Goal: Task Accomplishment & Management: Manage account settings

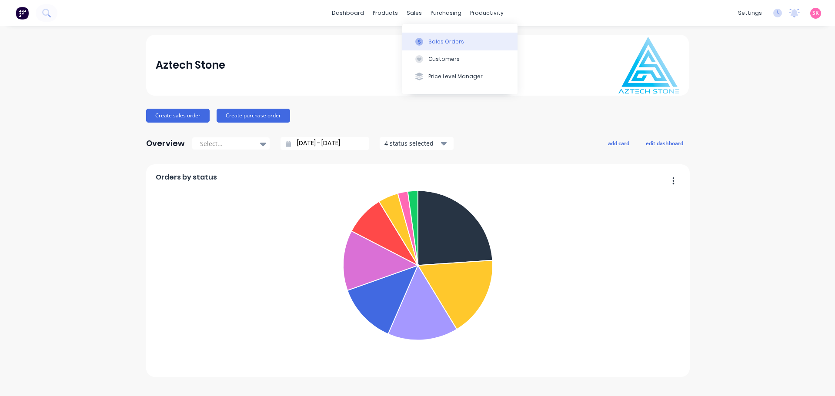
click at [416, 38] on icon at bounding box center [419, 42] width 8 height 8
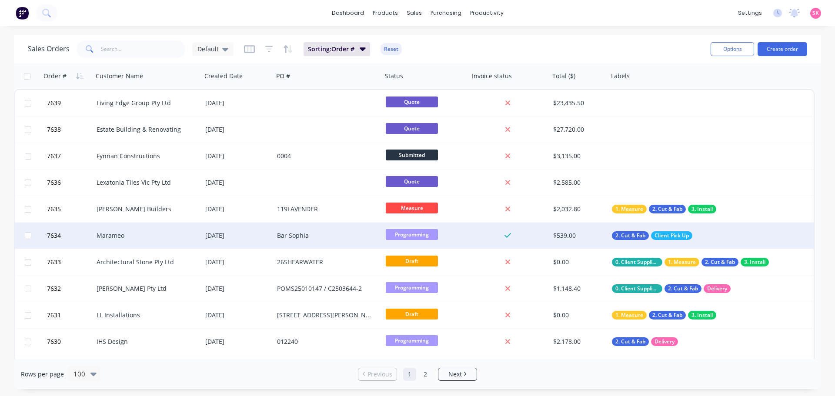
click at [163, 240] on div "Marameo" at bounding box center [147, 236] width 109 height 26
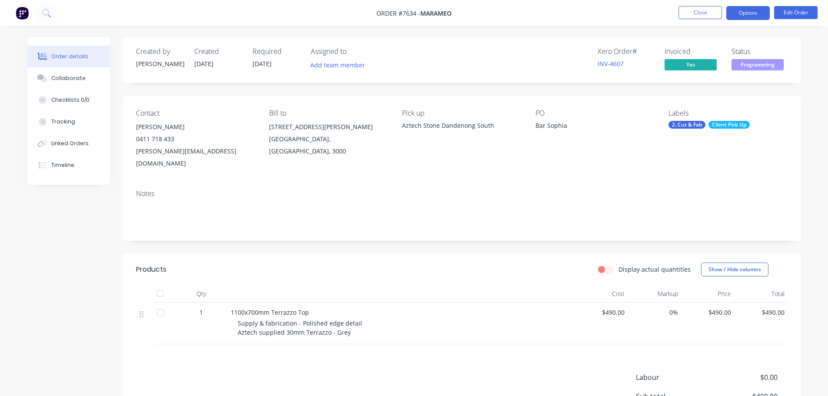
click at [749, 17] on button "Options" at bounding box center [748, 13] width 43 height 14
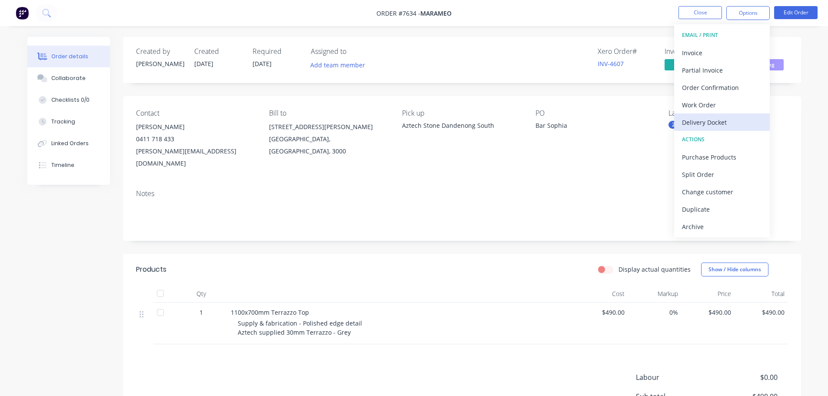
click at [730, 117] on div "Delivery Docket" at bounding box center [722, 122] width 80 height 13
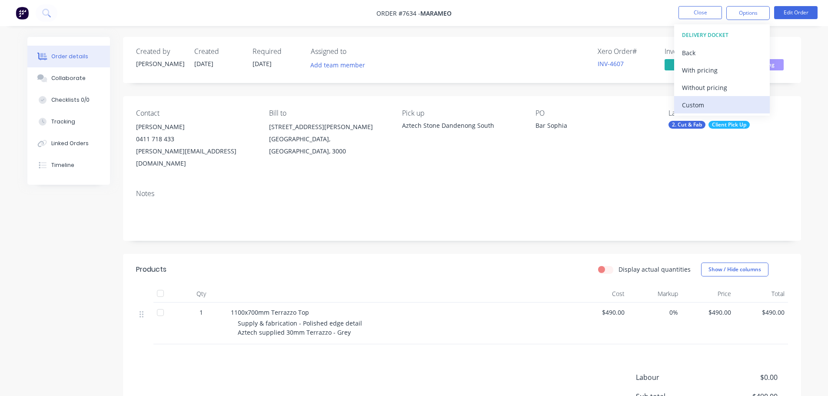
click at [719, 104] on div "Custom" at bounding box center [722, 105] width 80 height 13
click at [723, 87] on div "Without pricing" at bounding box center [722, 87] width 80 height 13
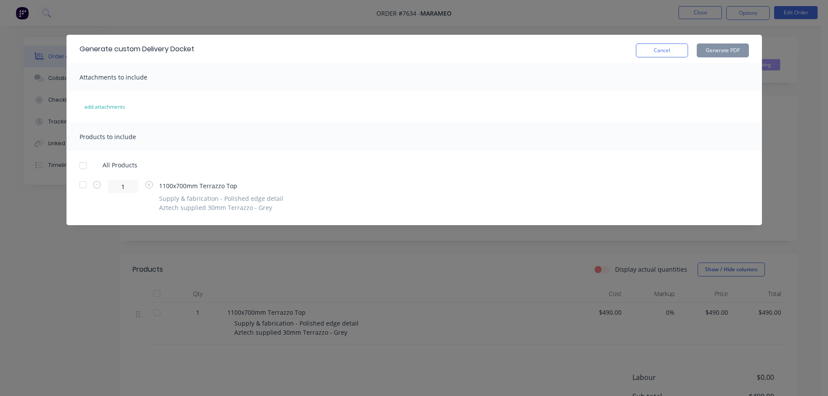
click at [82, 167] on div at bounding box center [82, 165] width 17 height 17
click at [723, 49] on button "Generate PDF" at bounding box center [723, 50] width 52 height 14
click at [667, 47] on button "Cancel" at bounding box center [662, 50] width 52 height 14
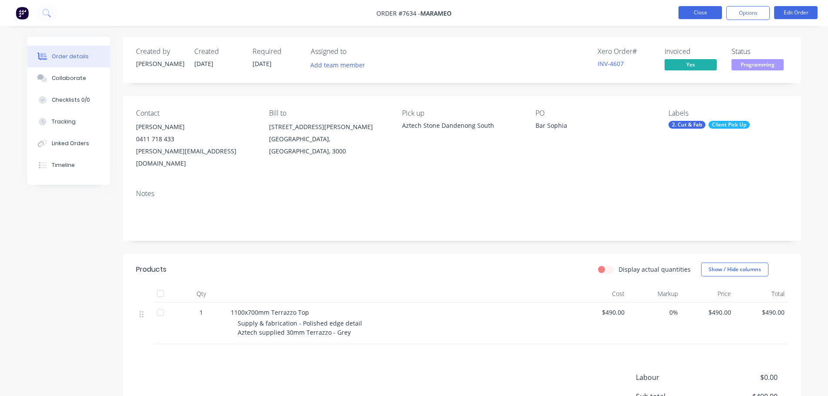
click at [690, 14] on button "Close" at bounding box center [700, 12] width 43 height 13
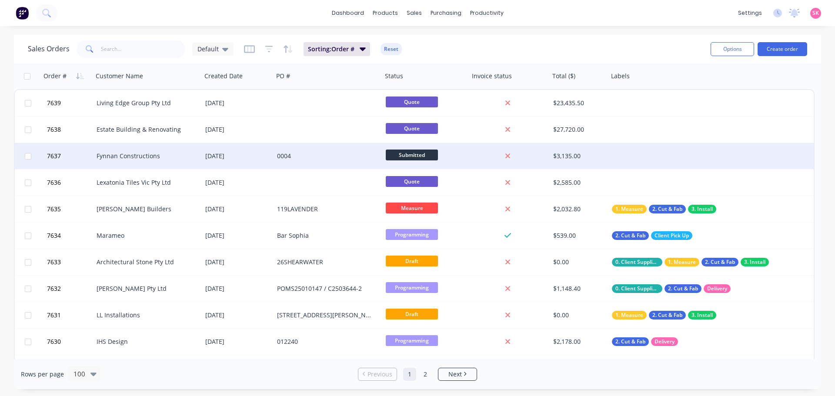
click at [176, 146] on div "Fynnan Constructions" at bounding box center [147, 156] width 109 height 26
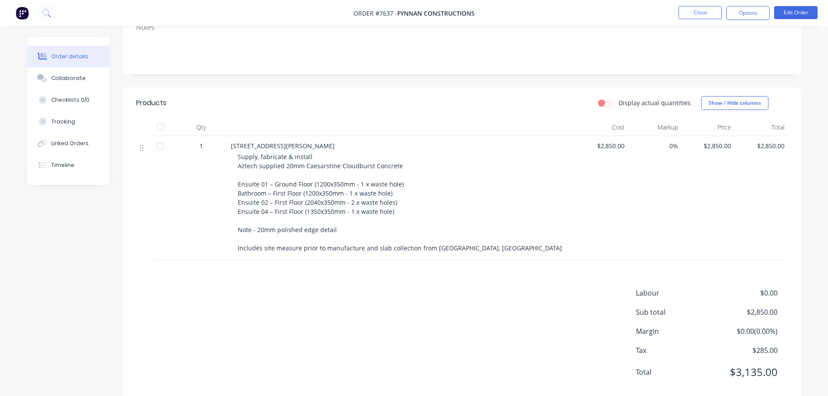
scroll to position [173, 0]
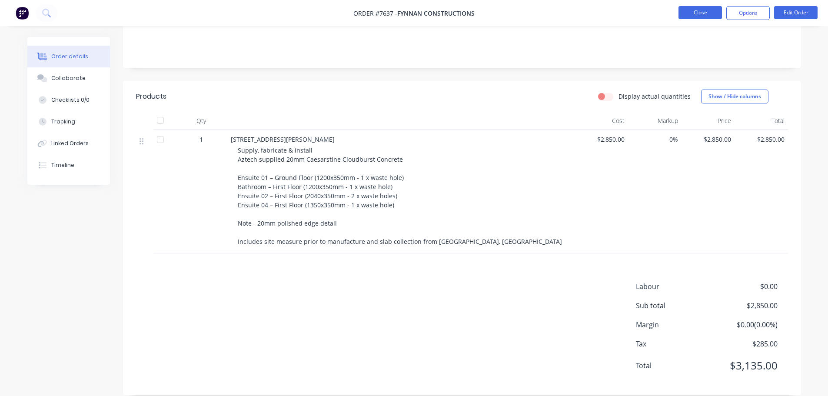
click at [700, 10] on button "Close" at bounding box center [700, 12] width 43 height 13
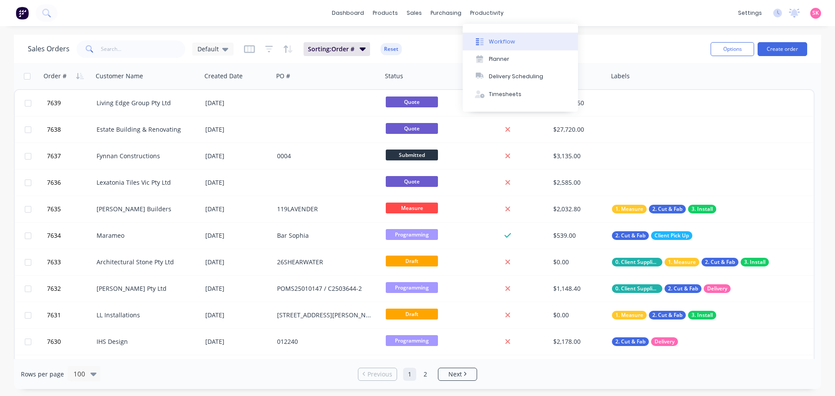
click at [489, 38] on div "Workflow" at bounding box center [502, 42] width 26 height 8
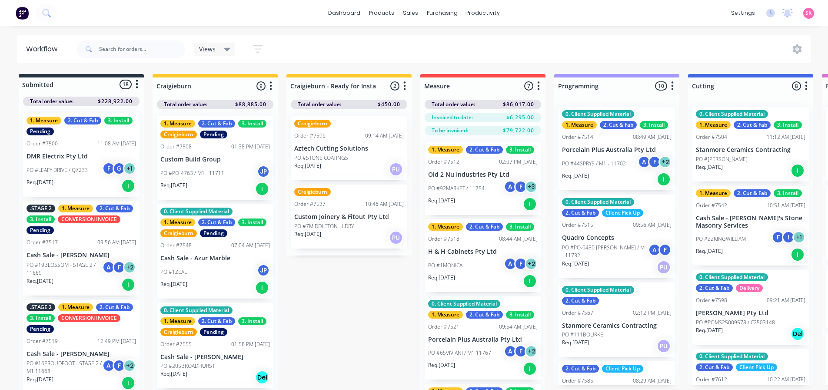
click at [211, 45] on span "Views" at bounding box center [207, 48] width 17 height 9
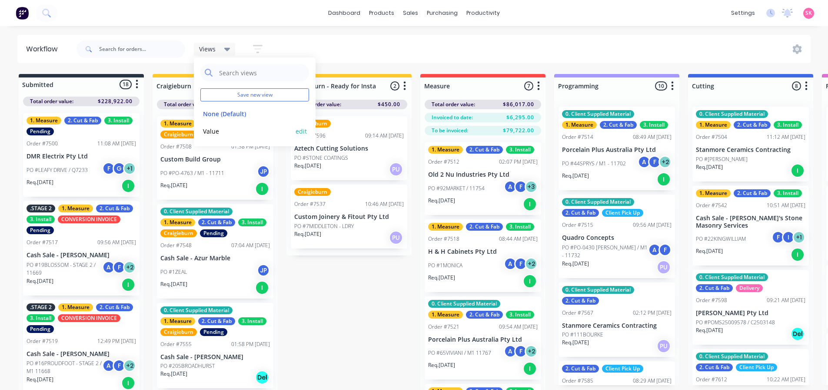
click at [255, 130] on button "Value" at bounding box center [246, 131] width 93 height 10
click at [227, 44] on div "Value" at bounding box center [214, 49] width 41 height 13
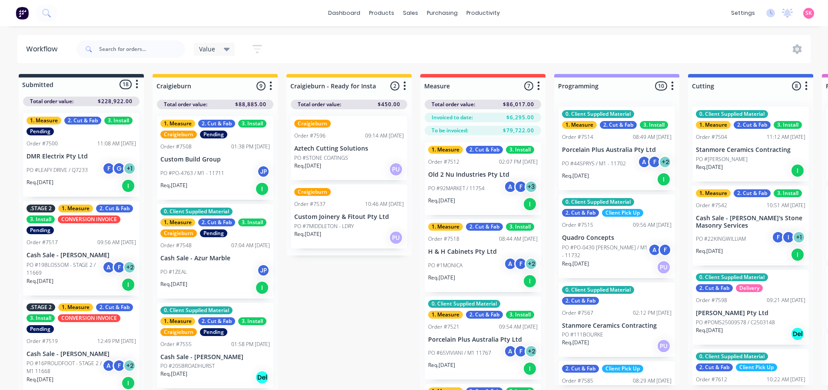
click at [227, 44] on div "Value" at bounding box center [214, 49] width 41 height 13
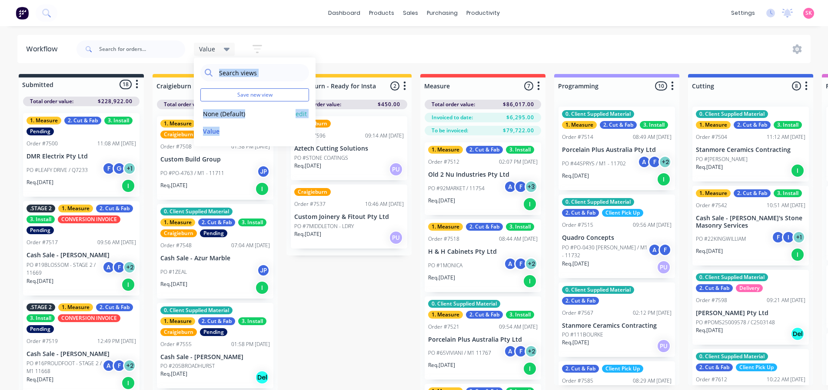
click at [256, 114] on button "None (Default)" at bounding box center [246, 114] width 93 height 10
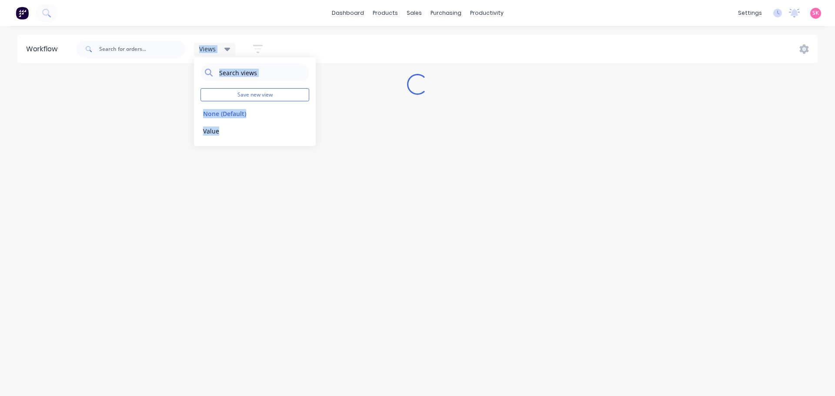
click at [297, 53] on div "Views Save new view None (Default) edit Value edit Show/Hide statuses Show line…" at bounding box center [446, 49] width 743 height 26
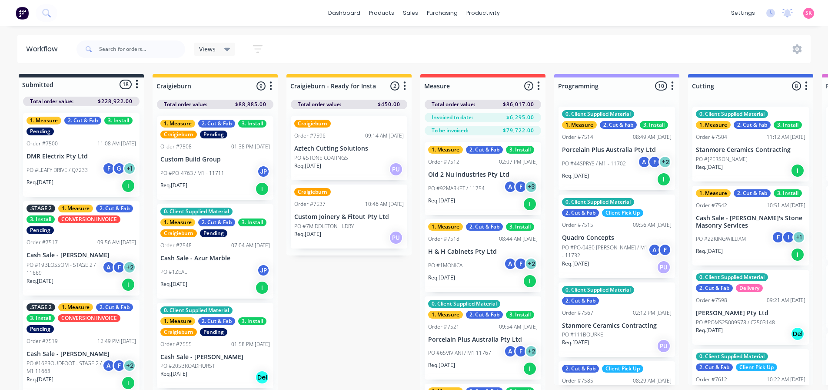
click at [221, 50] on div "Views" at bounding box center [214, 49] width 31 height 8
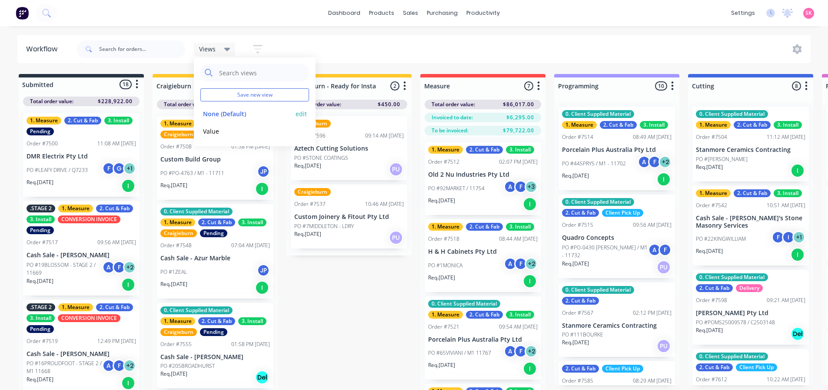
click at [296, 113] on div "None (Default) edit" at bounding box center [254, 113] width 109 height 17
click at [387, 56] on div "Views Save new view None (Default) edit Value edit Show/Hide statuses Show line…" at bounding box center [443, 49] width 737 height 26
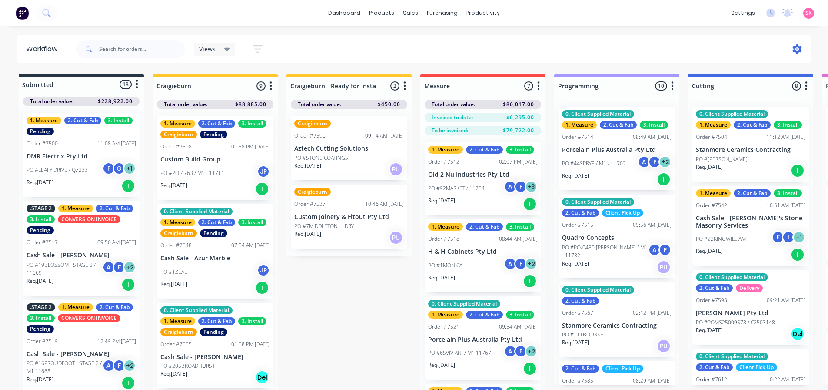
click at [799, 50] on icon at bounding box center [798, 49] width 10 height 10
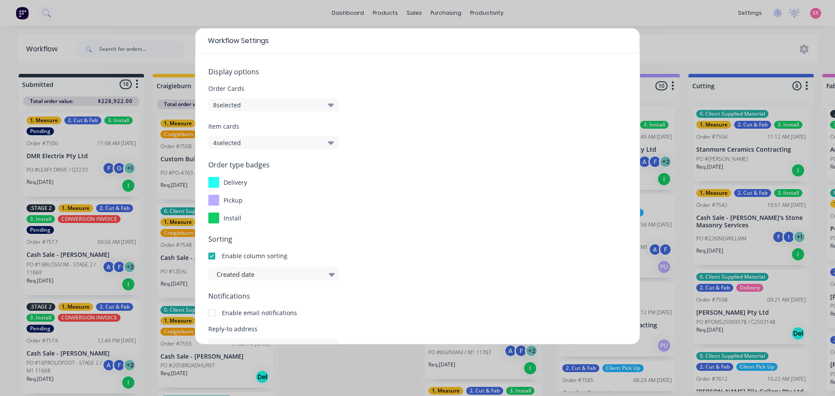
click at [303, 102] on button "8 selected" at bounding box center [273, 104] width 130 height 13
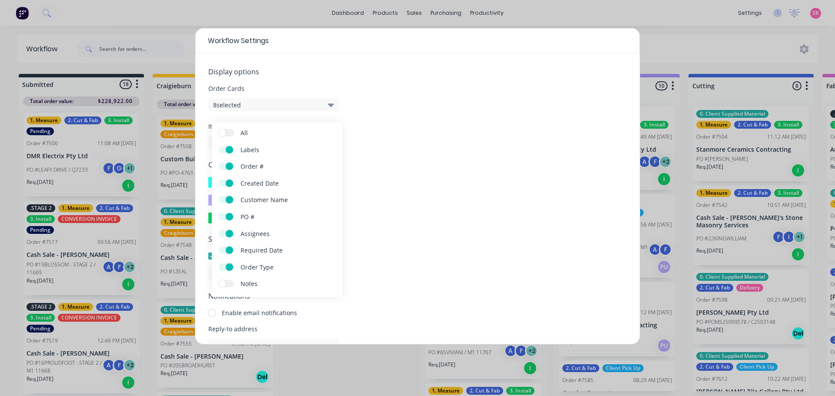
drag, startPoint x: 405, startPoint y: 127, endPoint x: 301, endPoint y: 111, distance: 104.8
click at [401, 127] on span "Item cards" at bounding box center [417, 126] width 418 height 9
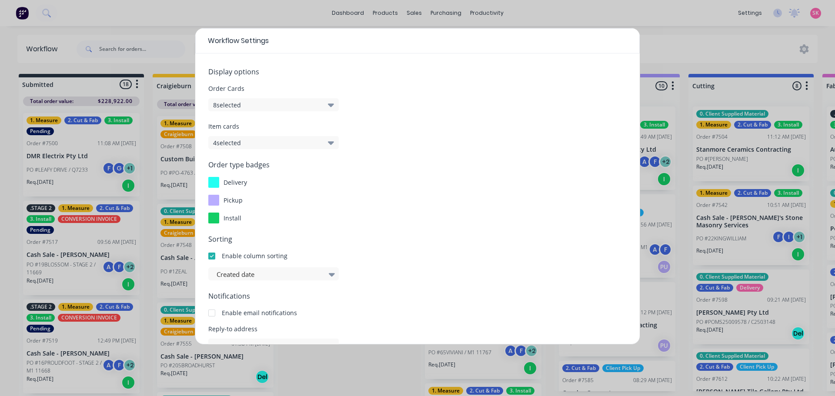
click at [268, 138] on button "4 selected" at bounding box center [273, 142] width 130 height 13
click at [439, 162] on span "Order type badges" at bounding box center [417, 165] width 418 height 10
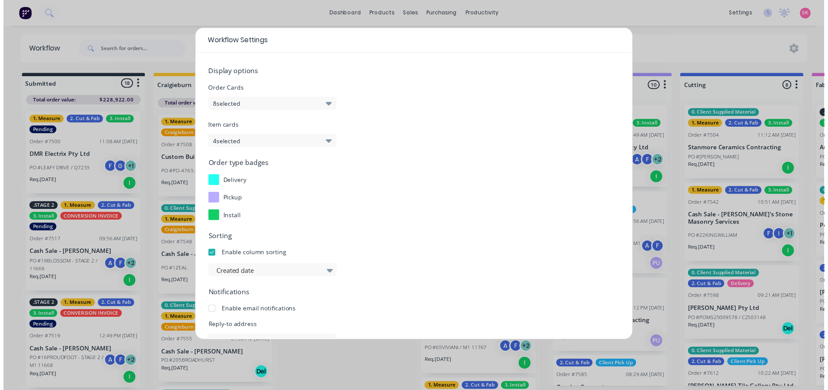
scroll to position [93, 0]
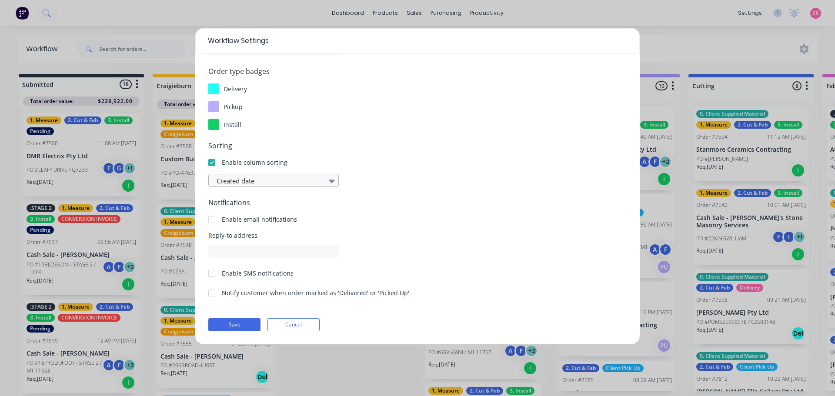
click at [289, 181] on div at bounding box center [269, 181] width 107 height 11
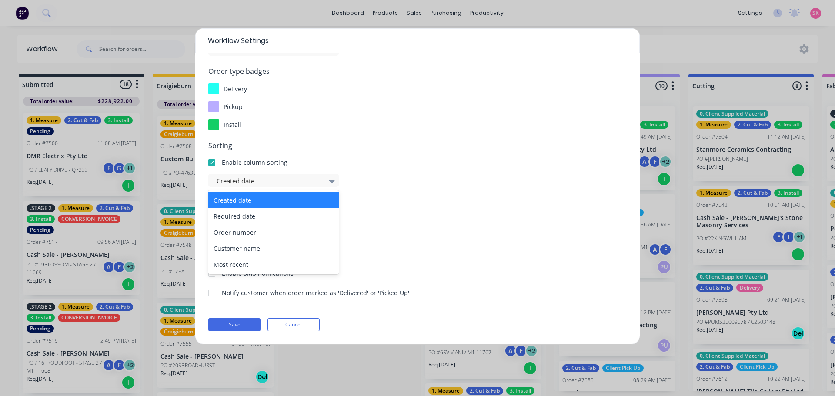
click at [460, 177] on div "5 results available. Use Up and Down to choose options, press Enter to select t…" at bounding box center [417, 180] width 418 height 13
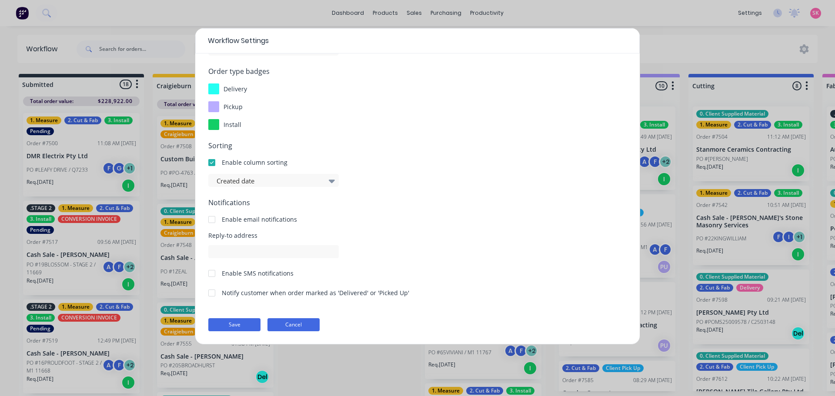
click at [288, 324] on button "Cancel" at bounding box center [293, 324] width 52 height 13
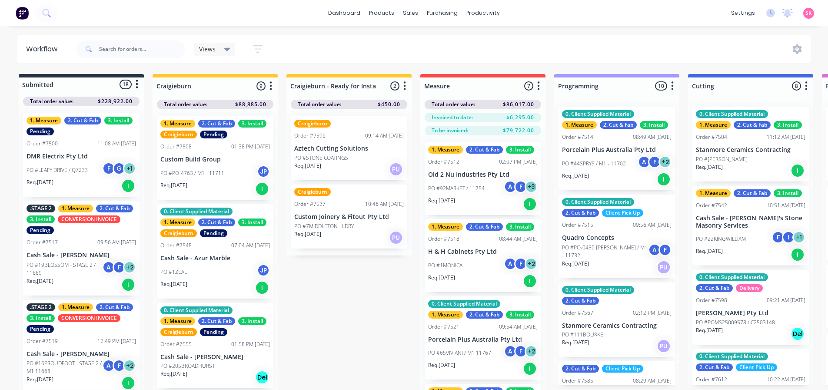
click at [270, 86] on icon "button" at bounding box center [271, 85] width 2 height 9
click at [137, 84] on icon "button" at bounding box center [137, 84] width 2 height 9
click at [118, 118] on button "Summaries" at bounding box center [98, 117] width 87 height 14
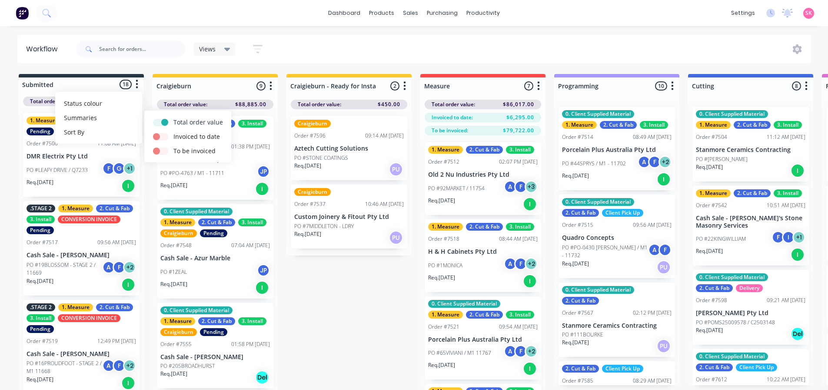
click at [173, 117] on label at bounding box center [173, 117] width 0 height 0
click at [160, 123] on input "checkbox" at bounding box center [156, 121] width 7 height 8
checkbox input "false"
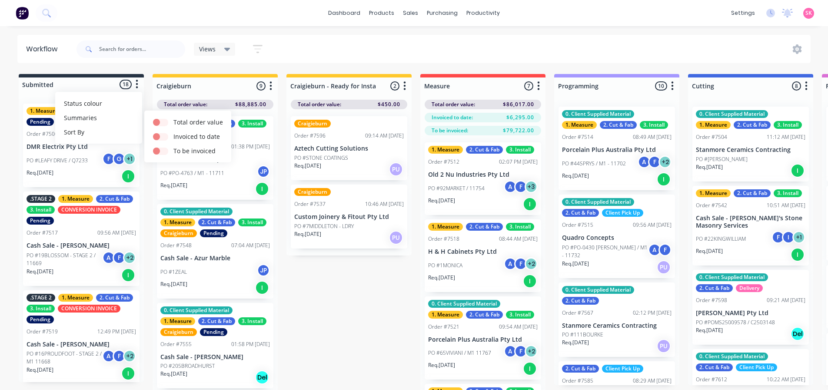
click at [271, 89] on icon "button" at bounding box center [271, 85] width 2 height 9
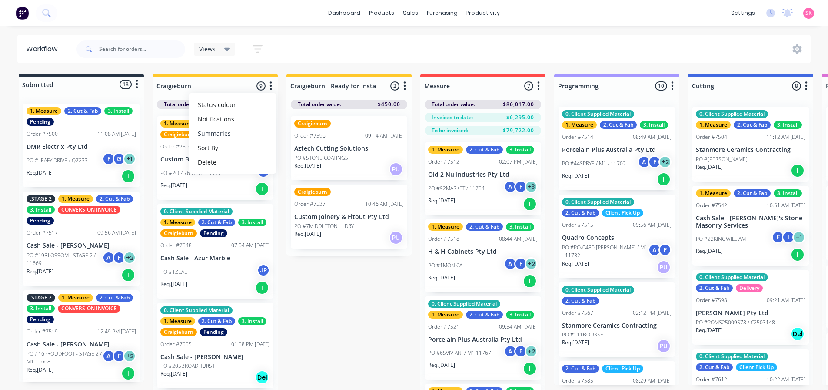
click at [212, 130] on button "Summaries" at bounding box center [232, 133] width 87 height 14
click at [216, 132] on button "Summaries" at bounding box center [232, 133] width 87 height 14
click at [307, 133] on label at bounding box center [307, 133] width 0 height 0
click at [294, 137] on input "checkbox" at bounding box center [290, 137] width 7 height 8
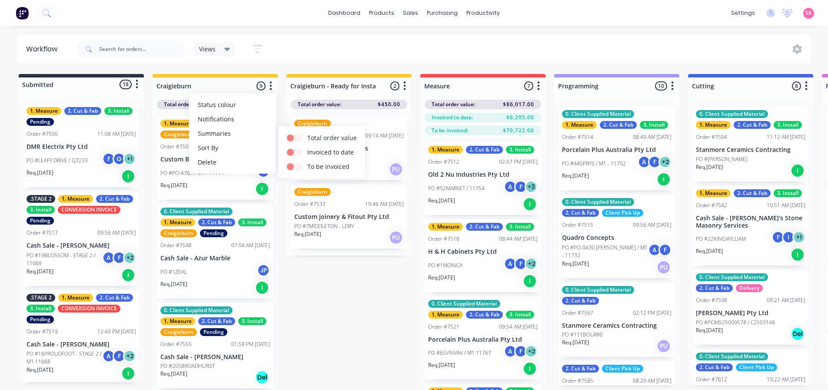
checkbox input "false"
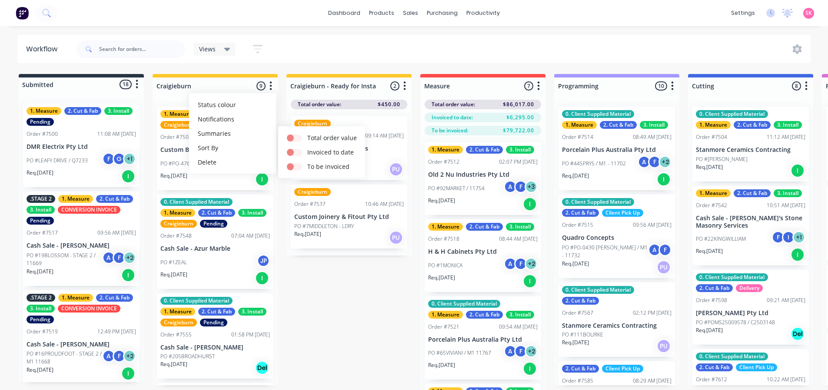
click at [400, 88] on button "button" at bounding box center [405, 86] width 10 height 10
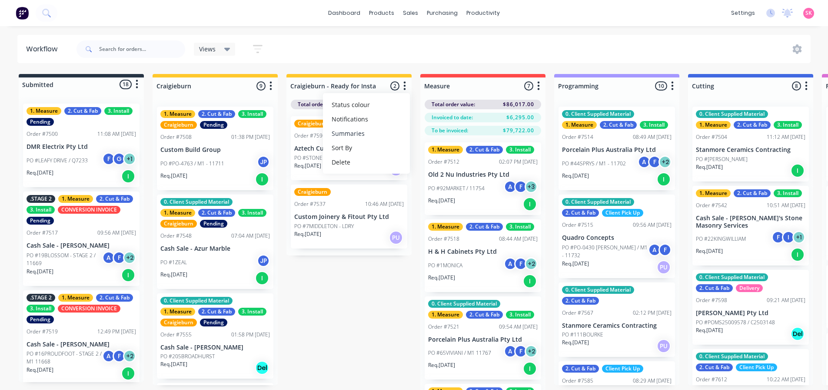
click at [363, 132] on button "Summaries" at bounding box center [366, 133] width 87 height 14
click at [441, 133] on label at bounding box center [441, 133] width 0 height 0
click at [428, 137] on input "checkbox" at bounding box center [424, 137] width 7 height 8
checkbox input "false"
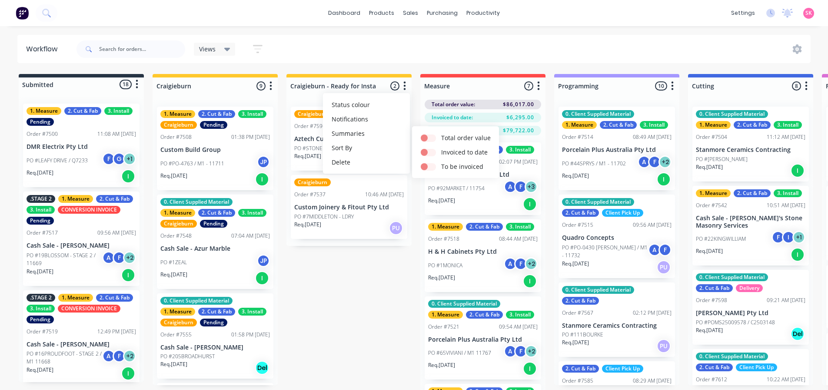
click at [536, 87] on button "button" at bounding box center [538, 86] width 10 height 10
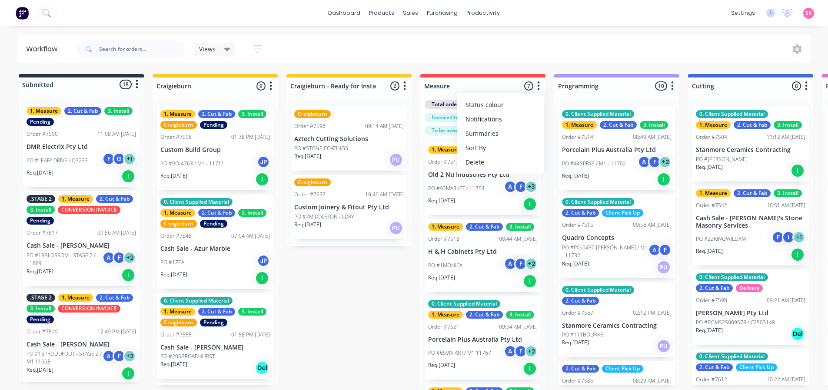
click at [497, 133] on button "Summaries" at bounding box center [500, 133] width 87 height 14
click at [575, 133] on label at bounding box center [575, 133] width 0 height 0
click at [562, 140] on input "checkbox" at bounding box center [558, 137] width 7 height 8
checkbox input "false"
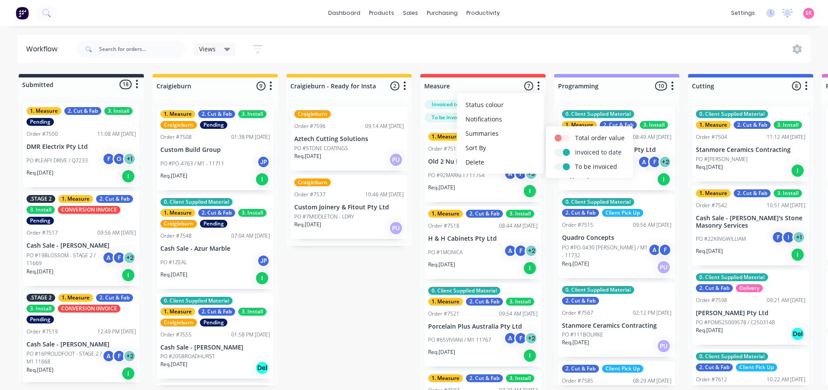
click at [575, 147] on label at bounding box center [575, 147] width 0 height 0
click at [562, 148] on input "checkbox" at bounding box center [558, 151] width 7 height 8
checkbox input "false"
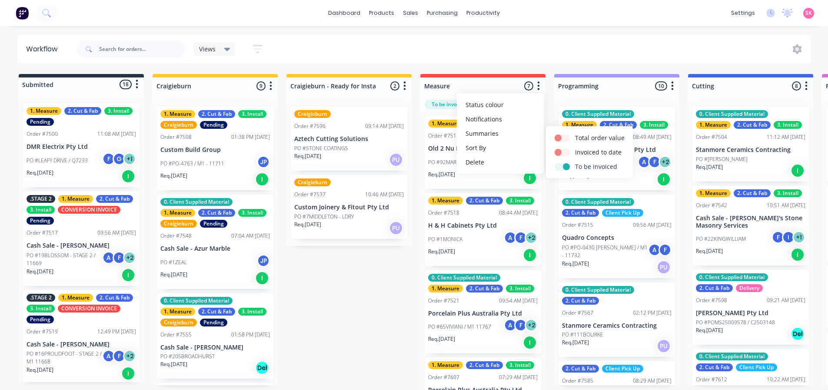
click at [562, 171] on button "To be invoiced" at bounding box center [589, 166] width 87 height 14
click at [575, 162] on label at bounding box center [575, 162] width 0 height 0
click at [562, 167] on input "checkbox" at bounding box center [558, 166] width 7 height 8
checkbox input "false"
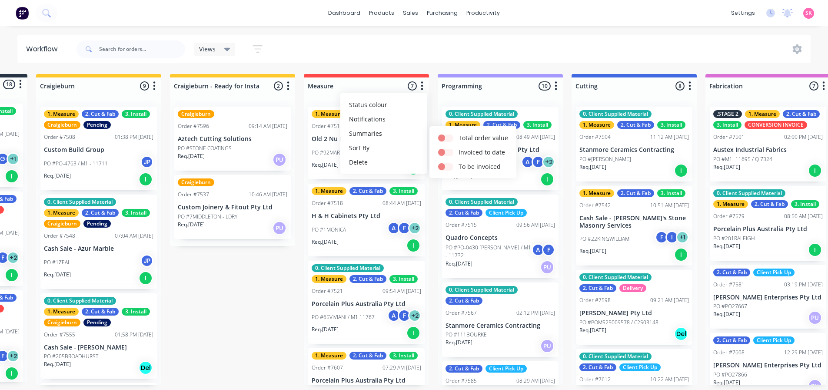
scroll to position [0, 139]
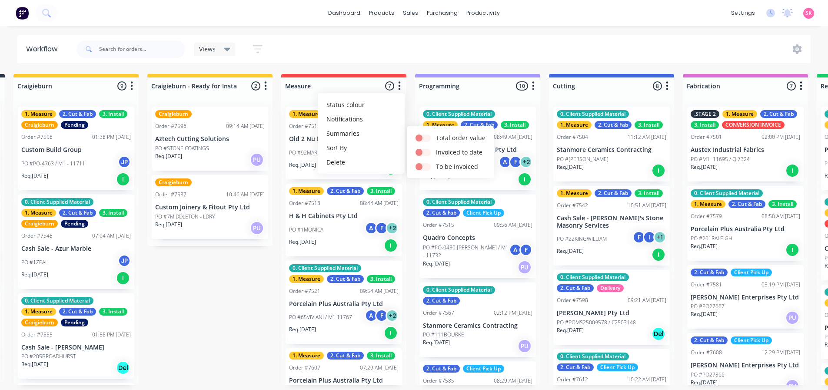
click at [420, 56] on div "Views Save new view None (Default) edit Value edit Show/Hide statuses Show line…" at bounding box center [443, 49] width 737 height 26
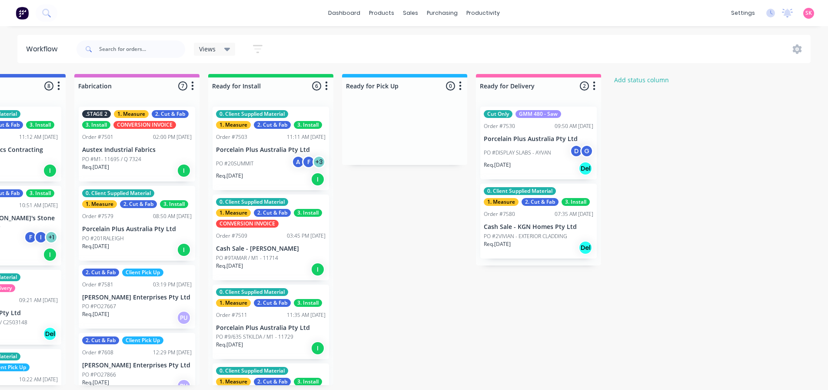
scroll to position [0, 0]
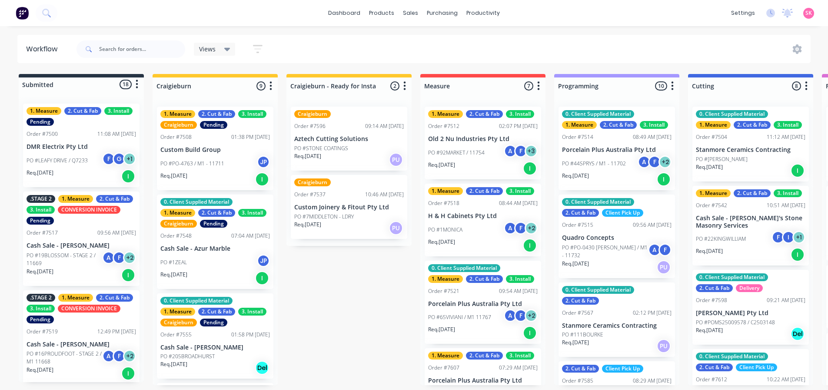
click at [219, 48] on div "Views" at bounding box center [214, 49] width 31 height 8
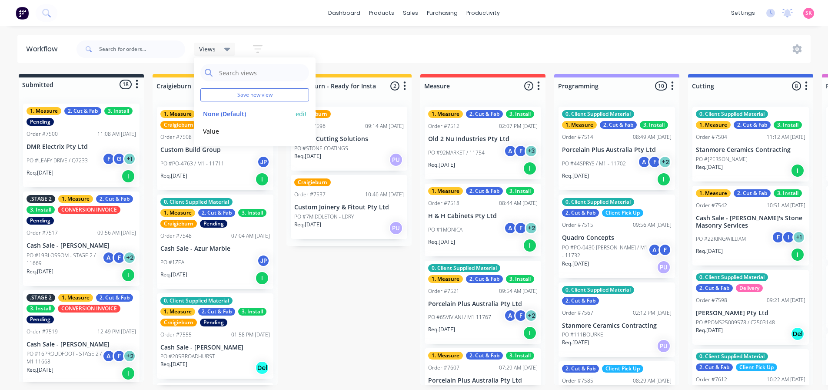
click at [304, 114] on button "edit" at bounding box center [301, 113] width 11 height 9
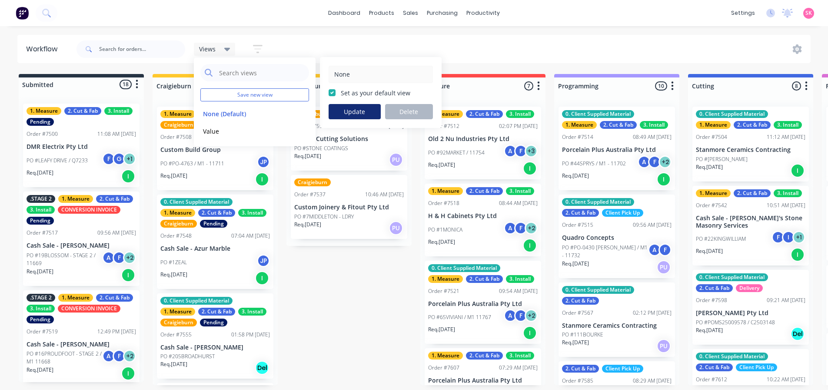
click at [360, 113] on button "Update" at bounding box center [355, 111] width 52 height 15
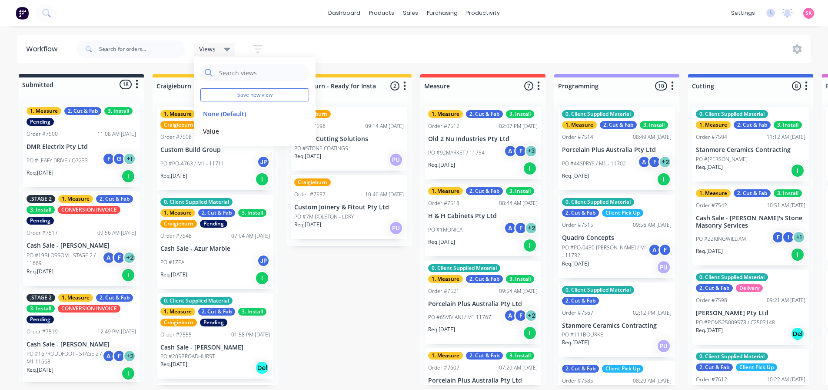
click at [317, 49] on div "Views Save new view None (Default) edit Value edit Show/Hide statuses Show line…" at bounding box center [443, 49] width 737 height 26
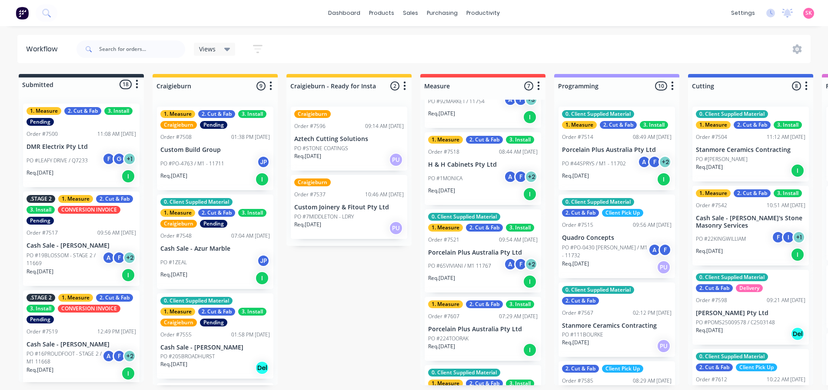
scroll to position [174, 0]
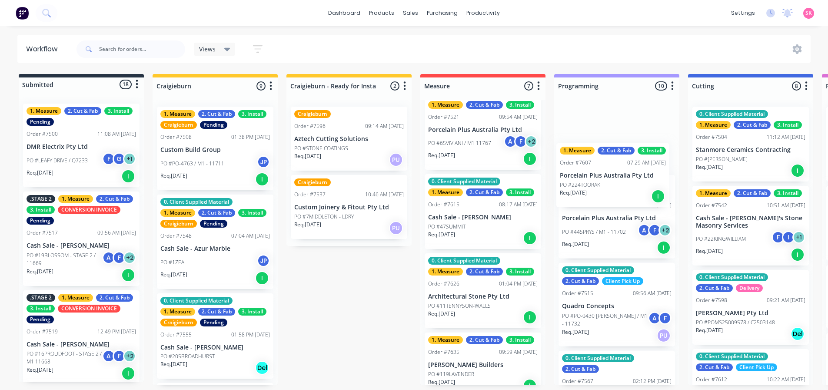
drag, startPoint x: 463, startPoint y: 212, endPoint x: 600, endPoint y: 181, distance: 140.4
click at [600, 181] on div "Submitted 18 Status colour #273444 hex #273444 Save Cancel Summaries Total orde…" at bounding box center [781, 229] width 1576 height 311
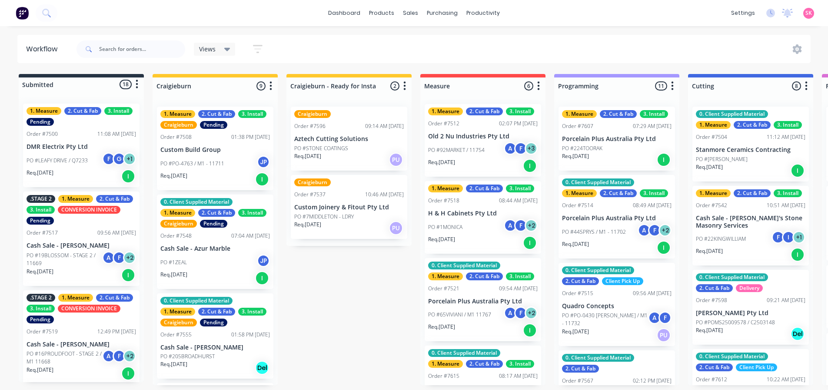
scroll to position [0, 0]
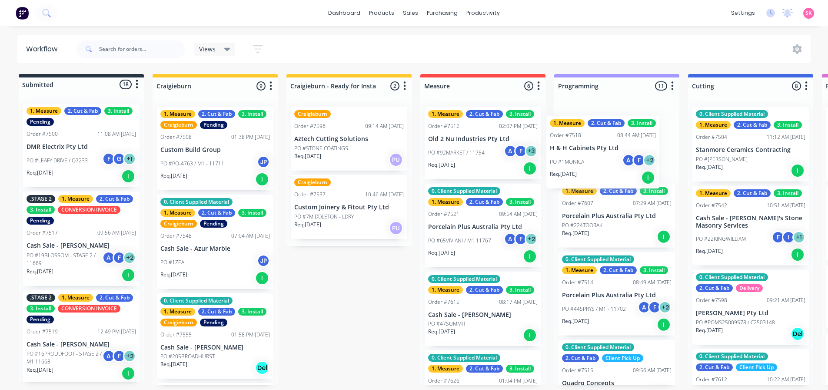
drag, startPoint x: 476, startPoint y: 213, endPoint x: 601, endPoint y: 143, distance: 142.9
click at [601, 143] on div "Submitted 18 Status colour #273444 hex #273444 Save Cancel Summaries Total orde…" at bounding box center [781, 229] width 1576 height 311
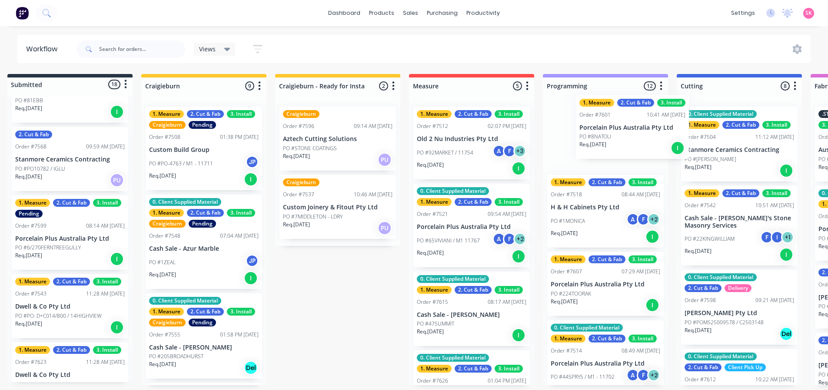
scroll to position [2, 14]
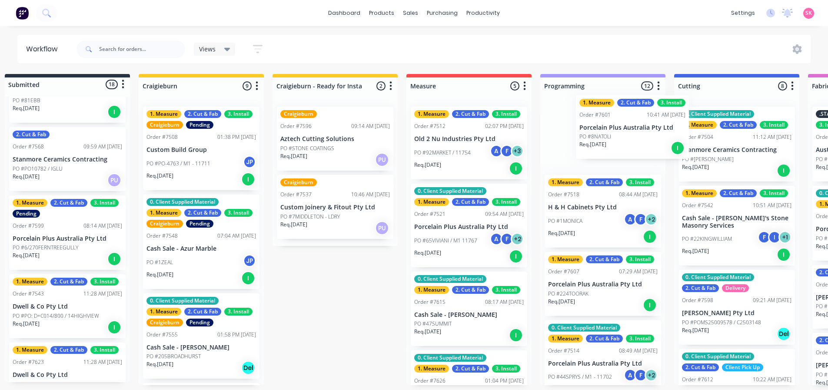
drag, startPoint x: 68, startPoint y: 303, endPoint x: 587, endPoint y: 132, distance: 546.3
click at [588, 132] on div "Submitted 18 Status colour #273444 hex #273444 Save Cancel Summaries Total orde…" at bounding box center [768, 229] width 1576 height 311
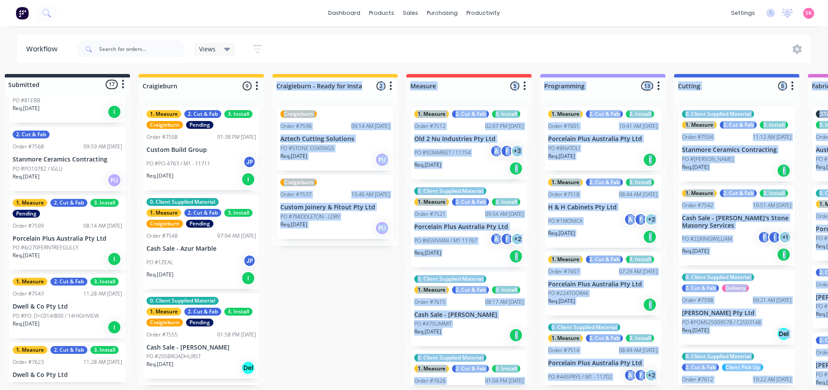
drag, startPoint x: 273, startPoint y: 389, endPoint x: 223, endPoint y: 390, distance: 49.1
click at [223, 337] on html "dashboard products sales purchasing productivity dashboard products Product Cat…" at bounding box center [400, 168] width 828 height 337
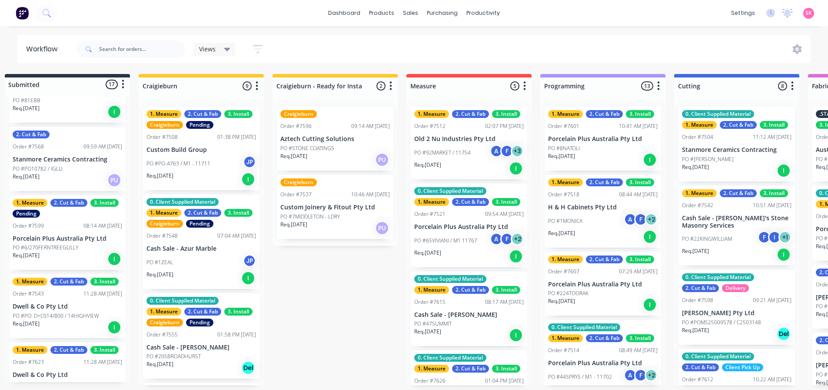
click at [324, 349] on div "Submitted 17 Status colour #273444 hex #273444 Save Cancel Summaries Total orde…" at bounding box center [768, 229] width 1576 height 311
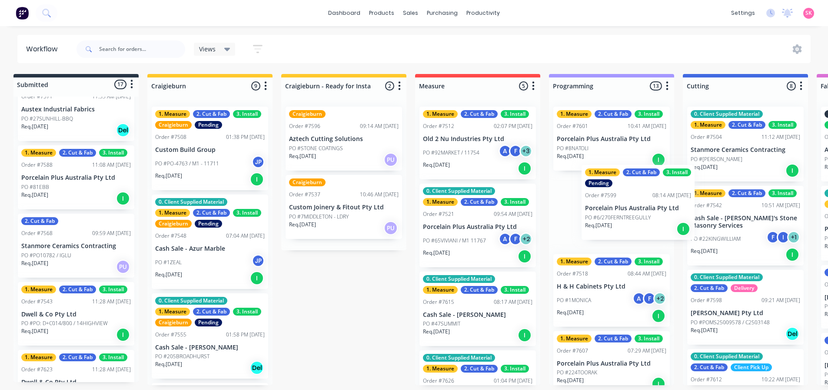
scroll to position [2, 10]
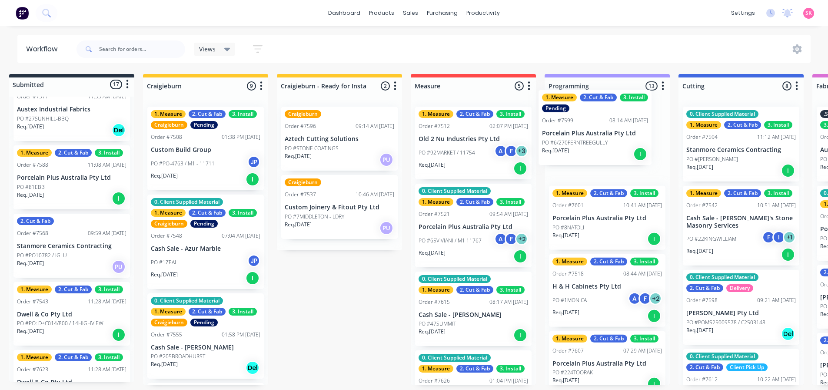
drag, startPoint x: 48, startPoint y: 324, endPoint x: 564, endPoint y: 141, distance: 547.7
click at [566, 141] on div "Submitted 17 Status colour #273444 hex #273444 Save Cancel Summaries Total orde…" at bounding box center [772, 229] width 1576 height 311
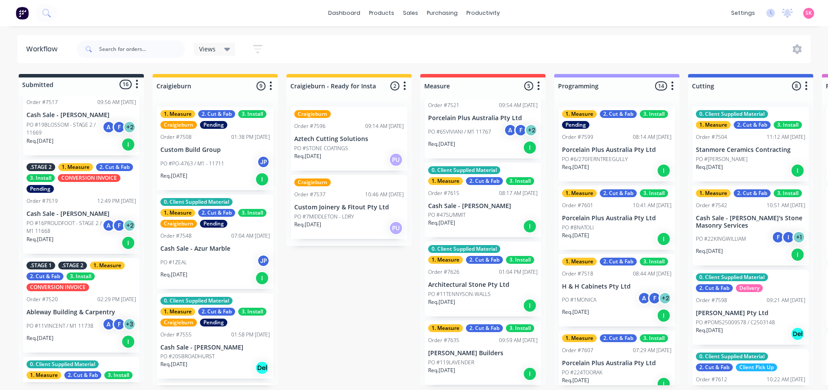
scroll to position [114, 0]
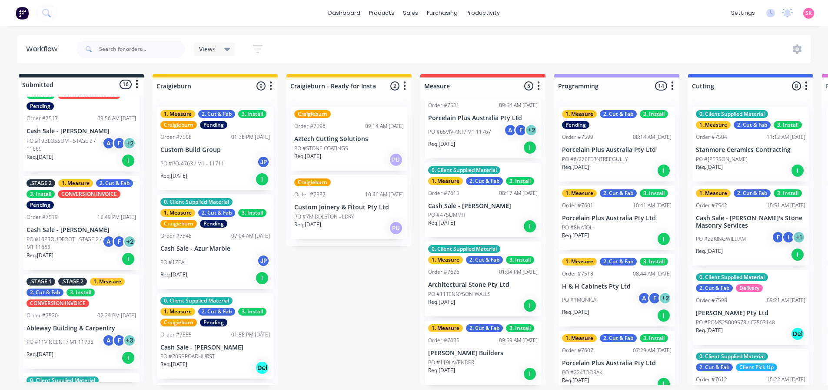
click at [80, 311] on div "Order #7520 02:29 PM 07/08/25" at bounding box center [82, 315] width 110 height 8
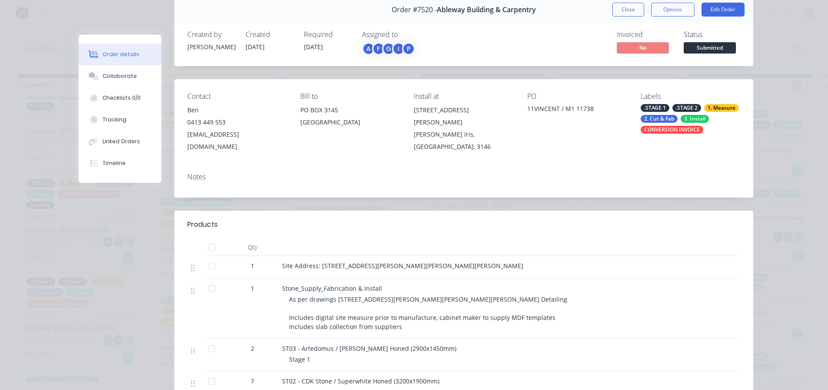
scroll to position [37, 0]
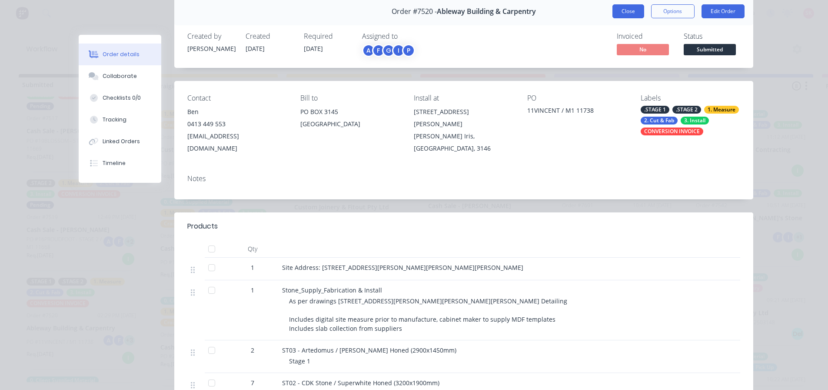
click at [633, 10] on button "Close" at bounding box center [629, 11] width 32 height 14
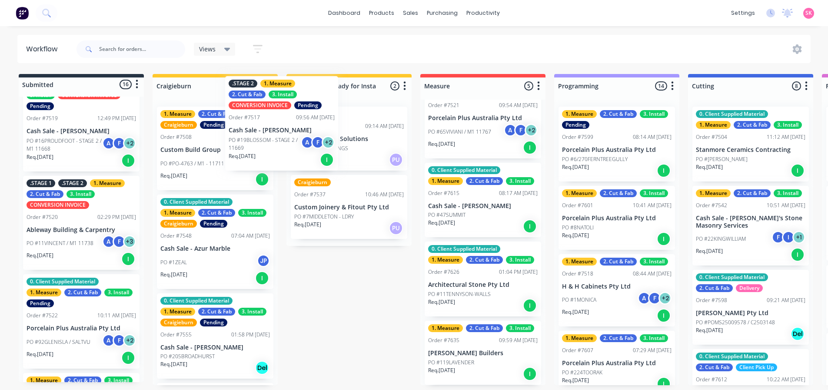
scroll to position [113, 0]
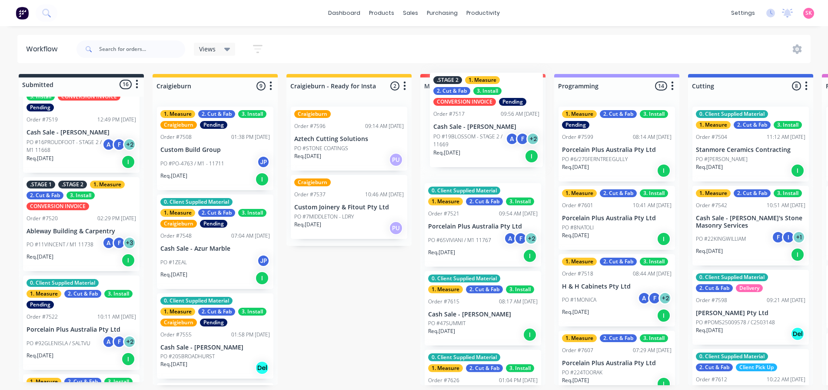
drag, startPoint x: 142, startPoint y: 148, endPoint x: 480, endPoint y: 144, distance: 337.8
click at [480, 144] on div "Submitted 16 Status colour #273444 hex #273444 Save Cancel Summaries Total orde…" at bounding box center [781, 229] width 1576 height 311
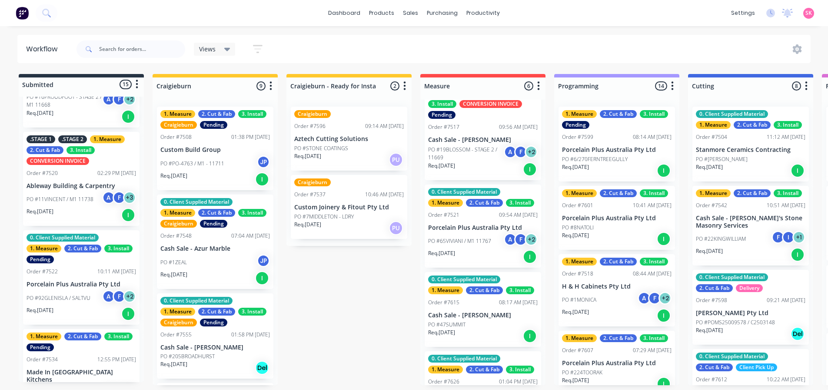
scroll to position [0, 0]
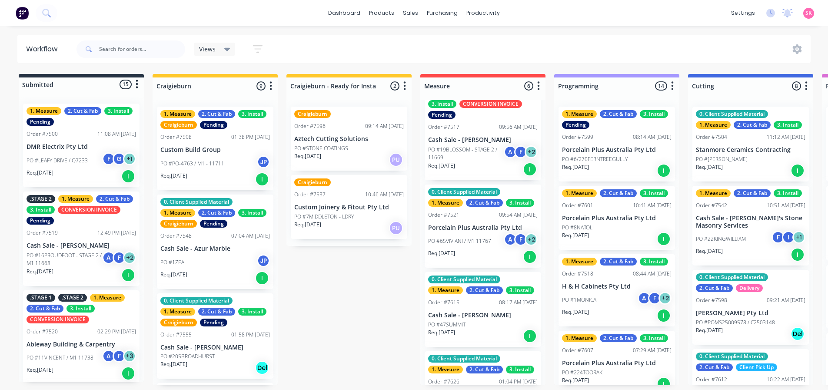
click at [78, 246] on p "Cash Sale - [PERSON_NAME]" at bounding box center [82, 245] width 110 height 7
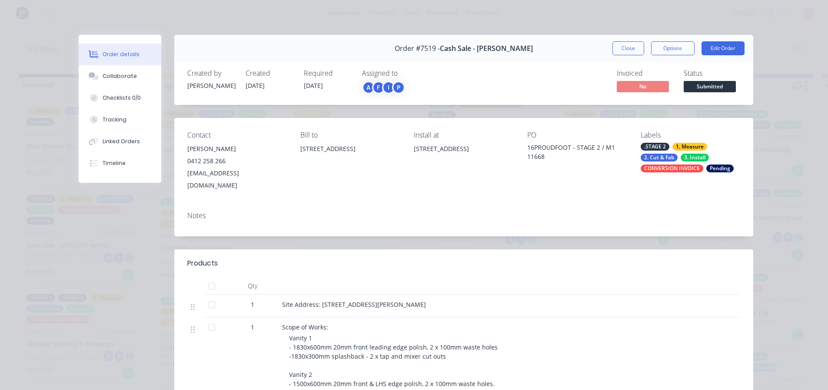
click at [633, 47] on button "Close" at bounding box center [629, 48] width 32 height 14
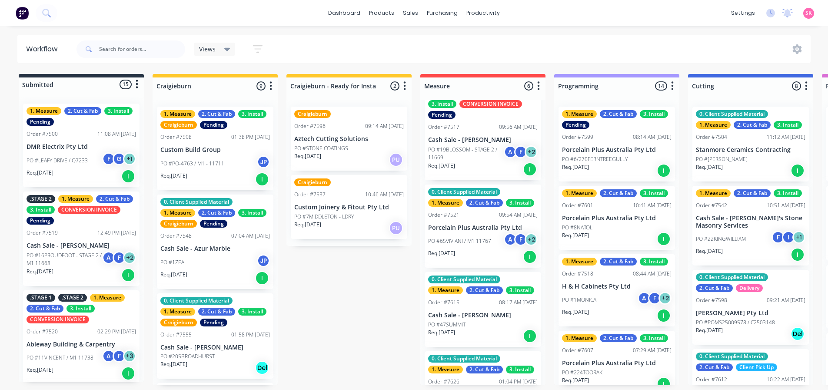
click at [476, 150] on p "PO #19BLOSSOM - STAGE 2 / 11669" at bounding box center [466, 154] width 76 height 16
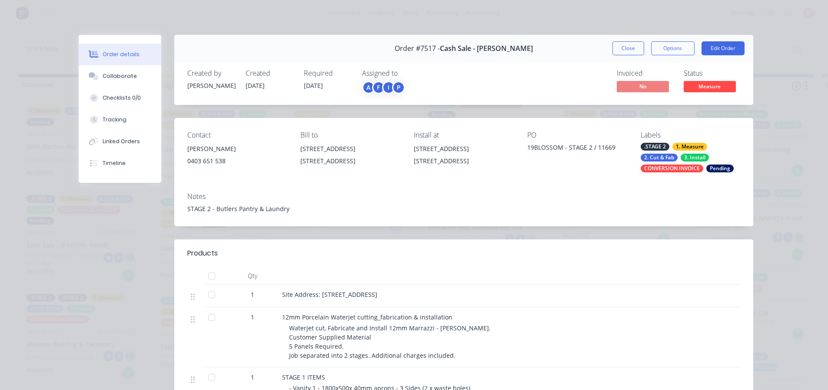
click at [725, 41] on div "Order #7517 - Cash Sale - Rob Ferrara Close Options Edit Order" at bounding box center [463, 48] width 579 height 27
click at [720, 50] on button "Edit Order" at bounding box center [723, 48] width 43 height 14
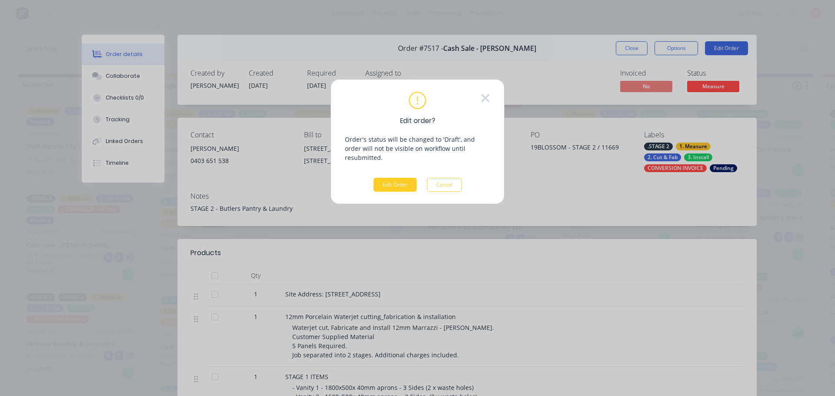
click at [401, 179] on button "Edit Order" at bounding box center [394, 185] width 43 height 14
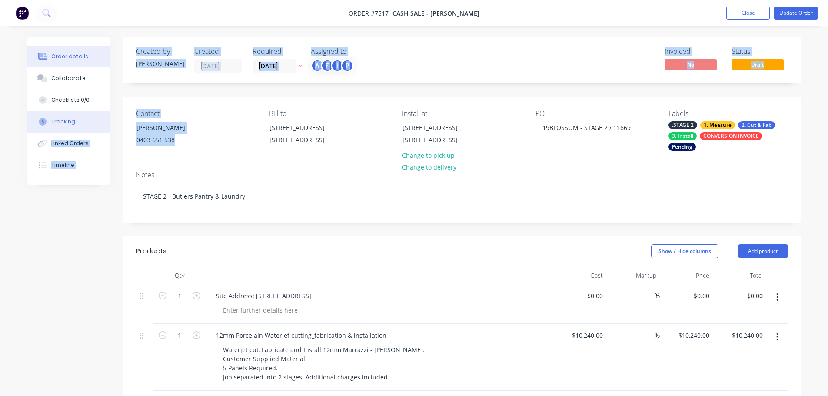
drag, startPoint x: 148, startPoint y: 133, endPoint x: 108, endPoint y: 126, distance: 40.5
click at [184, 134] on div "0403 651 538" at bounding box center [173, 140] width 72 height 12
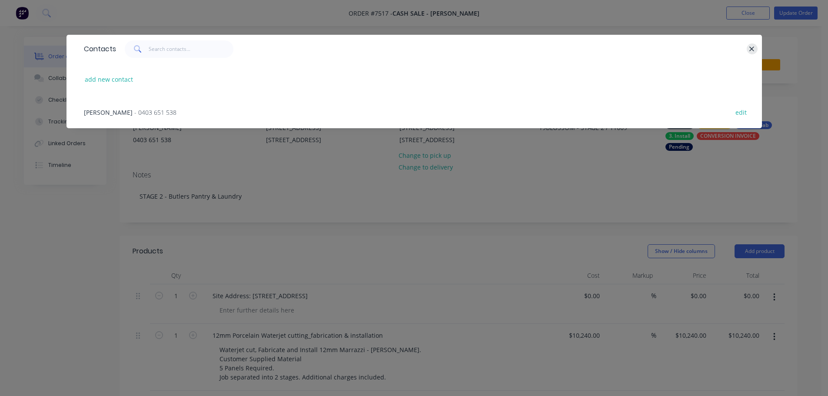
click at [747, 49] on button "button" at bounding box center [752, 48] width 11 height 11
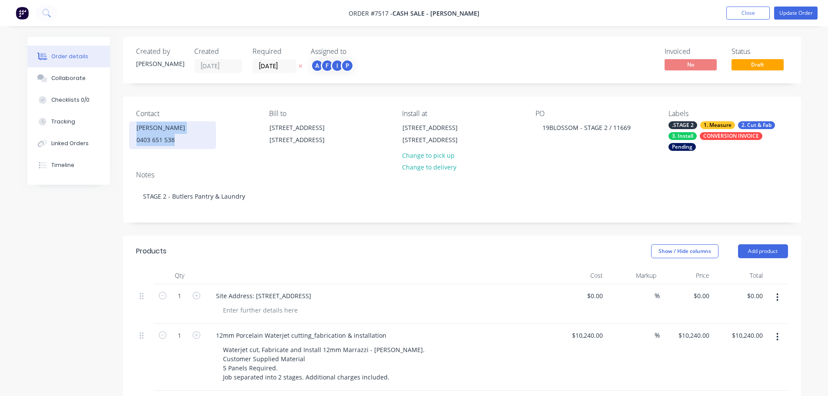
drag, startPoint x: 171, startPoint y: 136, endPoint x: 137, endPoint y: 130, distance: 34.0
click at [137, 130] on div "Rob Ferrara 0403 651 538" at bounding box center [172, 135] width 87 height 28
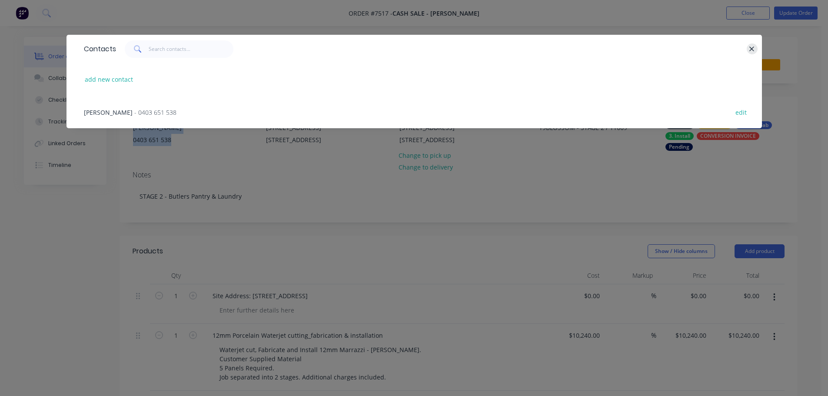
click at [753, 50] on icon "button" at bounding box center [752, 49] width 6 height 8
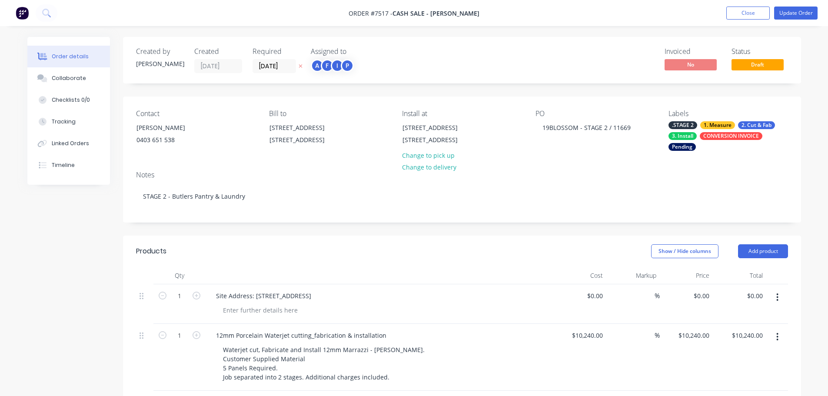
click at [219, 165] on div "Notes STAGE 2 - Butlers Pantry & Laundry" at bounding box center [462, 193] width 678 height 58
drag, startPoint x: 187, startPoint y: 138, endPoint x: 137, endPoint y: 129, distance: 51.2
click at [137, 129] on div "Rob Ferrara 0403 651 538" at bounding box center [172, 135] width 87 height 28
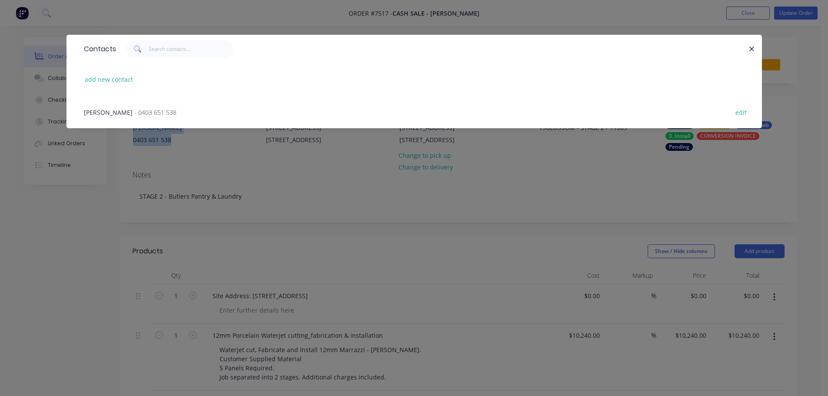
drag, startPoint x: 163, startPoint y: 115, endPoint x: 82, endPoint y: 117, distance: 81.8
click at [82, 117] on div "Rob Ferrara - 0403 651 538 edit" at bounding box center [415, 112] width 670 height 33
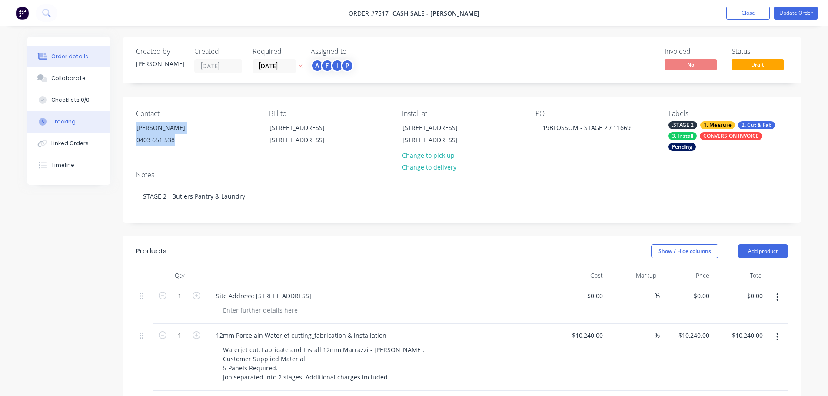
copy div "Rob Ferrara - 0403 651 538"
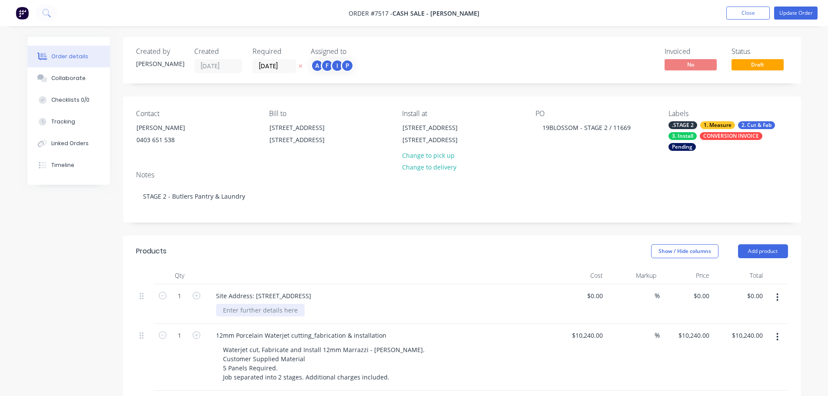
click at [266, 309] on div at bounding box center [260, 310] width 89 height 13
paste div
drag, startPoint x: 316, startPoint y: 310, endPoint x: 102, endPoint y: 310, distance: 213.5
drag, startPoint x: 249, startPoint y: 311, endPoint x: 199, endPoint y: 311, distance: 50.0
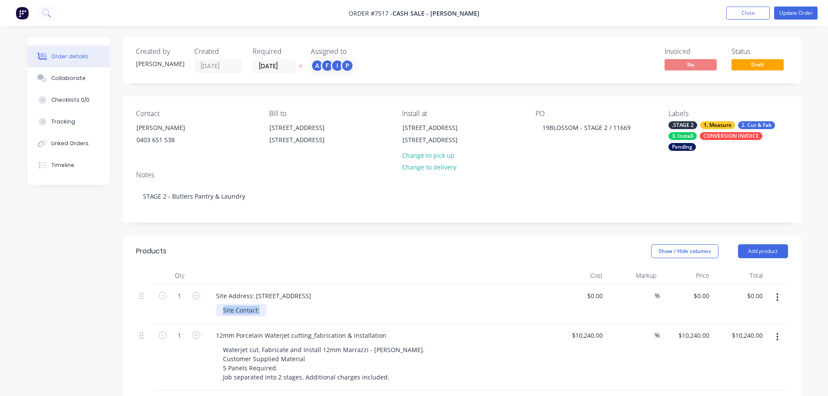
click at [199, 311] on div "1 Site Address: 19 Blossom Park Drive, Mill Park Site Contact: $0.00 $0.00 % $0…" at bounding box center [462, 304] width 652 height 40
click at [261, 314] on div "Site Contact:" at bounding box center [241, 310] width 50 height 13
click at [784, 13] on button "Update Order" at bounding box center [795, 13] width 43 height 13
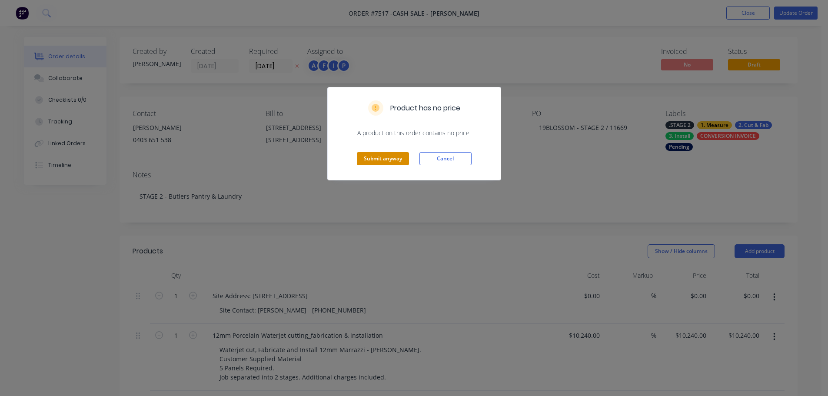
click at [370, 160] on button "Submit anyway" at bounding box center [383, 158] width 52 height 13
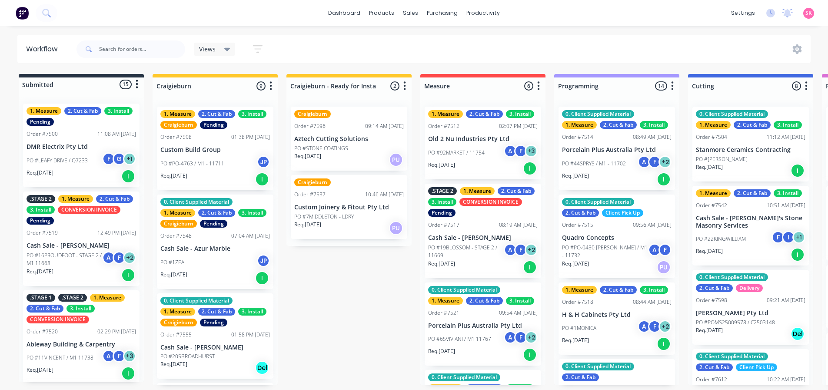
click at [488, 253] on p "PO #19BLOSSOM - STAGE 2 / 11669" at bounding box center [466, 251] width 76 height 16
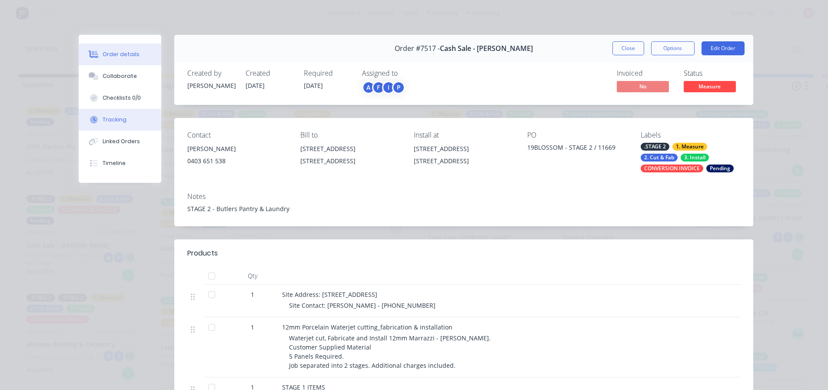
click at [116, 112] on button "Tracking" at bounding box center [120, 120] width 83 height 22
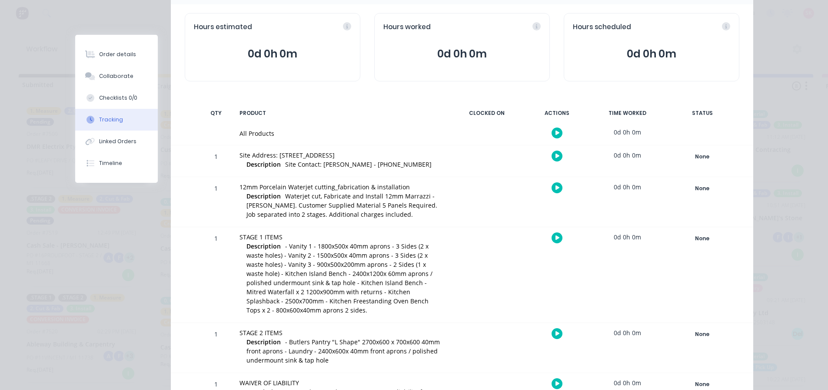
scroll to position [64, 0]
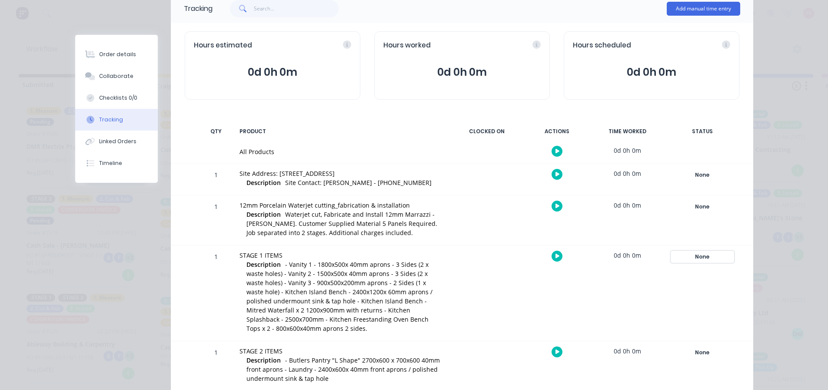
click at [702, 257] on div "None" at bounding box center [702, 256] width 63 height 11
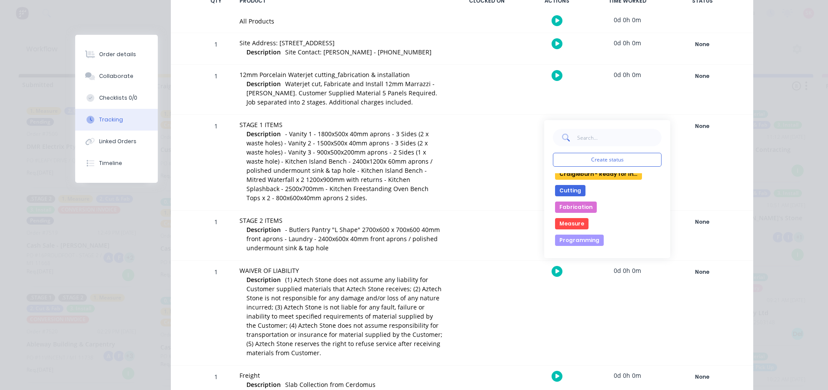
scroll to position [0, 0]
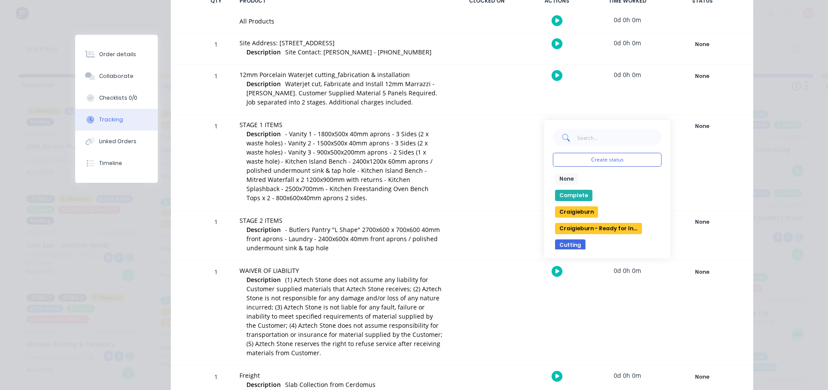
click at [564, 192] on button "Complete" at bounding box center [573, 195] width 37 height 11
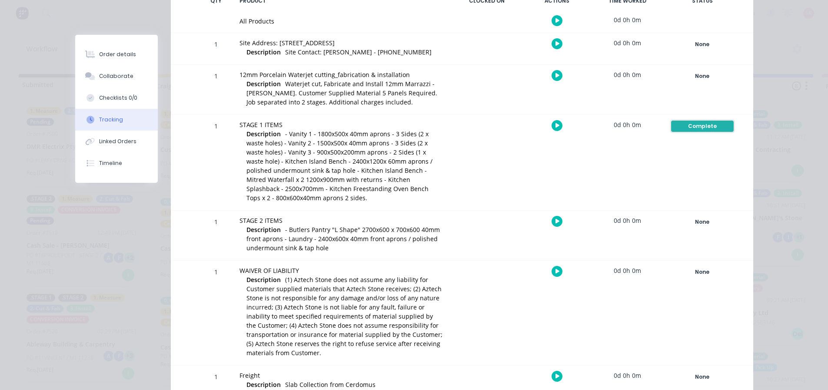
click at [688, 128] on div "Complete" at bounding box center [702, 125] width 63 height 11
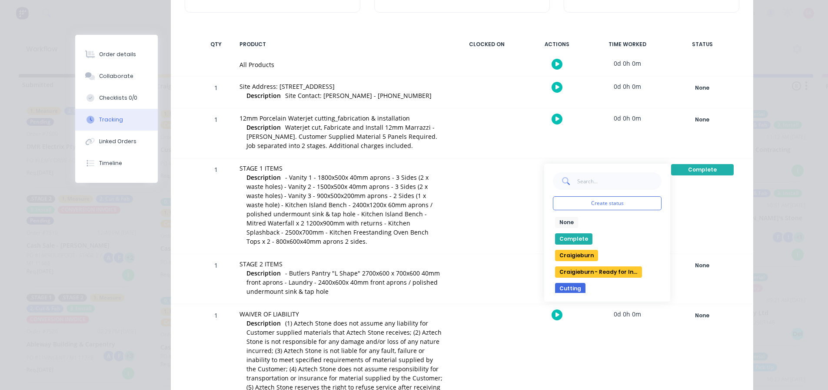
click at [513, 132] on div at bounding box center [486, 133] width 65 height 50
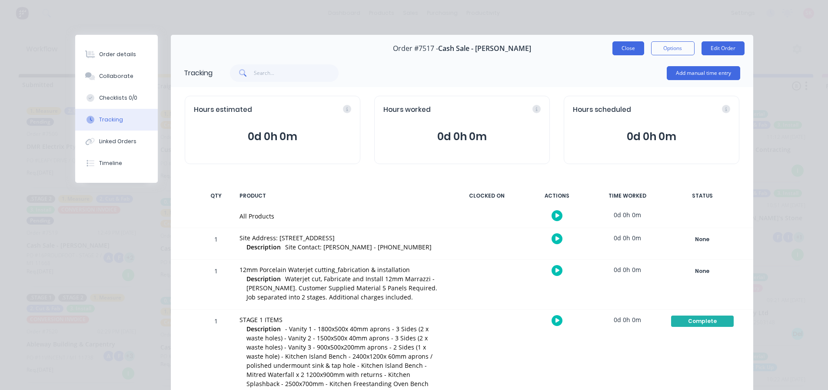
click at [626, 49] on button "Close" at bounding box center [629, 48] width 32 height 14
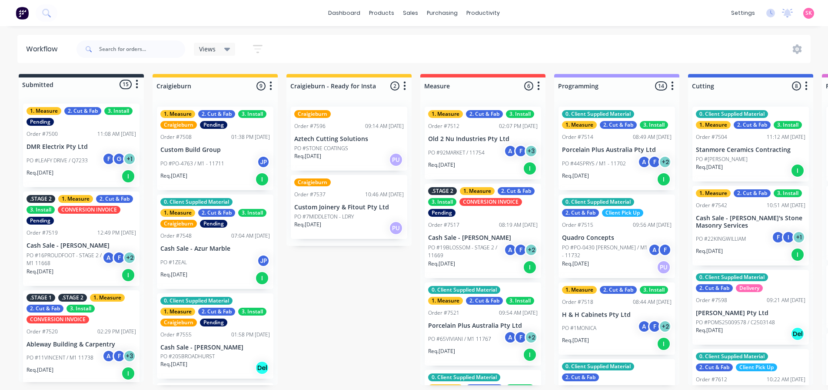
click at [486, 216] on div ".STAGE 2 1. Measure 2. Cut & Fab 3. Install CONVERSION INVOICE Pending" at bounding box center [483, 202] width 110 height 30
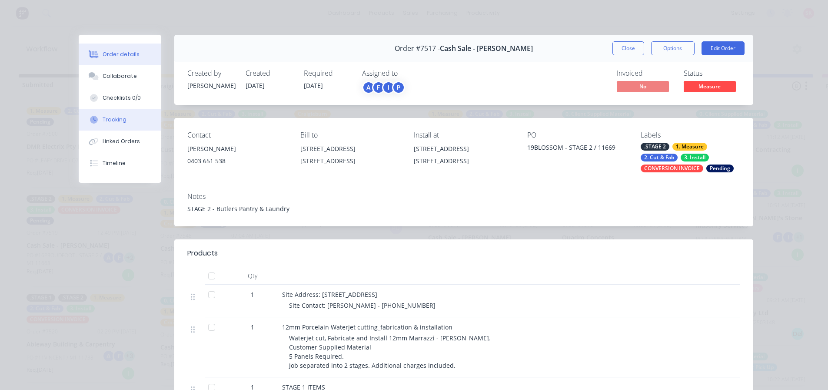
click at [127, 119] on button "Tracking" at bounding box center [120, 120] width 83 height 22
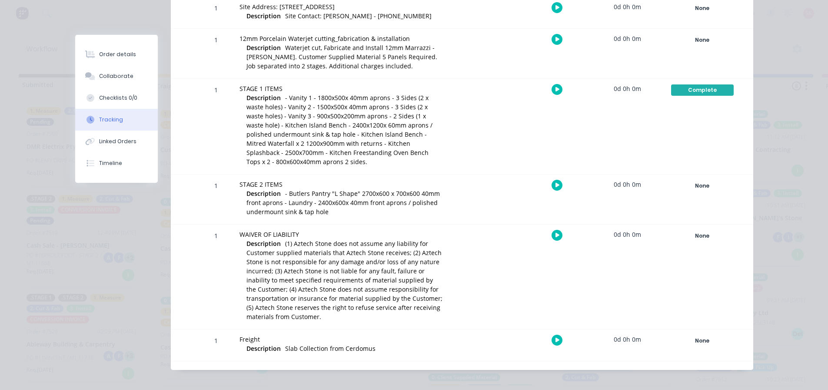
scroll to position [238, 0]
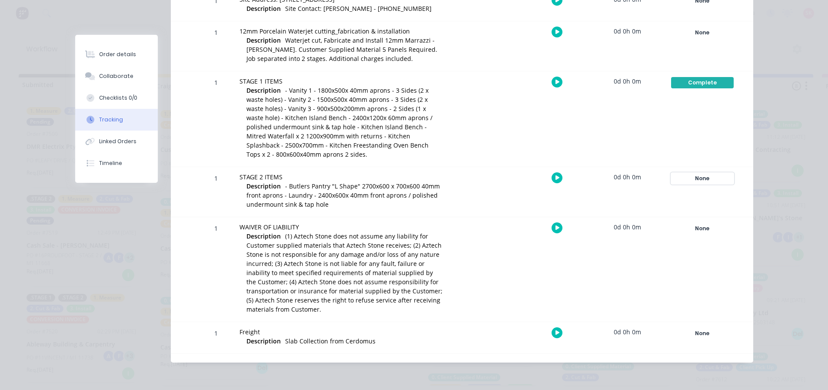
click at [705, 181] on div "None" at bounding box center [702, 178] width 63 height 11
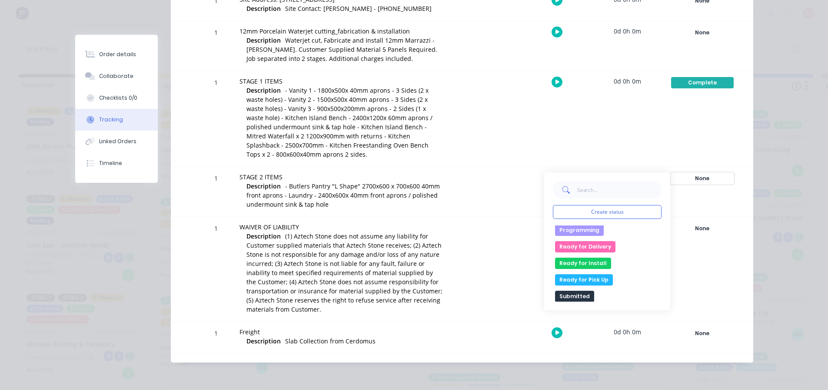
scroll to position [117, 0]
click at [595, 228] on button "Programming" at bounding box center [579, 229] width 49 height 11
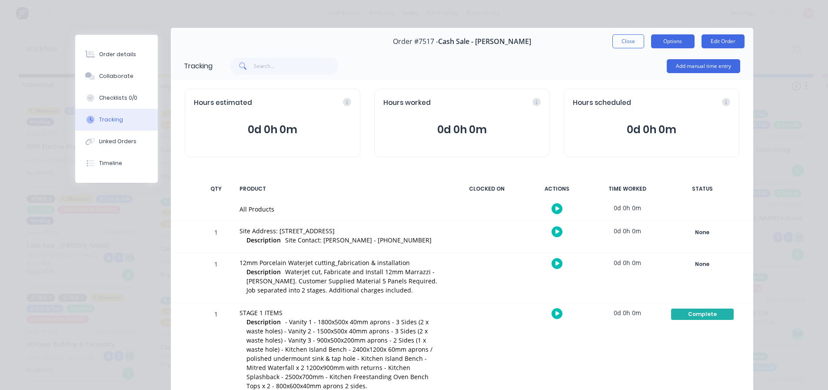
scroll to position [0, 0]
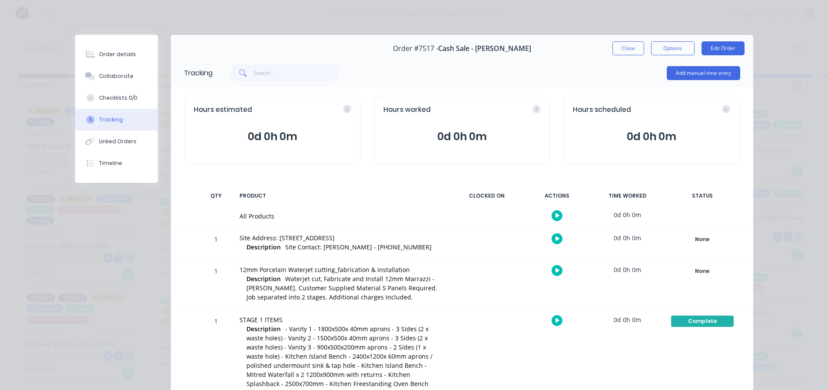
click at [631, 50] on button "Close" at bounding box center [629, 48] width 32 height 14
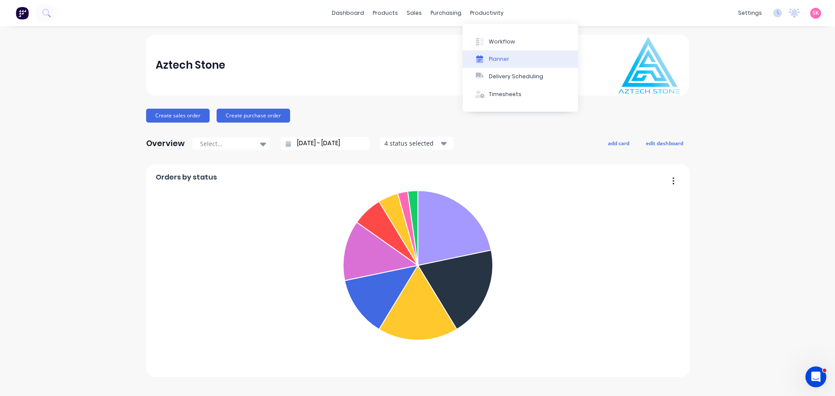
click at [488, 57] on button "Planner" at bounding box center [520, 58] width 115 height 17
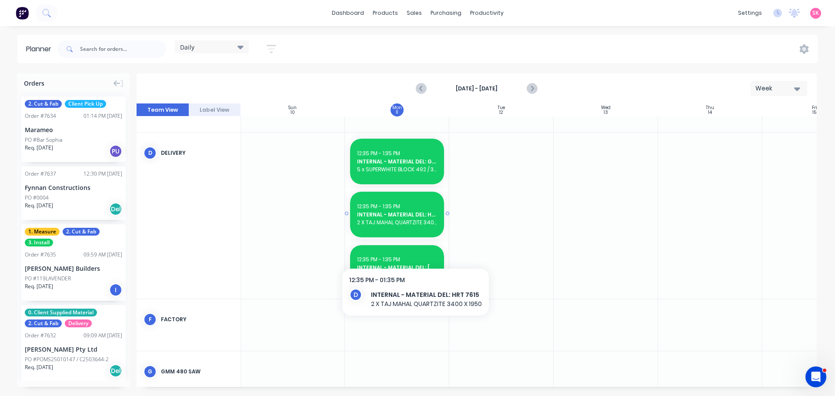
scroll to position [217, 0]
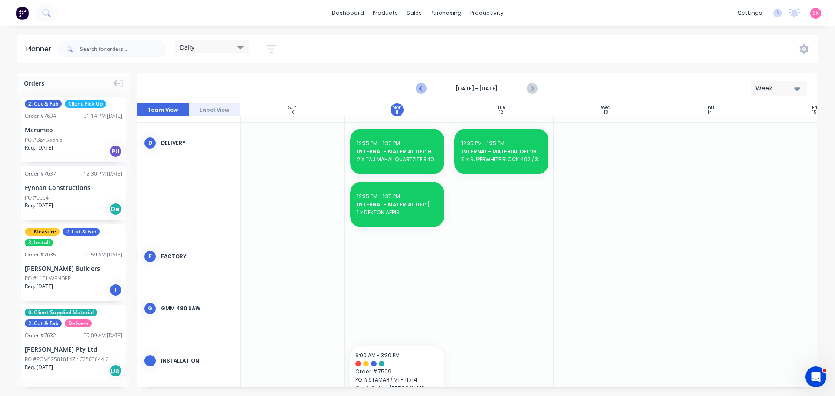
click at [415, 85] on button "Previous page" at bounding box center [421, 88] width 17 height 17
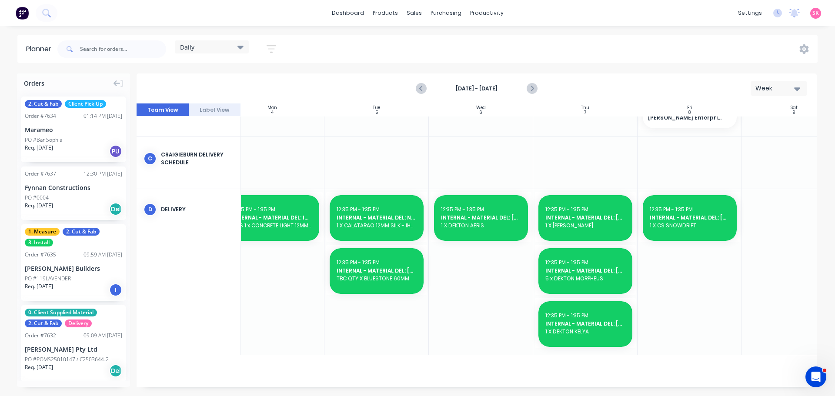
scroll to position [271, 158]
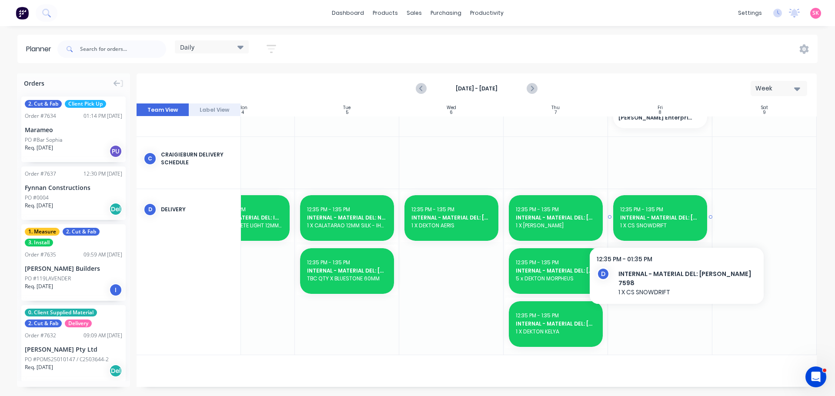
click at [667, 226] on span "1 X CS SNOWDRIFT" at bounding box center [660, 226] width 80 height 8
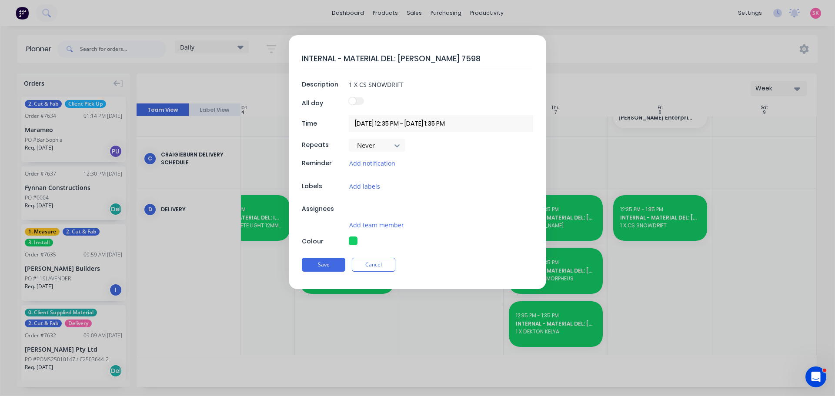
type textarea "x"
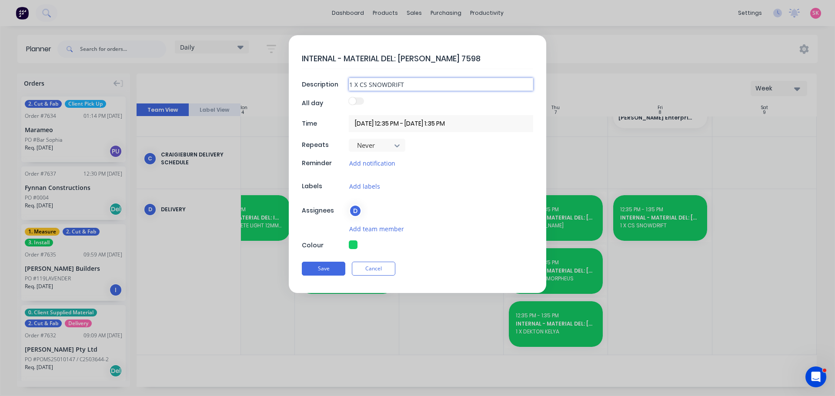
drag, startPoint x: 352, startPoint y: 85, endPoint x: 281, endPoint y: 87, distance: 70.9
click at [317, 86] on div "Description 1 X CS SNOWDRIFT" at bounding box center [417, 84] width 231 height 13
type input "2 X CS SNOWDRIFT"
type textarea "x"
click at [487, 83] on input "2 X CS SNOWDRIFT" at bounding box center [441, 84] width 184 height 13
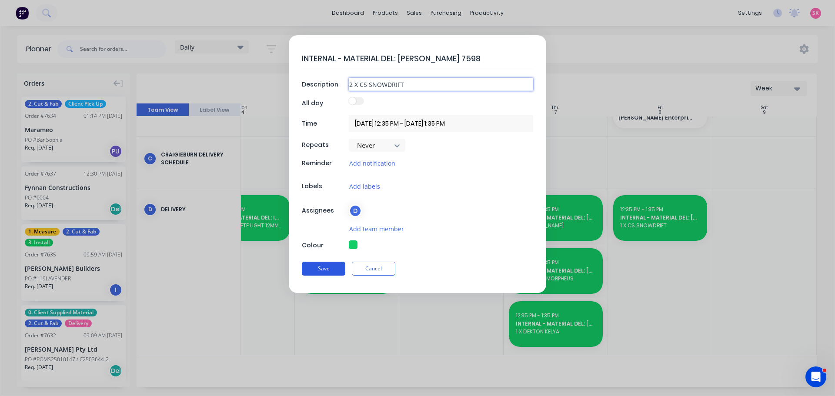
type input "2 X CS SNOWDRIFT"
click at [340, 266] on button "Save" at bounding box center [323, 269] width 43 height 14
type textarea "x"
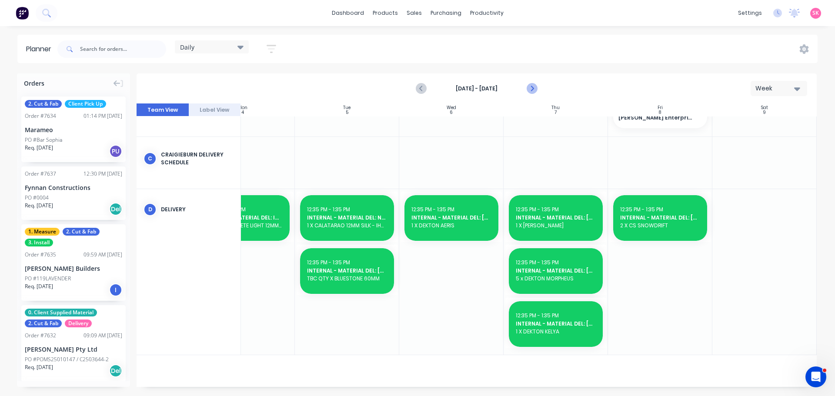
click at [533, 90] on icon "Next page" at bounding box center [531, 88] width 10 height 10
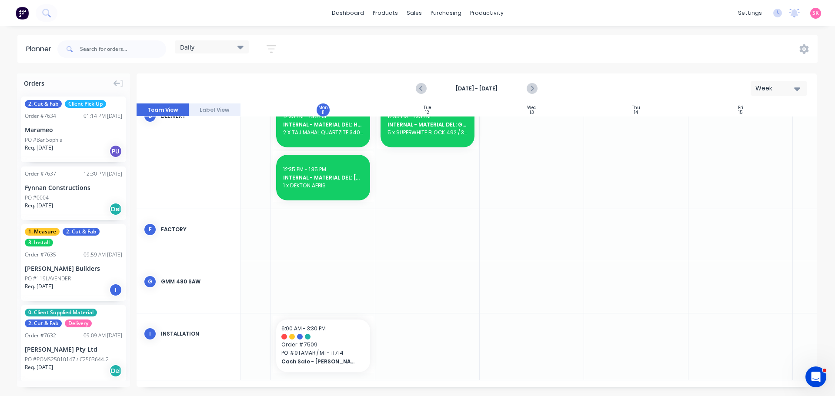
scroll to position [248, 0]
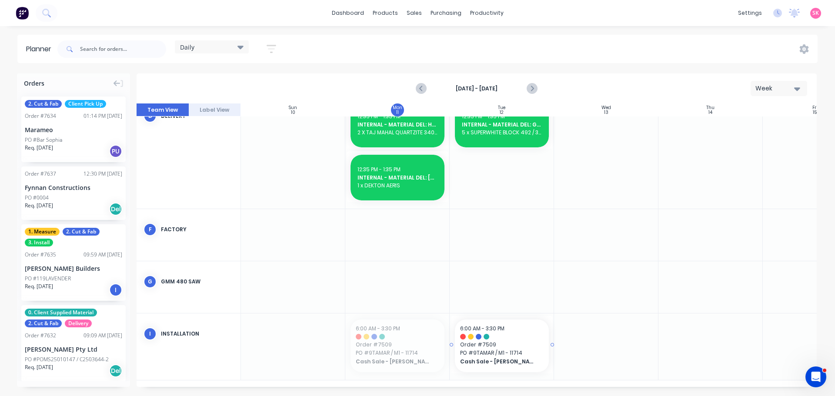
drag, startPoint x: 410, startPoint y: 336, endPoint x: 502, endPoint y: 336, distance: 91.7
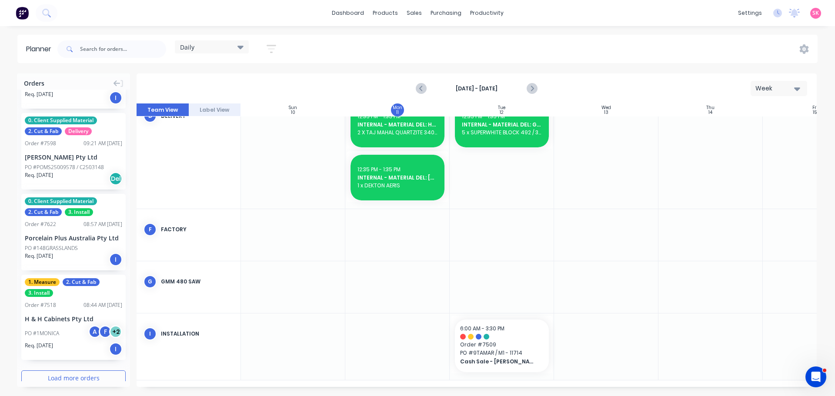
scroll to position [1363, 0]
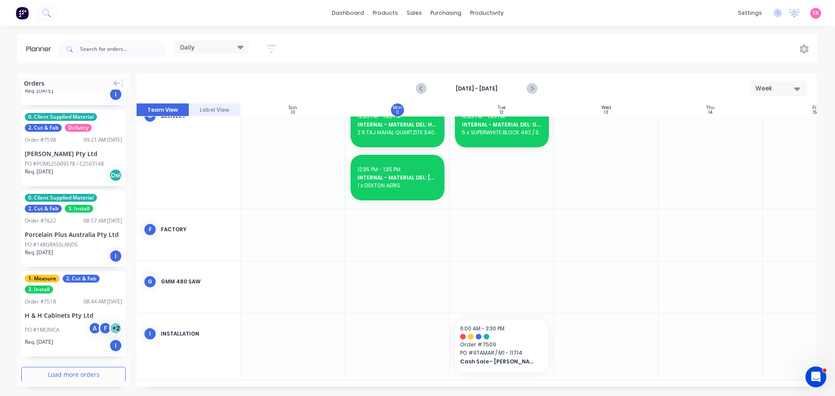
click at [94, 367] on button "Load more orders" at bounding box center [73, 374] width 104 height 15
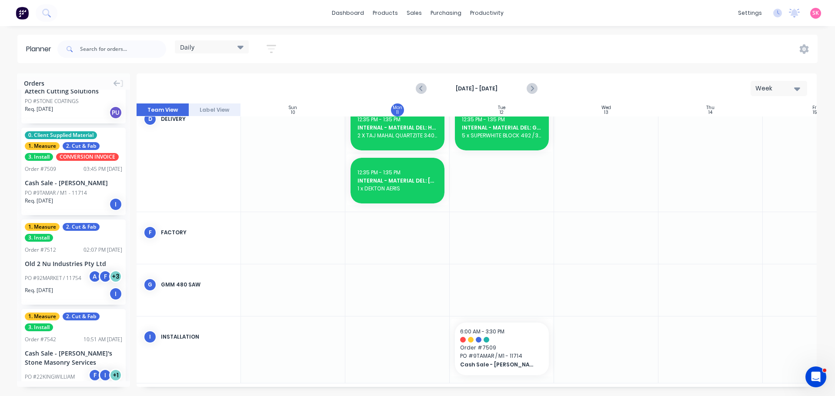
scroll to position [2984, 0]
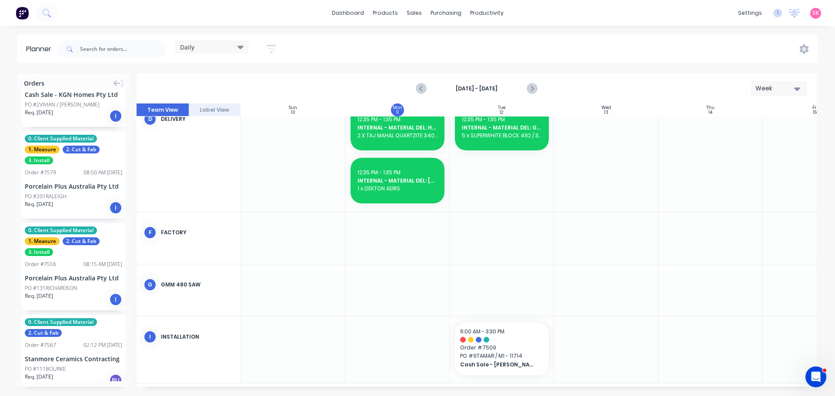
scroll to position [3592, 0]
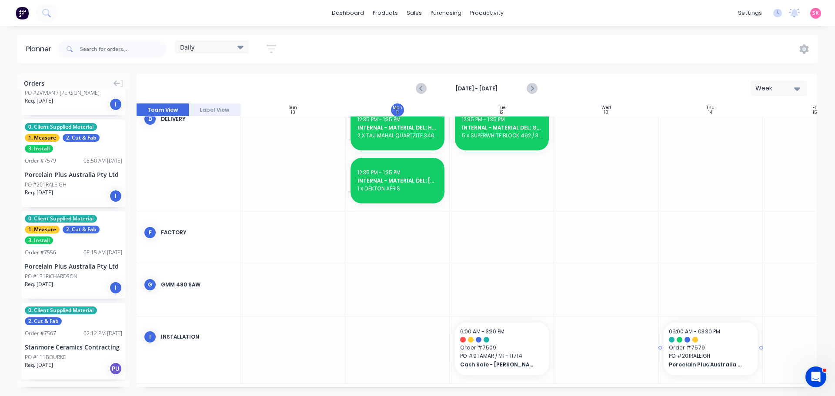
drag, startPoint x: 35, startPoint y: 115, endPoint x: 687, endPoint y: 342, distance: 690.0
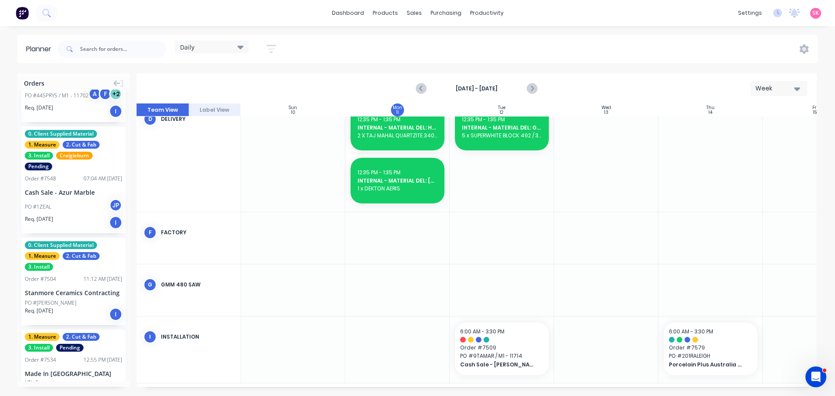
scroll to position [4418, 0]
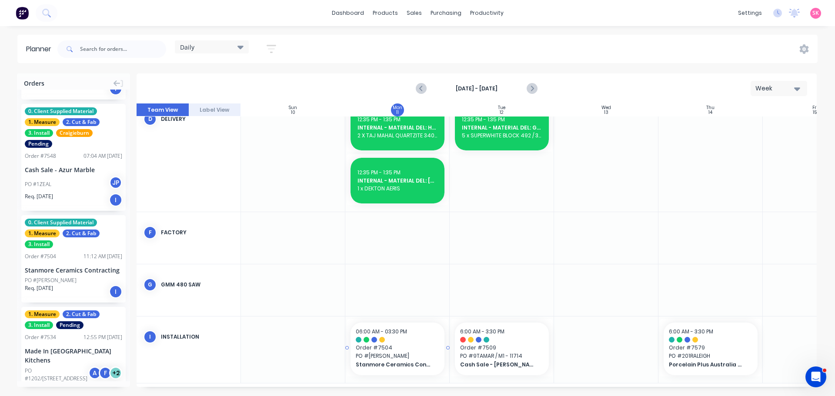
drag, startPoint x: 58, startPoint y: 196, endPoint x: 386, endPoint y: 343, distance: 359.8
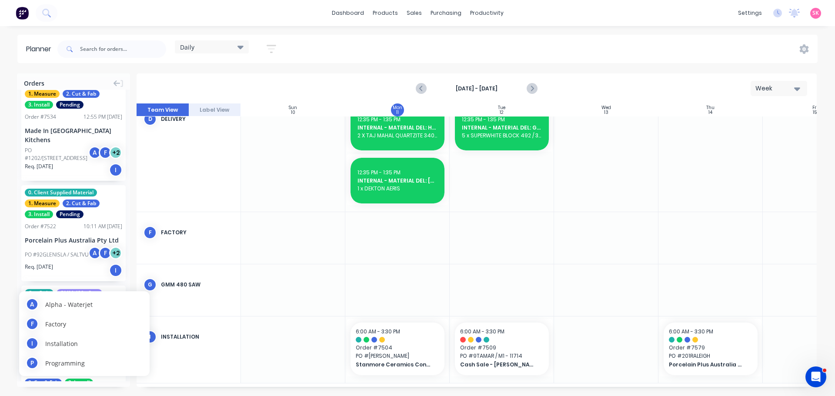
scroll to position [4549, 0]
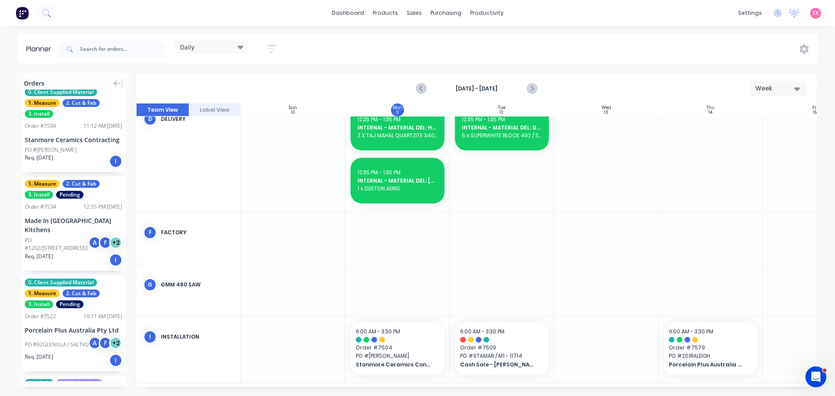
click at [67, 253] on div "Req. 31/10/25 I" at bounding box center [73, 260] width 97 height 15
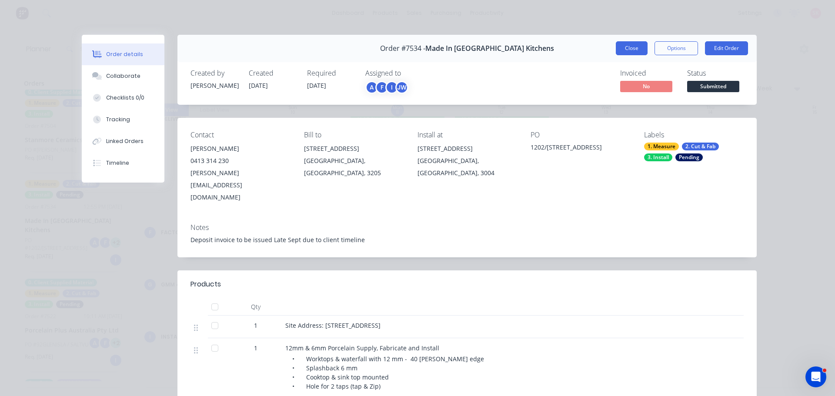
click at [617, 48] on button "Close" at bounding box center [632, 48] width 32 height 14
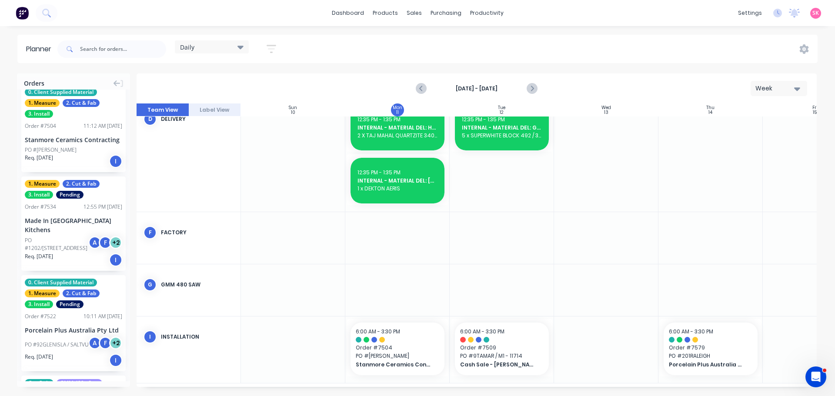
scroll to position [1363, 0]
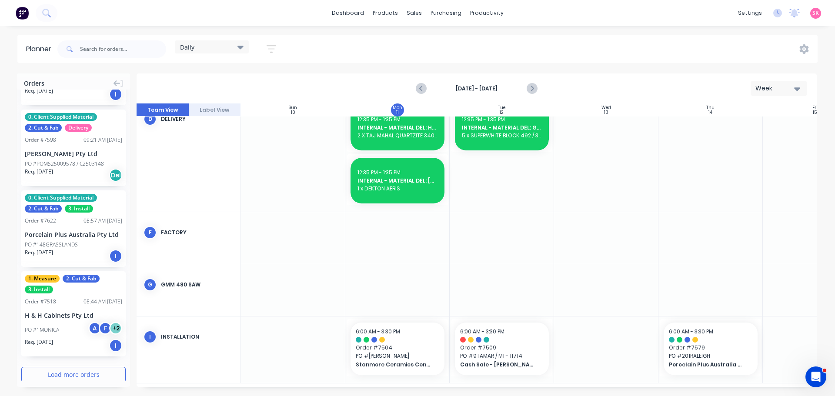
click at [82, 367] on button "Load more orders" at bounding box center [73, 374] width 104 height 15
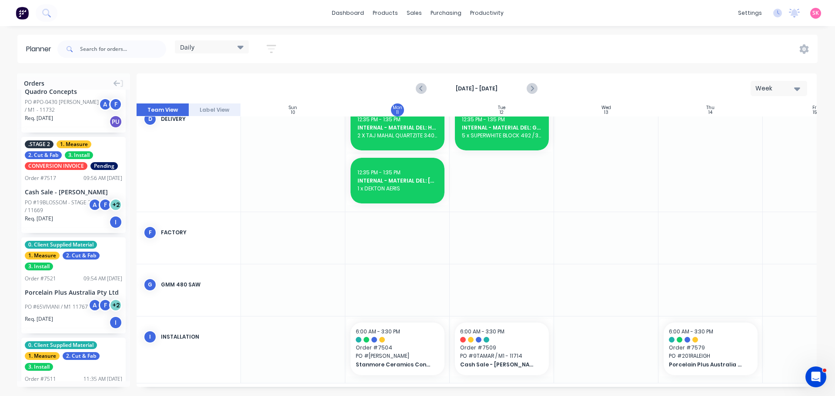
scroll to position [5056, 0]
click at [88, 389] on div "Porcelain Plus Australia Pty Ltd" at bounding box center [73, 393] width 97 height 9
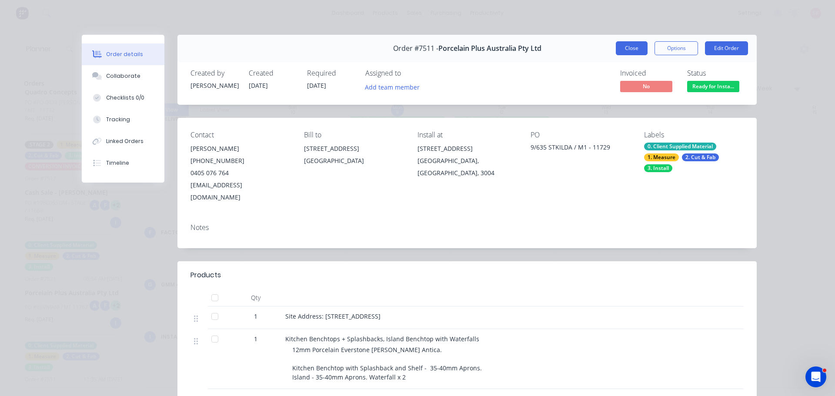
click at [634, 50] on button "Close" at bounding box center [632, 48] width 32 height 14
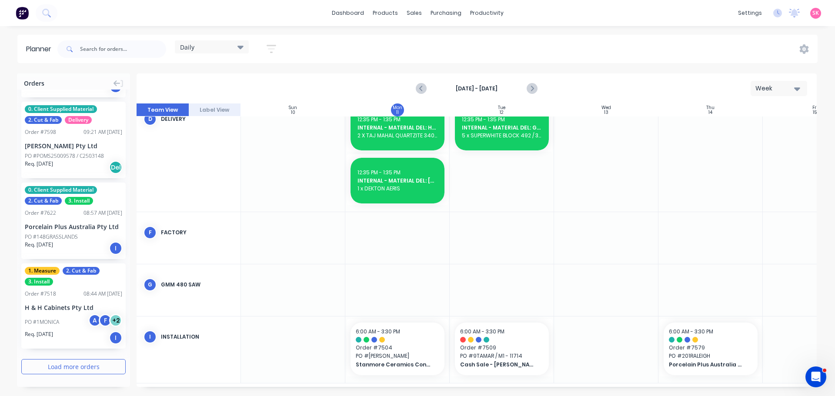
scroll to position [1363, 0]
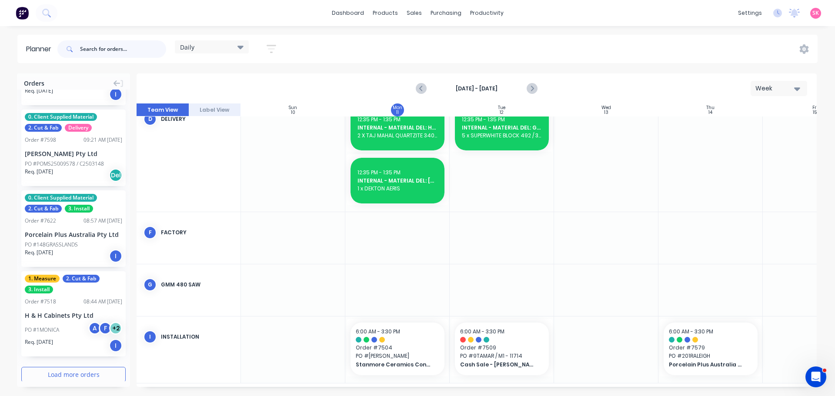
click at [97, 46] on input "text" at bounding box center [123, 48] width 86 height 17
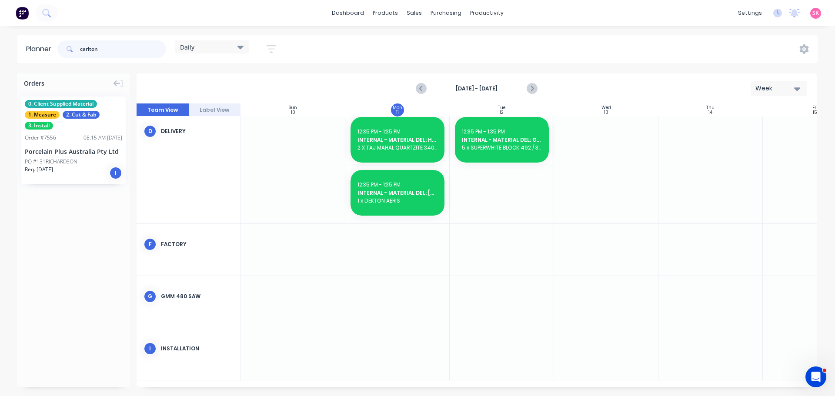
scroll to position [211, 0]
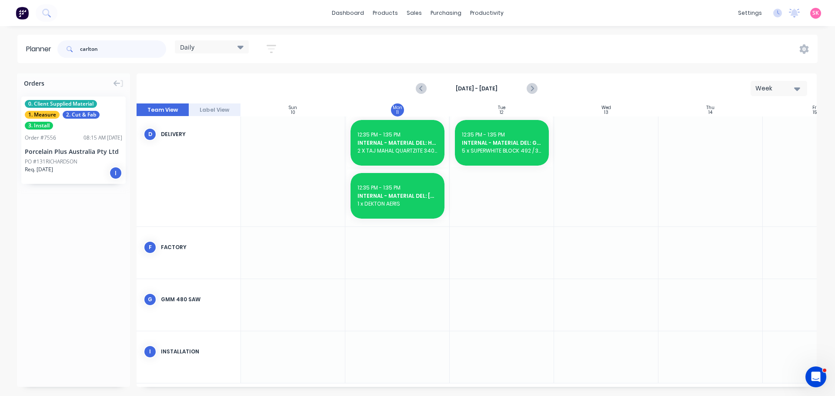
type input "carlton"
drag, startPoint x: 58, startPoint y: 153, endPoint x: 384, endPoint y: 354, distance: 383.8
drag, startPoint x: 110, startPoint y: 51, endPoint x: 57, endPoint y: 55, distance: 54.1
click at [57, 55] on div "carlton Daily Save new view None edit Daily (Default) edit Craigieburn Orders e…" at bounding box center [171, 49] width 230 height 26
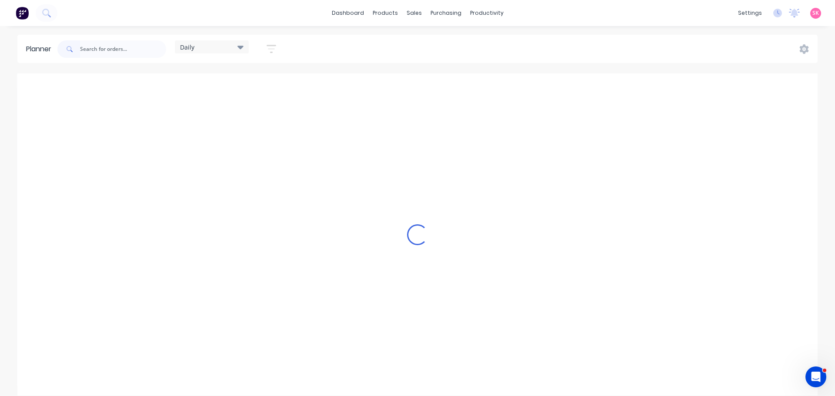
click at [531, 91] on div "Loading..." at bounding box center [417, 234] width 800 height 322
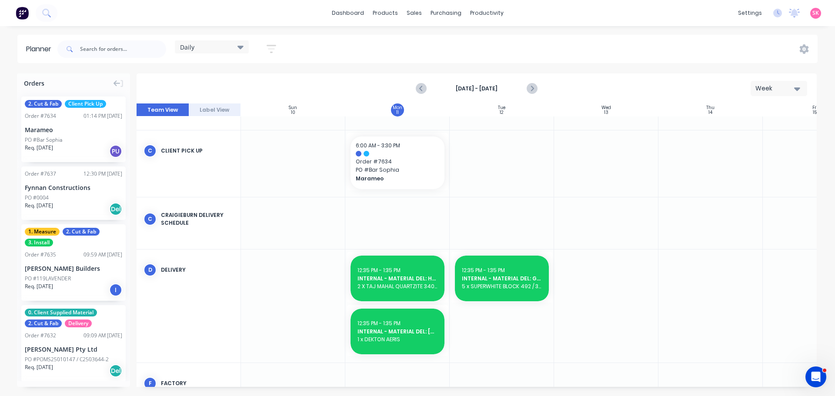
scroll to position [0, 0]
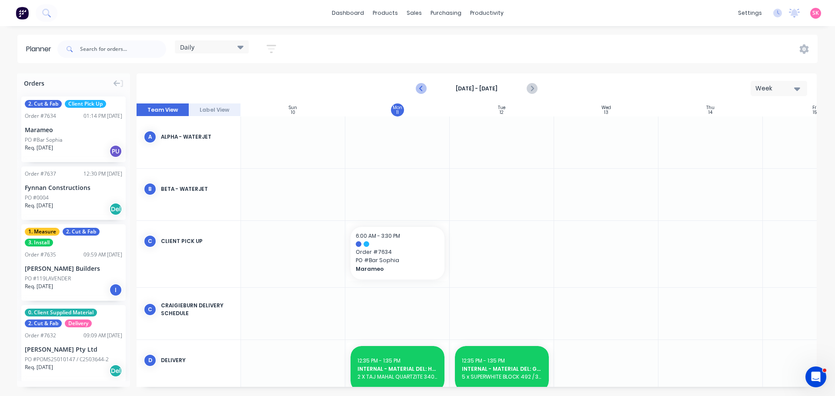
click at [423, 90] on icon "Previous page" at bounding box center [421, 88] width 10 height 10
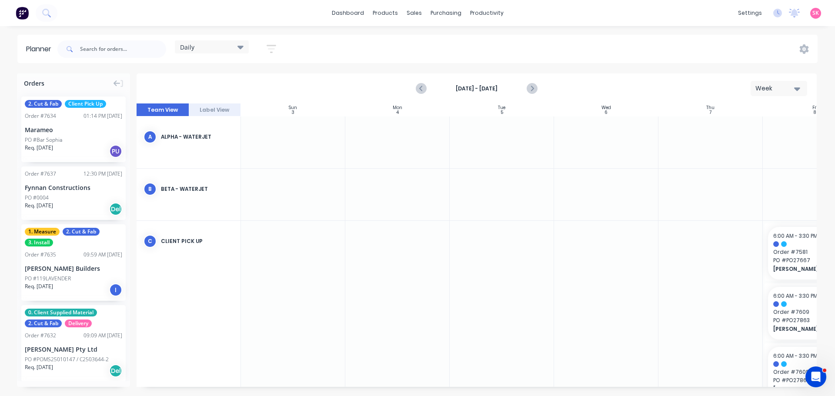
drag, startPoint x: 668, startPoint y: 388, endPoint x: 677, endPoint y: 388, distance: 9.1
click at [677, 388] on div "Orders 2. Cut & Fab Client Pick Up Order # 7634 01:14 PM 08/08/25 Marameo PO #B…" at bounding box center [417, 234] width 835 height 322
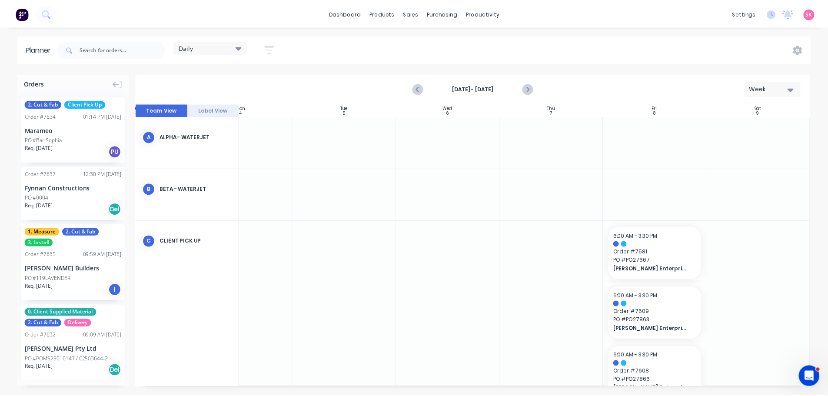
scroll to position [0, 158]
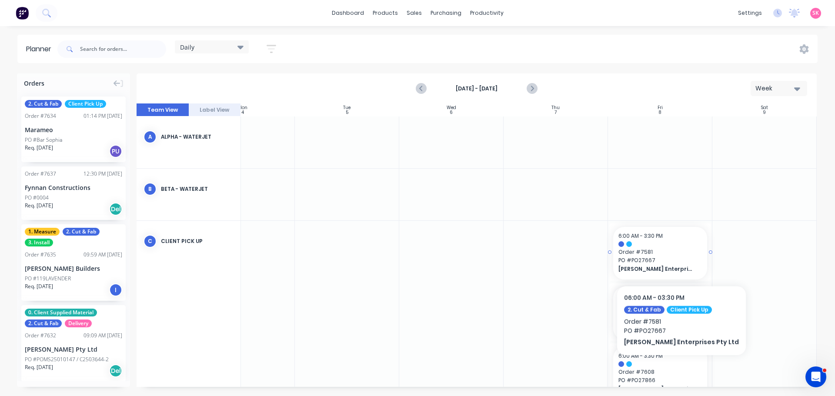
click at [665, 259] on span "PO # PO27667" at bounding box center [659, 261] width 83 height 8
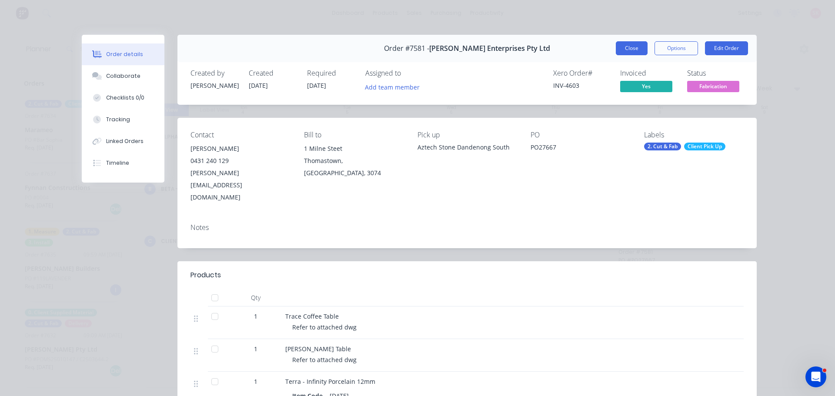
click at [624, 51] on button "Close" at bounding box center [632, 48] width 32 height 14
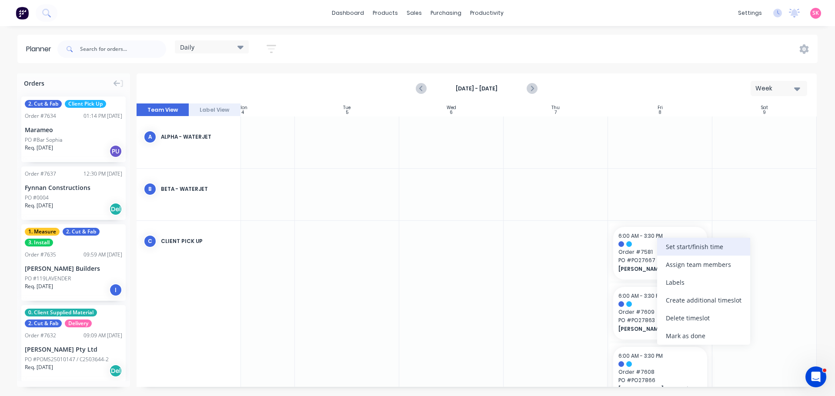
click at [690, 248] on div "Set start/finish time" at bounding box center [703, 247] width 93 height 18
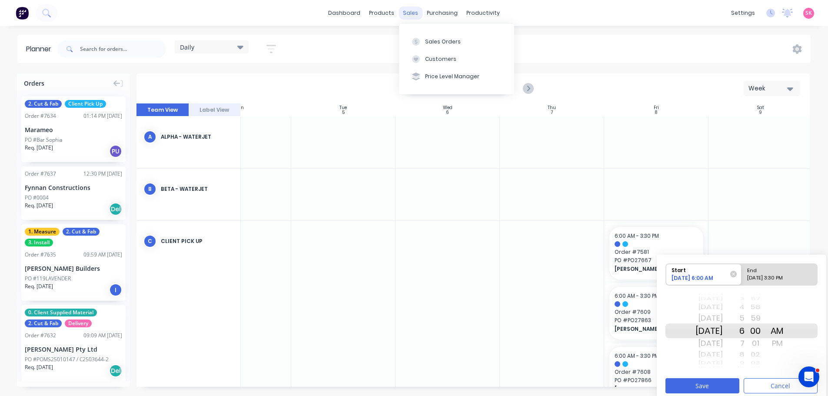
click at [425, 37] on button "Sales Orders" at bounding box center [456, 41] width 115 height 17
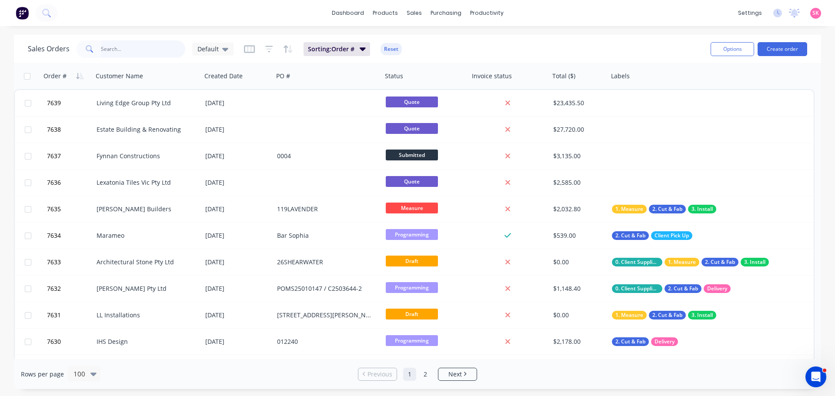
click at [118, 47] on input "text" at bounding box center [143, 48] width 85 height 17
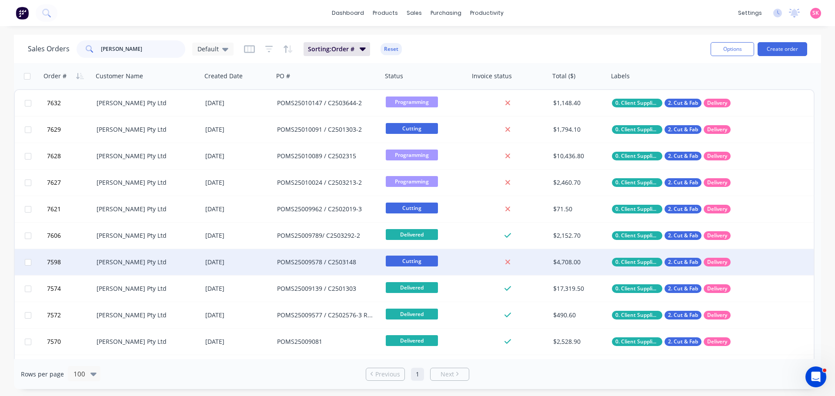
type input "[PERSON_NAME]"
click at [323, 265] on div "POMS25009578 / C2503148" at bounding box center [325, 262] width 97 height 9
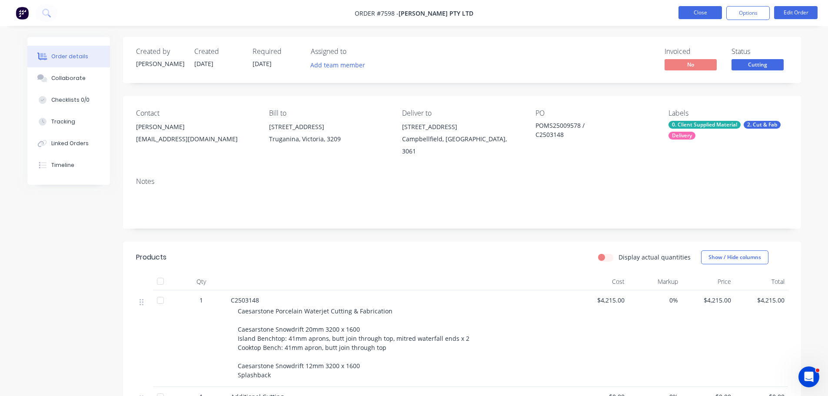
click at [692, 15] on button "Close" at bounding box center [700, 12] width 43 height 13
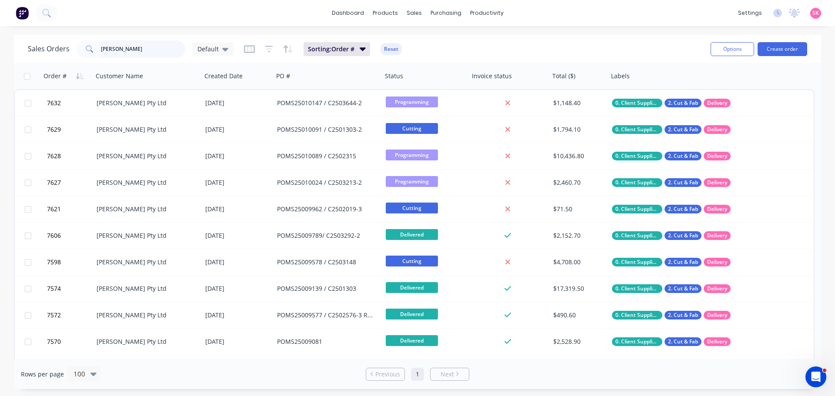
drag, startPoint x: 155, startPoint y: 49, endPoint x: -5, endPoint y: 46, distance: 160.0
click at [0, 46] on html "dashboard products sales purchasing productivity dashboard products Product Cat…" at bounding box center [417, 198] width 835 height 396
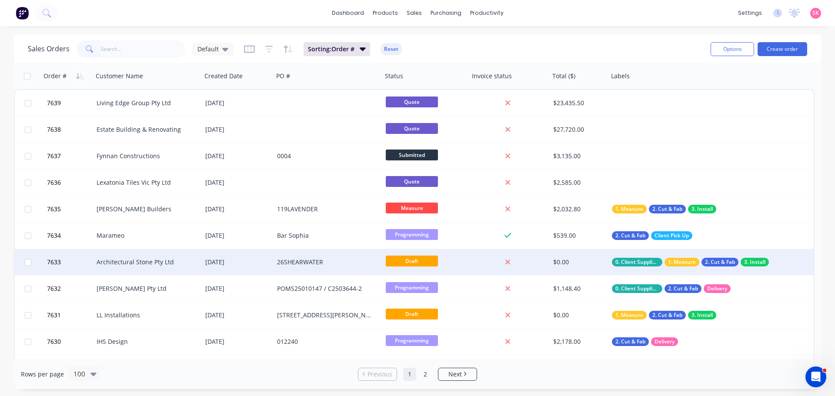
click at [244, 261] on div "[DATE]" at bounding box center [237, 262] width 65 height 9
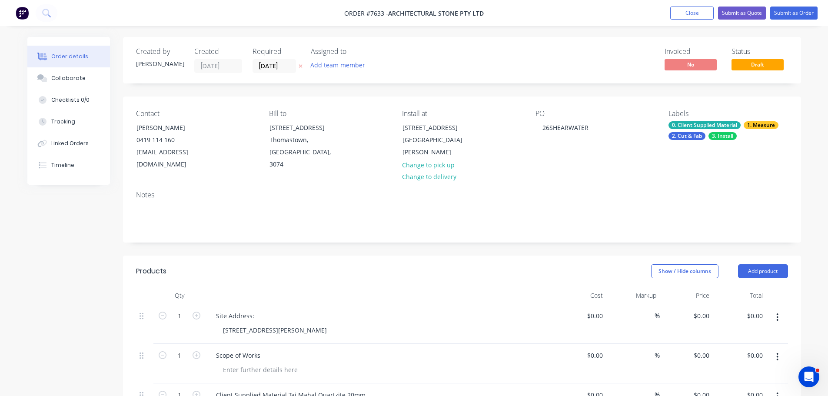
scroll to position [217, 0]
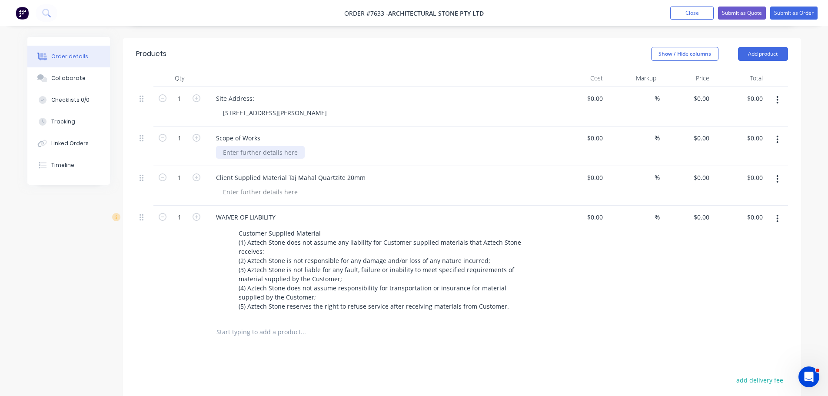
click at [271, 146] on div at bounding box center [260, 152] width 89 height 13
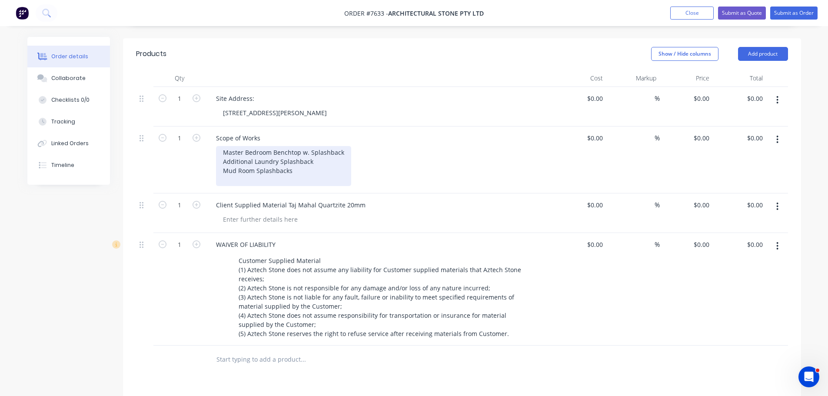
click at [313, 152] on div "Master Bedroom Benchtop w. Splashback Additional Laundry Splashback Mud Room Sp…" at bounding box center [283, 166] width 135 height 40
click at [312, 164] on div "Master Bedroom Benchtop w. Splashback Additional Laundry Splashbacks Mud Room S…" at bounding box center [283, 166] width 135 height 40
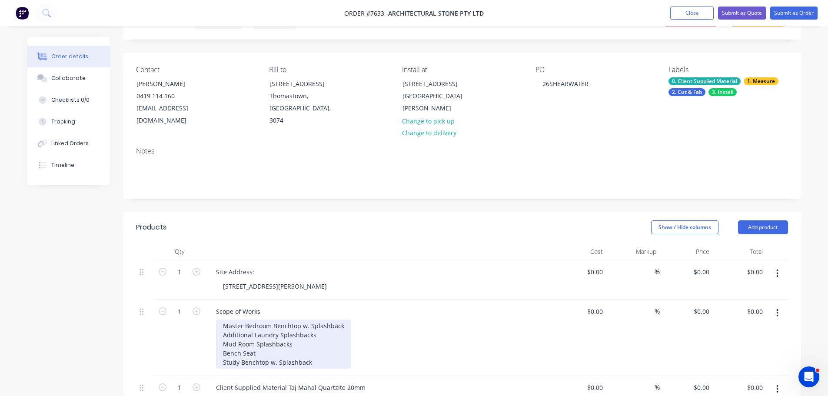
scroll to position [43, 0]
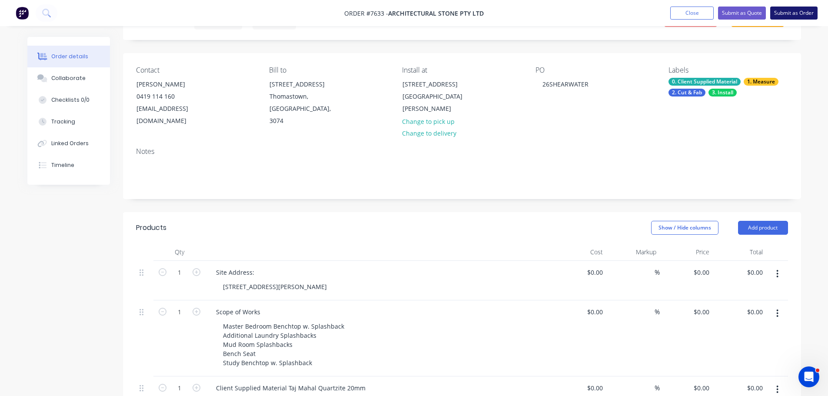
click at [795, 12] on button "Submit as Order" at bounding box center [793, 13] width 47 height 13
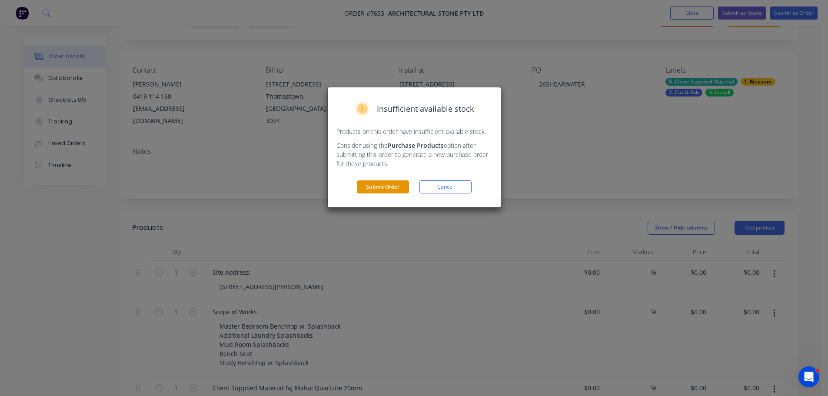
click at [385, 187] on button "Submit Order" at bounding box center [383, 186] width 52 height 13
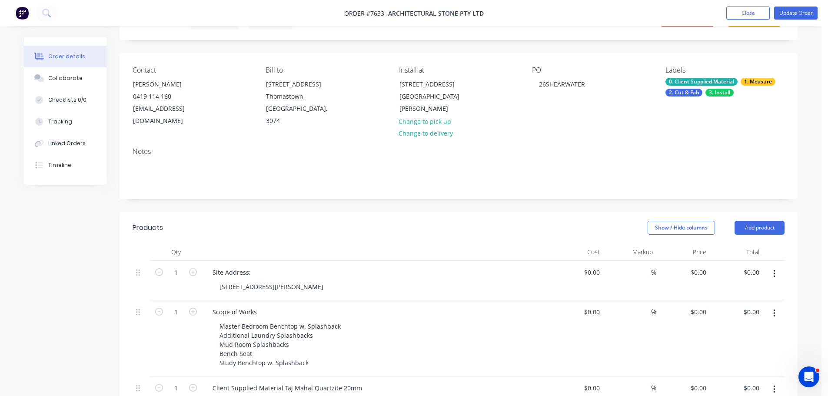
scroll to position [0, 0]
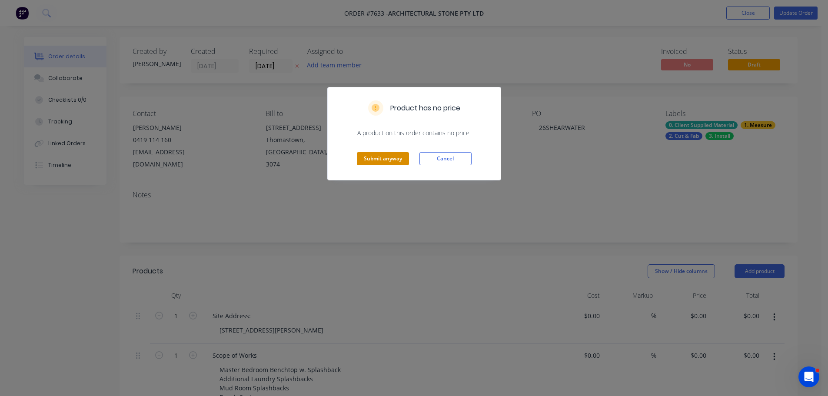
click at [398, 157] on button "Submit anyway" at bounding box center [383, 158] width 52 height 13
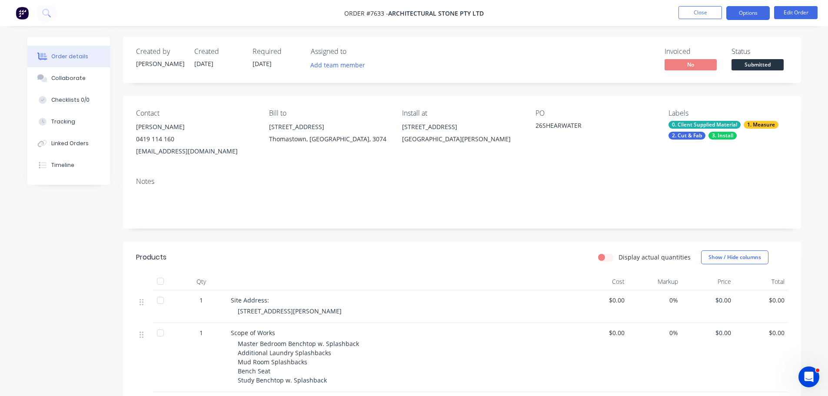
click at [759, 9] on button "Options" at bounding box center [748, 13] width 43 height 14
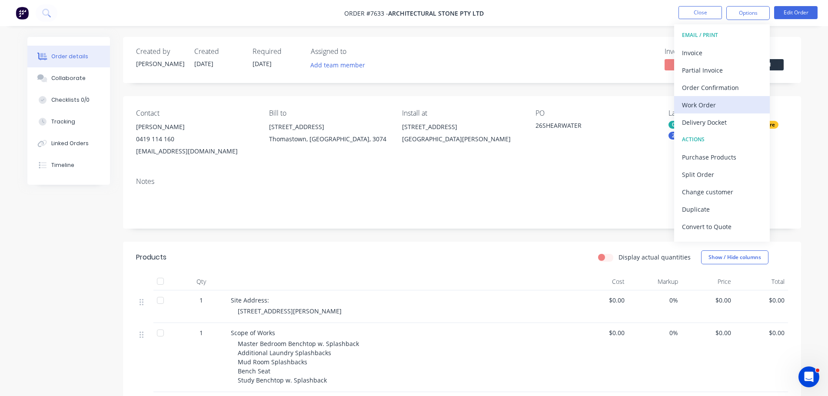
click at [717, 109] on div "Work Order" at bounding box center [722, 105] width 80 height 13
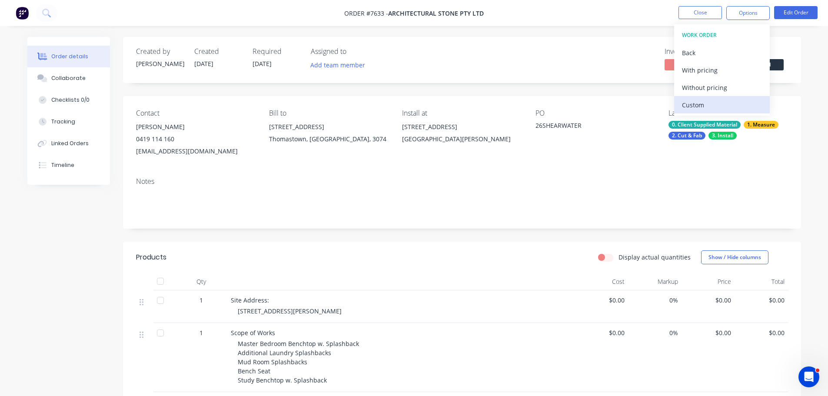
click at [716, 99] on div "Custom" at bounding box center [722, 105] width 80 height 13
click at [720, 86] on div "Without pricing" at bounding box center [722, 87] width 80 height 13
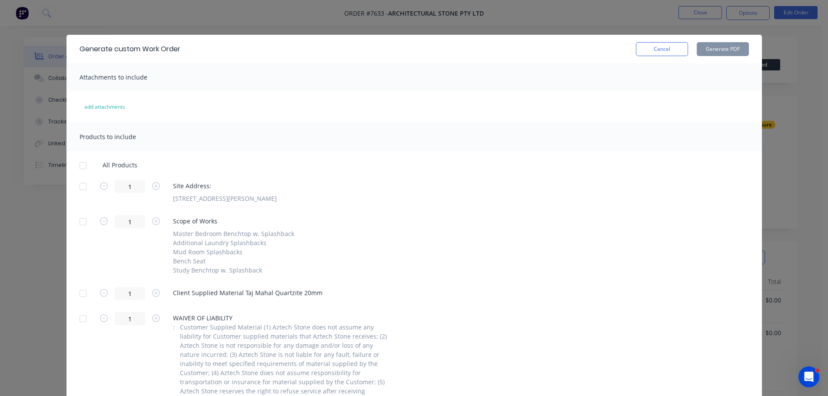
click at [85, 187] on div at bounding box center [82, 186] width 17 height 17
click at [83, 225] on div at bounding box center [82, 221] width 17 height 17
click at [83, 296] on div at bounding box center [82, 293] width 17 height 17
click at [78, 219] on div at bounding box center [82, 221] width 17 height 17
click at [732, 51] on button "Generate PDF" at bounding box center [723, 49] width 52 height 14
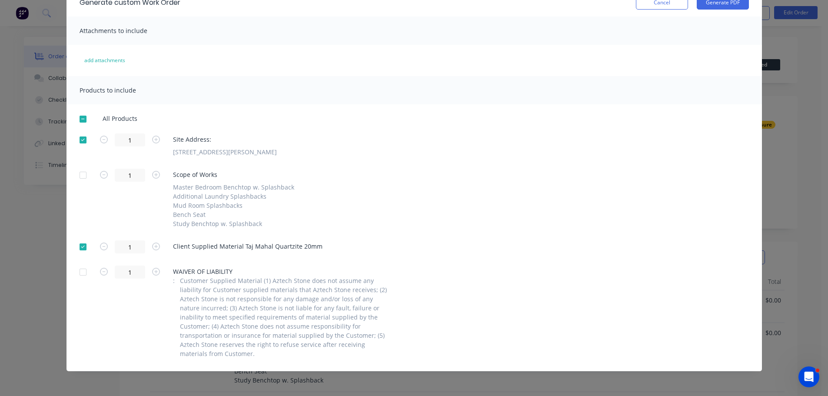
scroll to position [47, 0]
click at [639, 5] on button "Cancel" at bounding box center [662, 2] width 52 height 14
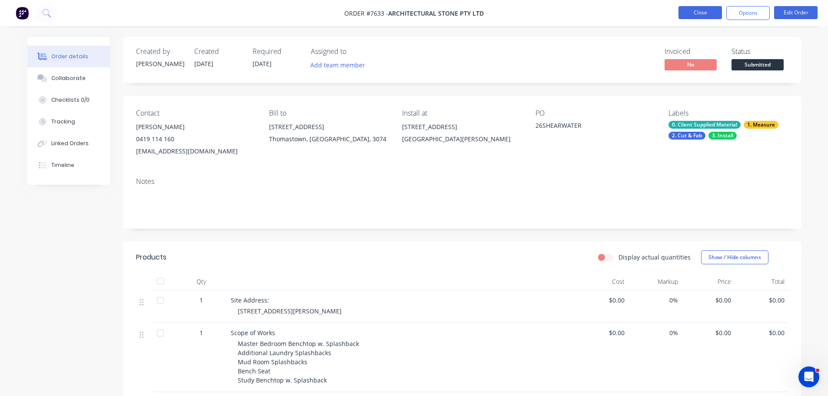
click at [688, 11] on button "Close" at bounding box center [700, 12] width 43 height 13
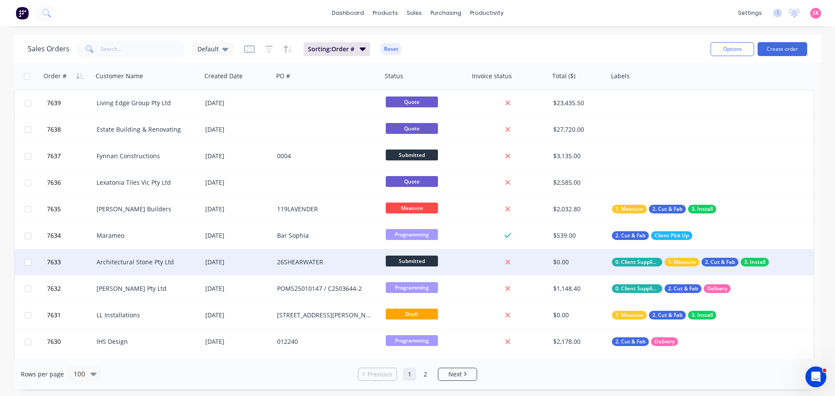
click at [225, 266] on div "[DATE]" at bounding box center [237, 262] width 65 height 9
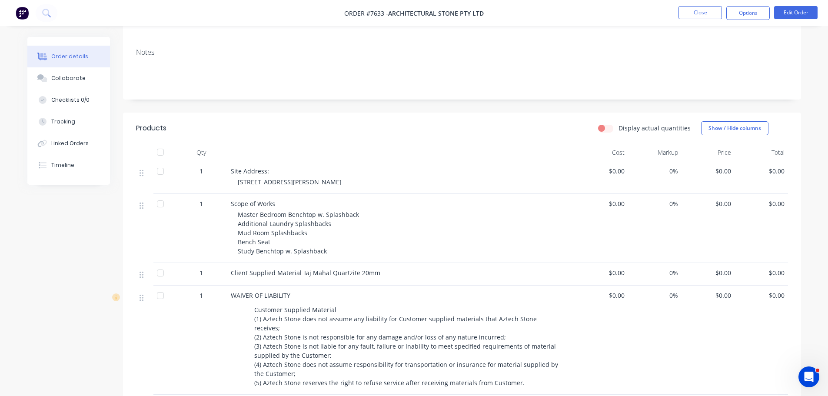
scroll to position [130, 0]
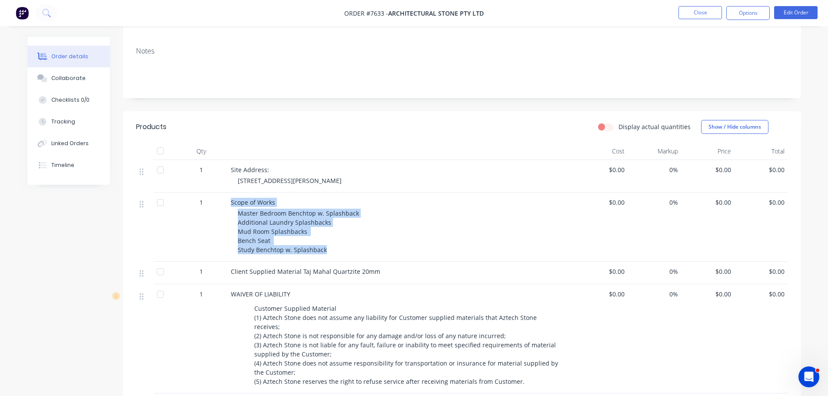
drag, startPoint x: 330, startPoint y: 246, endPoint x: 226, endPoint y: 208, distance: 111.1
click at [226, 208] on div "1 Scope of Works Master Bedroom Benchtop w. Splashback Additional Laundry Splas…" at bounding box center [462, 227] width 652 height 69
copy div "Scope of Works Master Bedroom Benchtop w. Splashback Additional Laundry Splashb…"
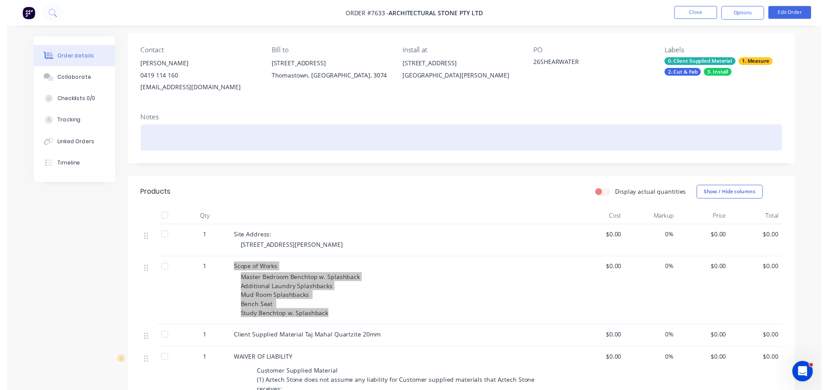
scroll to position [0, 0]
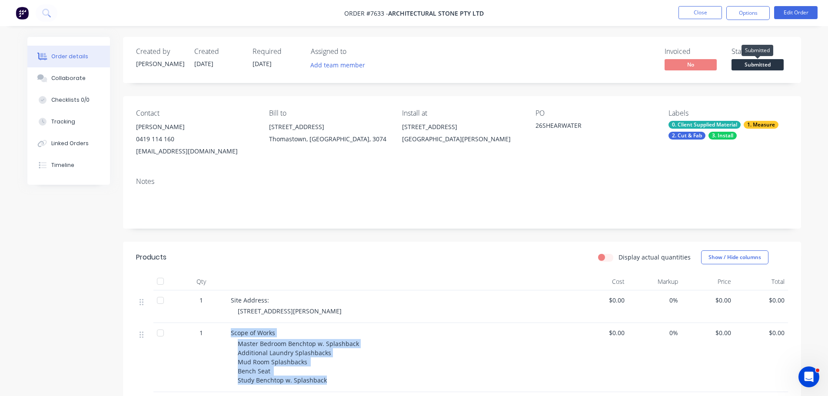
click at [753, 63] on span "Submitted" at bounding box center [758, 64] width 52 height 11
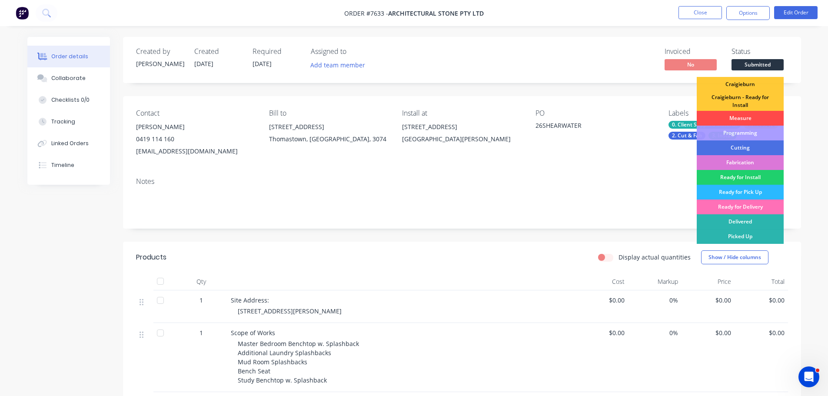
click at [747, 120] on div "Measure" at bounding box center [740, 118] width 87 height 15
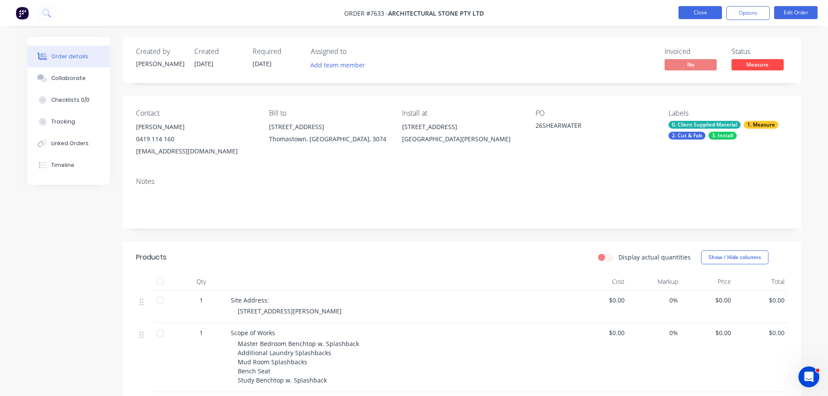
click at [701, 7] on button "Close" at bounding box center [700, 12] width 43 height 13
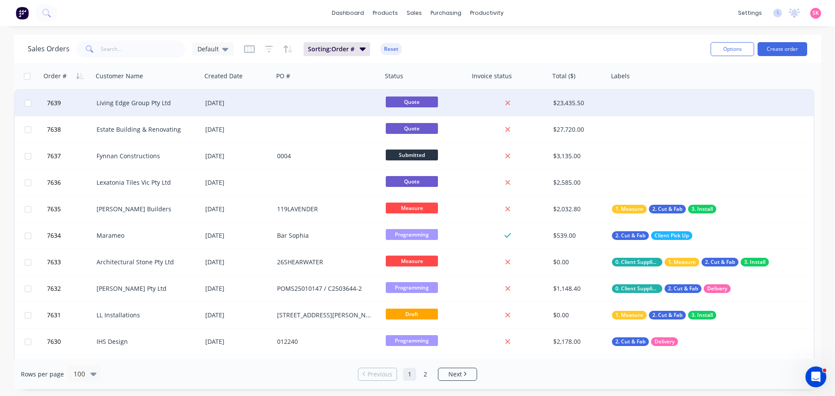
click at [237, 103] on div "[DATE]" at bounding box center [237, 103] width 65 height 9
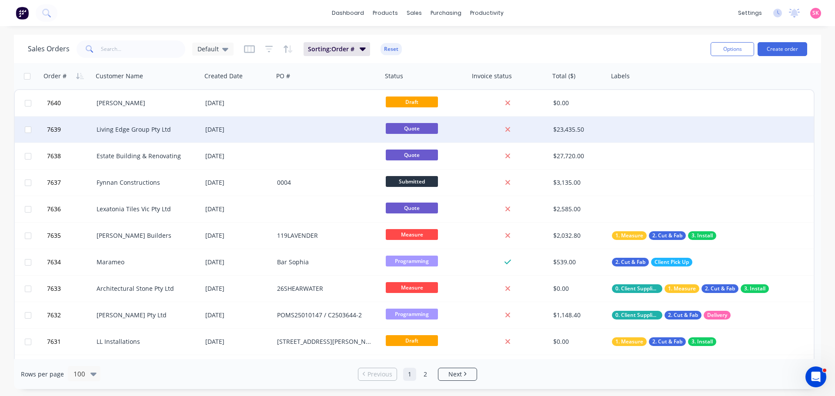
click at [151, 126] on div "Living Edge Group Pty Ltd" at bounding box center [145, 129] width 97 height 9
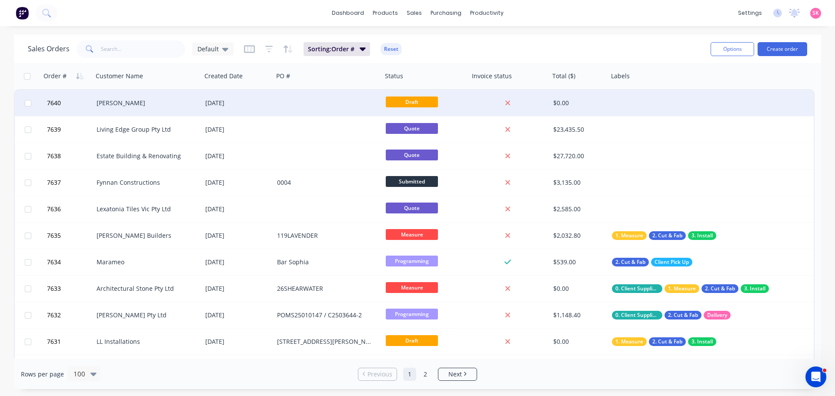
click at [193, 115] on div "[PERSON_NAME]" at bounding box center [147, 103] width 109 height 26
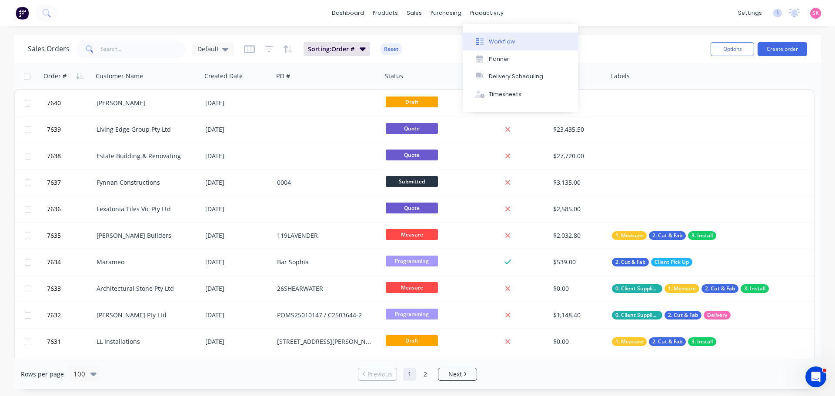
click at [487, 40] on button "Workflow" at bounding box center [520, 41] width 115 height 17
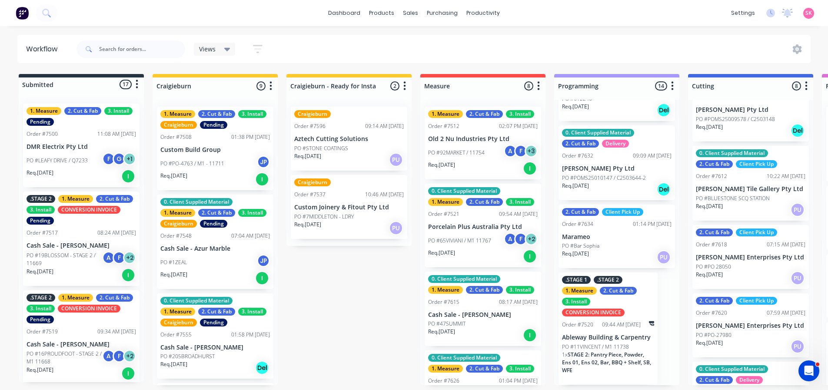
click at [380, 205] on p "Custom Joinery & Fitout Pty Ltd" at bounding box center [349, 206] width 110 height 7
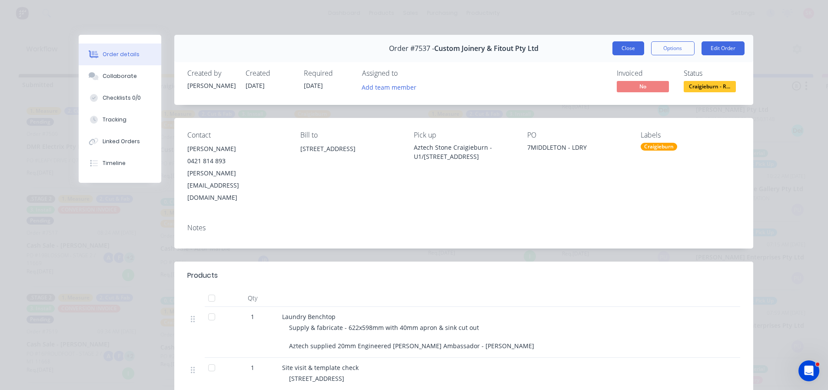
click at [617, 50] on button "Close" at bounding box center [629, 48] width 32 height 14
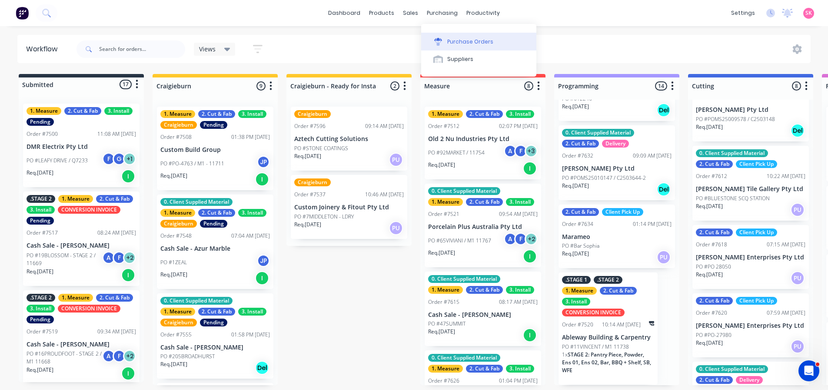
click at [462, 42] on div "Purchase Orders" at bounding box center [470, 42] width 46 height 8
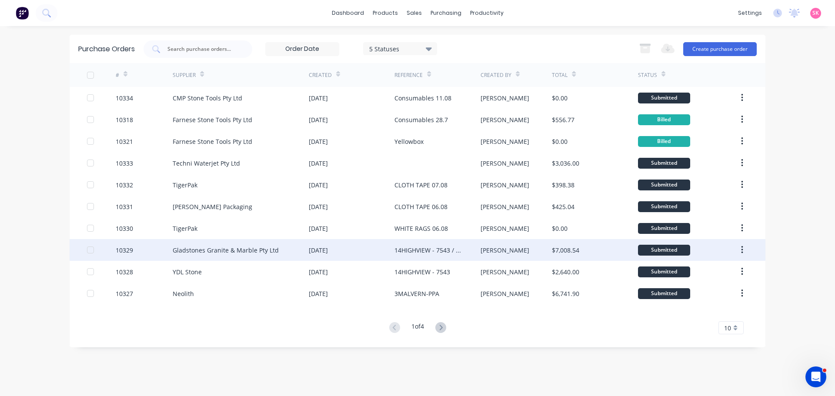
click at [250, 246] on div "Gladstones Granite & Marble Pty Ltd" at bounding box center [226, 250] width 106 height 9
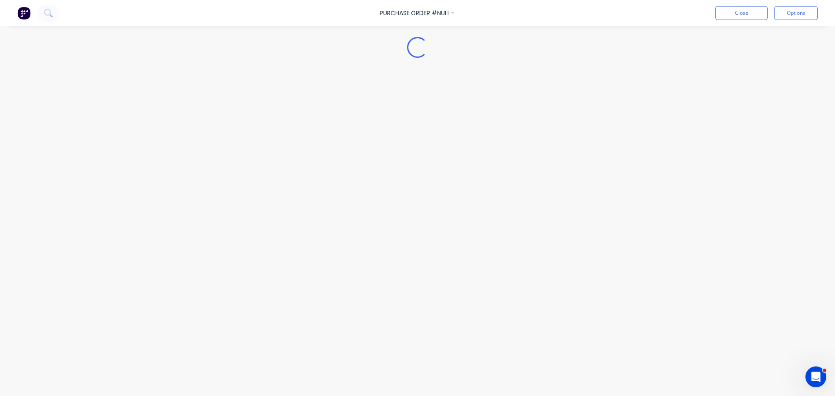
type textarea "x"
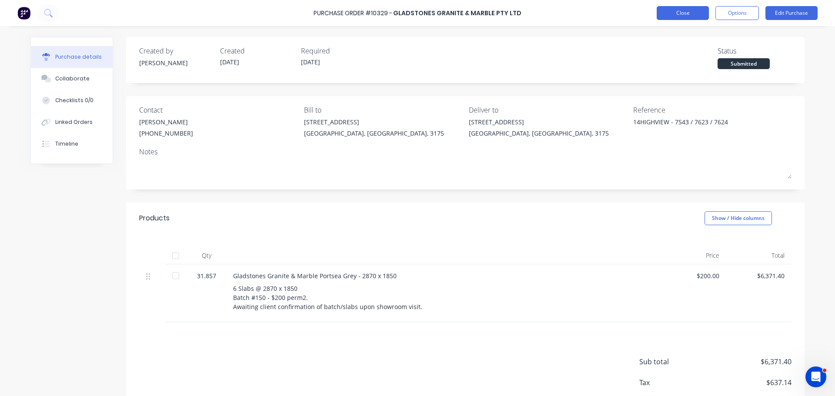
click at [685, 10] on button "Close" at bounding box center [683, 13] width 52 height 14
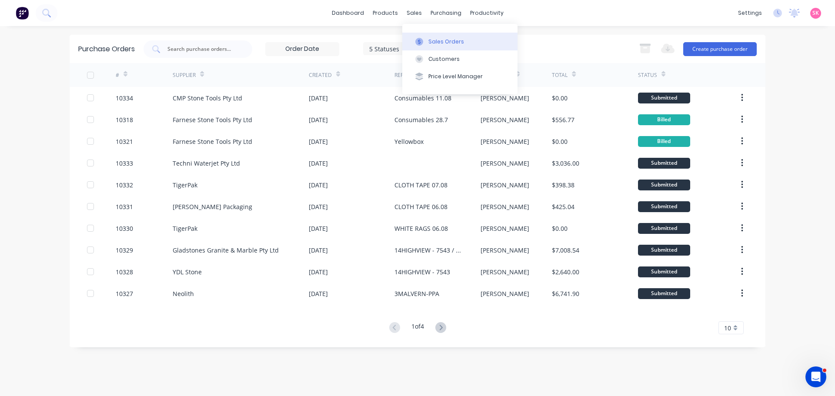
click at [425, 39] on div at bounding box center [419, 42] width 13 height 8
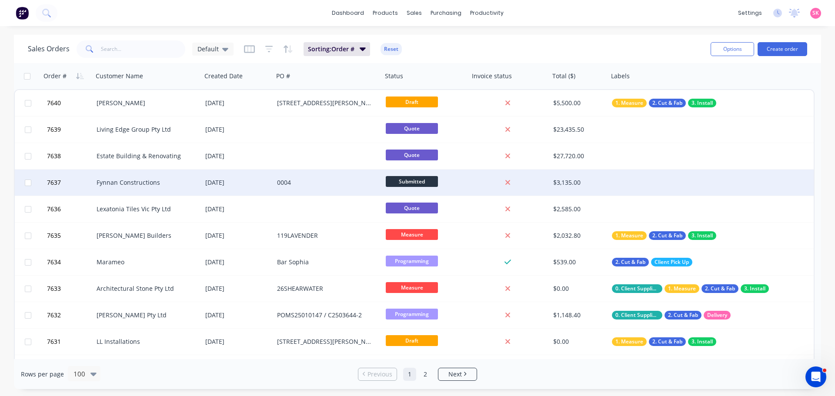
click at [229, 184] on div "[DATE]" at bounding box center [237, 182] width 65 height 9
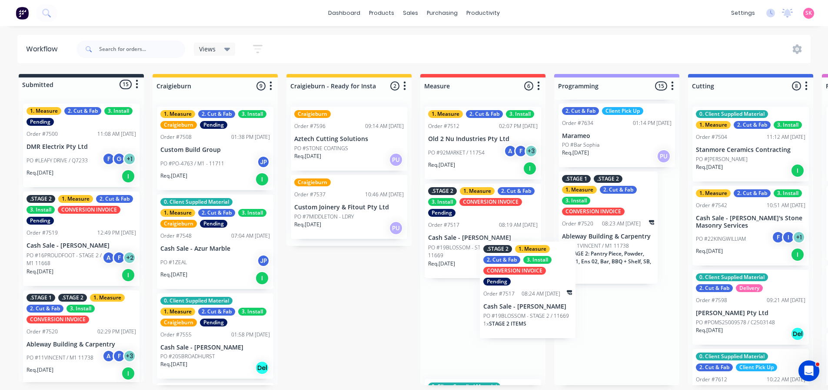
scroll to position [2, 0]
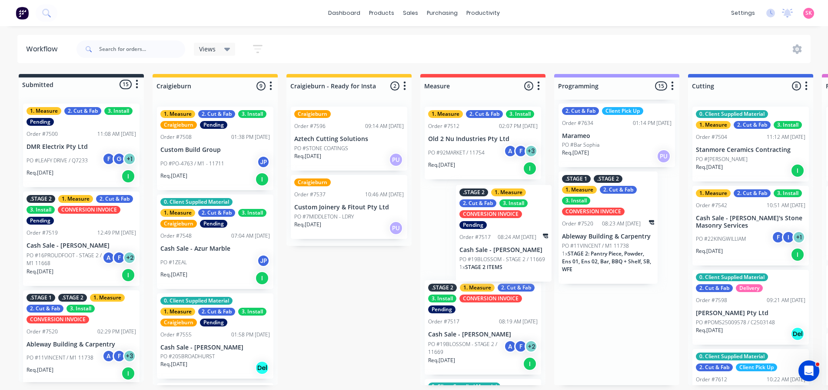
drag, startPoint x: 605, startPoint y: 334, endPoint x: 499, endPoint y: 231, distance: 148.2
click at [499, 231] on div "Submitted 15 Status colour #273444 hex #273444 Save Cancel Summaries Total orde…" at bounding box center [781, 229] width 1576 height 311
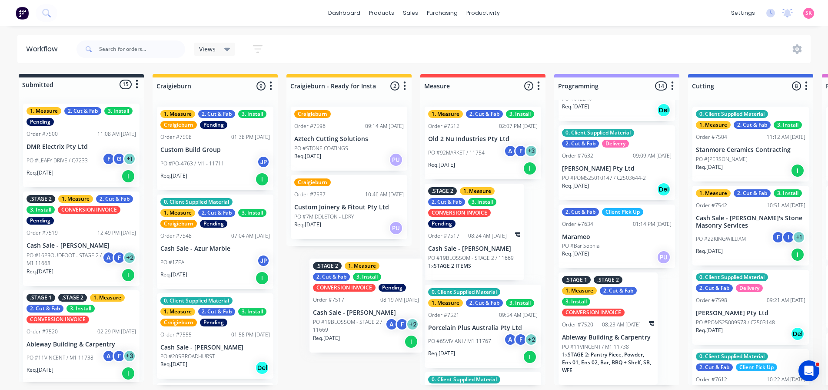
scroll to position [2, 0]
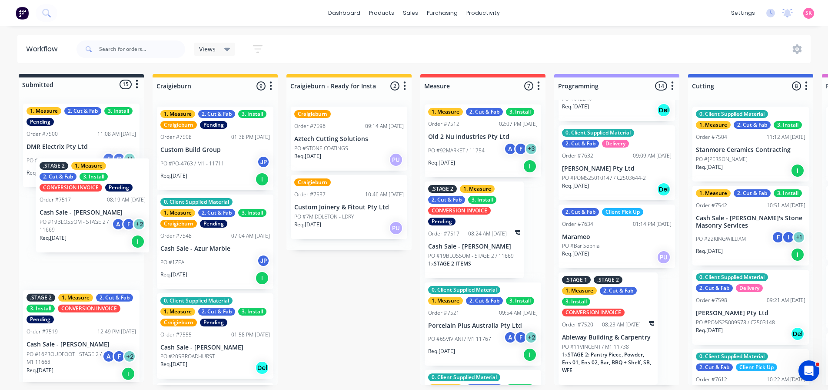
drag, startPoint x: 480, startPoint y: 332, endPoint x: 71, endPoint y: 212, distance: 426.5
click at [71, 212] on div "Submitted 15 Status colour #273444 hex #273444 Save Cancel Summaries Total orde…" at bounding box center [781, 229] width 1576 height 311
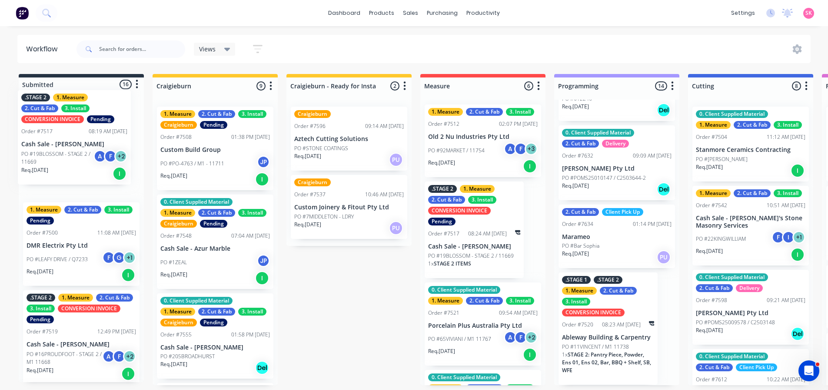
drag, startPoint x: 98, startPoint y: 242, endPoint x: 93, endPoint y: 136, distance: 106.7
click at [93, 136] on div "1. Measure 2. Cut & Fab 3. Install Pending Order #7500 11:08 AM 02/07/25 DMR El…" at bounding box center [81, 239] width 125 height 285
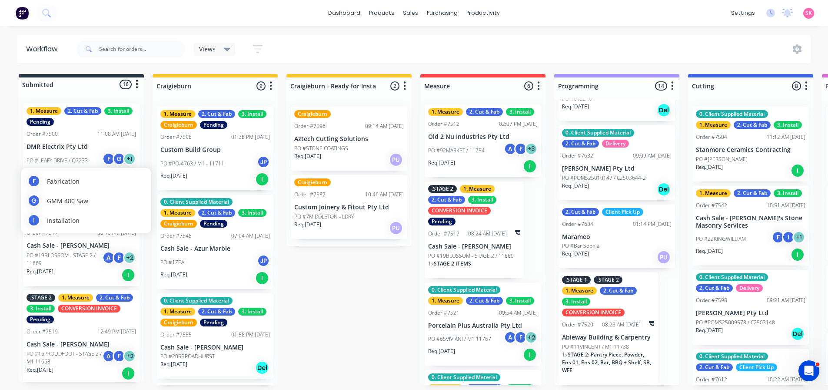
scroll to position [0, 0]
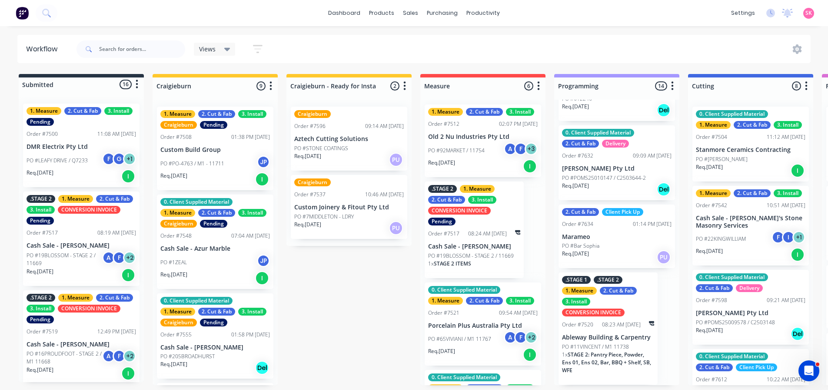
click at [504, 267] on div "1 x STAGE 2 ITEMS" at bounding box center [474, 267] width 92 height 15
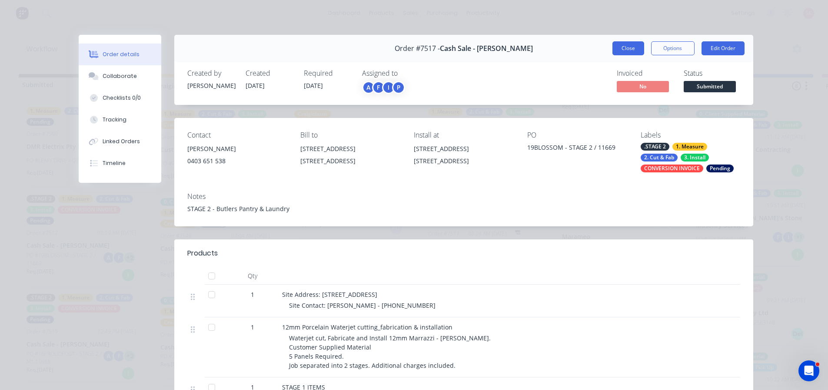
click at [617, 47] on button "Close" at bounding box center [629, 48] width 32 height 14
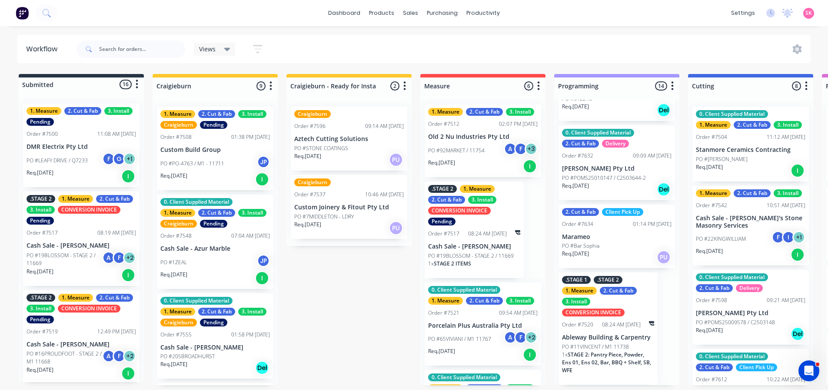
click at [471, 267] on div "1 x STAGE 2 ITEMS" at bounding box center [474, 267] width 92 height 15
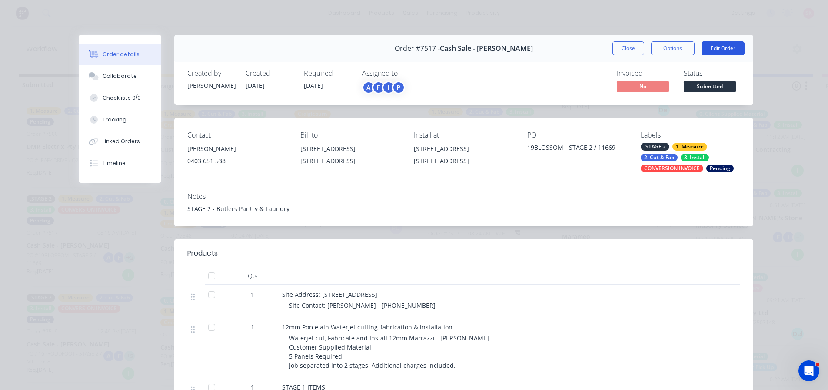
click at [710, 47] on button "Edit Order" at bounding box center [723, 48] width 43 height 14
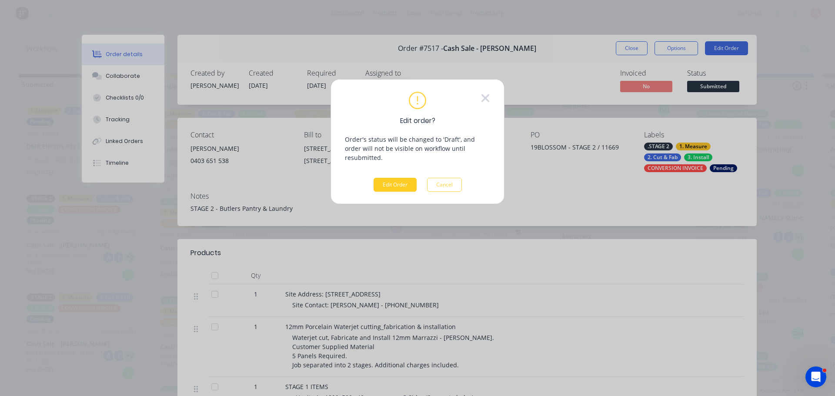
click at [413, 178] on button "Edit Order" at bounding box center [394, 185] width 43 height 14
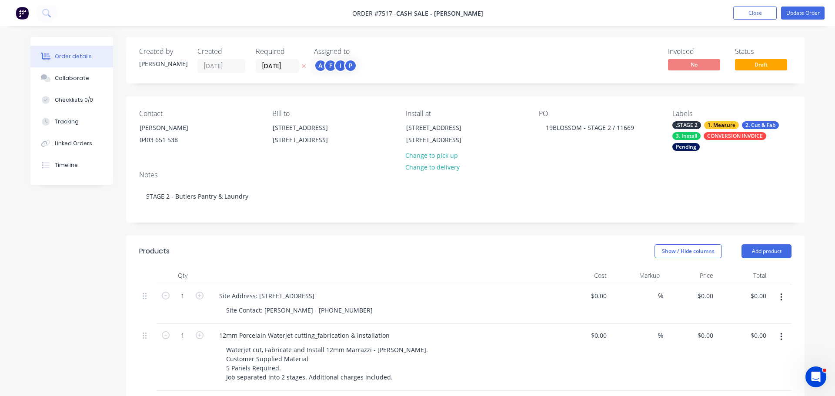
type input "$10,240.00"
type input "$250.00"
type input "-92"
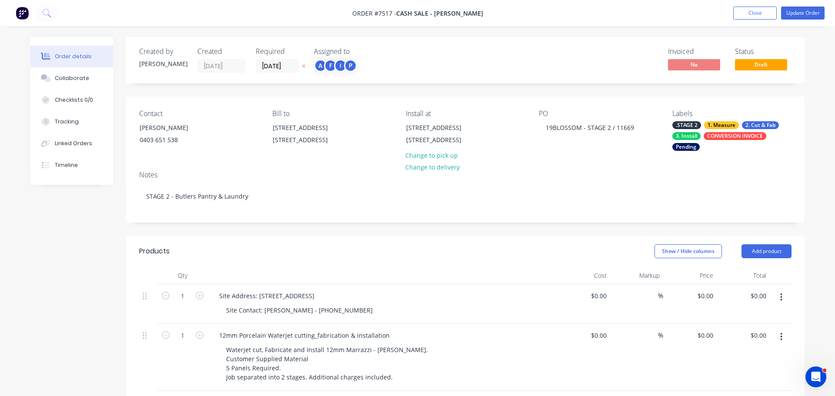
type input "$20.00"
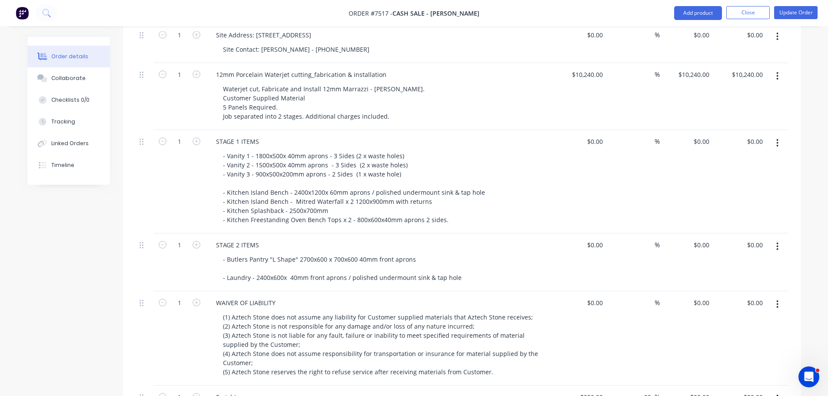
scroll to position [478, 0]
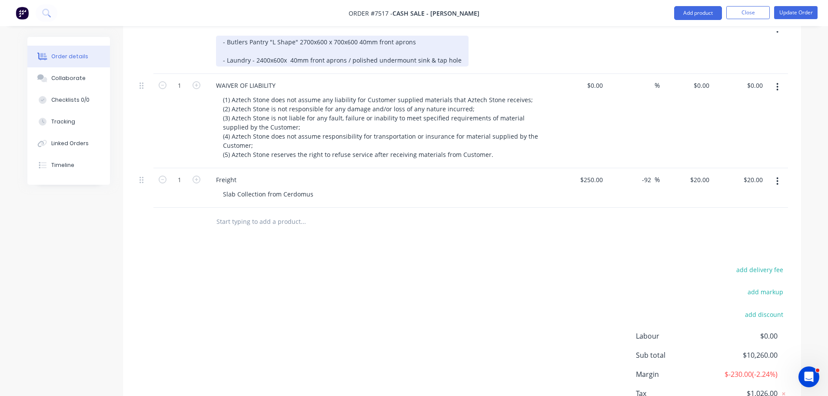
click at [294, 49] on div "- Butlers Pantry "L Shape" 2700x600 x 700x600 40mm front aprons - Laundry - 240…" at bounding box center [342, 51] width 253 height 31
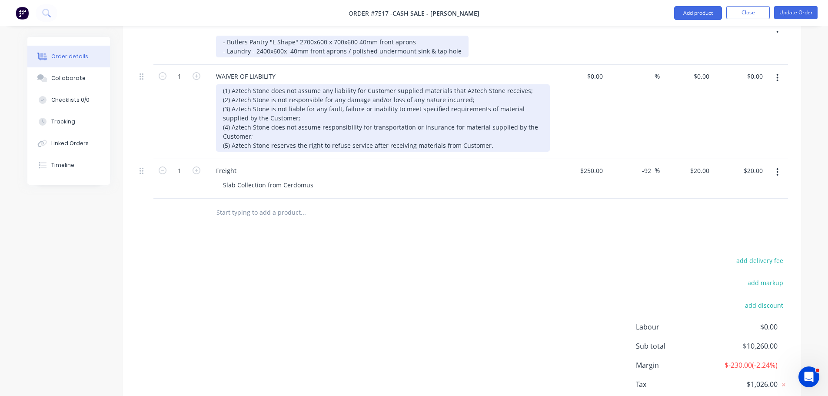
scroll to position [348, 0]
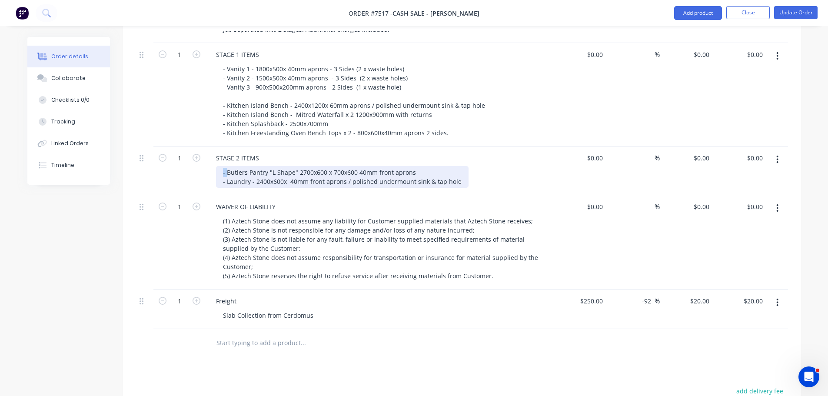
drag, startPoint x: 226, startPoint y: 172, endPoint x: 213, endPoint y: 175, distance: 13.0
click at [213, 175] on div "STAGE 2 ITEMS - Butlers Pantry "L Shape" 2700x600 x 700x600 40mm front aprons -…" at bounding box center [380, 171] width 348 height 49
drag, startPoint x: 216, startPoint y: 184, endPoint x: 176, endPoint y: 180, distance: 39.7
click at [190, 183] on div "1 STAGE 2 ITEMS Butlers Pantry "L Shape" 2700x600 x 700x600 40mm front aprons -…" at bounding box center [462, 171] width 652 height 49
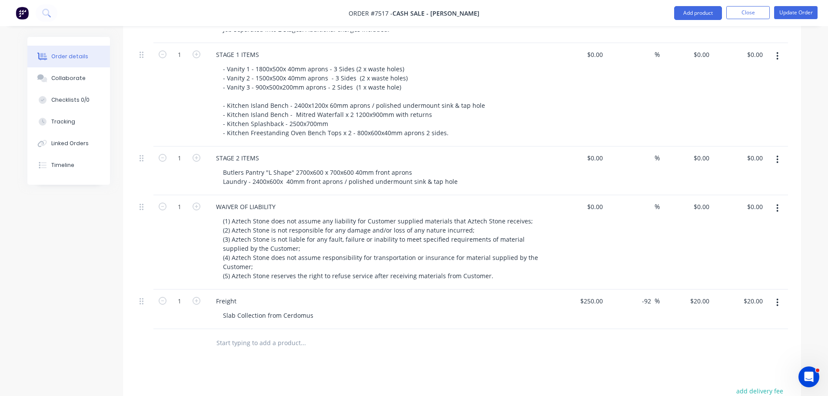
click at [508, 149] on div "STAGE 2 ITEMS Butlers Pantry "L Shape" 2700x600 x 700x600 40mm front aprons Lau…" at bounding box center [380, 171] width 348 height 49
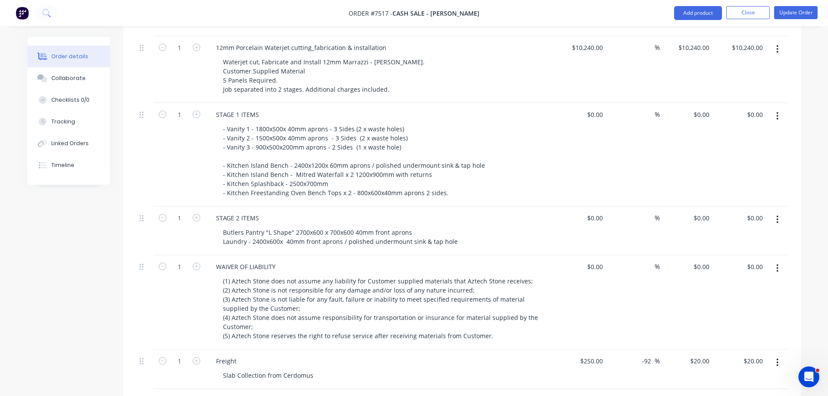
scroll to position [174, 0]
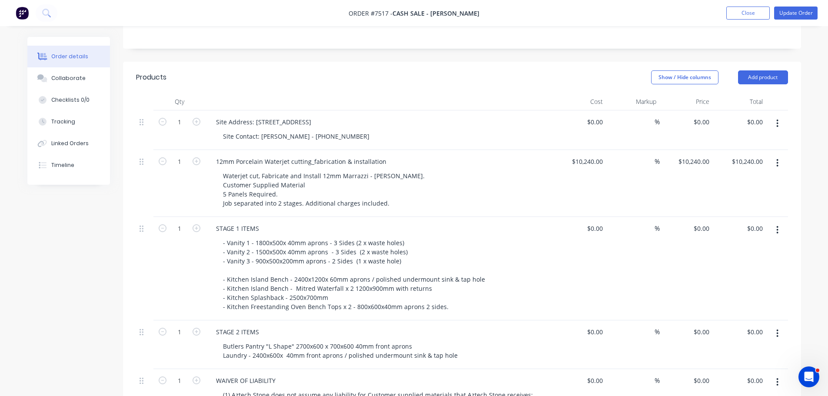
click at [798, 6] on nav "Order #7517 - Cash Sale - Rob Ferrara Add product Close Update Order" at bounding box center [414, 13] width 828 height 26
click at [797, 13] on button "Update Order" at bounding box center [795, 13] width 43 height 13
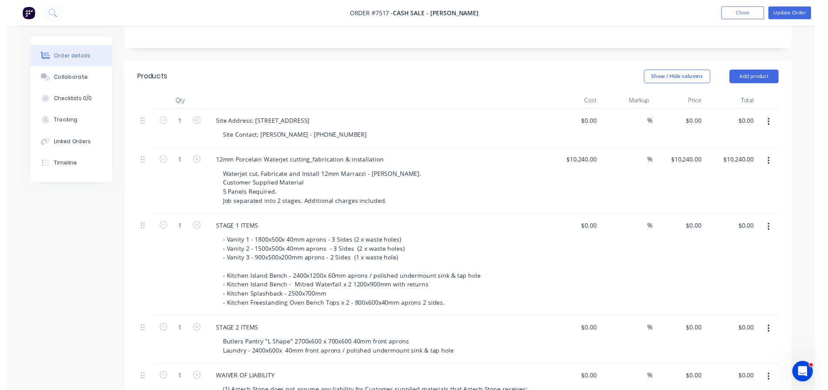
scroll to position [0, 0]
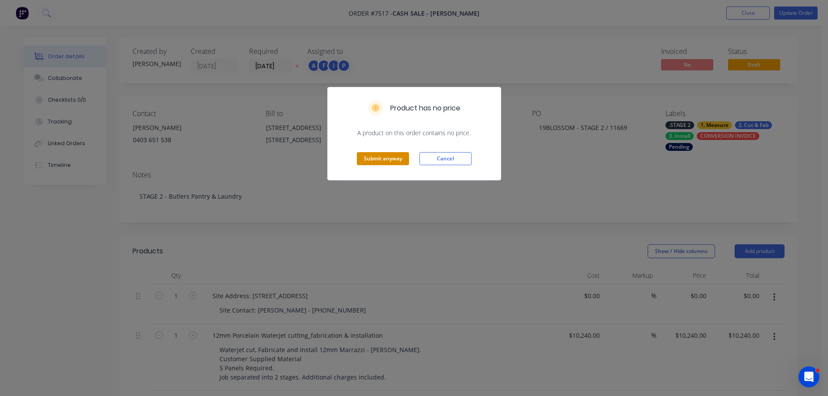
click at [390, 160] on button "Submit anyway" at bounding box center [383, 158] width 52 height 13
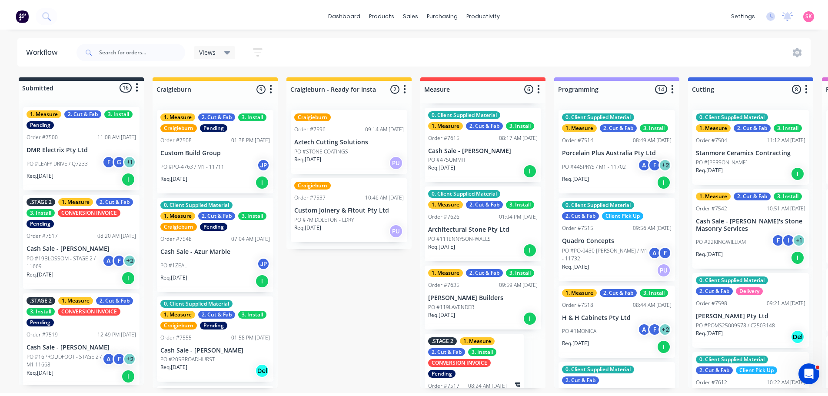
scroll to position [210, 0]
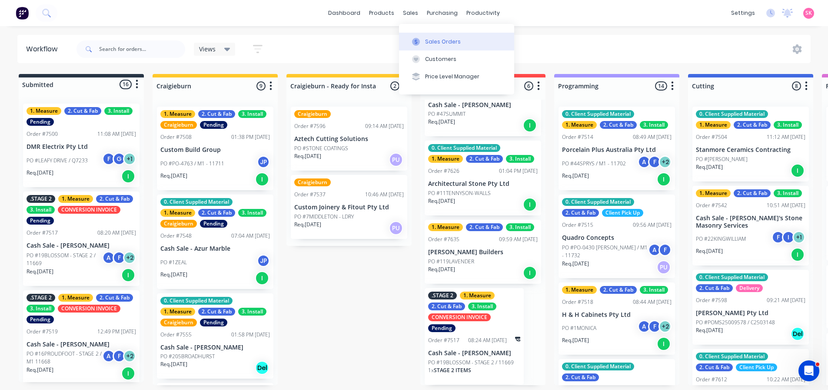
click at [410, 43] on div at bounding box center [416, 42] width 13 height 8
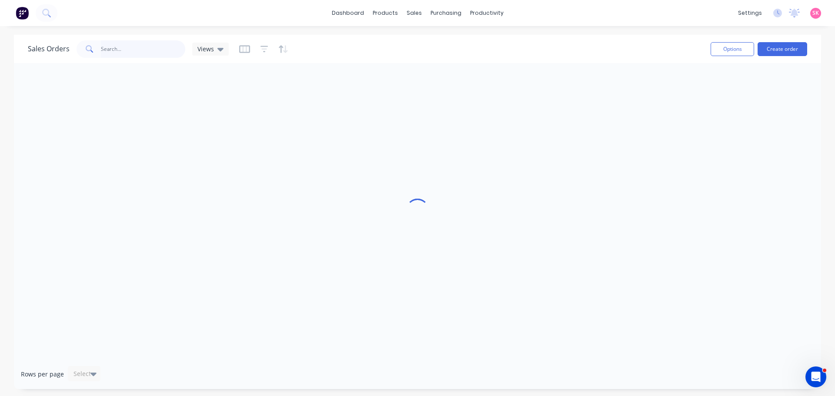
click at [135, 43] on input "text" at bounding box center [143, 48] width 85 height 17
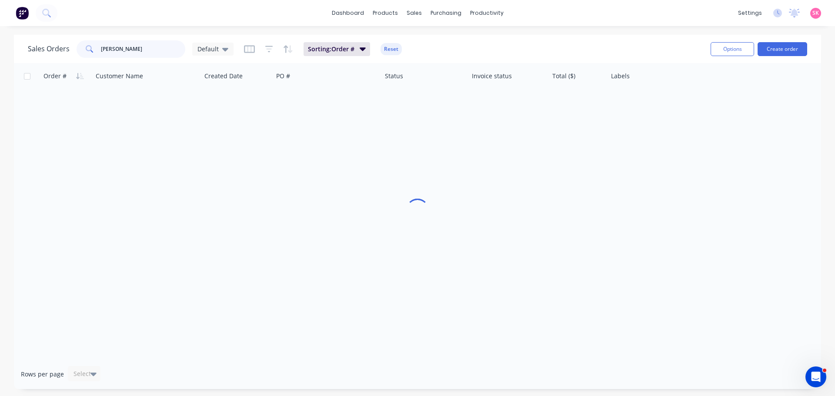
type input "[PERSON_NAME]"
click at [0, 0] on div at bounding box center [0, 0] width 0 height 0
click at [149, 47] on input "[PERSON_NAME]" at bounding box center [143, 48] width 85 height 17
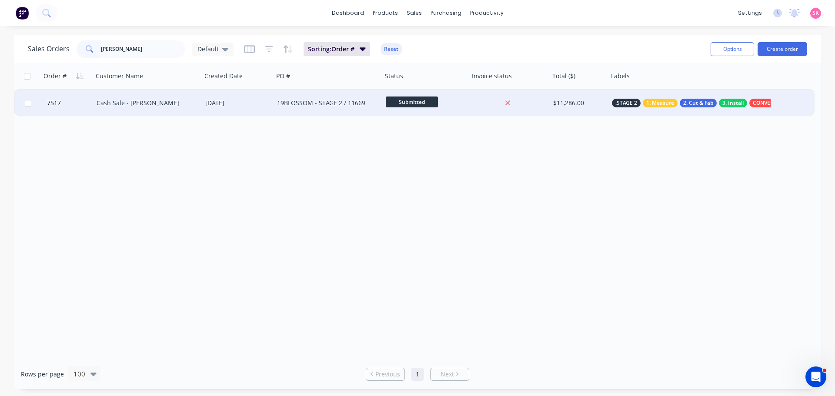
click at [157, 107] on div "Cash Sale - [PERSON_NAME]" at bounding box center [145, 103] width 97 height 9
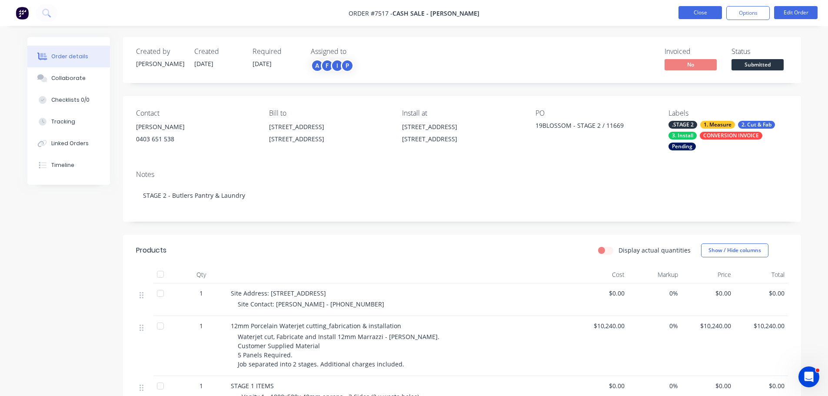
click at [688, 12] on button "Close" at bounding box center [700, 12] width 43 height 13
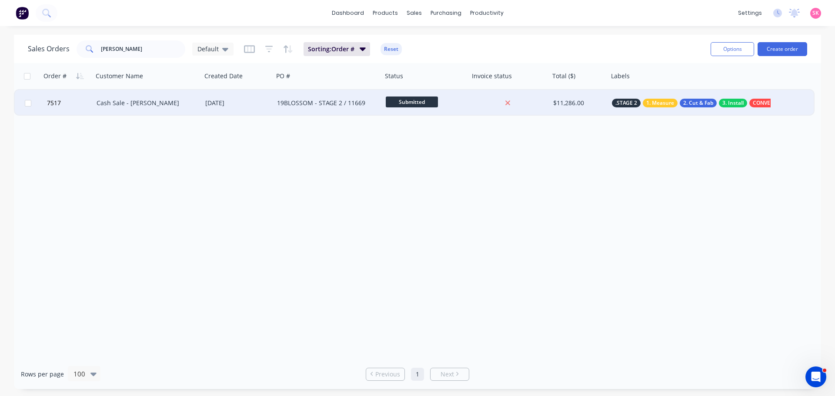
click at [139, 107] on div "Cash Sale - [PERSON_NAME]" at bounding box center [147, 103] width 109 height 26
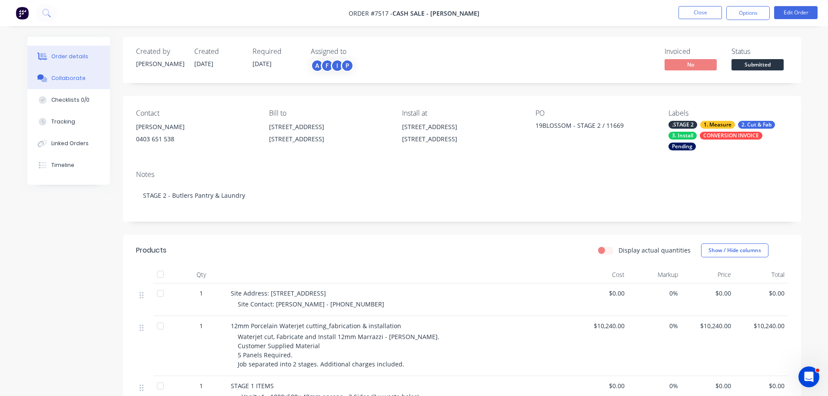
click at [80, 83] on button "Collaborate" at bounding box center [68, 78] width 83 height 22
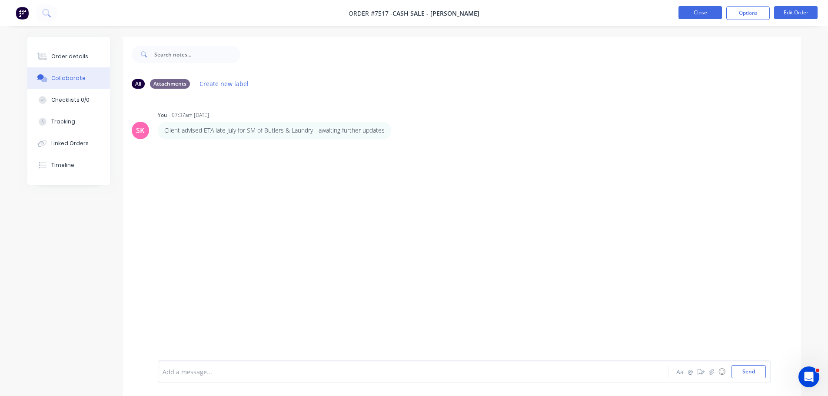
click at [696, 7] on button "Close" at bounding box center [700, 12] width 43 height 13
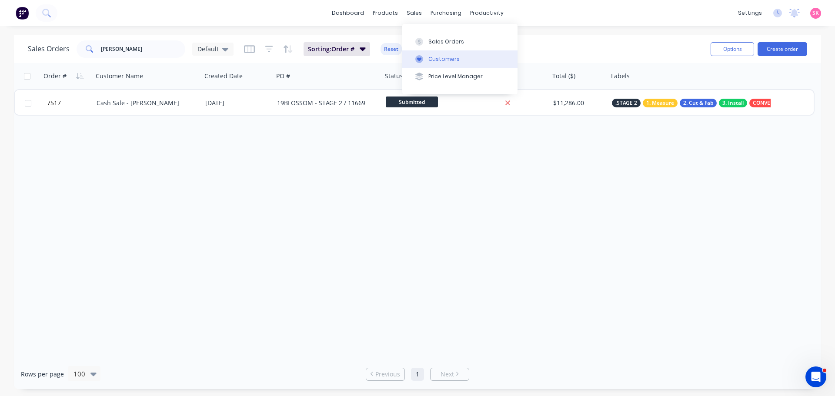
click at [428, 52] on button "Customers" at bounding box center [459, 58] width 115 height 17
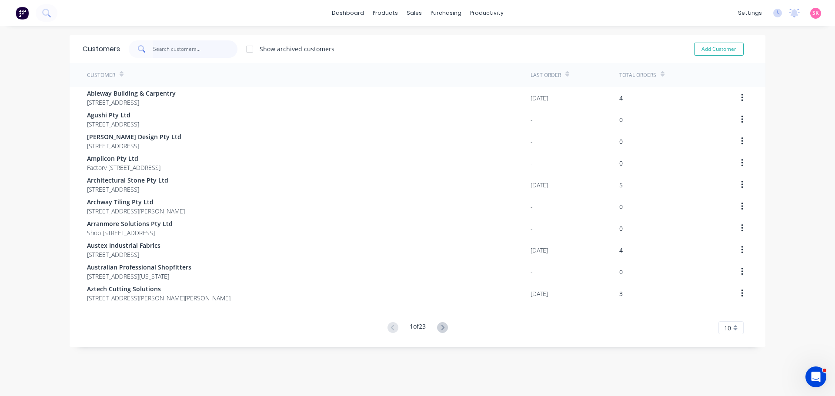
click at [176, 51] on input "text" at bounding box center [195, 48] width 85 height 17
type input "f"
type input "r"
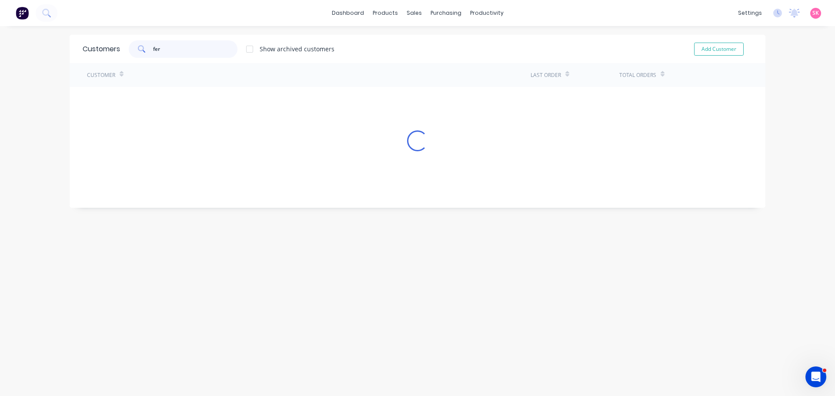
type input "ferr"
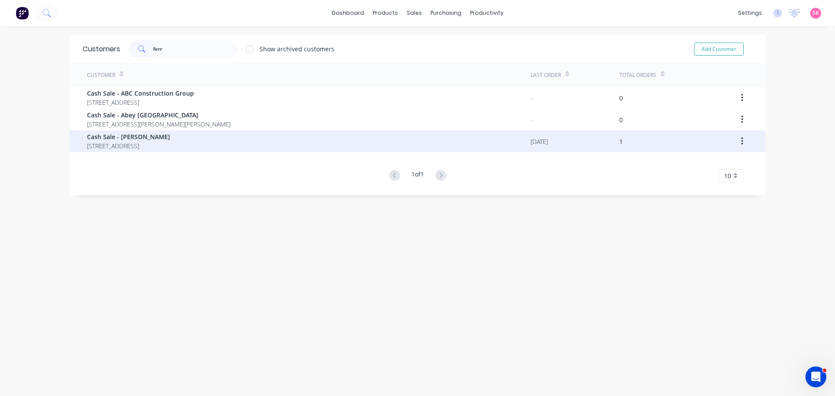
click at [160, 138] on span "Cash Sale - [PERSON_NAME]" at bounding box center [128, 136] width 83 height 9
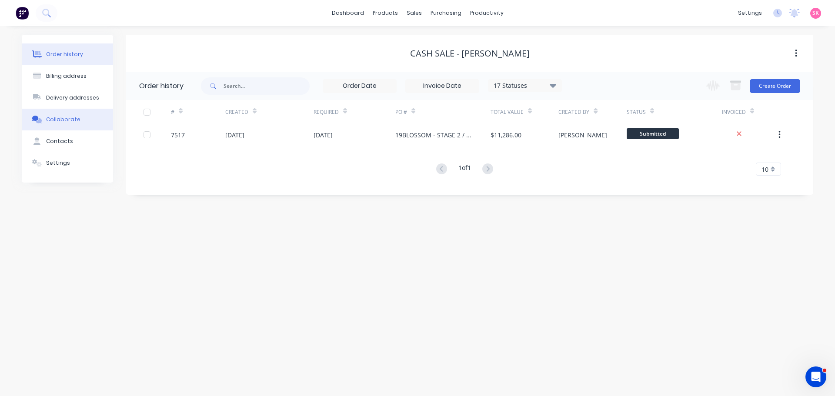
click at [70, 121] on div "Collaborate" at bounding box center [63, 120] width 34 height 8
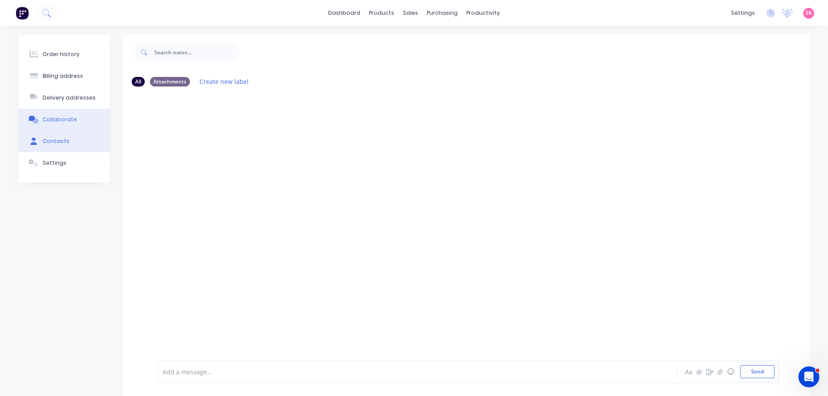
click at [71, 144] on button "Contacts" at bounding box center [64, 141] width 91 height 22
select select "AU"
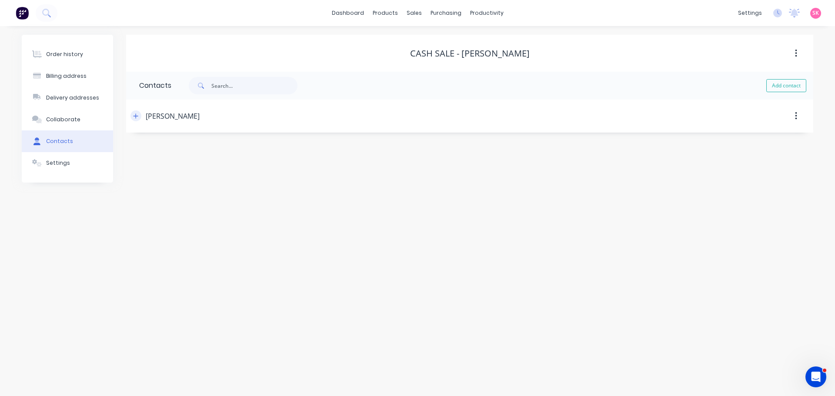
click at [131, 116] on button "button" at bounding box center [135, 115] width 11 height 11
click at [203, 186] on input "text" at bounding box center [210, 183] width 142 height 13
paste input "r_ferrara@hotmail.com>"
type input "r_ferrara@hotmail.com"
click at [139, 117] on button "button" at bounding box center [135, 115] width 11 height 11
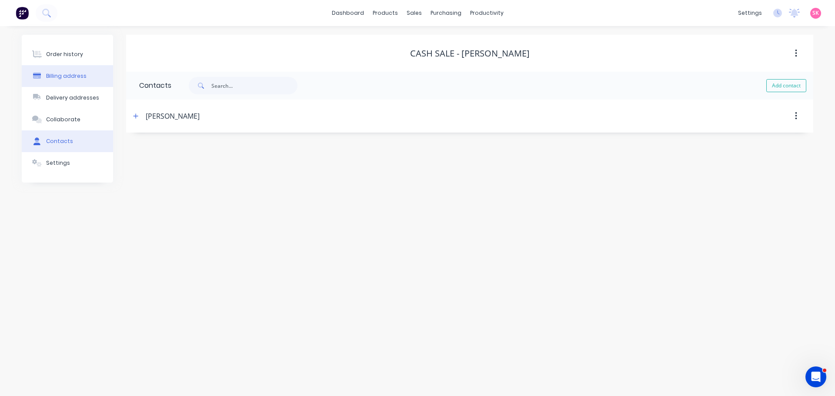
click at [77, 79] on div "Billing address" at bounding box center [66, 76] width 40 height 8
select select "AU"
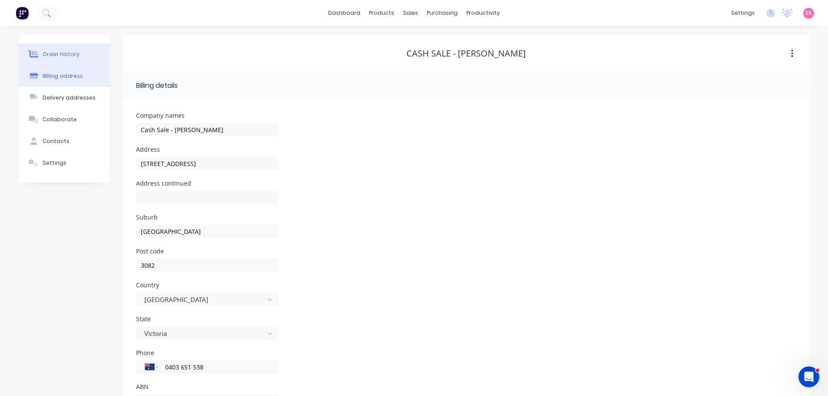
click at [77, 60] on button "Order history" at bounding box center [64, 54] width 91 height 22
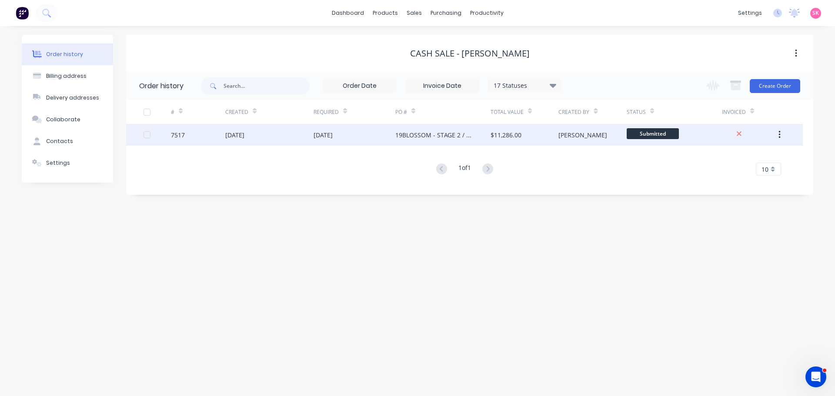
click at [222, 134] on div "7517" at bounding box center [198, 135] width 54 height 22
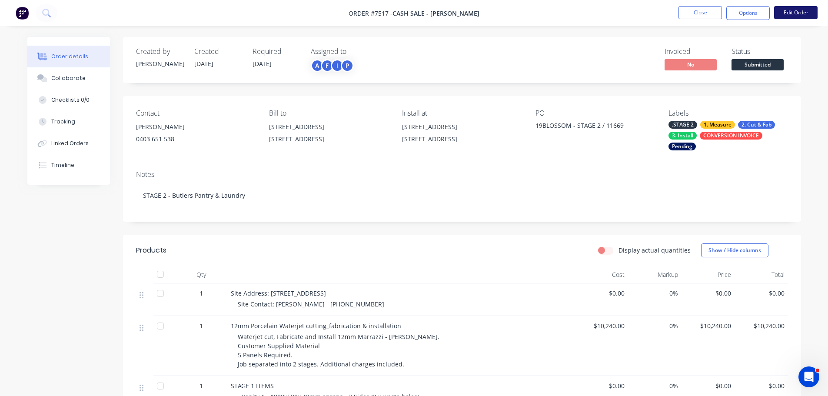
click at [810, 13] on button "Edit Order" at bounding box center [795, 12] width 43 height 13
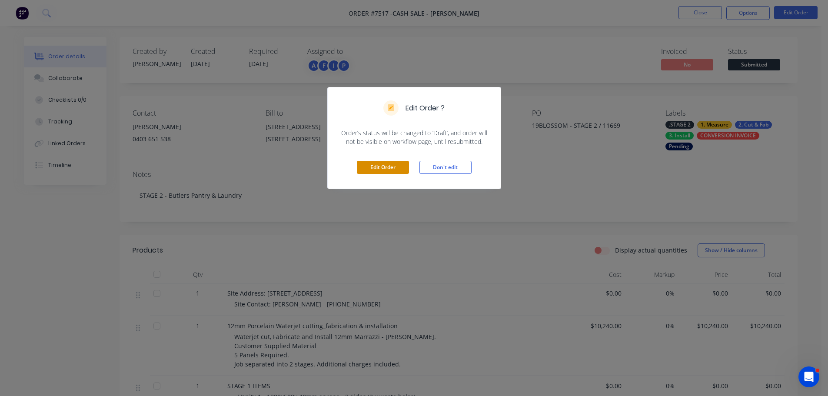
click at [387, 167] on button "Edit Order" at bounding box center [383, 167] width 52 height 13
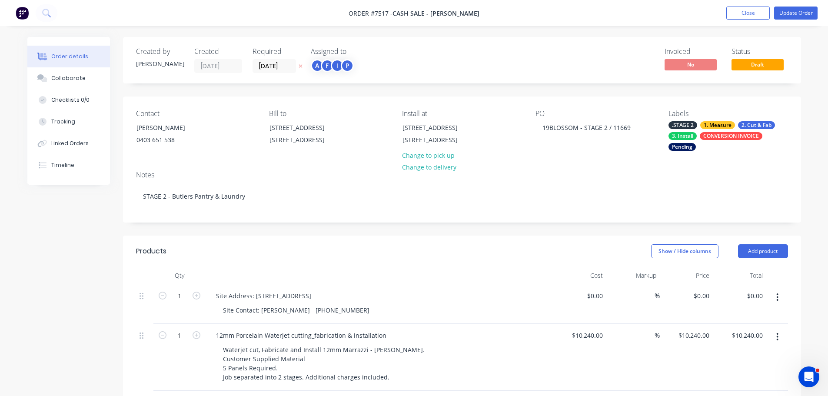
click at [177, 150] on div "Contact Rob Ferrara 0403 651 538" at bounding box center [195, 130] width 119 height 41
click at [182, 138] on div "0403 651 538" at bounding box center [173, 140] width 72 height 12
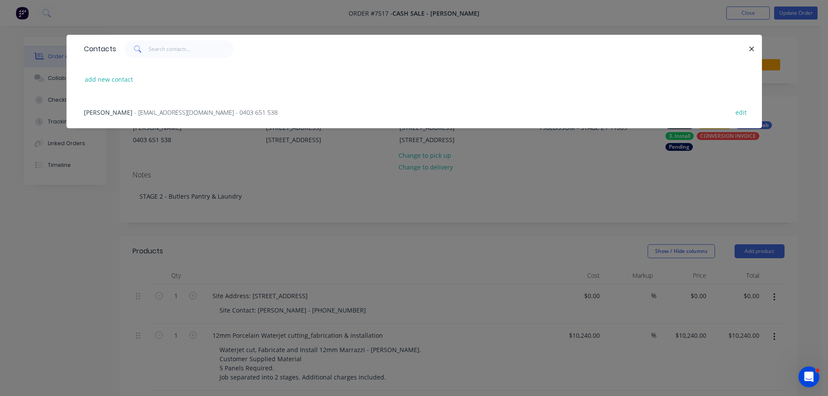
click at [158, 110] on span "- r_ferrara@hotmail.com - 0403 651 538" at bounding box center [205, 112] width 143 height 8
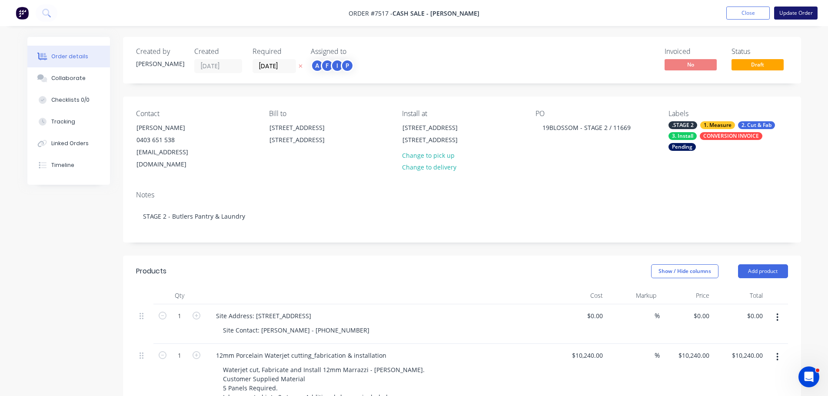
click at [801, 11] on button "Update Order" at bounding box center [795, 13] width 43 height 13
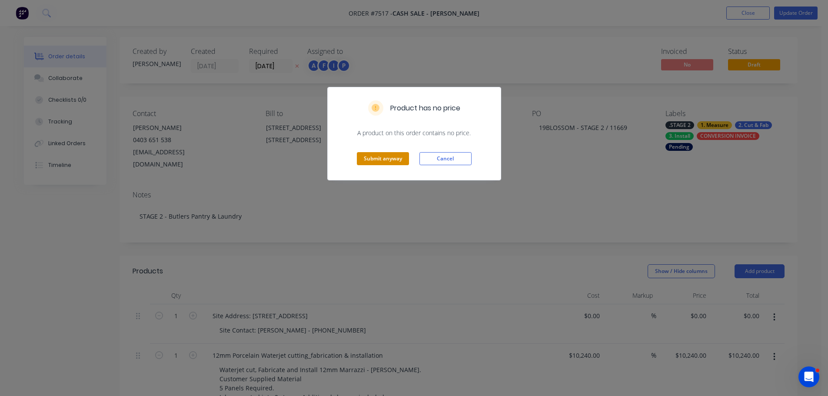
click at [393, 160] on button "Submit anyway" at bounding box center [383, 158] width 52 height 13
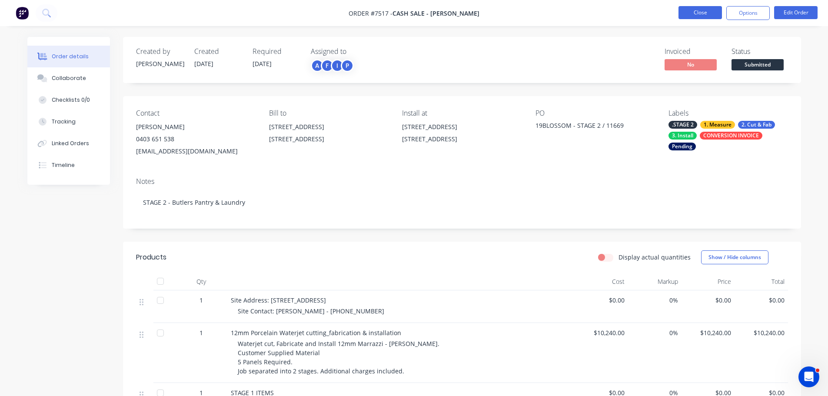
click at [701, 13] on button "Close" at bounding box center [700, 12] width 43 height 13
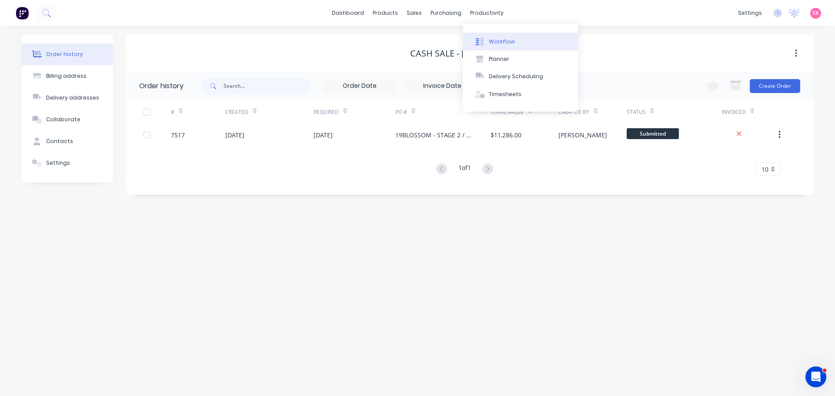
click at [520, 43] on button "Workflow" at bounding box center [520, 41] width 115 height 17
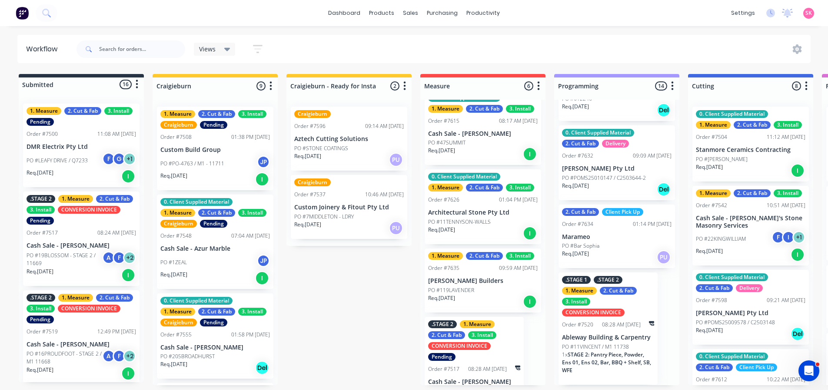
scroll to position [210, 0]
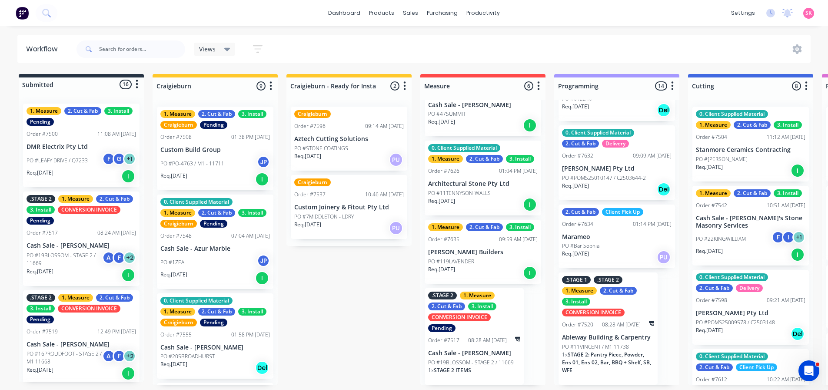
click at [473, 352] on p "Cash Sale - [PERSON_NAME]" at bounding box center [474, 352] width 92 height 7
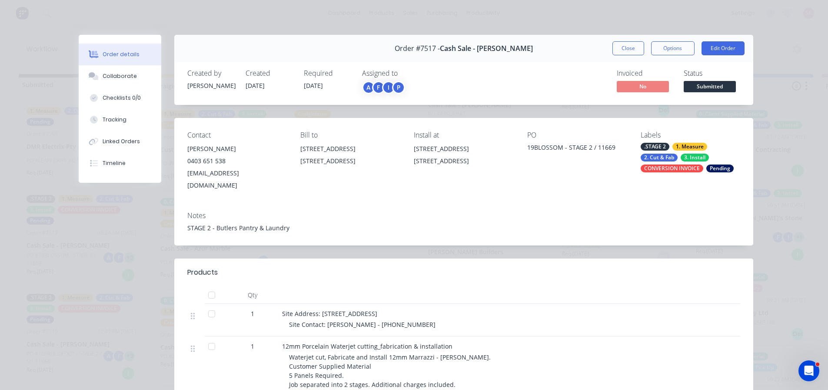
scroll to position [217, 0]
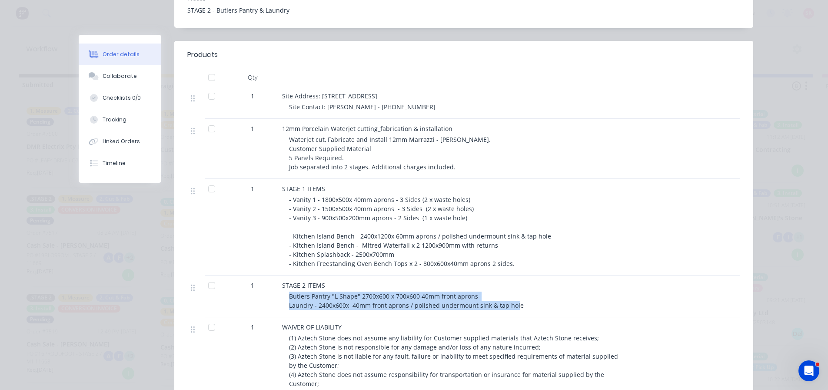
drag, startPoint x: 474, startPoint y: 288, endPoint x: 283, endPoint y: 288, distance: 191.3
click at [283, 288] on div "STAGE 2 ITEMS Butlers Pantry "L Shape" 2700x600 x 700x600 40mm front aprons Lau…" at bounding box center [453, 296] width 348 height 42
copy span "Butlers Pantry "L Shape" 2700x600 x 700x600 40mm front aprons Laundry - 2400x60…"
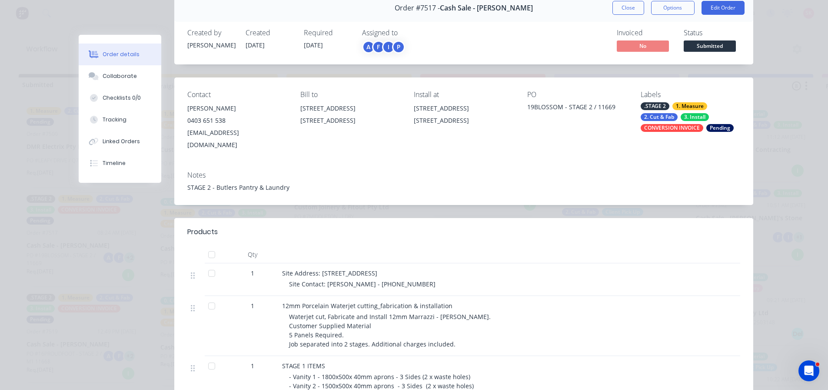
scroll to position [0, 0]
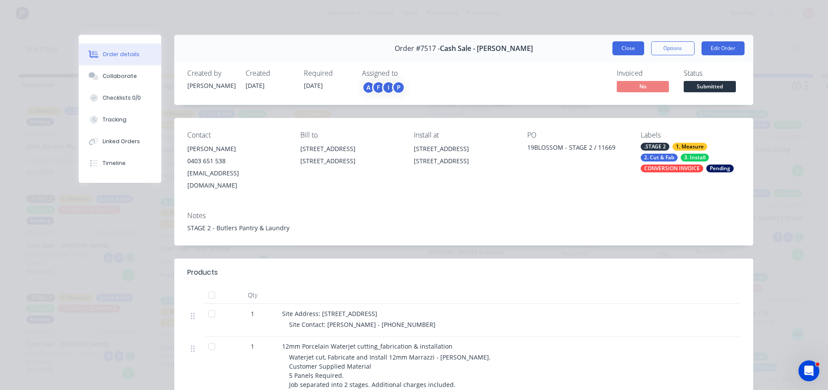
click at [636, 47] on button "Close" at bounding box center [629, 48] width 32 height 14
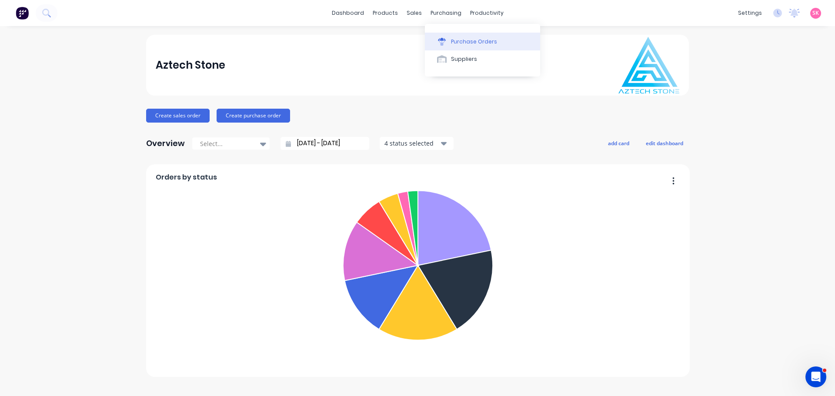
click at [454, 39] on div "Purchase Orders" at bounding box center [474, 42] width 46 height 8
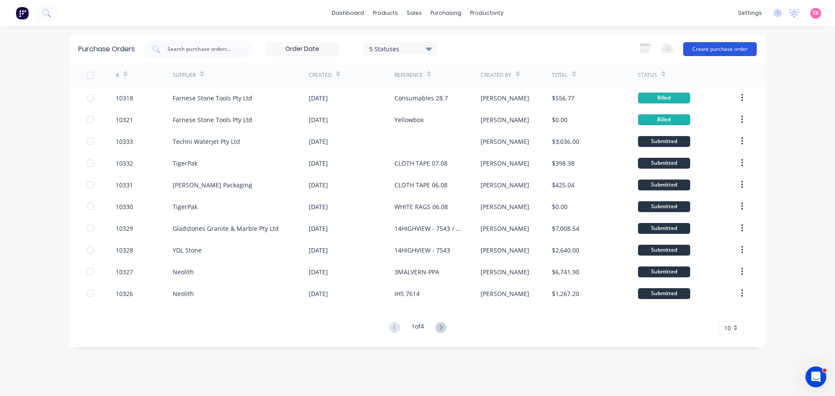
click at [724, 44] on button "Create purchase order" at bounding box center [719, 49] width 73 height 14
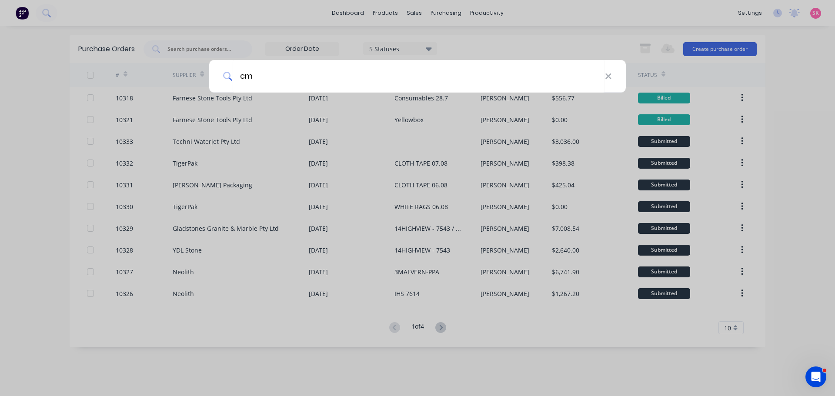
type input "cmp"
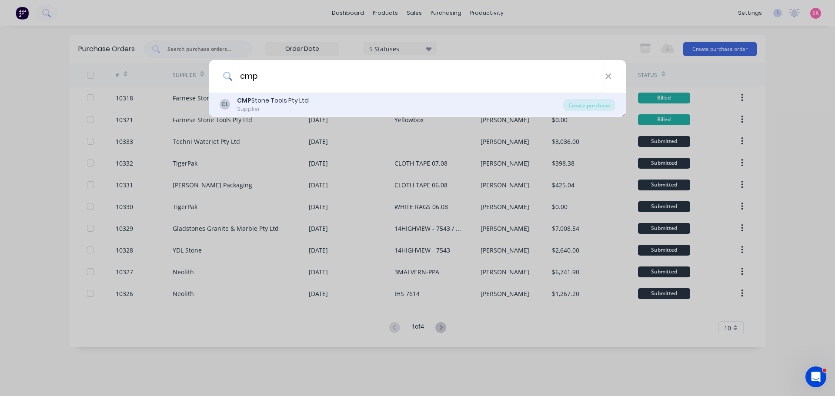
click at [270, 96] on div "CMP Stone Tools Pty Ltd" at bounding box center [273, 100] width 72 height 9
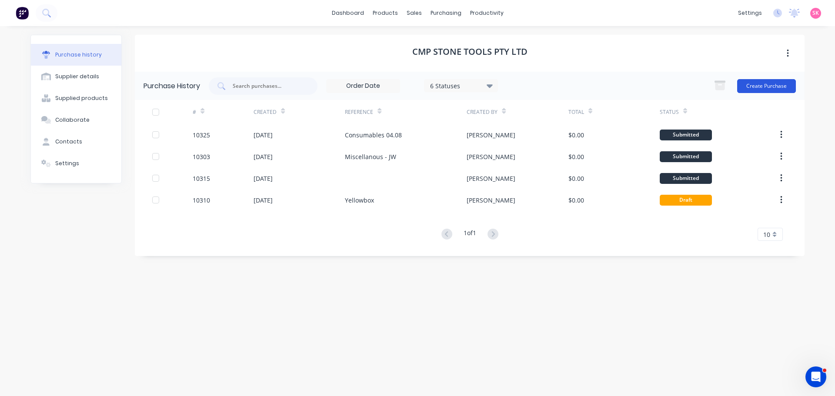
click at [760, 87] on button "Create Purchase" at bounding box center [766, 86] width 59 height 14
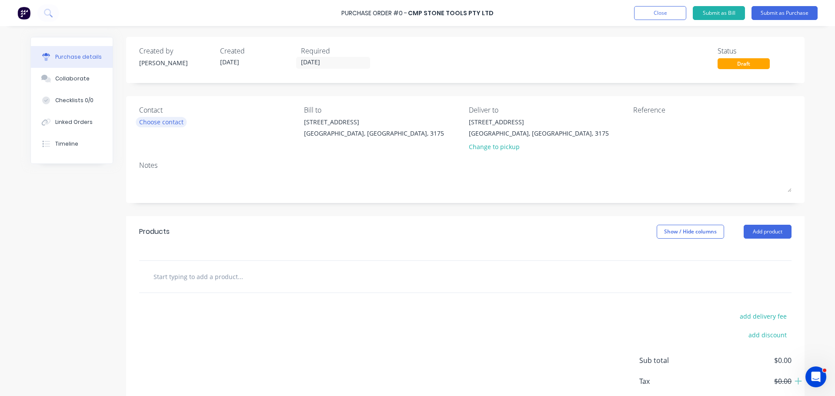
drag, startPoint x: 154, startPoint y: 128, endPoint x: 160, endPoint y: 123, distance: 7.1
click at [155, 127] on div "Contact Choose contact" at bounding box center [218, 130] width 158 height 51
click at [160, 123] on div "Choose contact" at bounding box center [161, 121] width 44 height 9
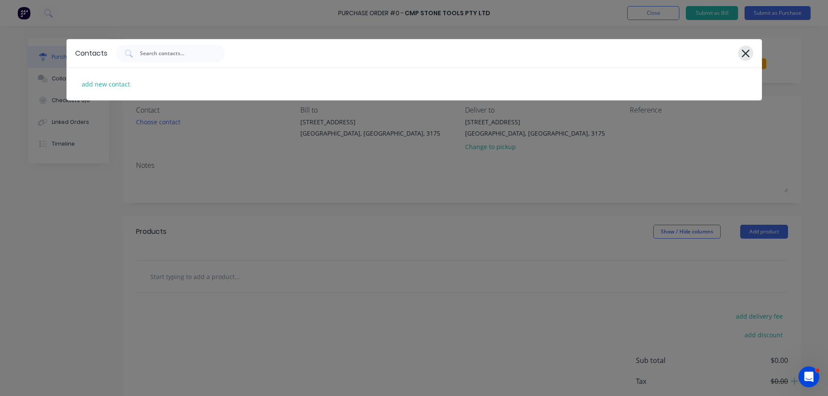
click at [744, 57] on icon at bounding box center [745, 53] width 9 height 12
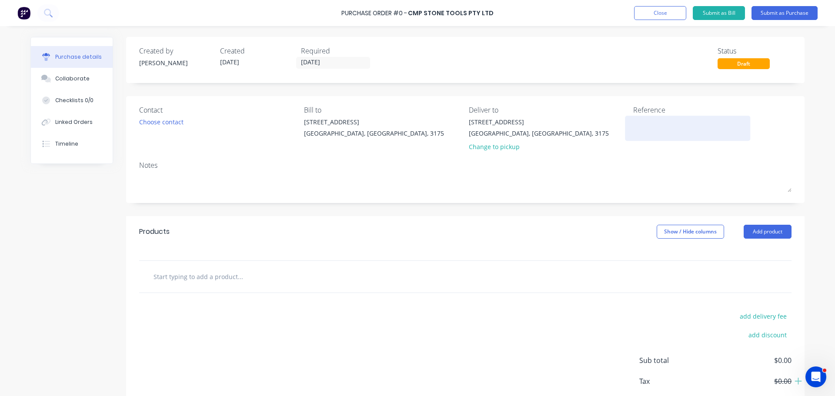
click at [642, 123] on textarea at bounding box center [687, 127] width 109 height 20
click at [773, 220] on div "Products Show / Hide columns Add product" at bounding box center [465, 231] width 678 height 31
click at [775, 229] on button "Add product" at bounding box center [767, 232] width 48 height 14
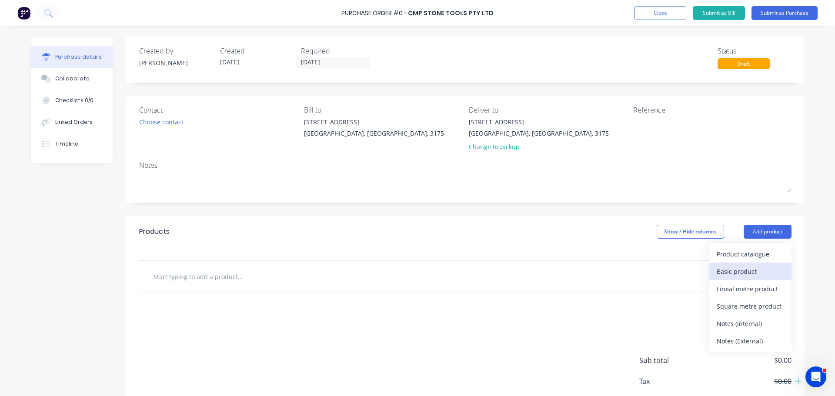
click at [753, 270] on div "Basic product" at bounding box center [750, 271] width 67 height 13
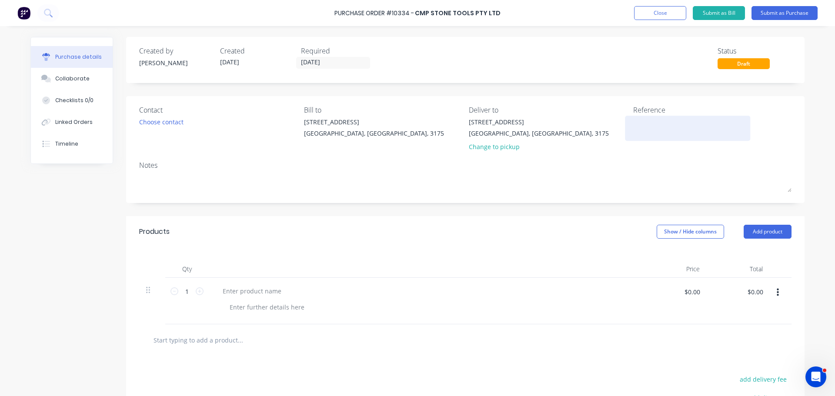
click at [636, 120] on textarea at bounding box center [687, 127] width 109 height 20
type textarea "Consumables 11.08"
type textarea "x"
type textarea "Consumables 11.08"
click at [251, 289] on div at bounding box center [252, 291] width 73 height 13
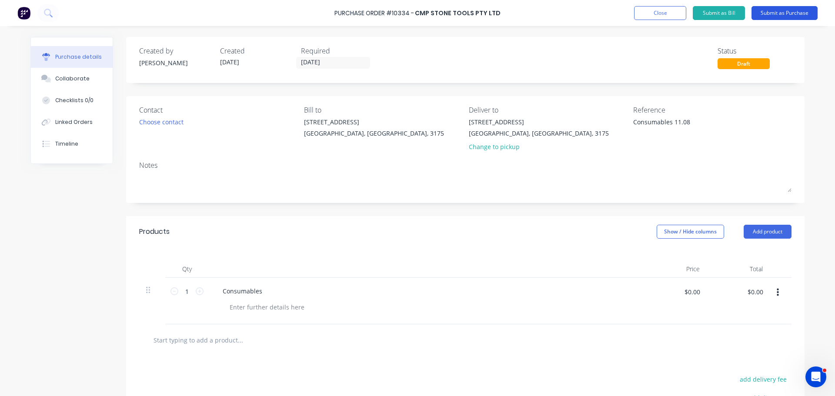
click at [794, 13] on button "Submit as Purchase" at bounding box center [784, 13] width 66 height 14
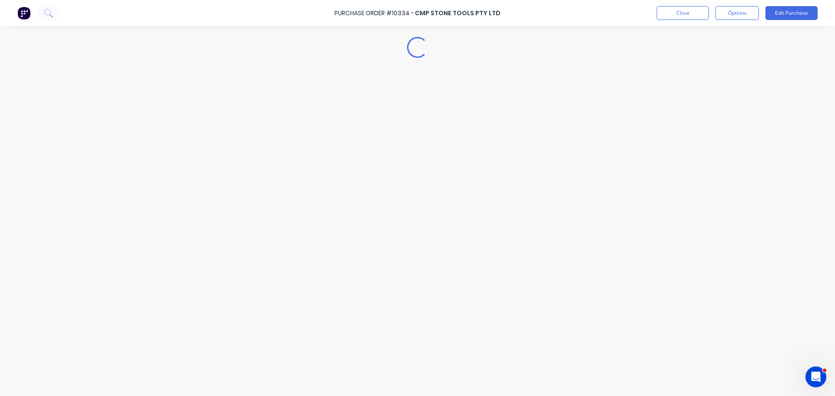
type textarea "x"
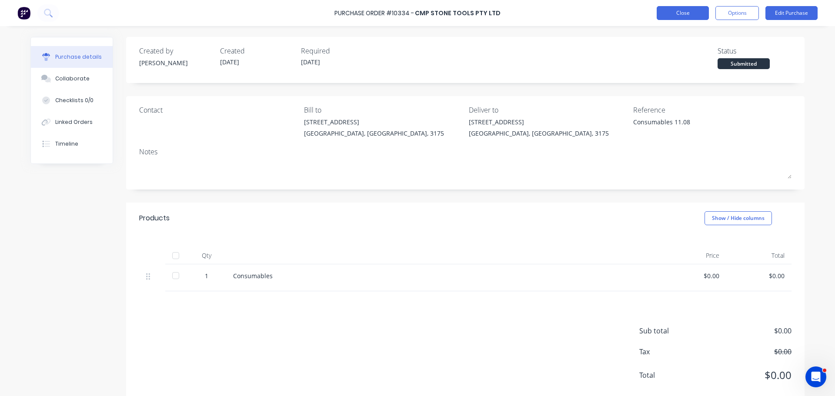
click at [679, 14] on button "Close" at bounding box center [683, 13] width 52 height 14
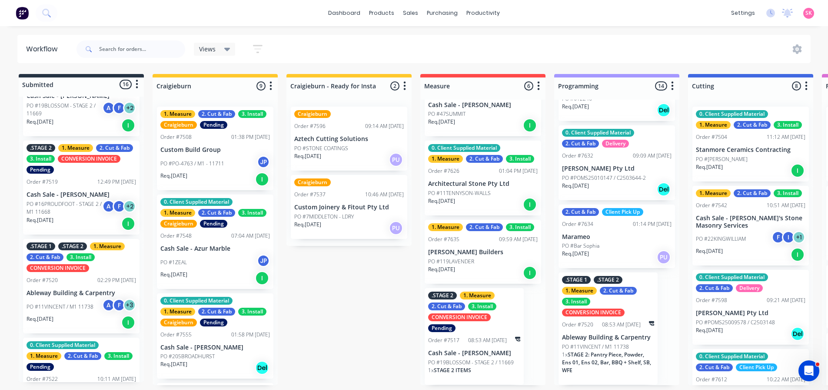
scroll to position [174, 0]
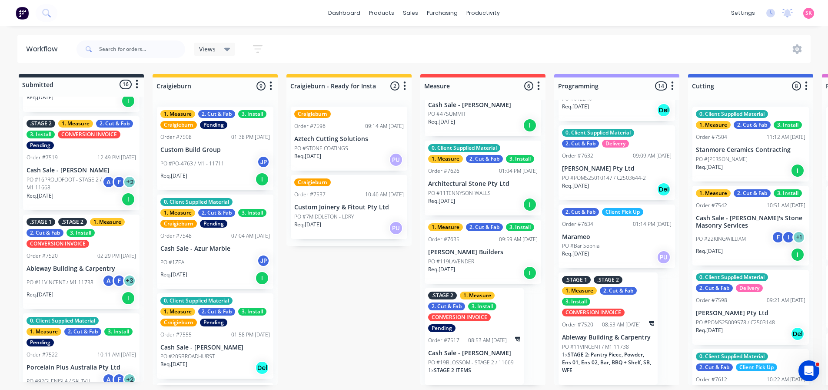
click at [88, 191] on p "PO #16PROUDFOOT - STAGE 2 / M1 11668" at bounding box center [65, 184] width 76 height 16
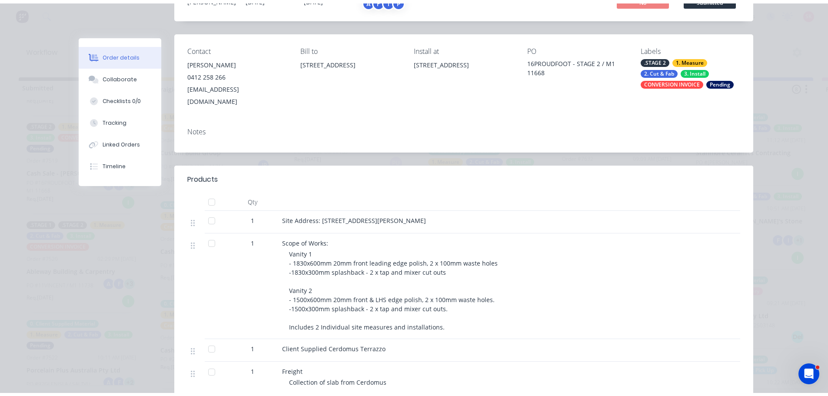
scroll to position [0, 0]
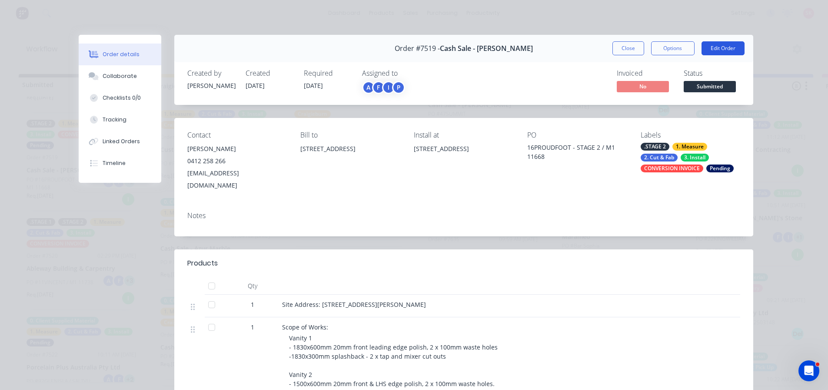
click at [711, 44] on button "Edit Order" at bounding box center [723, 48] width 43 height 14
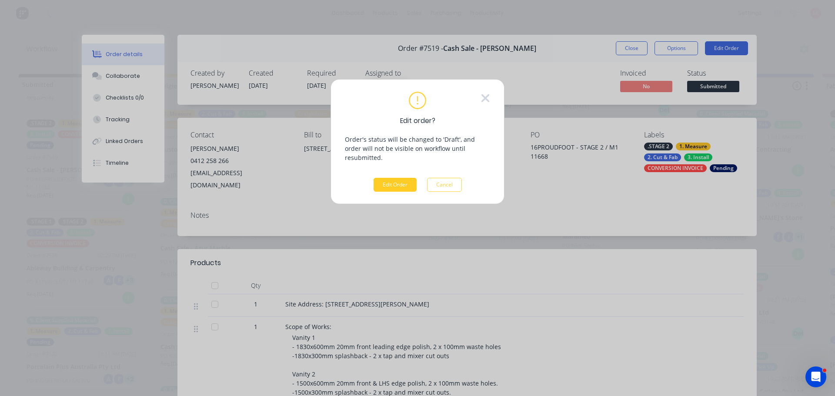
click at [392, 178] on button "Edit Order" at bounding box center [394, 185] width 43 height 14
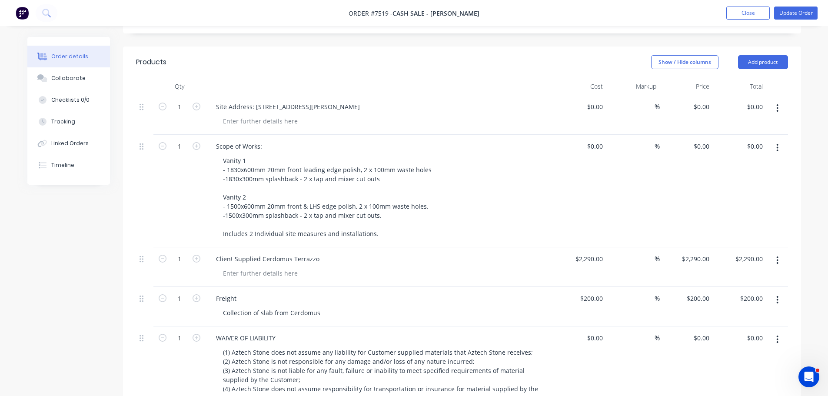
scroll to position [217, 0]
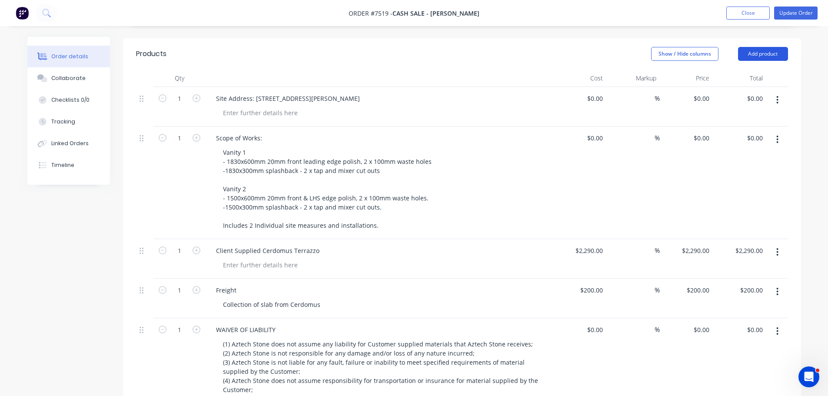
click at [783, 47] on button "Add product" at bounding box center [763, 54] width 50 height 14
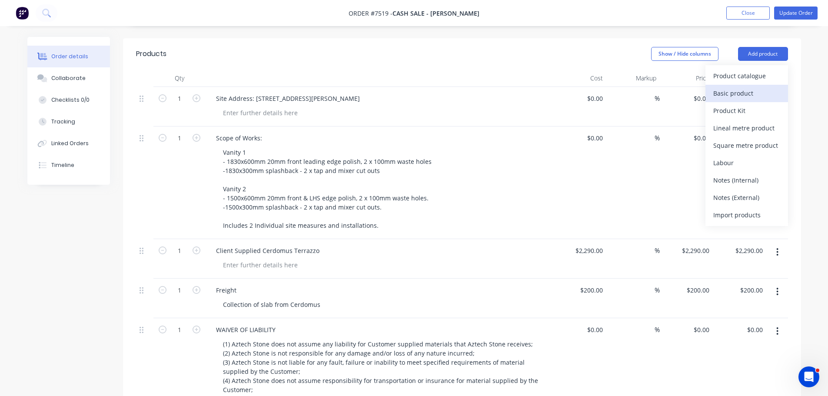
click at [750, 87] on div "Basic product" at bounding box center [746, 93] width 67 height 13
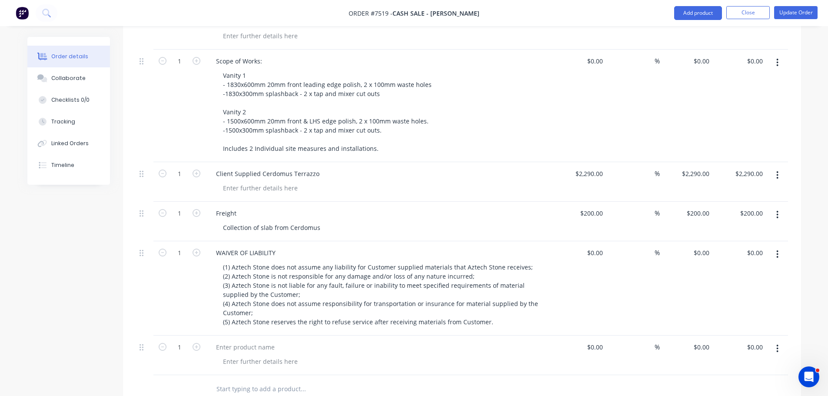
scroll to position [391, 0]
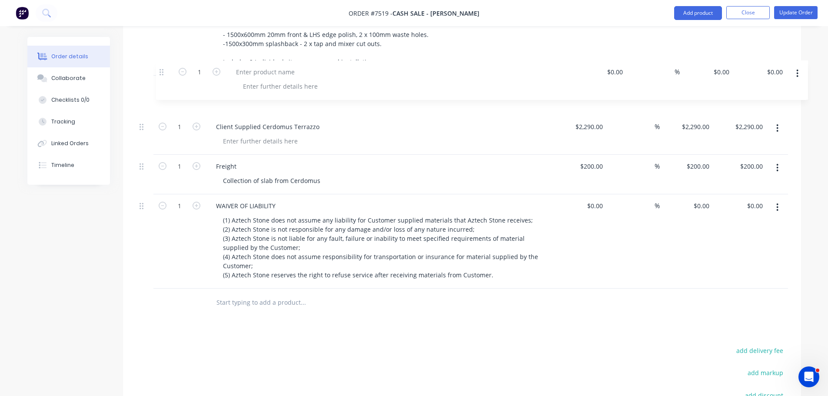
drag, startPoint x: 140, startPoint y: 236, endPoint x: 162, endPoint y: 67, distance: 171.1
click at [162, 67] on div "1 Site Address: [STREET_ADDRESS][PERSON_NAME] $0.00 $0.00 % $0.00 $0.00 $0.00 $…" at bounding box center [462, 105] width 652 height 365
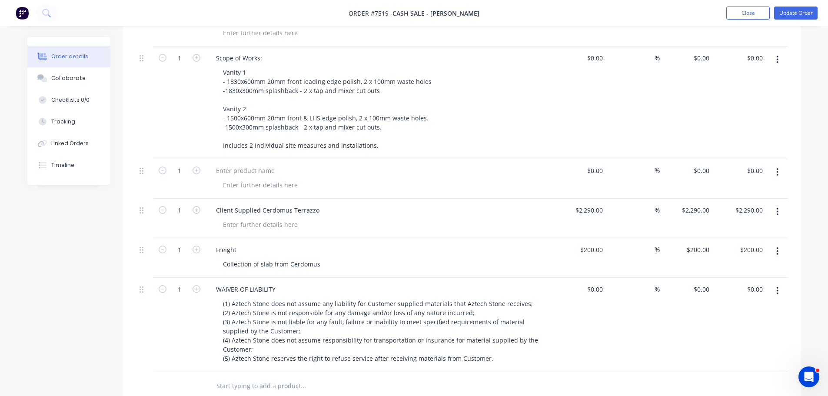
scroll to position [162, 0]
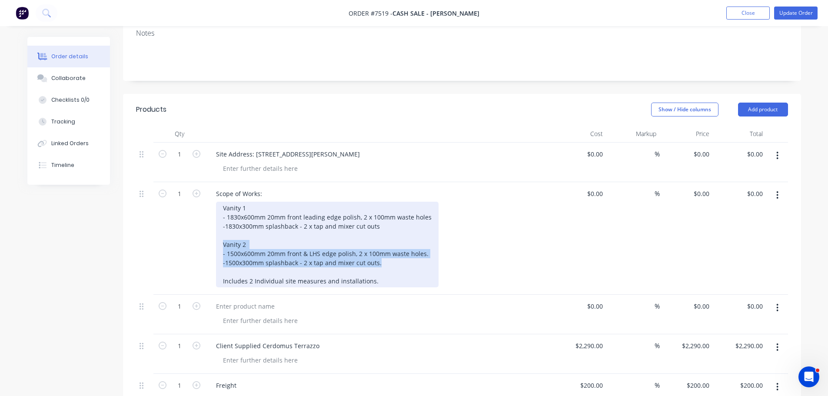
drag, startPoint x: 391, startPoint y: 254, endPoint x: 219, endPoint y: 232, distance: 174.0
click at [219, 232] on div "Vanity 1 - 1830x600mm 20mm front leading edge polish, 2 x 100mm waste holes -18…" at bounding box center [327, 245] width 223 height 86
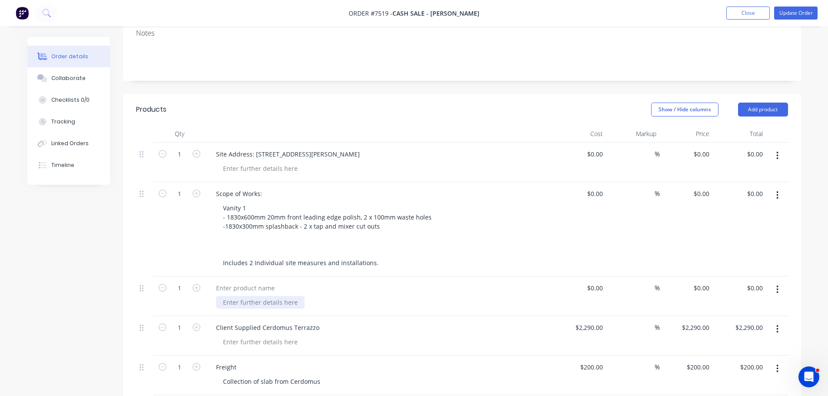
click at [262, 296] on div at bounding box center [260, 302] width 89 height 13
paste div
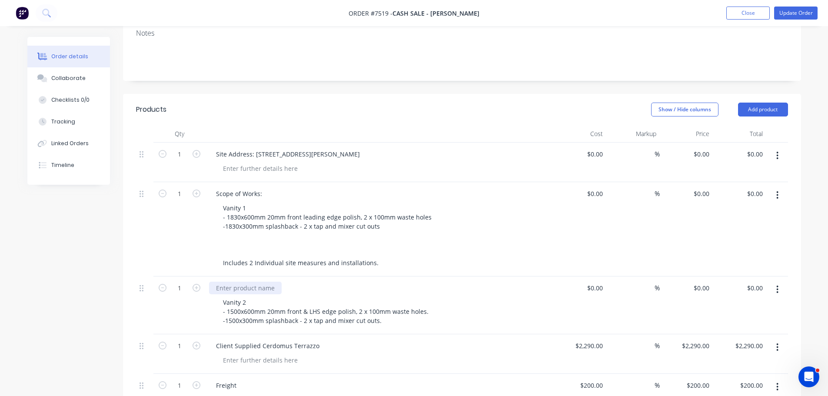
click at [260, 282] on div at bounding box center [245, 288] width 73 height 13
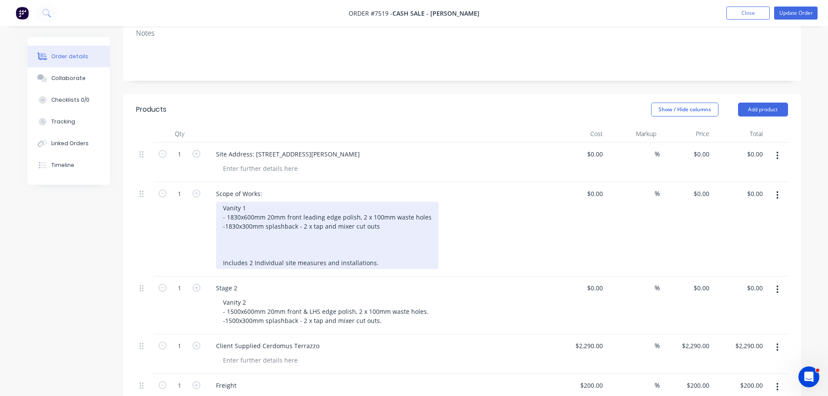
click at [277, 234] on div "Vanity 1 - 1830x600mm 20mm front leading edge polish, 2 x 100mm waste holes -18…" at bounding box center [327, 235] width 223 height 67
click at [292, 242] on div "Vanity 1 - 1830x600mm 20mm front leading edge polish, 2 x 100mm waste holes -18…" at bounding box center [327, 235] width 223 height 67
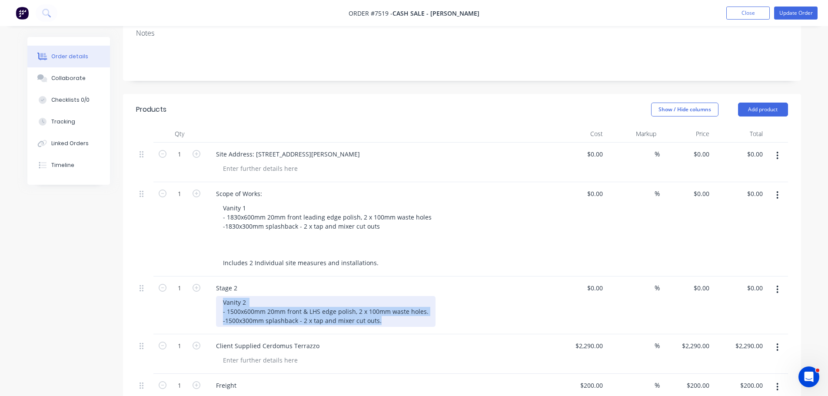
drag, startPoint x: 390, startPoint y: 310, endPoint x: 215, endPoint y: 292, distance: 176.2
click at [215, 292] on div "Stage 2 Vanity 2 - 1500x600mm 20mm front & LHS edge polish, 2 x 100mm waste hol…" at bounding box center [380, 306] width 348 height 58
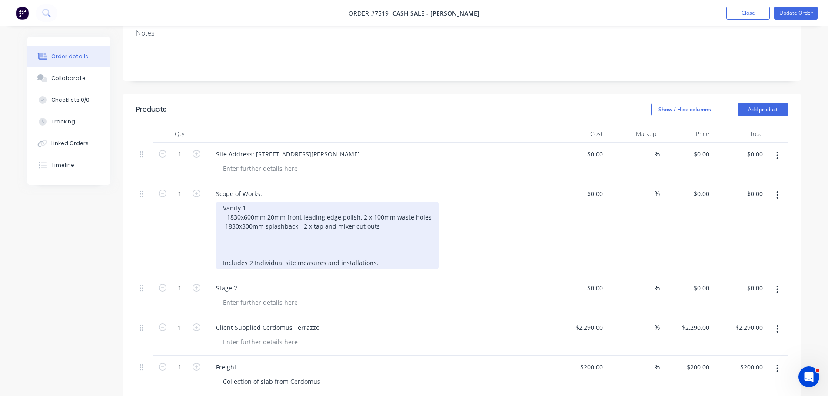
click at [389, 228] on div "Vanity 1 - 1830x600mm 20mm front leading edge polish, 2 x 100mm waste holes -18…" at bounding box center [327, 235] width 223 height 67
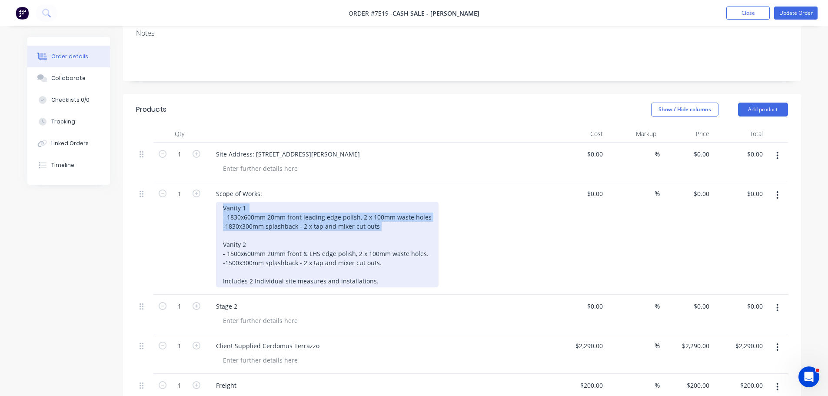
drag, startPoint x: 386, startPoint y: 219, endPoint x: 190, endPoint y: 190, distance: 197.9
click at [190, 190] on div "1 Scope of Works: Vanity 1 - 1830x600mm 20mm front leading edge polish, 2 x 100…" at bounding box center [462, 238] width 652 height 113
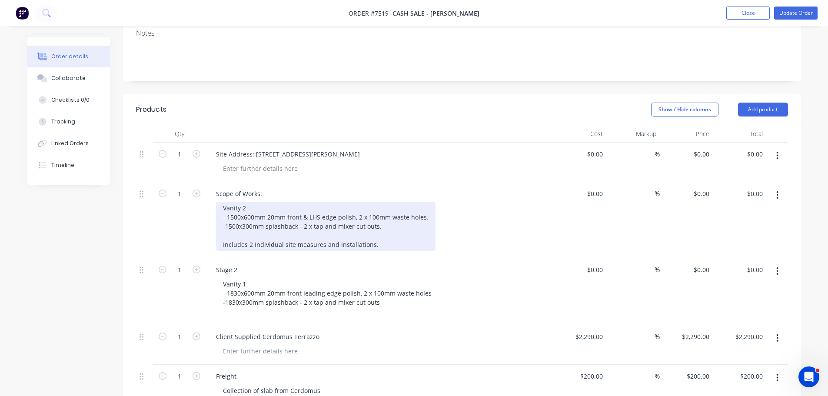
click at [253, 202] on div "Vanity 2 - 1500x600mm 20mm front & LHS edge polish, 2 x 100mm waste holes. -150…" at bounding box center [326, 226] width 220 height 49
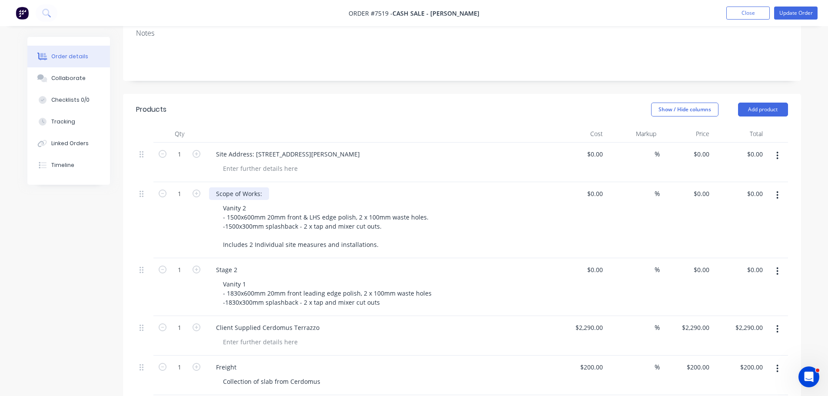
click at [263, 187] on div "Scope of Works:" at bounding box center [239, 193] width 60 height 13
drag, startPoint x: 261, startPoint y: 183, endPoint x: 159, endPoint y: 184, distance: 101.7
click at [160, 184] on div "1 Scope of Works: Vanity 2 - 1500x600mm 20mm front & LHS edge polish, 2 x 100mm…" at bounding box center [462, 220] width 652 height 76
click at [416, 64] on div "Notes" at bounding box center [462, 51] width 678 height 58
click at [602, 148] on input "0" at bounding box center [597, 154] width 20 height 13
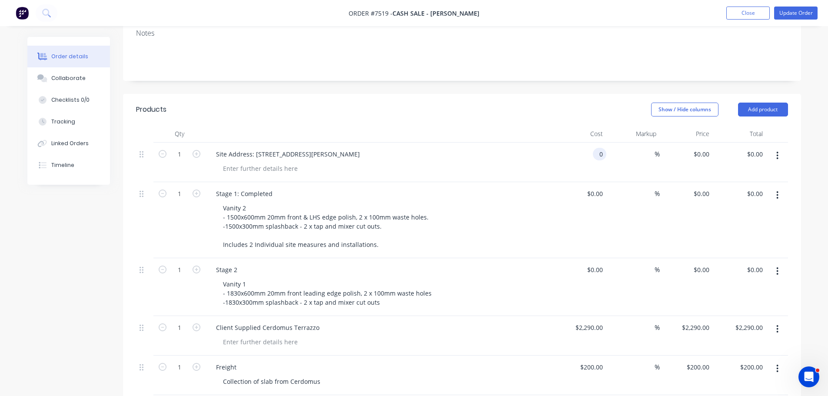
click at [605, 148] on input "0" at bounding box center [602, 154] width 10 height 13
type input "$2,290.00"
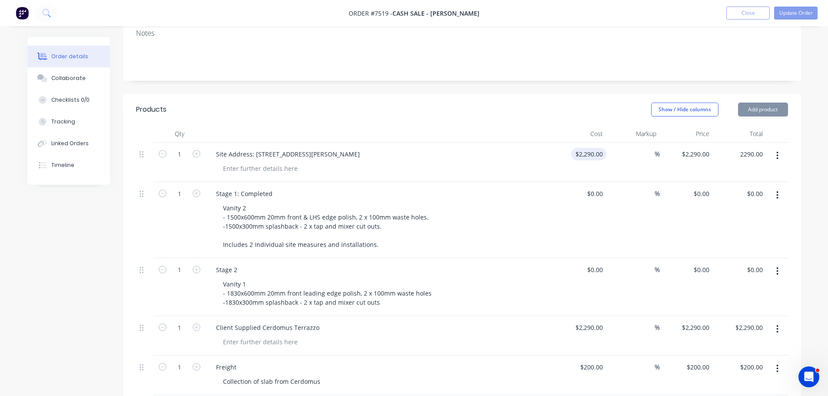
type input "$2,290.00"
click at [598, 321] on input "2290" at bounding box center [591, 327] width 32 height 13
type input "$0.00"
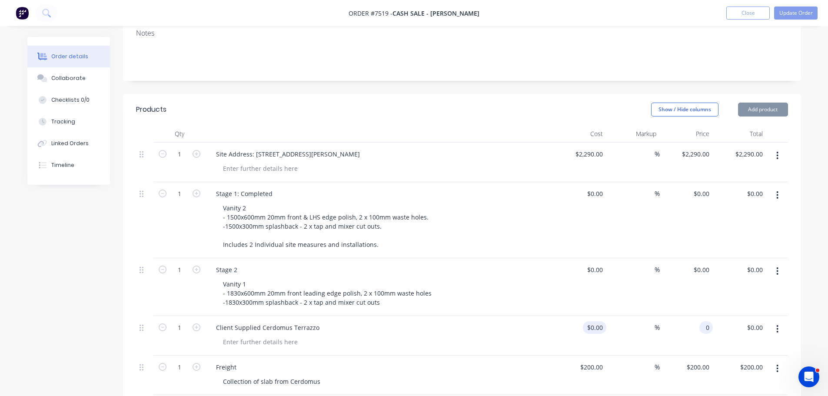
type input "$0.00"
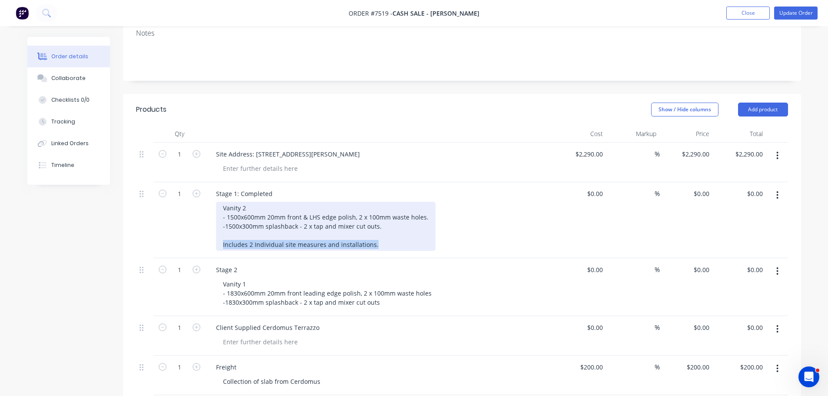
drag, startPoint x: 382, startPoint y: 234, endPoint x: 255, endPoint y: 235, distance: 126.5
click at [199, 235] on div "1 Stage 1: Completed Vanity 2 - 1500x600mm 20mm front & LHS edge polish, 2 x 10…" at bounding box center [462, 220] width 652 height 76
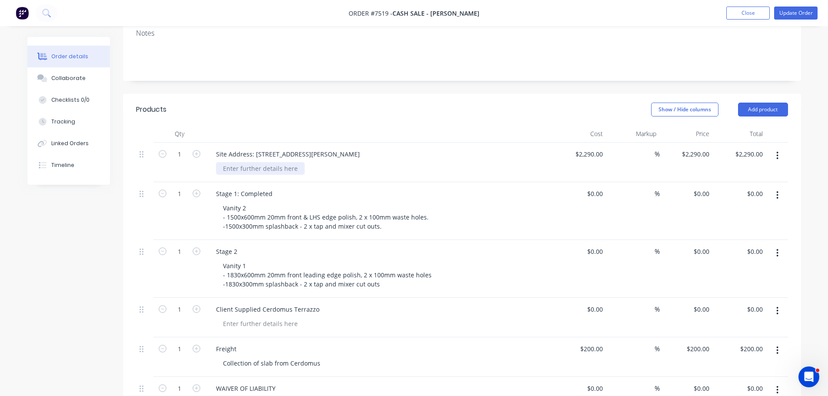
click at [257, 162] on div at bounding box center [260, 168] width 89 height 13
drag, startPoint x: 257, startPoint y: 152, endPoint x: 365, endPoint y: 146, distance: 108.5
click at [385, 148] on div "Site Address: 16 Proudfoot St, Mont Albert" at bounding box center [379, 154] width 341 height 13
click at [753, 103] on button "Add product" at bounding box center [763, 110] width 50 height 14
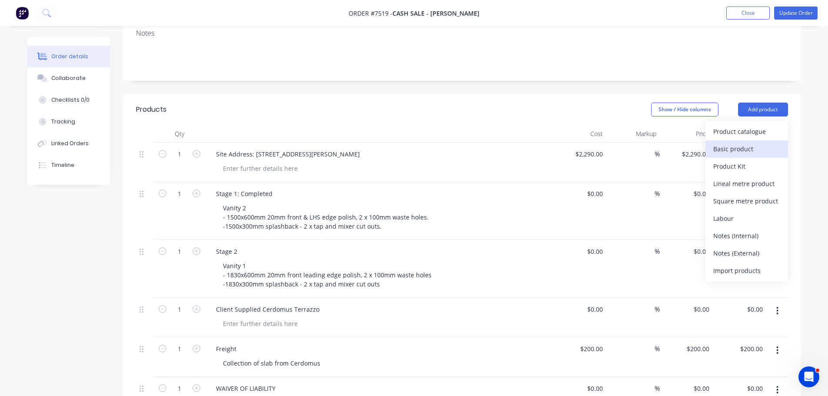
click at [740, 143] on div "Basic product" at bounding box center [746, 149] width 67 height 13
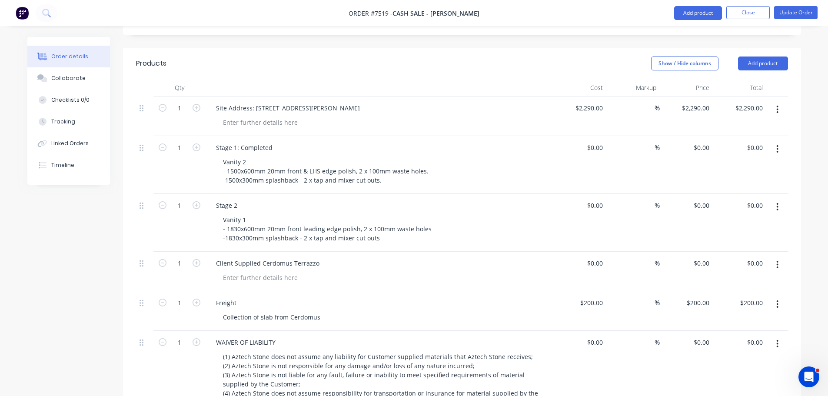
scroll to position [292, 0]
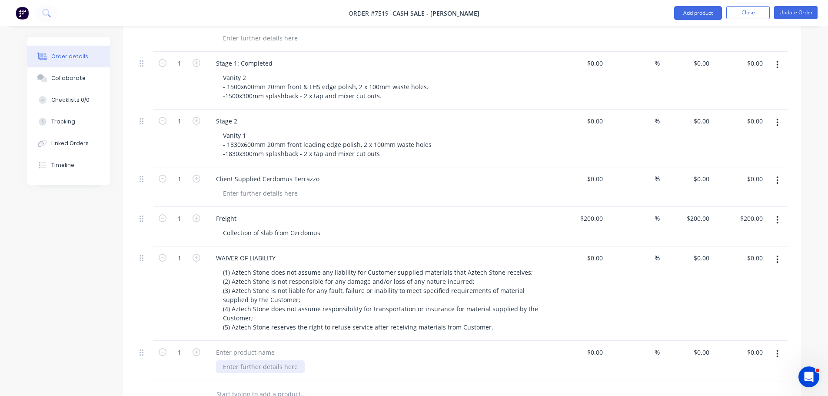
click at [268, 360] on div at bounding box center [260, 366] width 89 height 13
paste div
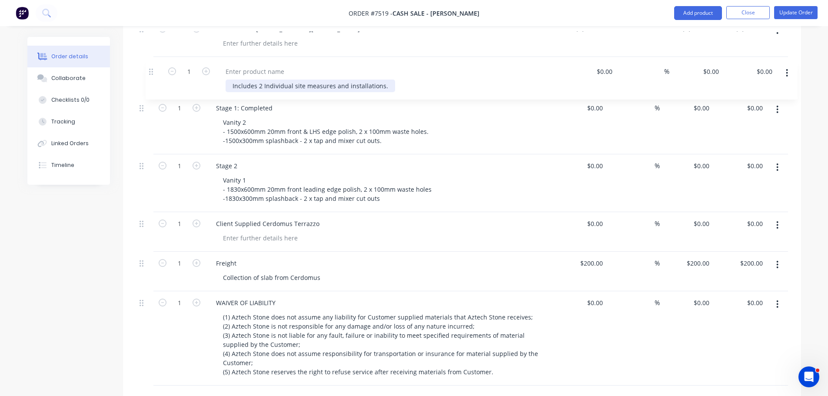
drag, startPoint x: 143, startPoint y: 344, endPoint x: 153, endPoint y: 60, distance: 284.1
click at [153, 60] on div "1 Site Address: 16 Proudfoot St, Mont Albert $2,290.00 $2,290.00 % $2,290.00 $2…" at bounding box center [462, 201] width 652 height 368
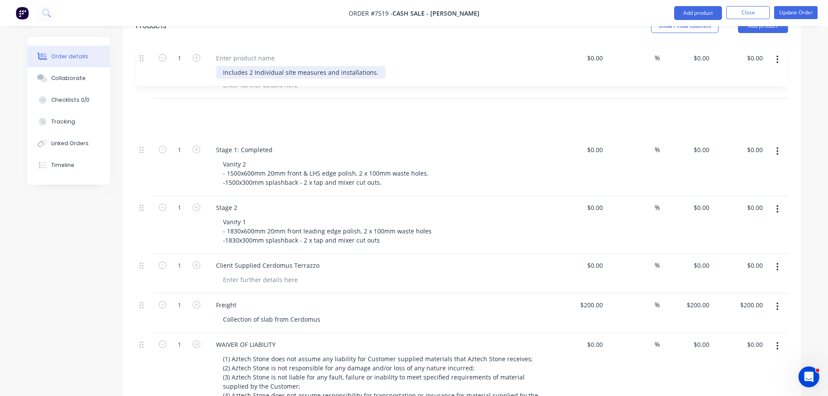
scroll to position [111, 0]
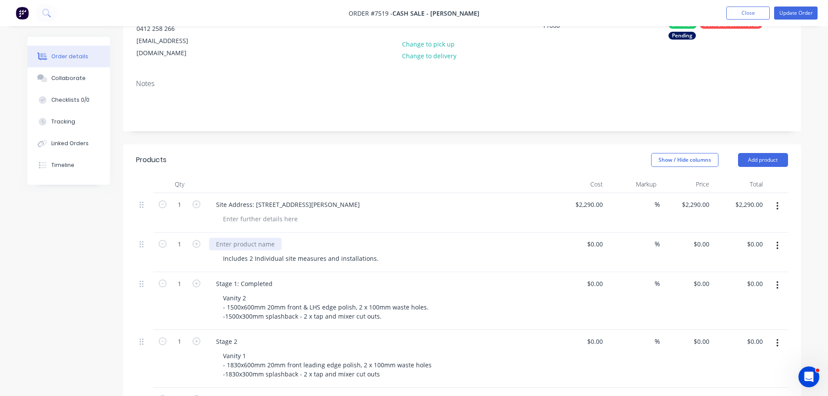
click at [265, 238] on div at bounding box center [245, 244] width 73 height 13
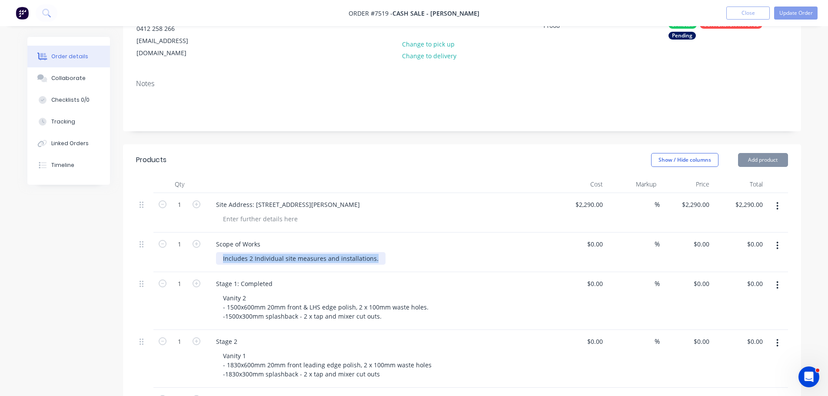
drag, startPoint x: 350, startPoint y: 247, endPoint x: 114, endPoint y: 247, distance: 235.7
click at [114, 247] on div "Created by Stacey Created 03/07/25 Required 11/08/25 Assigned to A F I P Invoic…" at bounding box center [414, 369] width 774 height 886
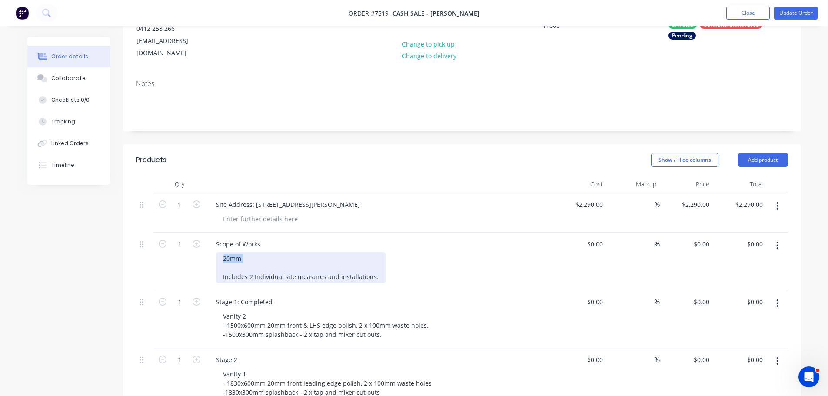
drag, startPoint x: 256, startPoint y: 247, endPoint x: 165, endPoint y: 240, distance: 91.1
click at [166, 240] on div "1 Scope of Works 20mm Includes 2 Individual site measures and installations. $0…" at bounding box center [462, 262] width 652 height 58
click at [344, 262] on div "Terrazzo Waterjet Cutting, Fabrication & Installation Includes 2 Individual sit…" at bounding box center [301, 267] width 170 height 31
click at [363, 258] on div "Terrazzo Waterjet Cutting, Fabrication & Installation Includes 2 Individual sit…" at bounding box center [301, 267] width 170 height 31
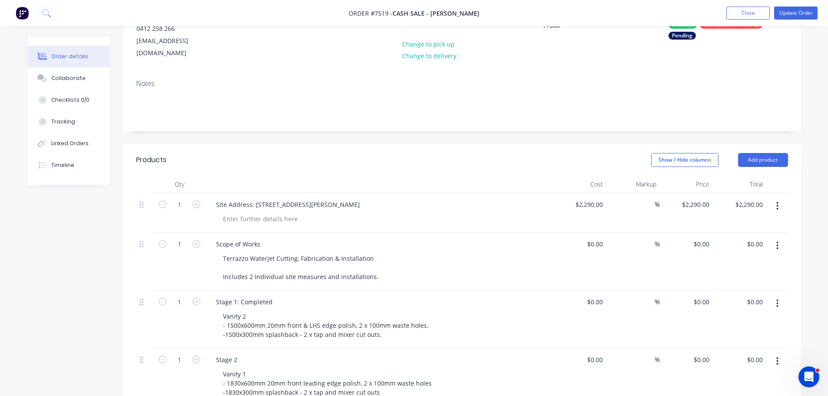
click at [407, 200] on div "Site Address: 16 Proudfoot St, Mont Albert" at bounding box center [380, 213] width 348 height 40
click at [590, 233] on div "$0.00" at bounding box center [579, 262] width 53 height 58
type input "$2,290.00"
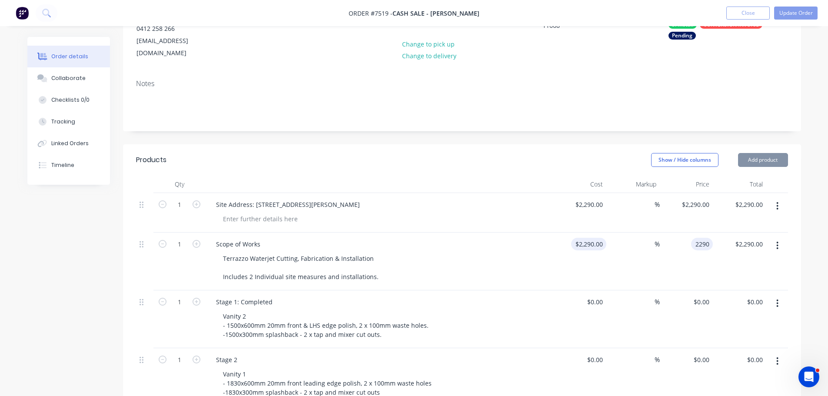
type input "$2,290.00"
click at [586, 199] on div "$2,290.00 $2,290.00" at bounding box center [579, 213] width 53 height 40
click at [589, 198] on input "2290" at bounding box center [591, 204] width 32 height 13
type input "$0.00"
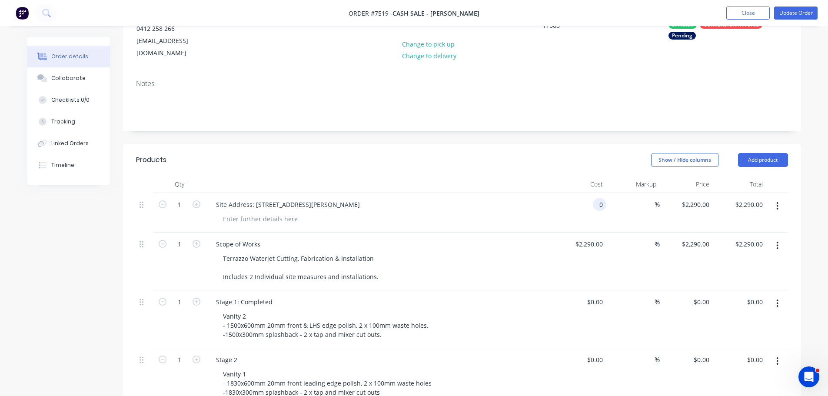
type input "$0.00"
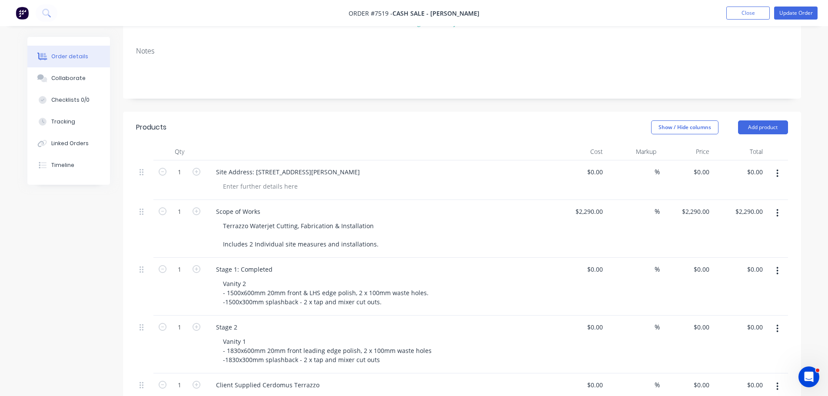
scroll to position [198, 0]
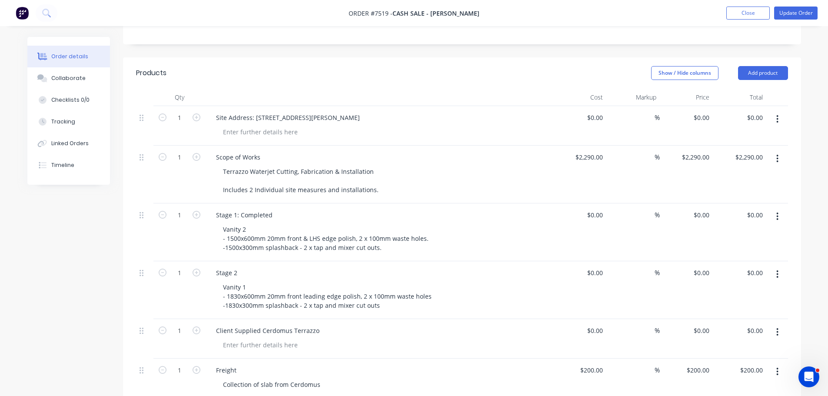
click at [277, 267] on div "Stage 2" at bounding box center [379, 273] width 341 height 13
click at [250, 267] on div "Stage 2" at bounding box center [379, 273] width 341 height 13
click at [241, 267] on div "Stage 2" at bounding box center [226, 273] width 35 height 13
click at [94, 293] on div "Created by Stacey Created 03/07/25 Required 11/08/25 Assigned to A F I P Invoic…" at bounding box center [414, 291] width 774 height 904
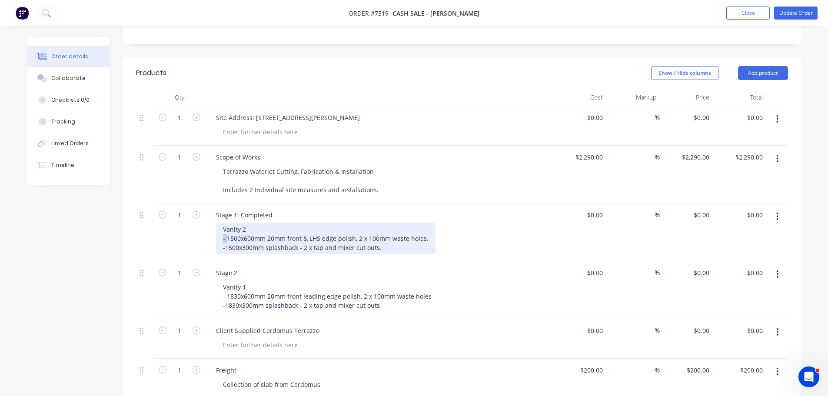
drag, startPoint x: 228, startPoint y: 226, endPoint x: 180, endPoint y: 227, distance: 48.3
click at [185, 227] on div "1 Stage 1: Completed Vanity 2 - 1500x600mm 20mm front & LHS edge polish, 2 x 10…" at bounding box center [462, 232] width 652 height 58
drag, startPoint x: 225, startPoint y: 236, endPoint x: 189, endPoint y: 238, distance: 36.2
click at [189, 238] on div "1 Stage 1: Completed Vanity 2 1500x600mm 20mm front & LHS edge polish, 2 x 100m…" at bounding box center [462, 232] width 652 height 58
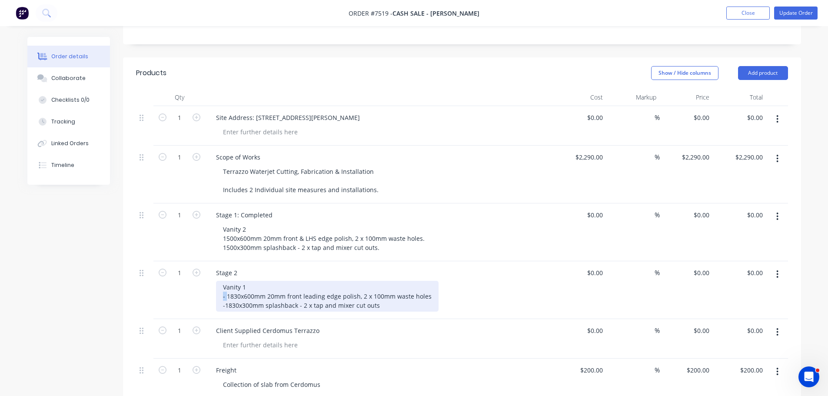
drag, startPoint x: 227, startPoint y: 285, endPoint x: 189, endPoint y: 284, distance: 37.8
click at [189, 284] on div "1 Stage 2 Vanity 1 - 1830x600mm 20mm front leading edge polish, 2 x 100mm waste…" at bounding box center [462, 290] width 652 height 58
drag, startPoint x: 226, startPoint y: 293, endPoint x: 193, endPoint y: 291, distance: 32.7
click at [194, 291] on div "1 Stage 2 Vanity 1 1830x600mm 20mm front leading edge polish, 2 x 100mm waste h…" at bounding box center [462, 290] width 652 height 58
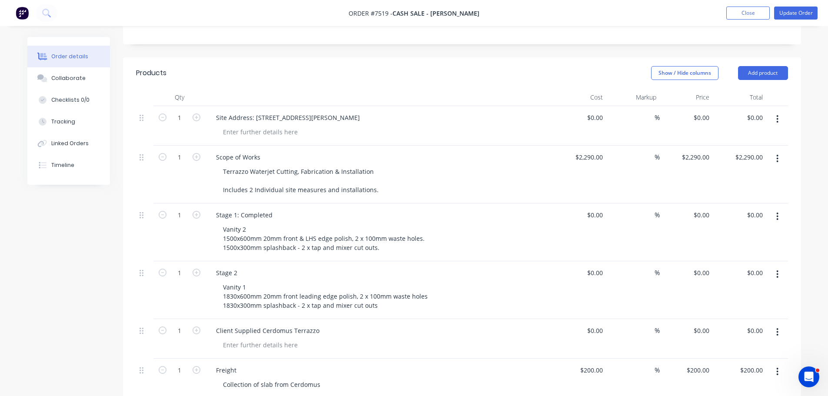
click at [91, 281] on div "Created by Stacey Created 03/07/25 Required 11/08/25 Assigned to A F I P Invoic…" at bounding box center [414, 291] width 774 height 904
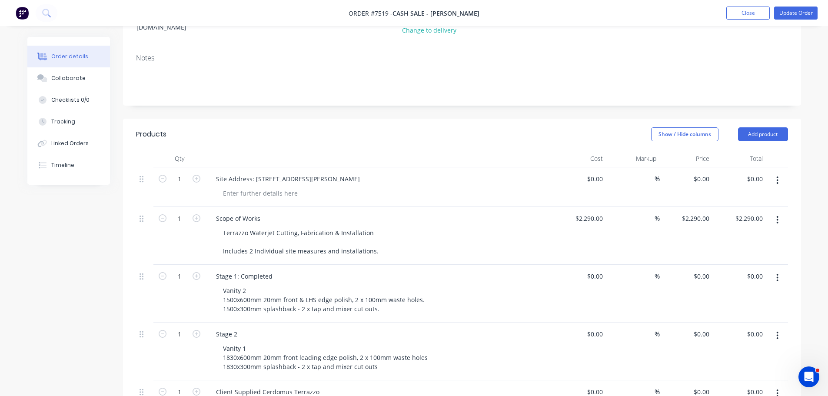
scroll to position [24, 0]
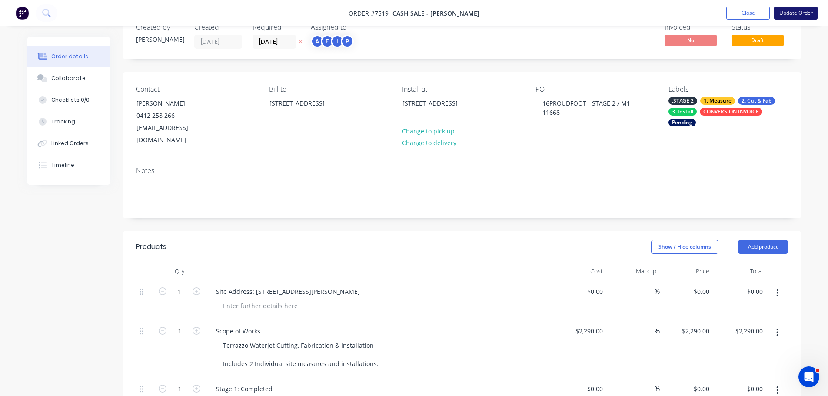
click at [808, 10] on button "Update Order" at bounding box center [795, 13] width 43 height 13
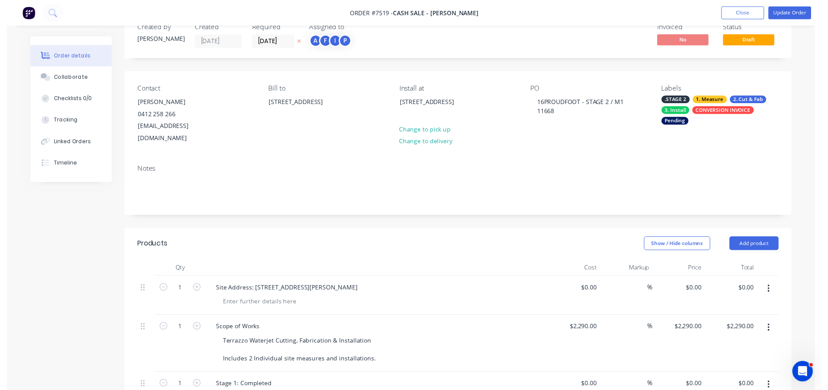
scroll to position [0, 0]
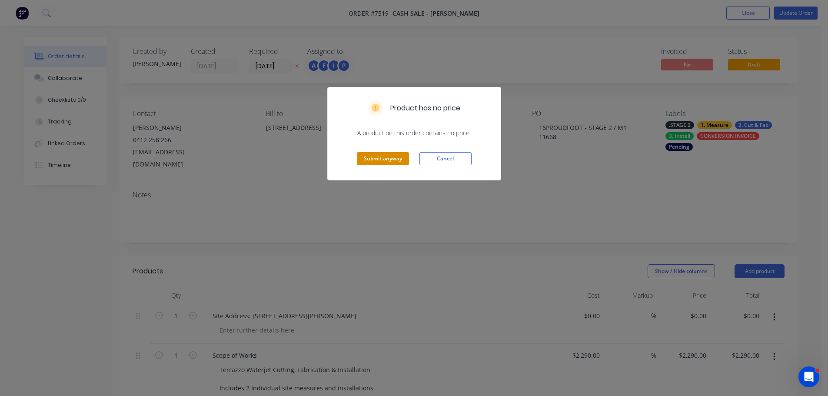
click at [401, 163] on button "Submit anyway" at bounding box center [383, 158] width 52 height 13
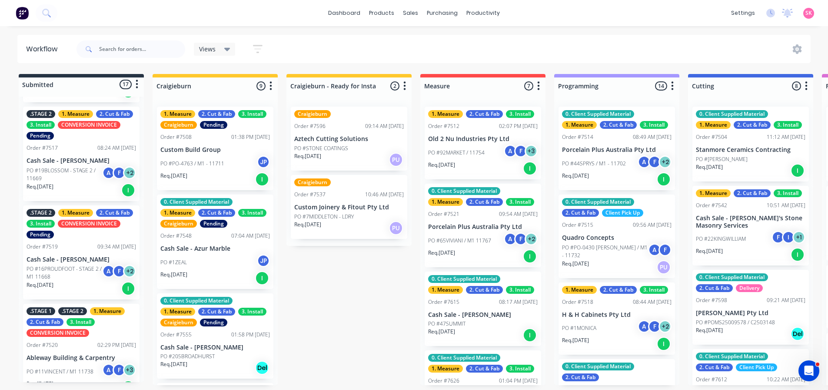
scroll to position [87, 0]
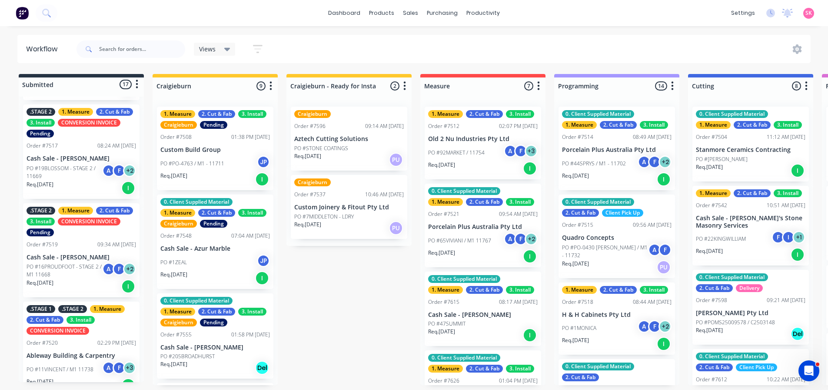
click at [85, 270] on p "PO #16PROUDFOOT - STAGE 2 / M1 11668" at bounding box center [65, 271] width 76 height 16
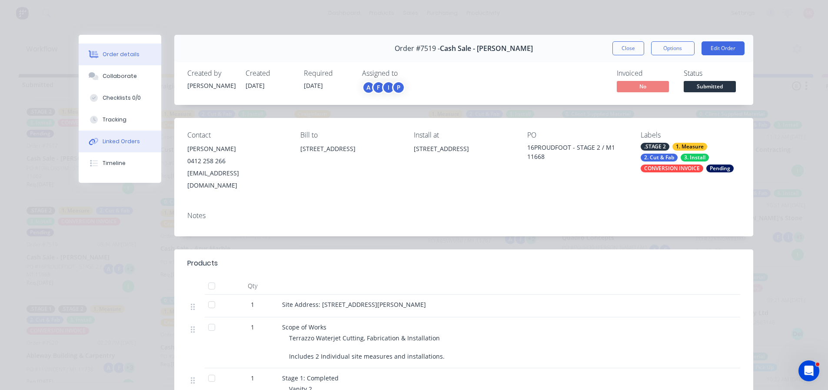
click at [111, 139] on div "Linked Orders" at bounding box center [121, 141] width 37 height 8
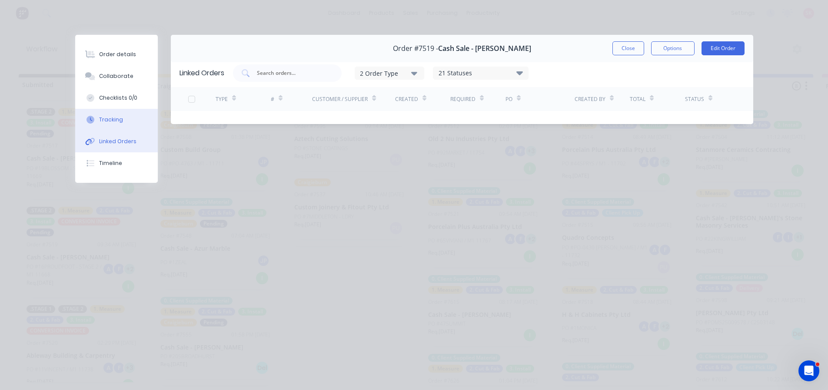
click at [114, 116] on div "Tracking" at bounding box center [111, 120] width 24 height 8
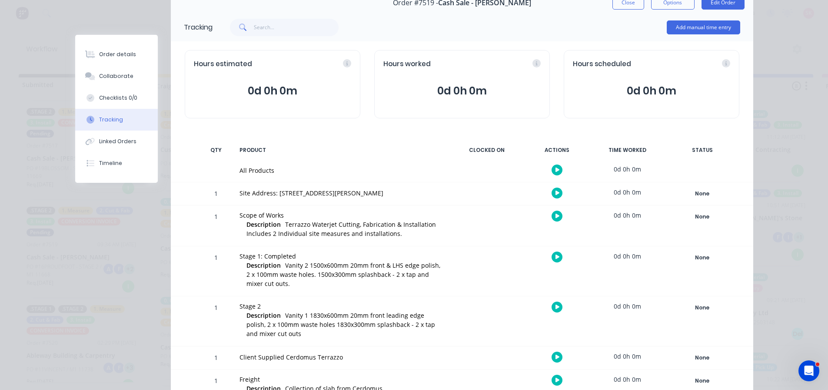
scroll to position [174, 0]
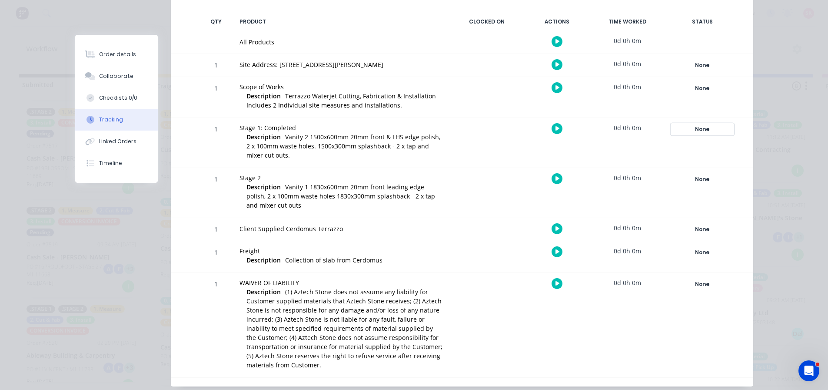
click at [691, 128] on div "None" at bounding box center [702, 128] width 63 height 11
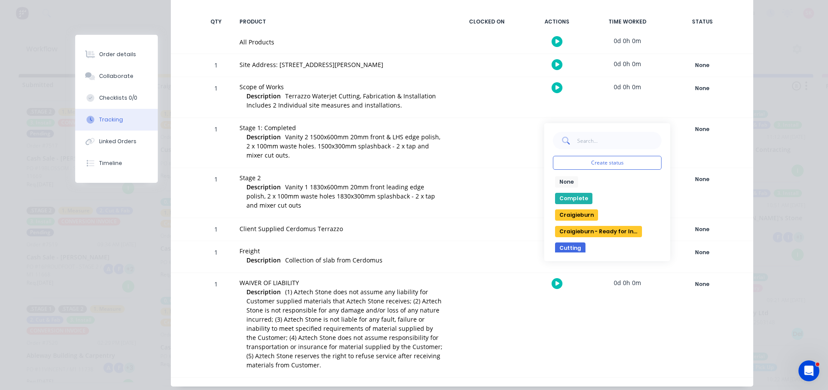
click at [572, 197] on button "Complete" at bounding box center [573, 198] width 37 height 11
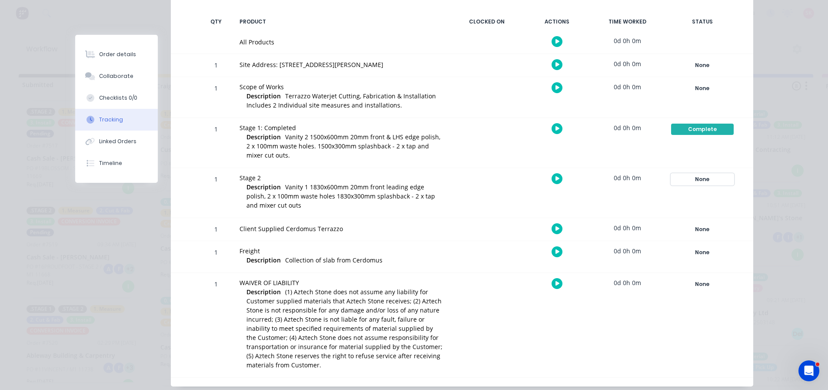
click at [702, 181] on div "None" at bounding box center [702, 178] width 63 height 11
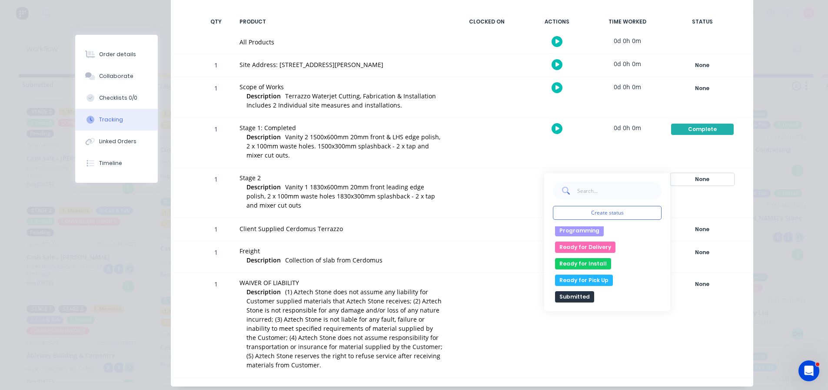
scroll to position [73, 0]
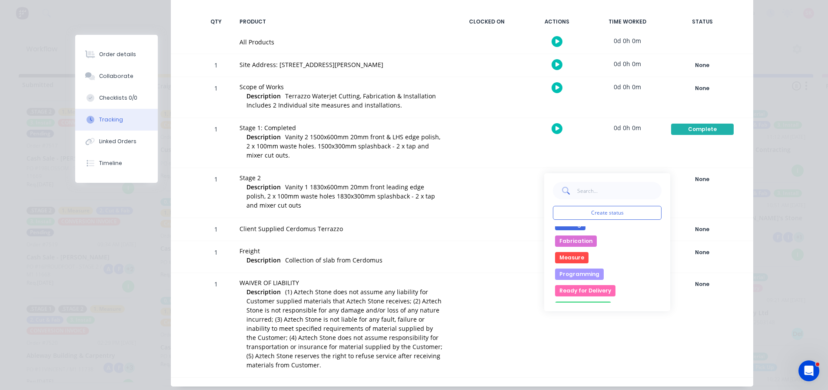
click at [577, 255] on button "Measure" at bounding box center [571, 257] width 33 height 11
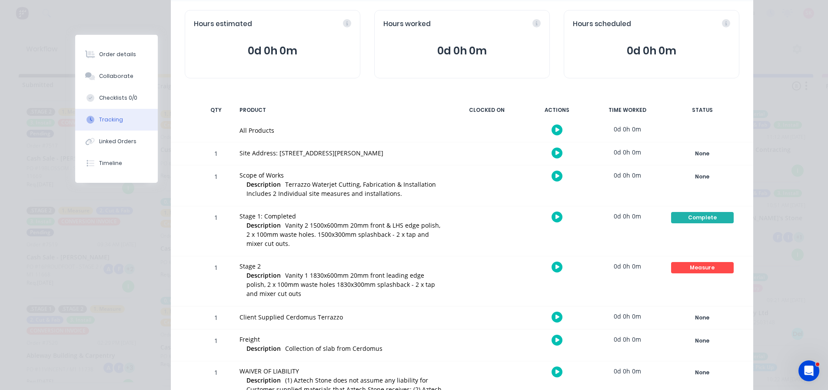
scroll to position [0, 0]
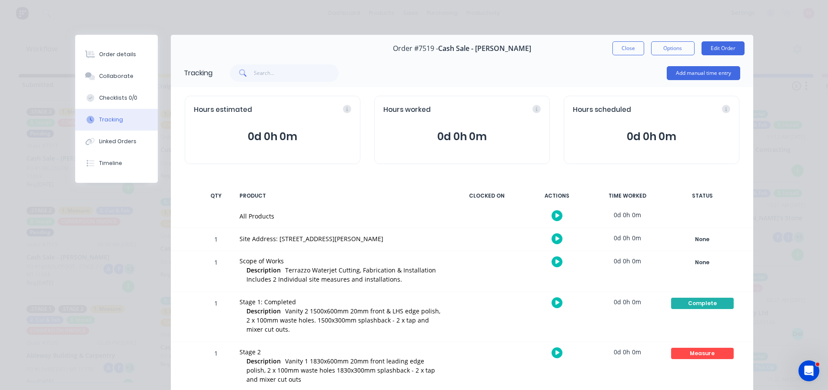
click at [623, 53] on button "Close" at bounding box center [629, 48] width 32 height 14
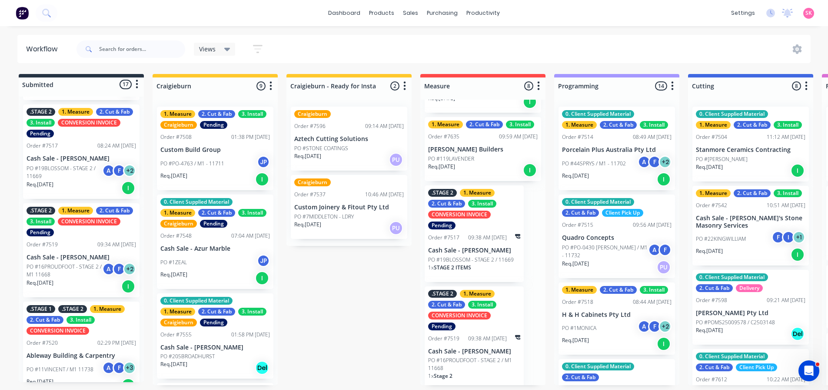
scroll to position [397, 0]
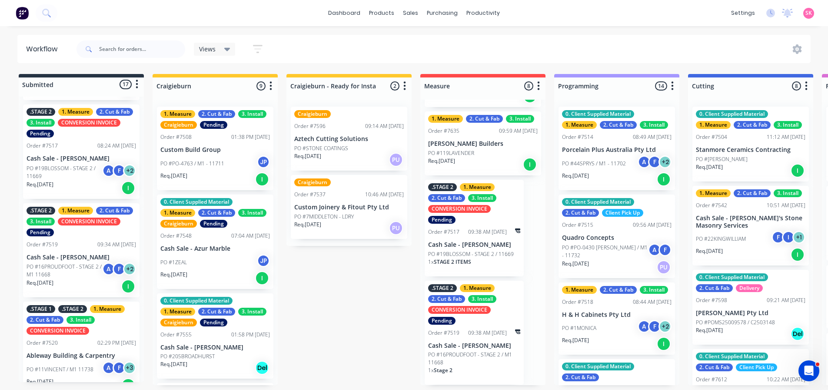
click at [77, 274] on p "PO #16PROUDFOOT - STAGE 2 / M1 11668" at bounding box center [65, 271] width 76 height 16
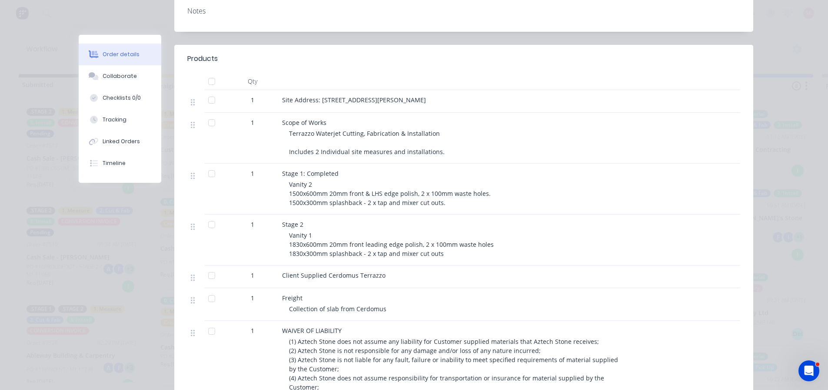
scroll to position [217, 0]
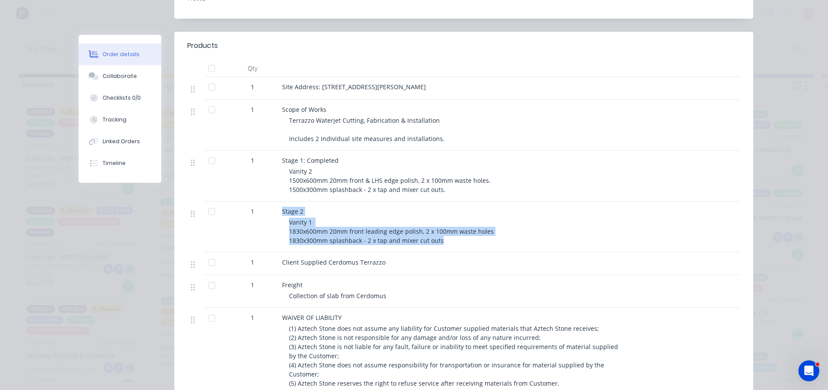
drag, startPoint x: 358, startPoint y: 218, endPoint x: 284, endPoint y: 199, distance: 76.3
click at [279, 201] on div "Stage 2 Vanity 1 1830x600mm 20mm front leading edge polish, 2 x 100mm waste hol…" at bounding box center [453, 226] width 348 height 51
copy div "Stage 2 Vanity 1 1830x600mm 20mm front leading edge polish, 2 x 100mm waste hol…"
click at [457, 232] on div "Vanity 1 1830x600mm 20mm front leading edge polish, 2 x 100mm waste holes 1830x…" at bounding box center [456, 230] width 334 height 27
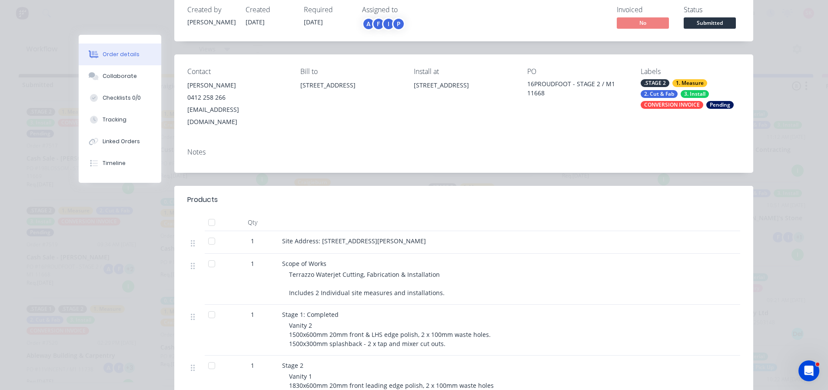
scroll to position [0, 0]
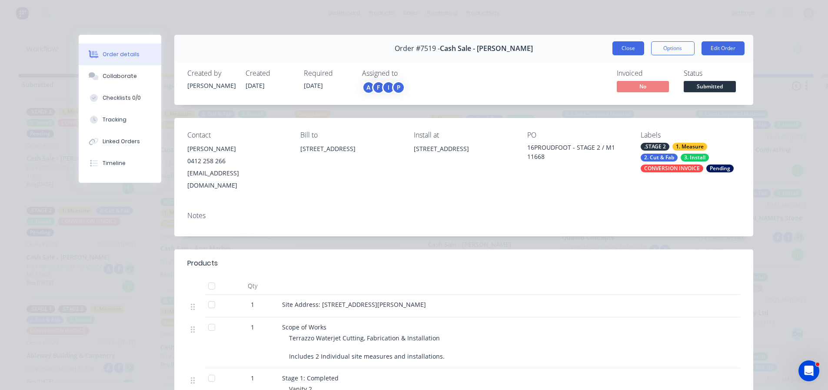
click at [626, 45] on button "Close" at bounding box center [629, 48] width 32 height 14
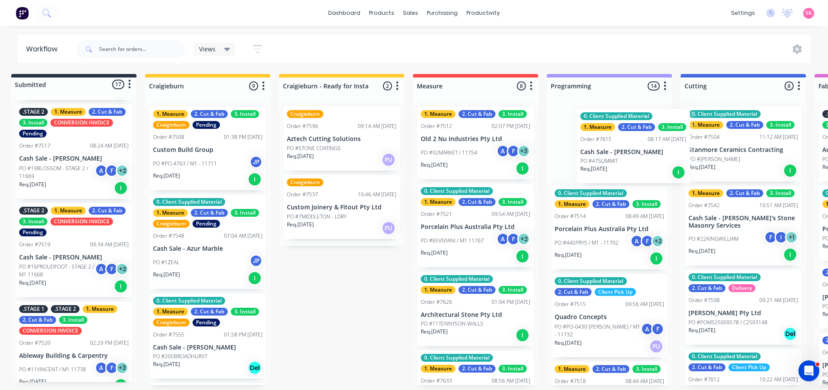
scroll to position [1, 10]
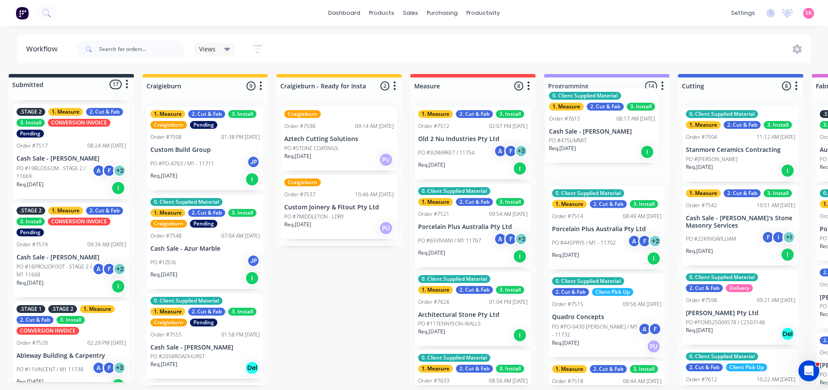
drag, startPoint x: 472, startPoint y: 319, endPoint x: 598, endPoint y: 133, distance: 224.7
click at [598, 133] on div "Submitted 17 Status colour #273444 hex #273444 Save Cancel Summaries Total orde…" at bounding box center [771, 229] width 1576 height 311
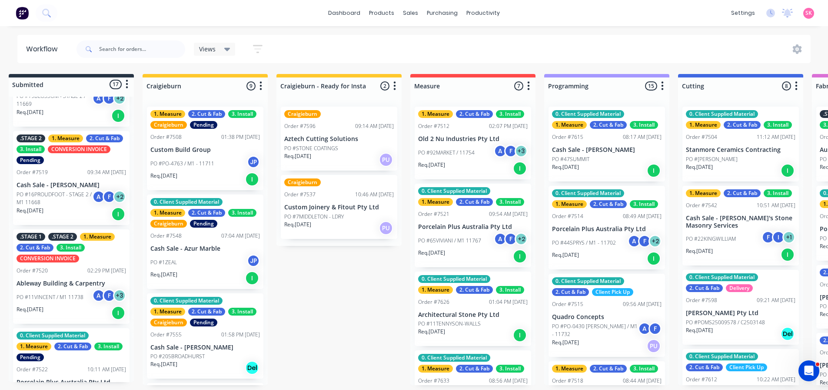
scroll to position [84, 0]
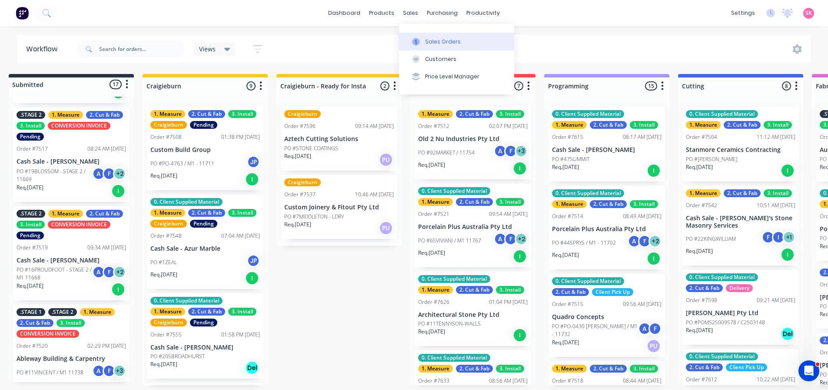
click at [424, 39] on button "Sales Orders" at bounding box center [456, 41] width 115 height 17
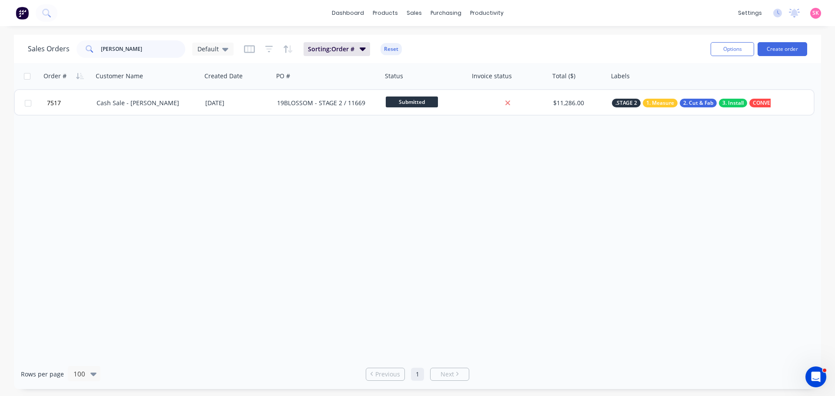
drag, startPoint x: 128, startPoint y: 50, endPoint x: 101, endPoint y: 57, distance: 27.7
click at [109, 51] on input "rob ferr" at bounding box center [143, 48] width 85 height 17
type input "r"
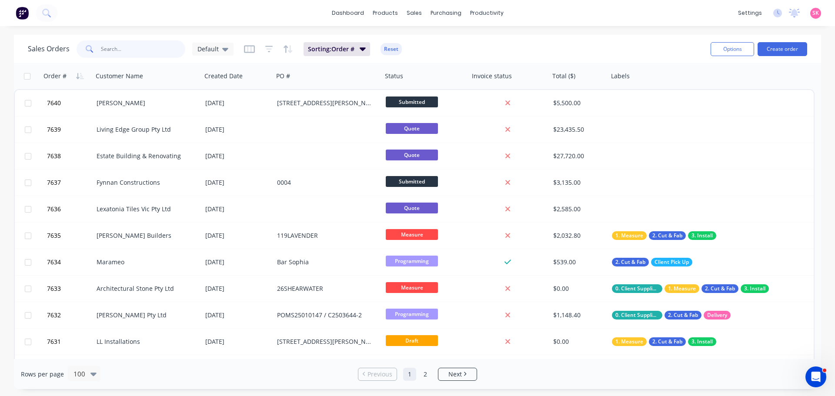
click at [122, 50] on input "text" at bounding box center [143, 48] width 85 height 17
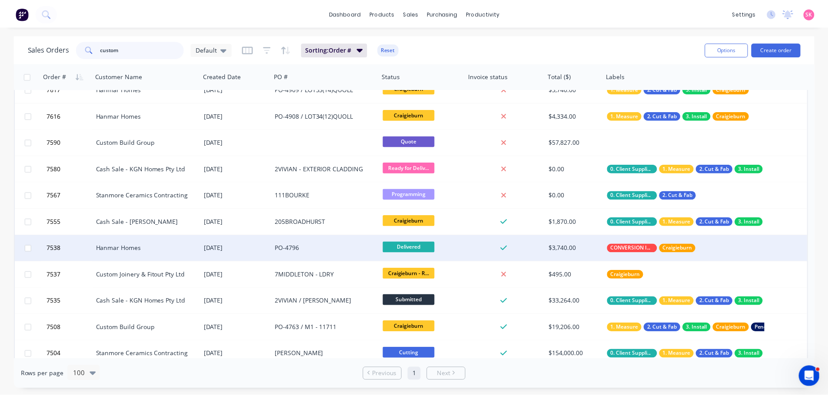
scroll to position [22, 0]
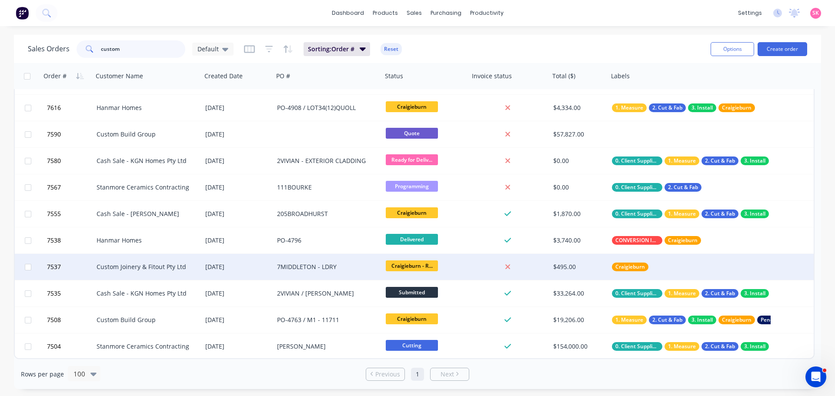
type input "custom"
click at [195, 265] on div "Custom Joinery & Fitout Pty Ltd" at bounding box center [148, 267] width 102 height 9
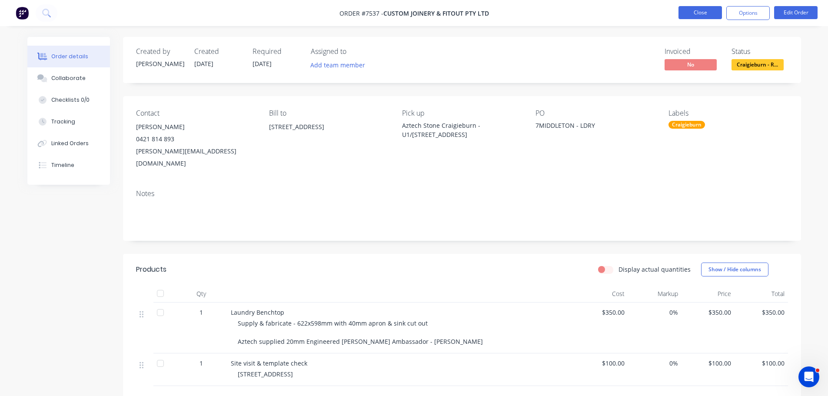
click at [720, 16] on button "Close" at bounding box center [700, 12] width 43 height 13
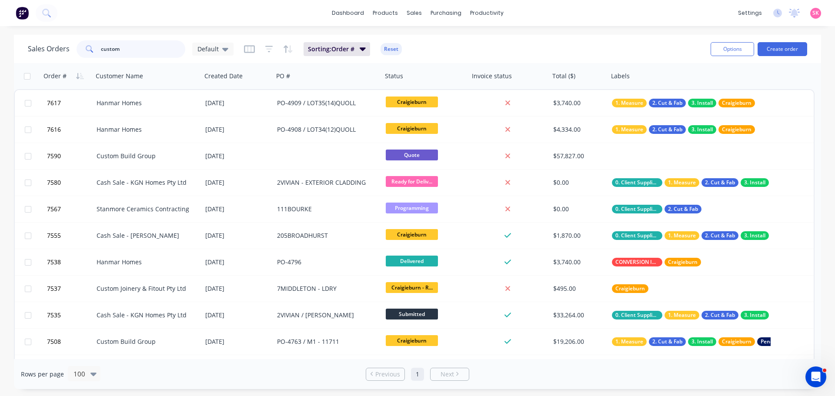
drag, startPoint x: 137, startPoint y: 50, endPoint x: 38, endPoint y: 47, distance: 98.3
click at [38, 47] on div "Sales Orders custom Default" at bounding box center [131, 48] width 206 height 17
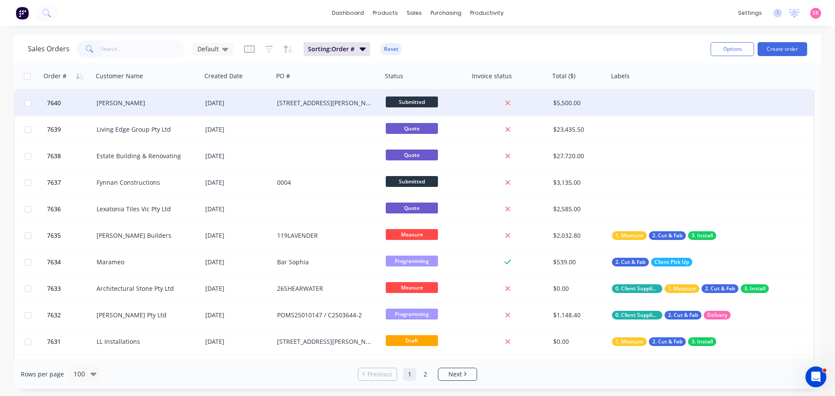
click at [159, 109] on div "[PERSON_NAME]" at bounding box center [147, 103] width 109 height 26
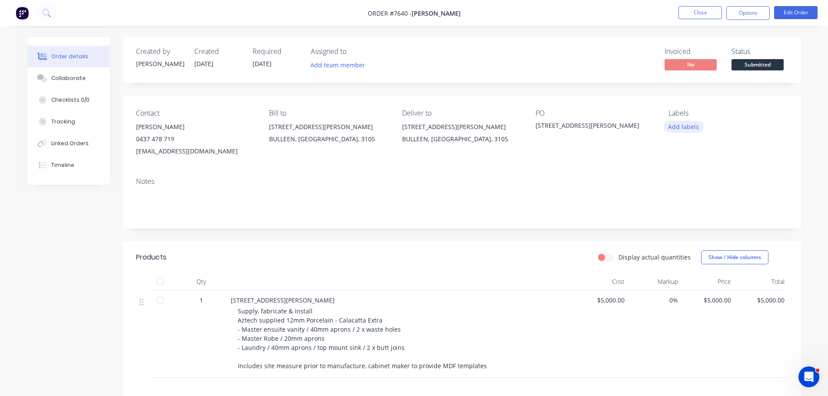
click at [672, 127] on button "Add labels" at bounding box center [684, 127] width 40 height 12
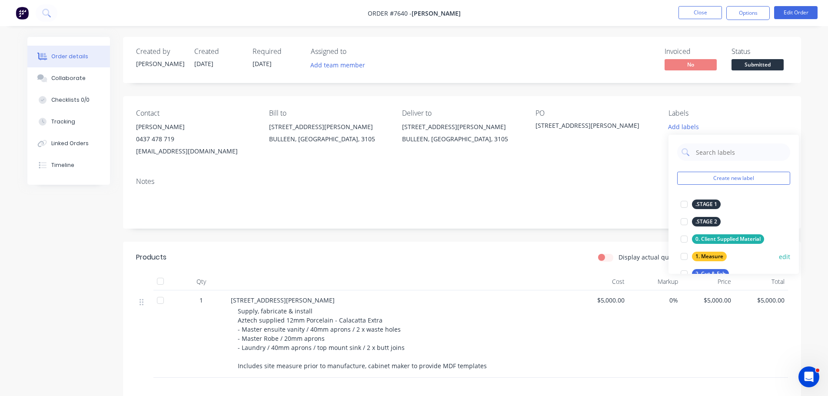
click at [684, 259] on div at bounding box center [684, 256] width 17 height 17
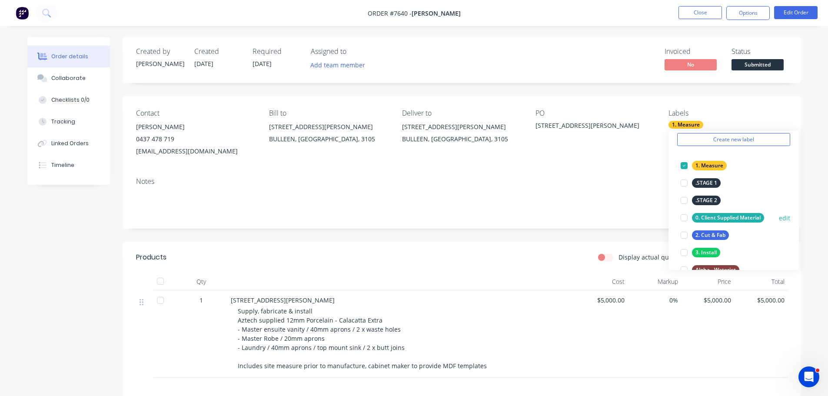
scroll to position [43, 0]
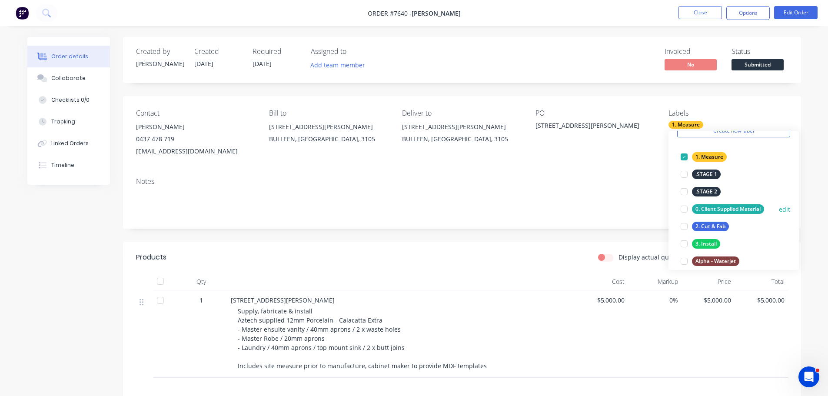
click at [684, 227] on div at bounding box center [684, 226] width 17 height 17
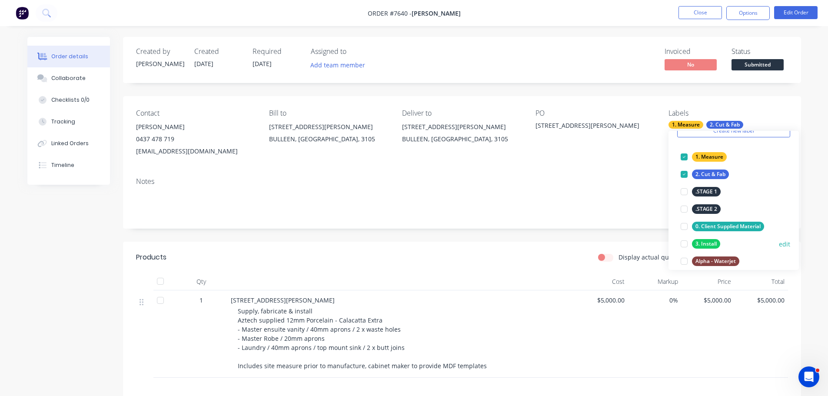
click at [685, 244] on div at bounding box center [684, 243] width 17 height 17
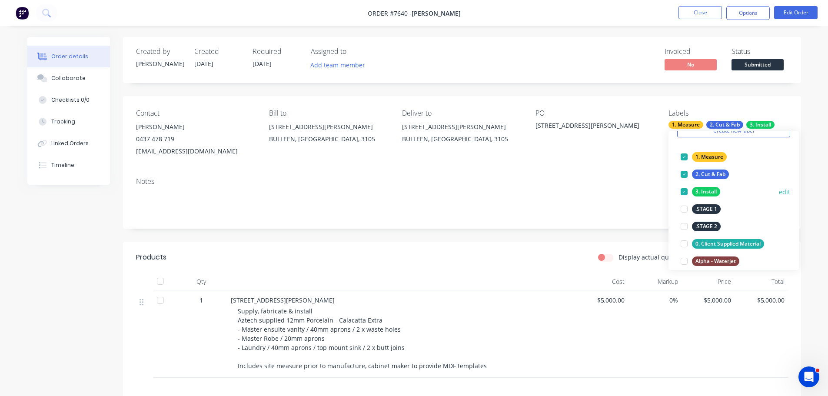
scroll to position [174, 0]
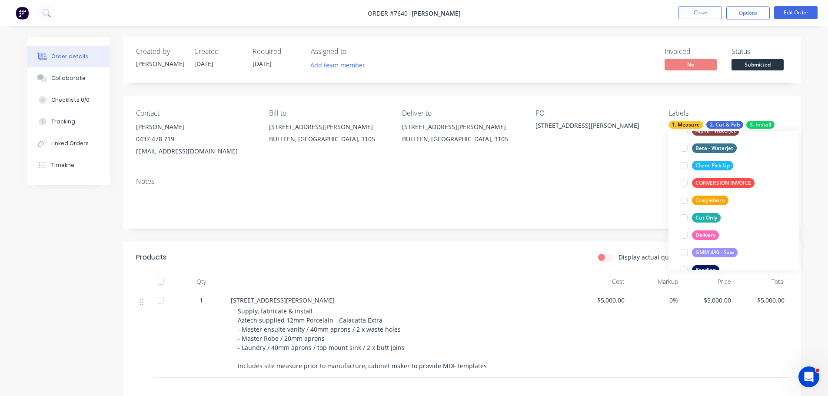
click at [610, 225] on div "Notes" at bounding box center [462, 199] width 678 height 58
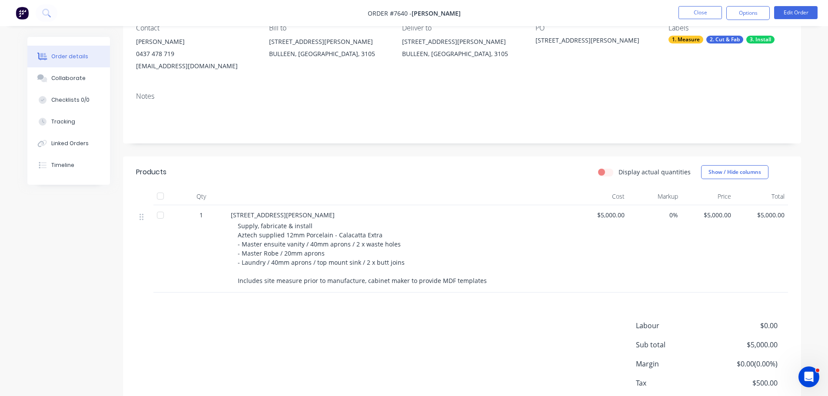
scroll to position [137, 0]
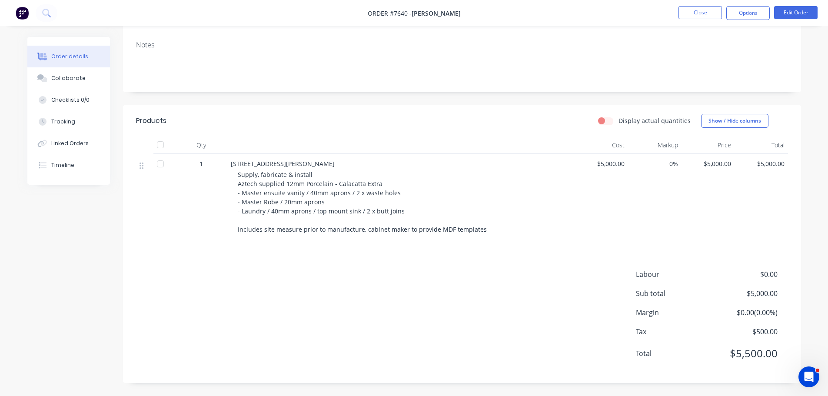
click at [336, 183] on span "Supply, fabricate & install Aztech supplied 12mm Porcelain - Calacatta Extra - …" at bounding box center [362, 201] width 249 height 63
click at [788, 17] on button "Edit Order" at bounding box center [795, 12] width 43 height 13
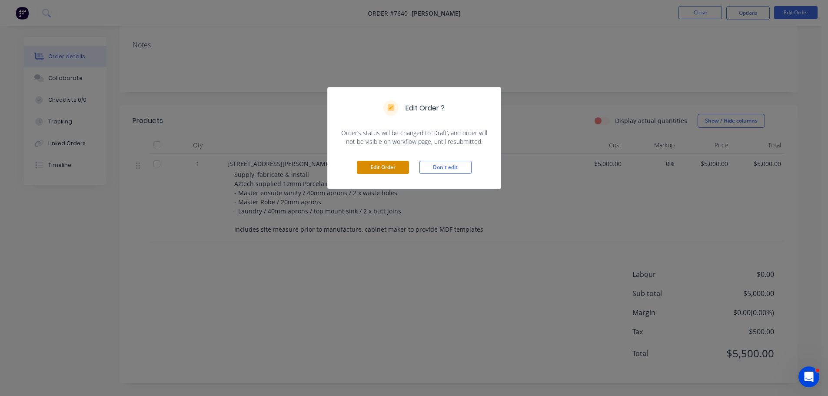
click at [380, 171] on button "Edit Order" at bounding box center [383, 167] width 52 height 13
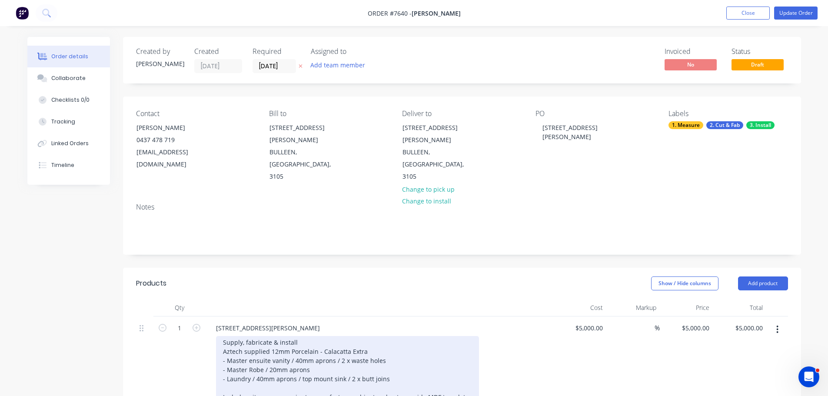
scroll to position [87, 0]
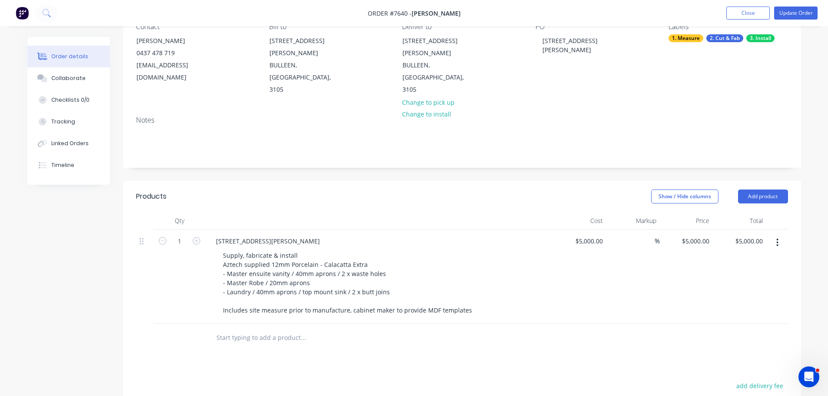
click at [261, 329] on input "text" at bounding box center [303, 337] width 174 height 17
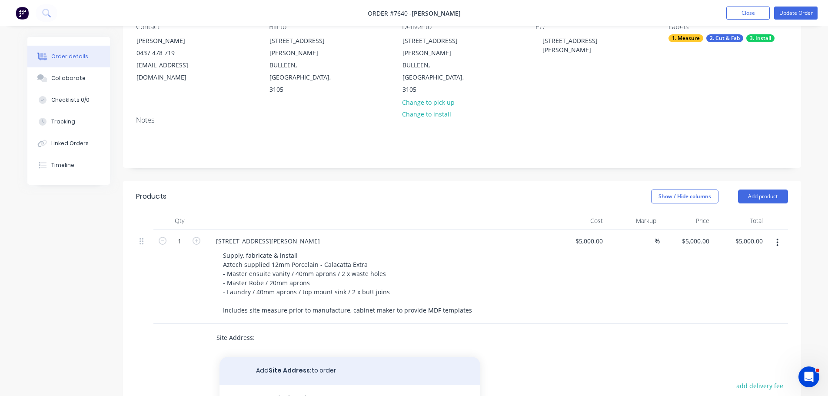
type input "Site Address:"
click at [311, 357] on button "Add Site Address: to order" at bounding box center [350, 371] width 261 height 28
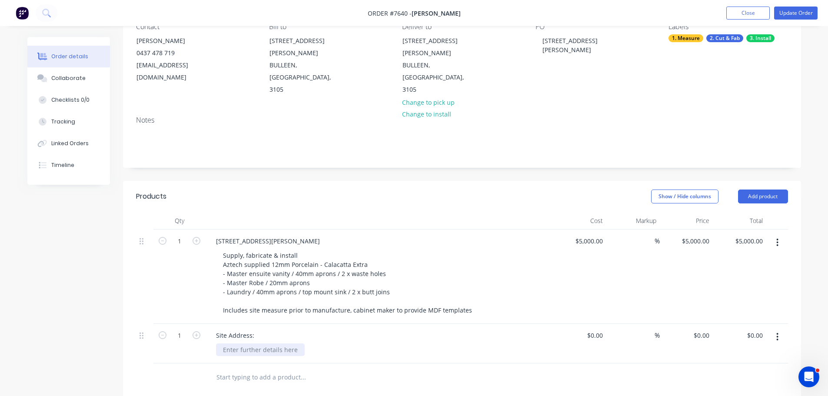
click at [270, 343] on div at bounding box center [260, 349] width 89 height 13
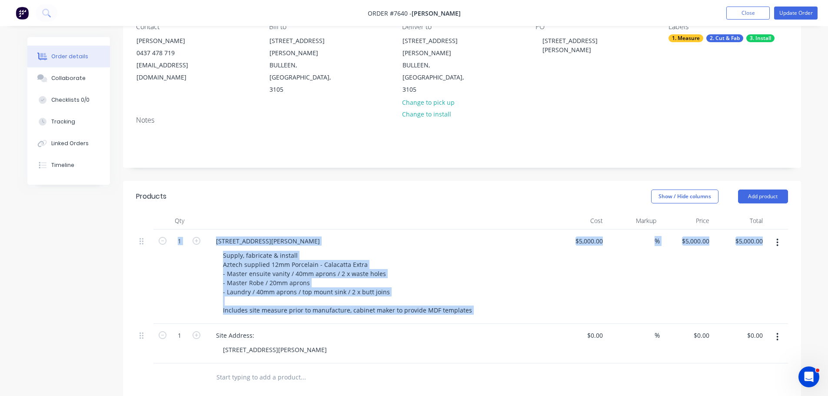
drag, startPoint x: 137, startPoint y: 309, endPoint x: 153, endPoint y: 237, distance: 73.3
click at [153, 234] on div "1 64 Helene Street, Bulleen Supply, fabricate & install Aztech supplied 12mm Po…" at bounding box center [462, 297] width 652 height 134
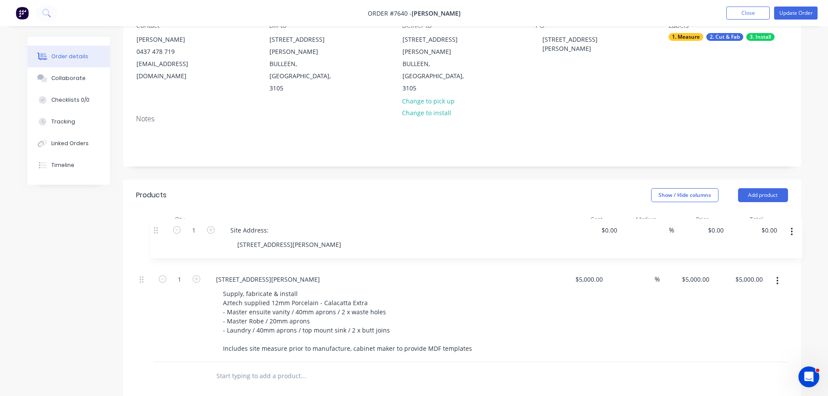
drag, startPoint x: 140, startPoint y: 313, endPoint x: 155, endPoint y: 228, distance: 86.5
click at [155, 228] on div "1 64 Helene Street, Bulleen Supply, fabricate & install Aztech supplied 12mm Po…" at bounding box center [462, 295] width 652 height 134
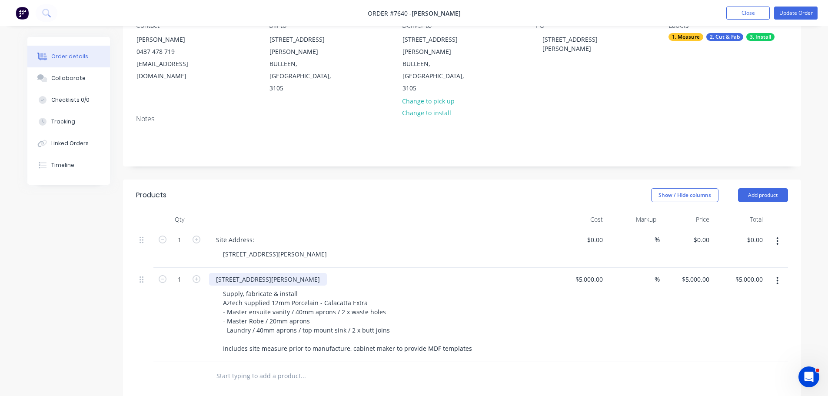
click at [290, 273] on div "64 Helene Street, Bulleen" at bounding box center [268, 279] width 118 height 13
drag, startPoint x: 288, startPoint y: 253, endPoint x: 87, endPoint y: 244, distance: 200.6
click at [93, 244] on div "Created by Warrick Created 11/08/25 Required 11/08/25 Assigned to Add team memb…" at bounding box center [414, 280] width 774 height 663
click at [82, 328] on div "Created by Warrick Created 11/08/25 Required 11/08/25 Assigned to Add team memb…" at bounding box center [414, 280] width 774 height 663
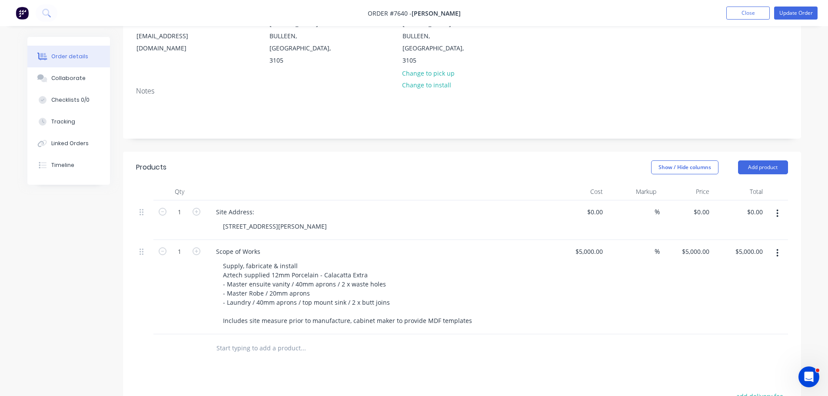
scroll to position [132, 0]
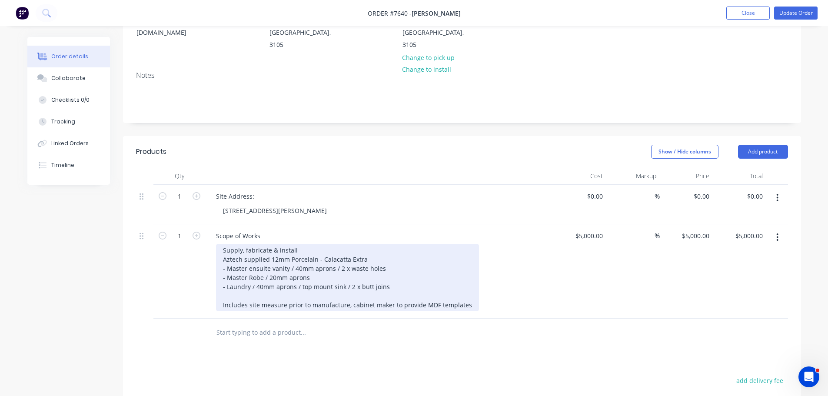
click at [338, 251] on div "Supply, fabricate & install Aztech supplied 12mm Porcelain - Calacatta Extra - …" at bounding box center [347, 277] width 263 height 67
click at [377, 244] on div "Supply, fabricate & install Aztech supplied 12mm Porcelain - Calacatta Extra - …" at bounding box center [347, 277] width 263 height 67
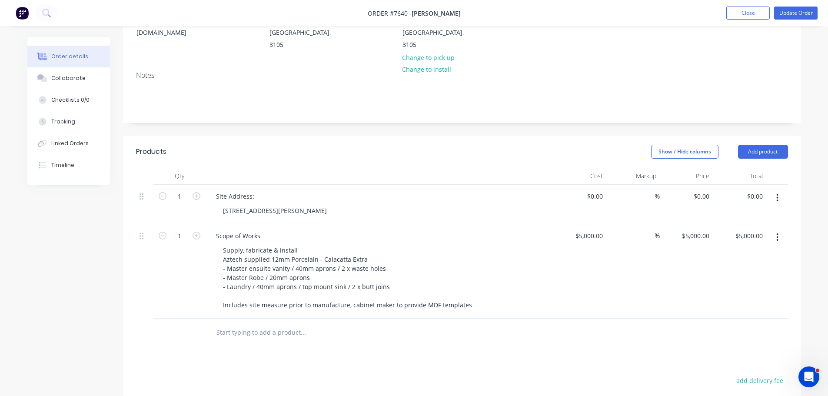
click at [265, 324] on input "text" at bounding box center [303, 332] width 174 height 17
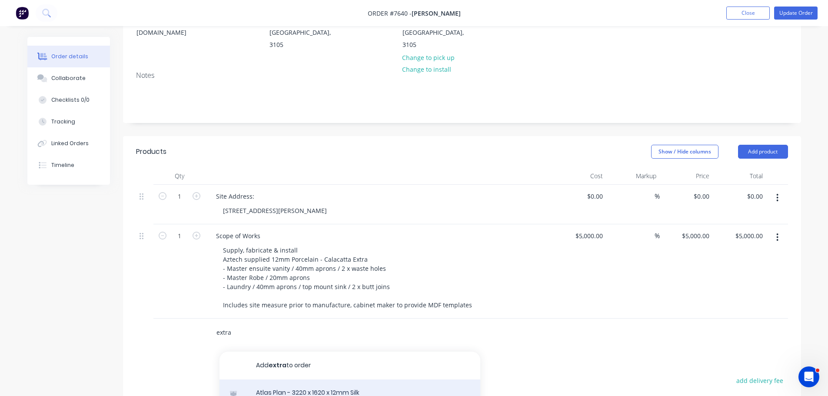
type input "extra"
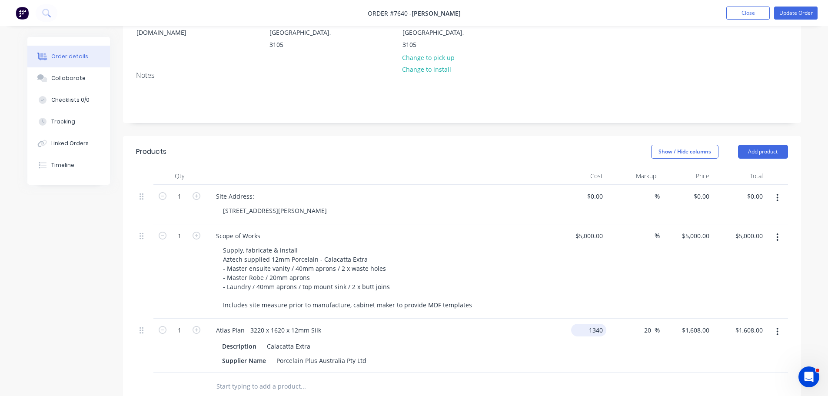
click at [587, 324] on div "1340 $1,340.00" at bounding box center [588, 330] width 35 height 13
type input "$0.00"
type input "0"
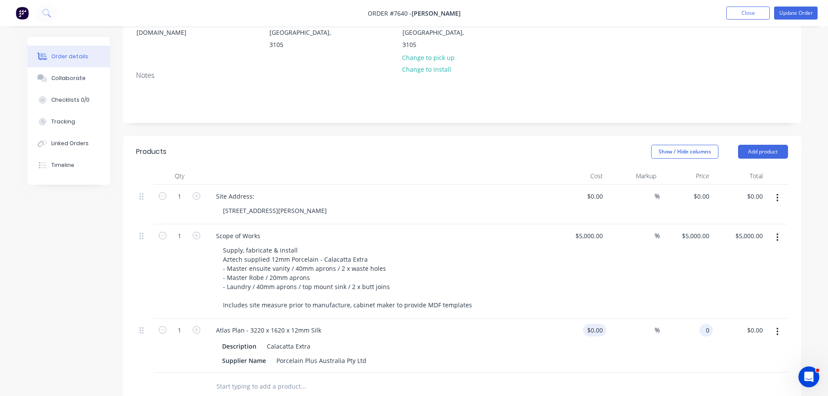
type input "$0.00"
click at [465, 381] on div "Products Show / Hide columns Add product Qty Cost Markup Price Total 1 Site Add…" at bounding box center [462, 372] width 678 height 473
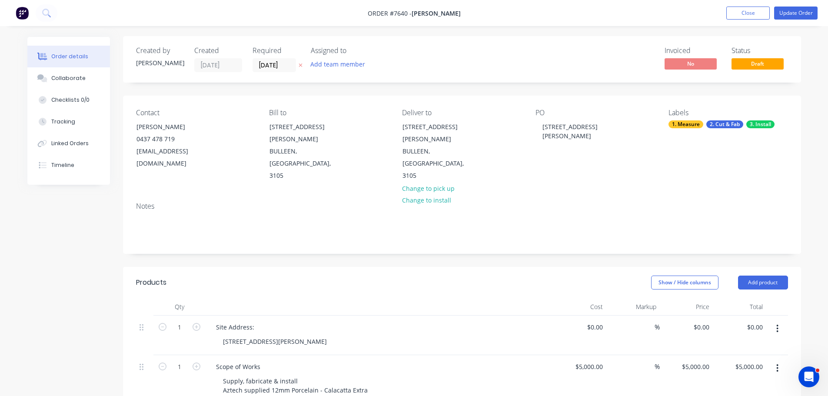
scroll to position [174, 0]
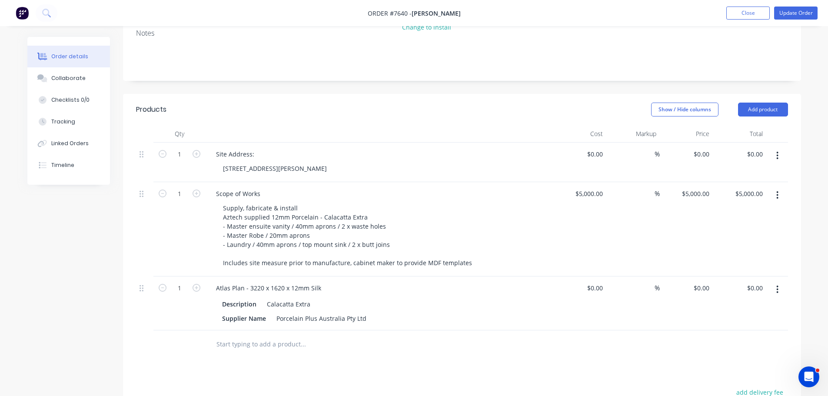
click at [298, 336] on input "text" at bounding box center [303, 344] width 174 height 17
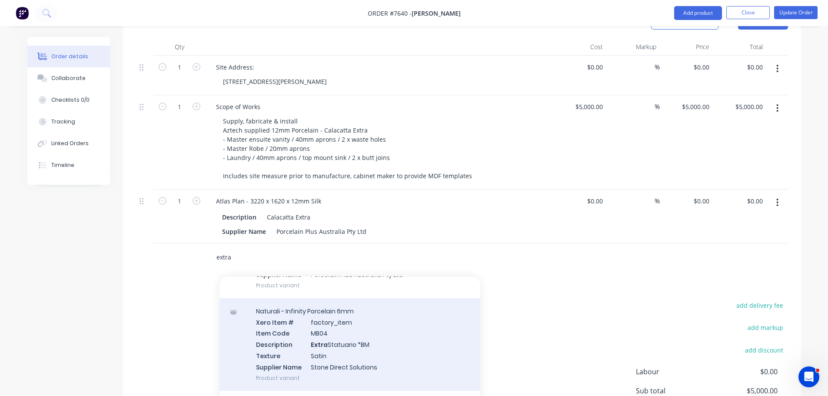
scroll to position [87, 0]
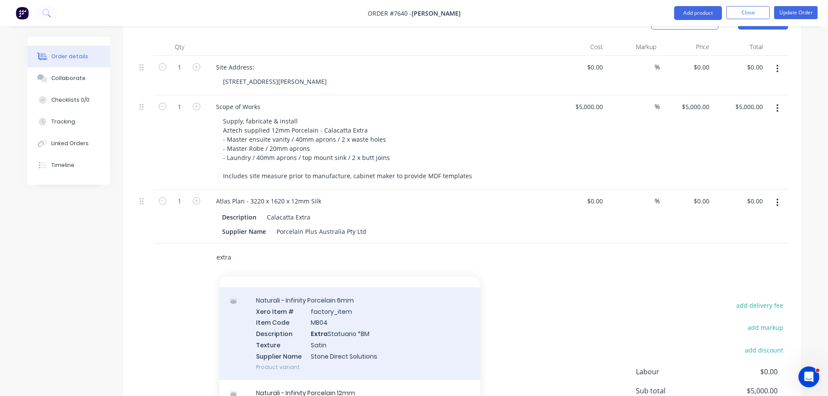
type input "extra"
click at [359, 311] on div "Naturali - Infinity Porcelain 6mm Xero Item # factory_item Item Code MB04 Descr…" at bounding box center [350, 333] width 261 height 93
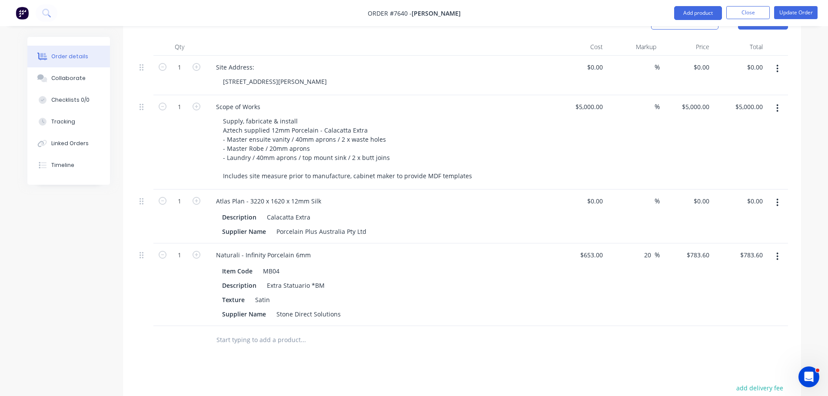
click at [298, 331] on input "text" at bounding box center [303, 339] width 174 height 17
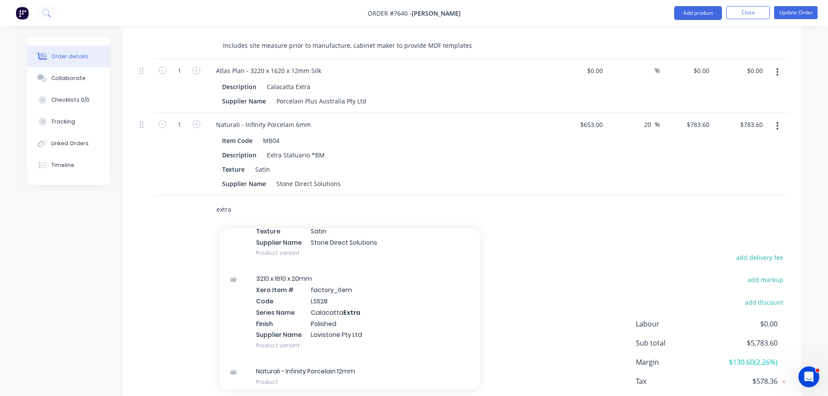
scroll to position [261, 0]
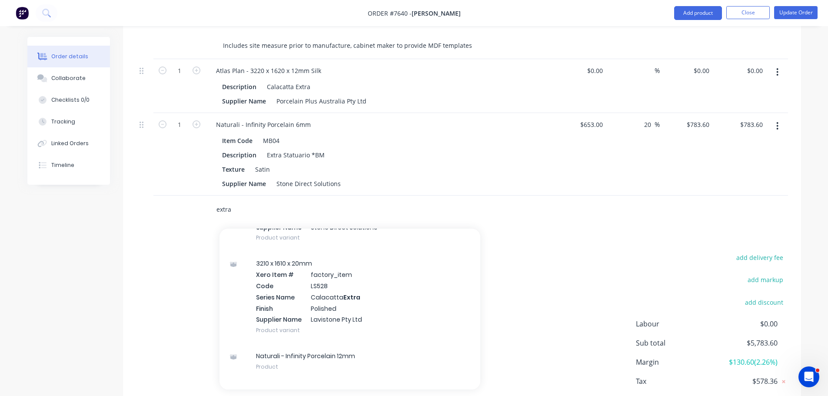
type input "extra"
click at [720, 196] on div "extra Add extra to order Atlas Plan - 3220 x 1620 x 12mm Silk Xero Item # facto…" at bounding box center [462, 210] width 652 height 28
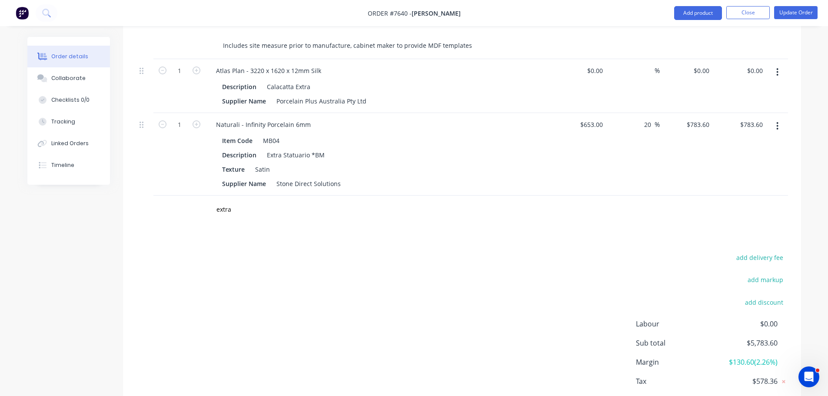
scroll to position [304, 0]
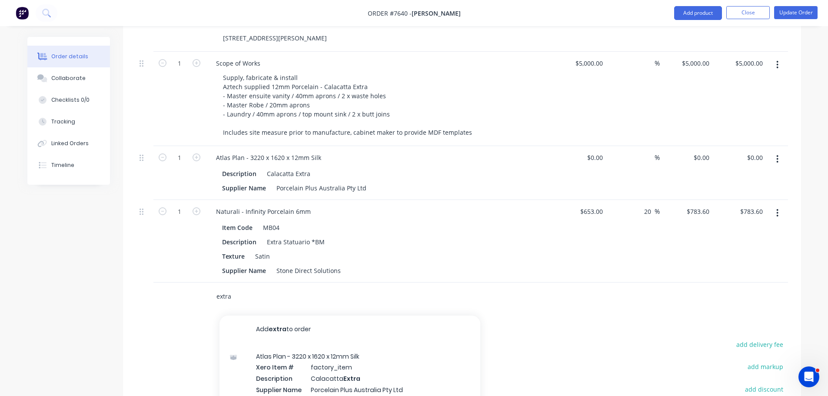
drag, startPoint x: 237, startPoint y: 275, endPoint x: 180, endPoint y: 275, distance: 57.8
click at [180, 283] on div "extra Add extra to order Atlas Plan - 3220 x 1620 x 12mm Silk Xero Item # facto…" at bounding box center [462, 297] width 652 height 28
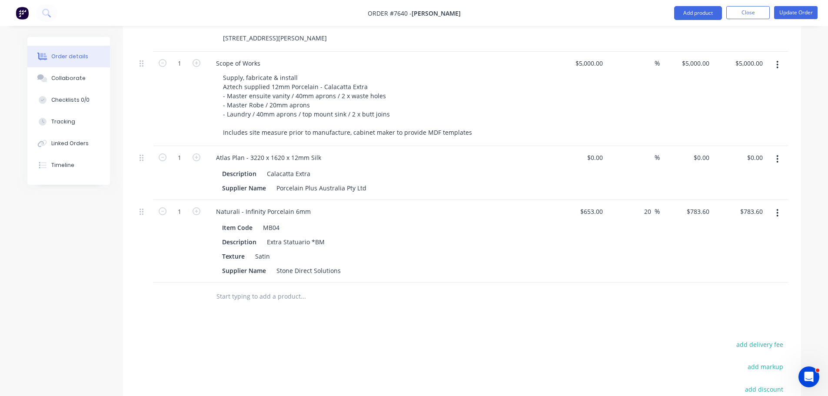
click at [643, 232] on div "20 20 %" at bounding box center [633, 241] width 53 height 83
click at [777, 208] on icon "button" at bounding box center [778, 213] width 2 height 10
click at [737, 282] on div "Delete" at bounding box center [746, 288] width 67 height 13
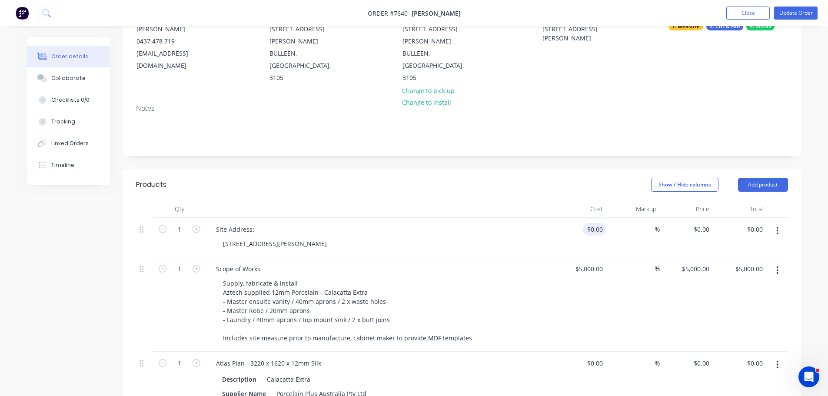
scroll to position [0, 0]
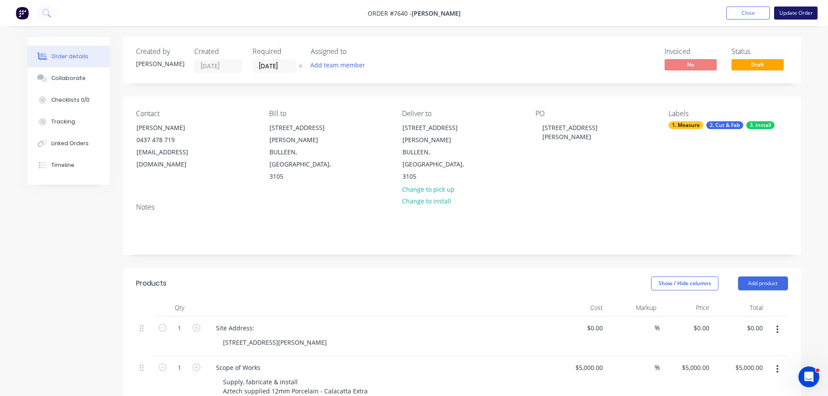
click at [790, 14] on button "Update Order" at bounding box center [795, 13] width 43 height 13
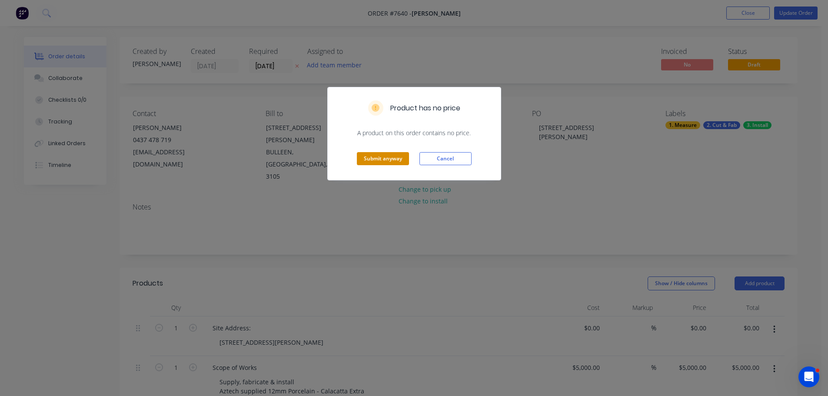
click at [380, 159] on button "Submit anyway" at bounding box center [383, 158] width 52 height 13
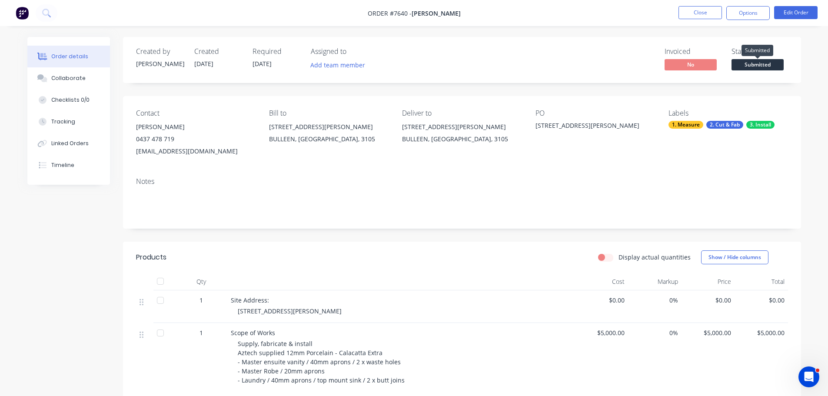
click at [766, 69] on span "Submitted" at bounding box center [758, 64] width 52 height 11
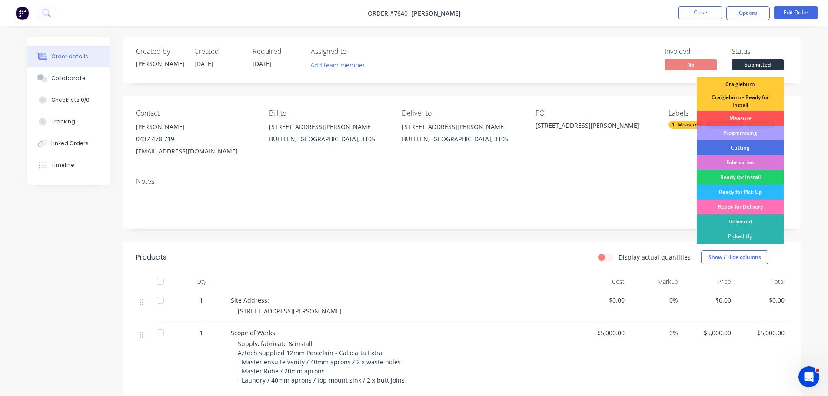
click at [760, 119] on div "Measure" at bounding box center [740, 118] width 87 height 15
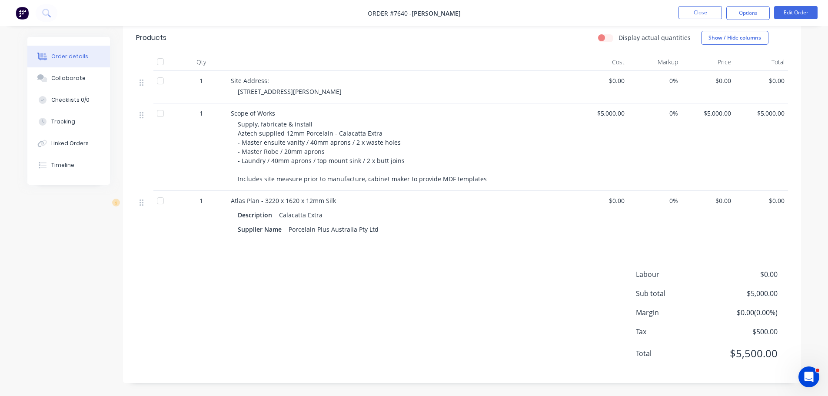
scroll to position [133, 0]
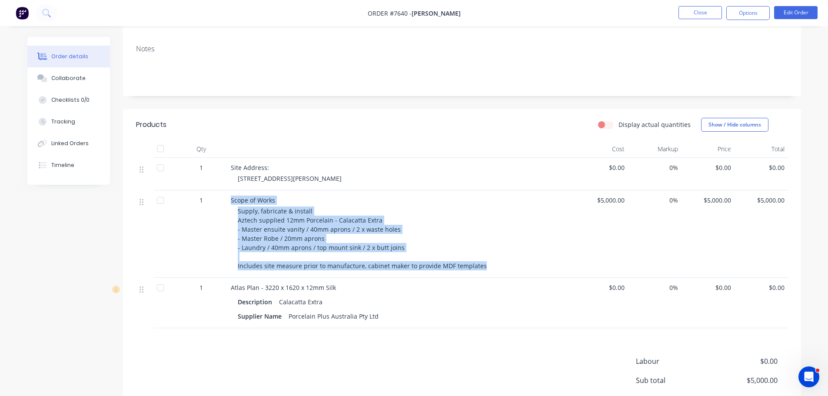
drag, startPoint x: 471, startPoint y: 269, endPoint x: 270, endPoint y: 216, distance: 207.8
click at [230, 200] on div "Scope of Works Supply, fabricate & install Aztech supplied 12mm Porcelain - Cal…" at bounding box center [401, 233] width 348 height 87
copy div "Scope of Works Supply, fabricate & install Aztech supplied 12mm Porcelain - Cal…"
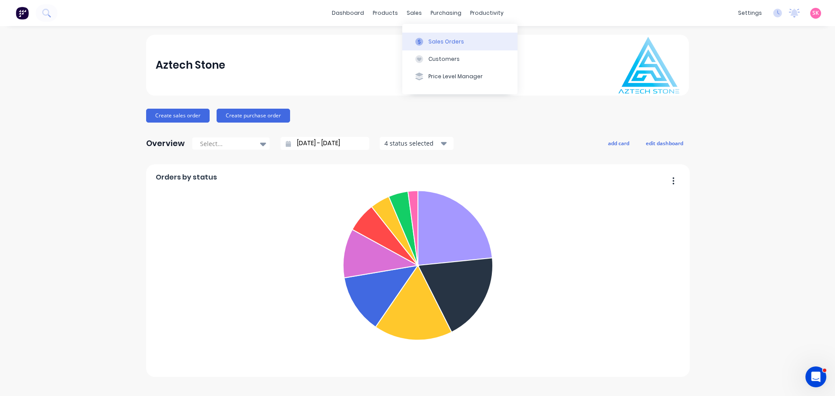
click at [417, 48] on button "Sales Orders" at bounding box center [459, 41] width 115 height 17
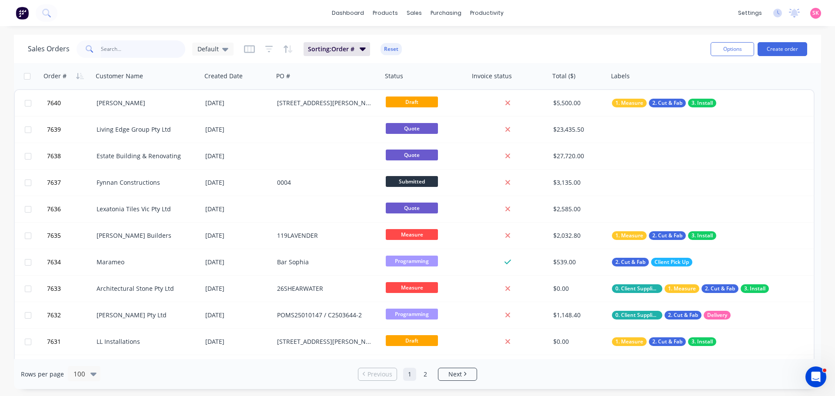
click at [151, 55] on input "text" at bounding box center [143, 48] width 85 height 17
type input "HIGHVI"
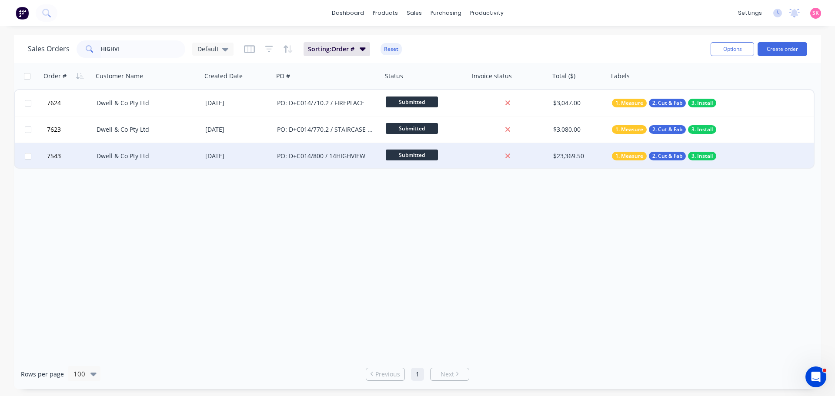
click at [170, 153] on div "Dwell & Co Pty Ltd" at bounding box center [145, 156] width 97 height 9
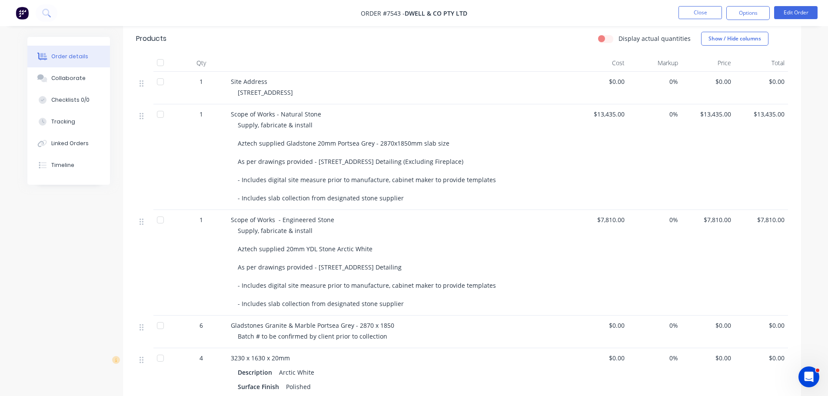
scroll to position [87, 0]
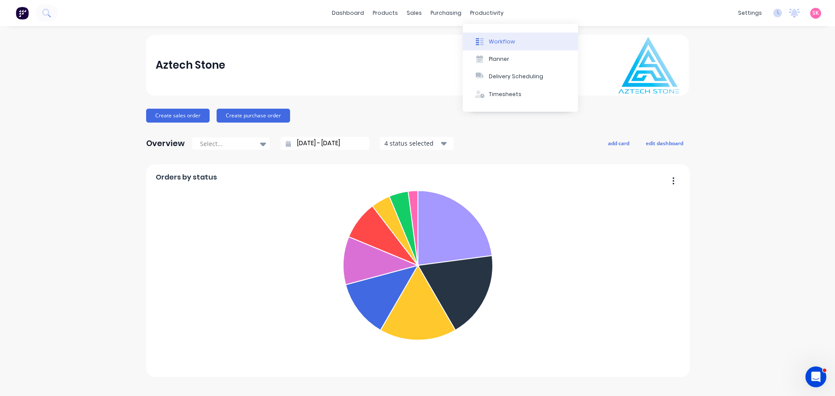
click at [496, 44] on div "Workflow" at bounding box center [502, 42] width 26 height 8
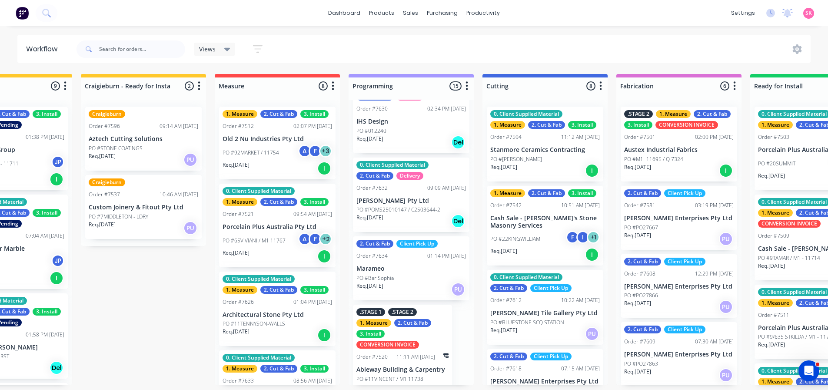
scroll to position [902, 0]
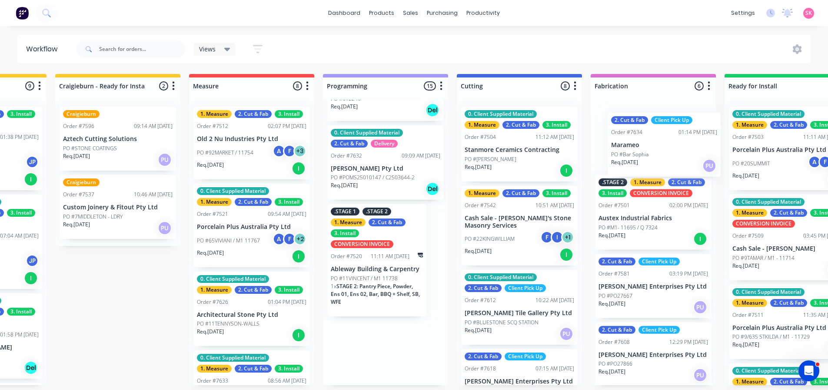
drag, startPoint x: 416, startPoint y: 243, endPoint x: 673, endPoint y: 152, distance: 273.3
click at [673, 152] on div "Submitted 16 Status colour #273444 hex #273444 Save Cancel Summaries Total orde…" at bounding box center [550, 229] width 1576 height 311
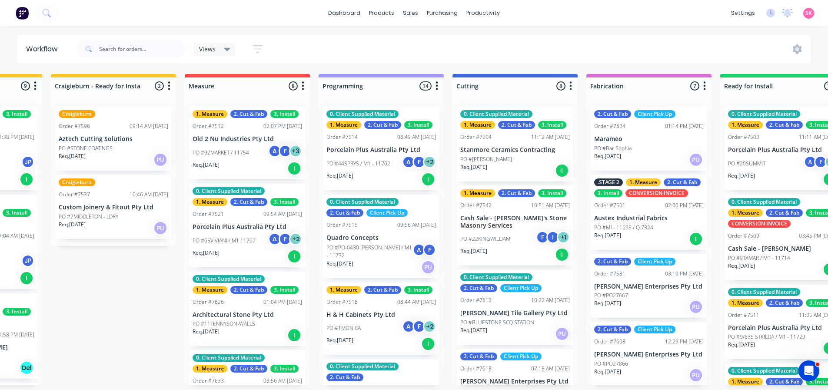
scroll to position [2, 0]
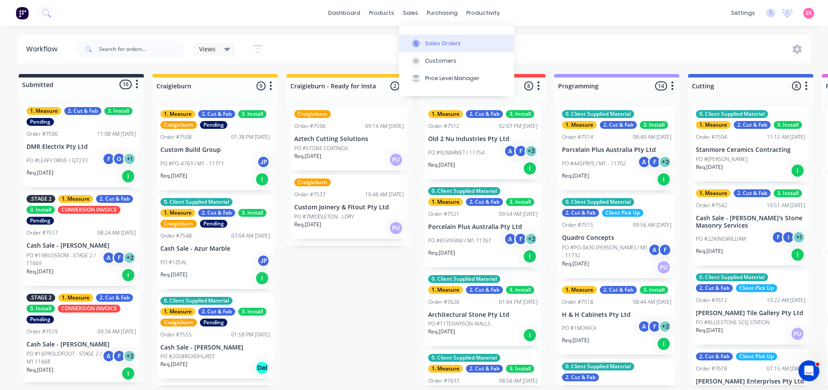
click at [419, 45] on icon at bounding box center [416, 44] width 8 height 8
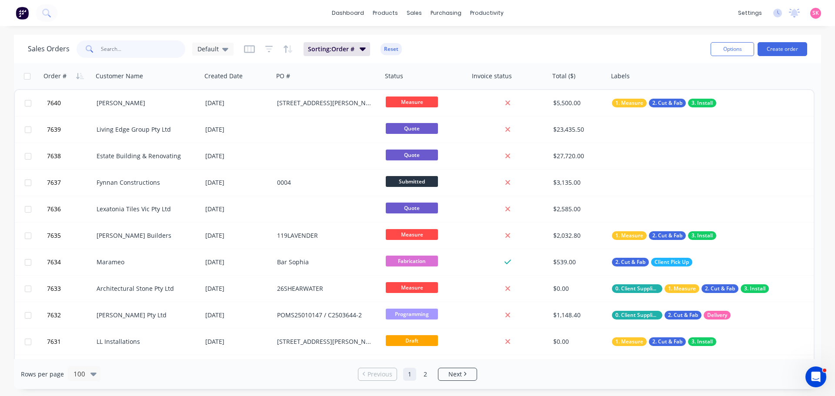
click at [126, 45] on input "text" at bounding box center [143, 48] width 85 height 17
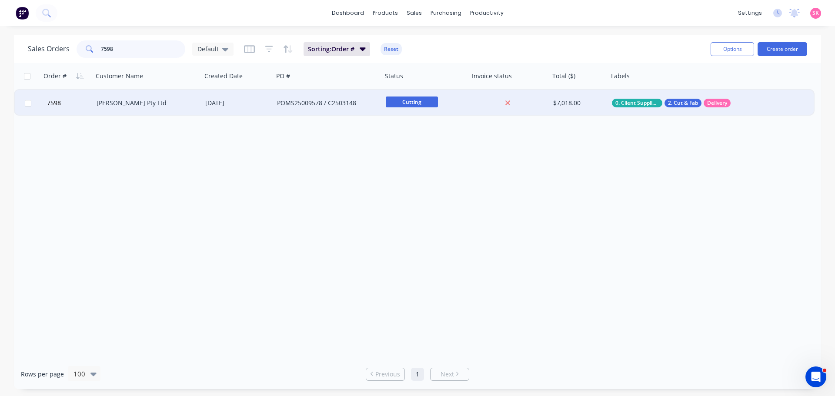
type input "7598"
click at [313, 103] on div "POMS25009578 / C2503148" at bounding box center [325, 103] width 97 height 9
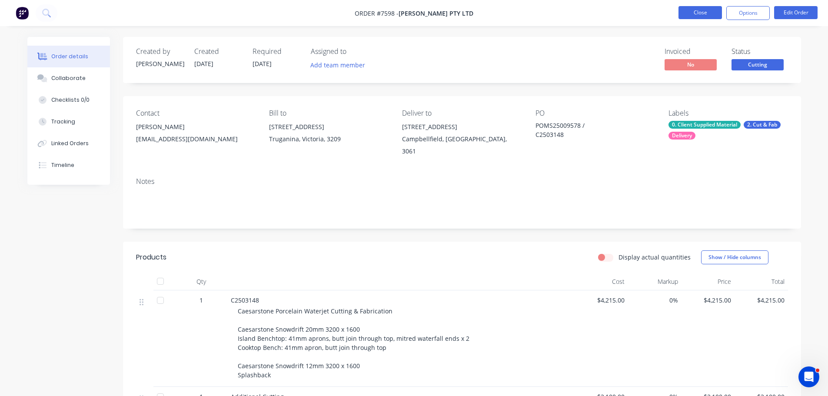
click at [707, 14] on button "Close" at bounding box center [700, 12] width 43 height 13
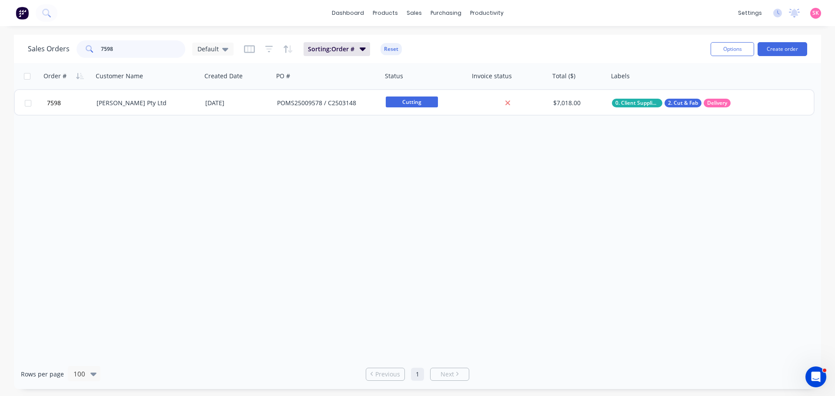
drag, startPoint x: 132, startPoint y: 52, endPoint x: 24, endPoint y: 56, distance: 107.9
click at [59, 52] on div "Sales Orders 7598 Default" at bounding box center [131, 48] width 206 height 17
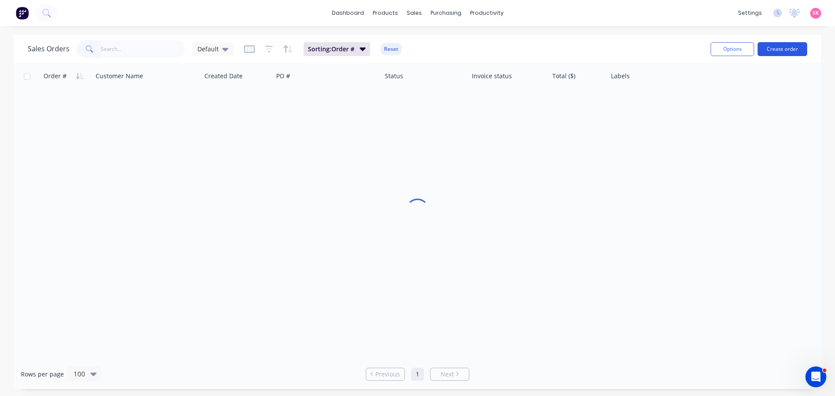
click at [784, 50] on button "Create order" at bounding box center [782, 49] width 50 height 14
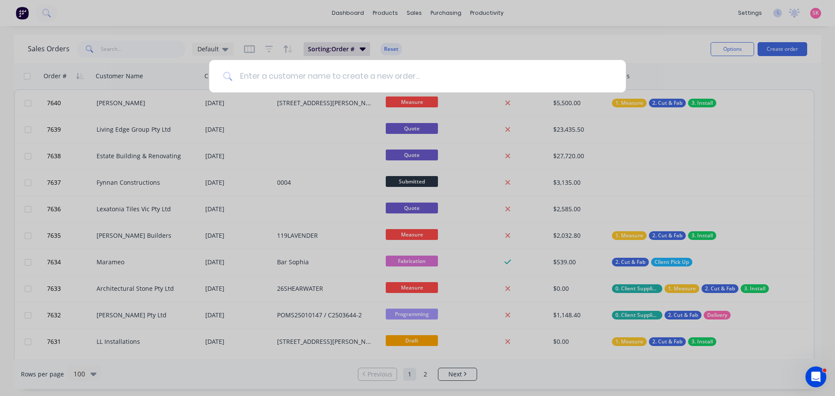
click at [289, 75] on input at bounding box center [422, 76] width 379 height 33
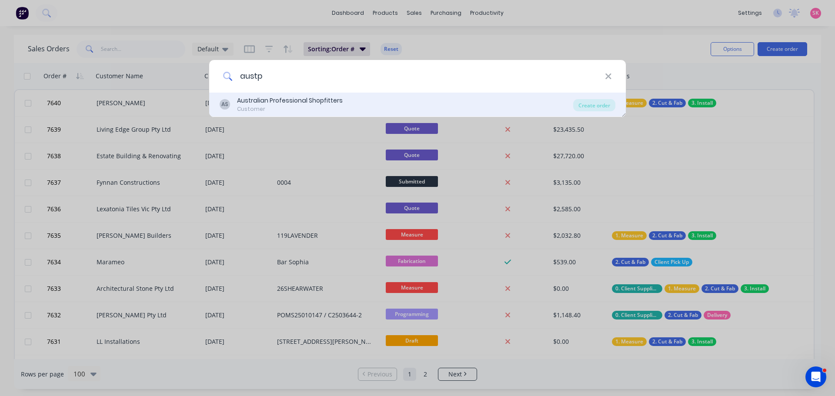
type input "austp"
click at [276, 105] on div "Customer" at bounding box center [290, 109] width 106 height 8
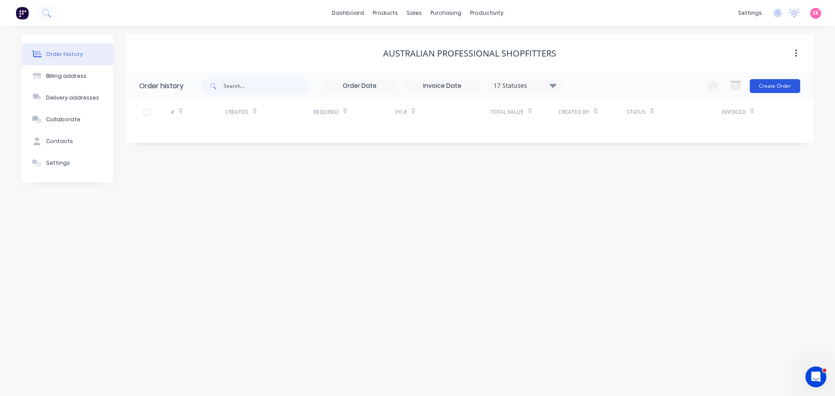
click at [770, 93] on button "Create Order" at bounding box center [775, 86] width 50 height 14
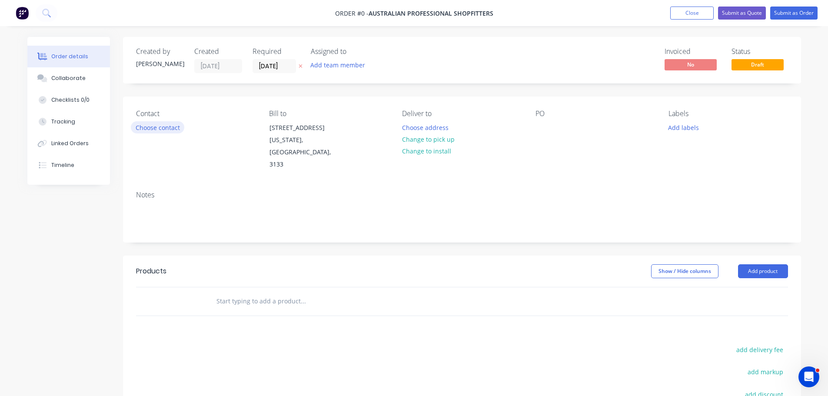
click at [138, 126] on button "Choose contact" at bounding box center [157, 127] width 53 height 12
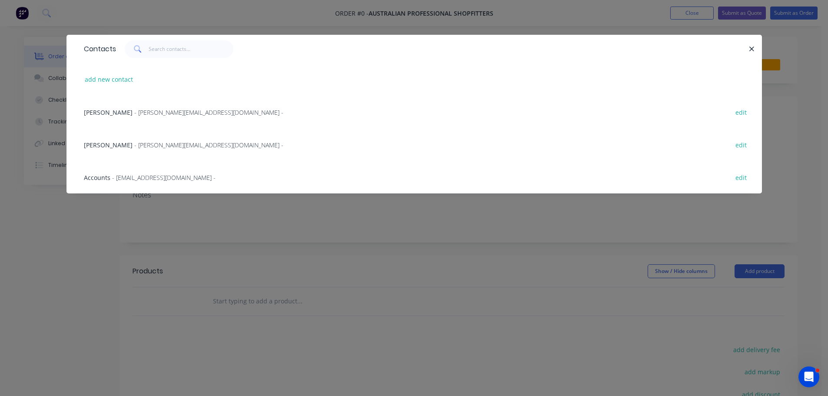
click at [189, 147] on span "- [PERSON_NAME][EMAIL_ADDRESS][DOMAIN_NAME] -" at bounding box center [208, 145] width 149 height 8
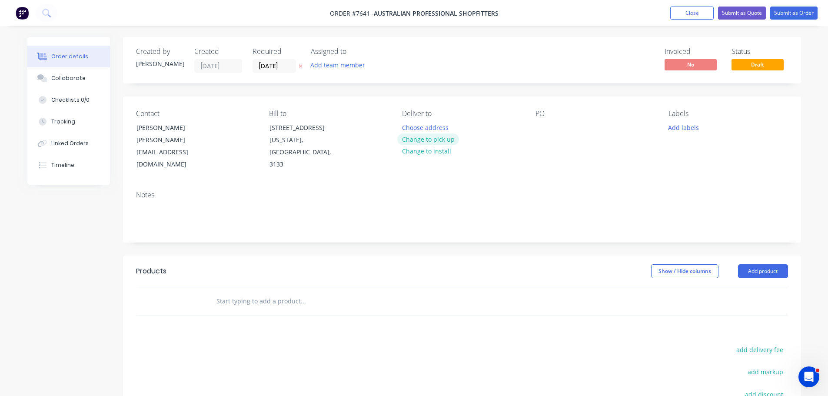
click at [437, 143] on button "Change to pick up" at bounding box center [428, 139] width 62 height 12
click at [411, 123] on div at bounding box center [409, 127] width 14 height 13
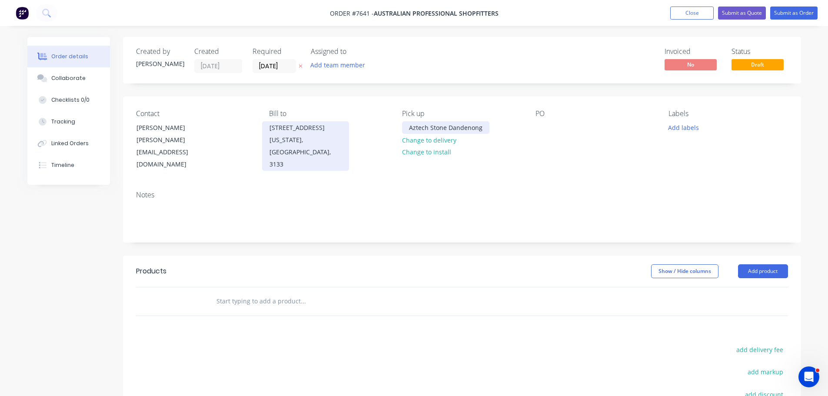
drag, startPoint x: 410, startPoint y: 125, endPoint x: 317, endPoint y: 139, distance: 93.6
click at [322, 138] on div "Contact [PERSON_NAME] [PERSON_NAME][EMAIL_ADDRESS][DOMAIN_NAME] Bill to [STREET…" at bounding box center [462, 140] width 678 height 87
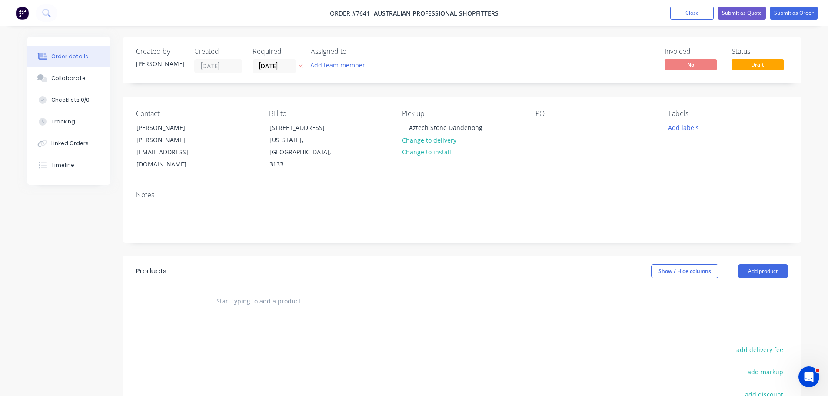
click at [550, 119] on div "PO" at bounding box center [595, 140] width 119 height 61
click at [543, 124] on div at bounding box center [543, 127] width 14 height 13
click at [530, 127] on div "Contact [PERSON_NAME] [PERSON_NAME][EMAIL_ADDRESS][DOMAIN_NAME] Bill to [STREET…" at bounding box center [462, 140] width 678 height 87
click at [540, 125] on div at bounding box center [543, 127] width 14 height 13
click at [672, 125] on button "Add labels" at bounding box center [684, 127] width 40 height 12
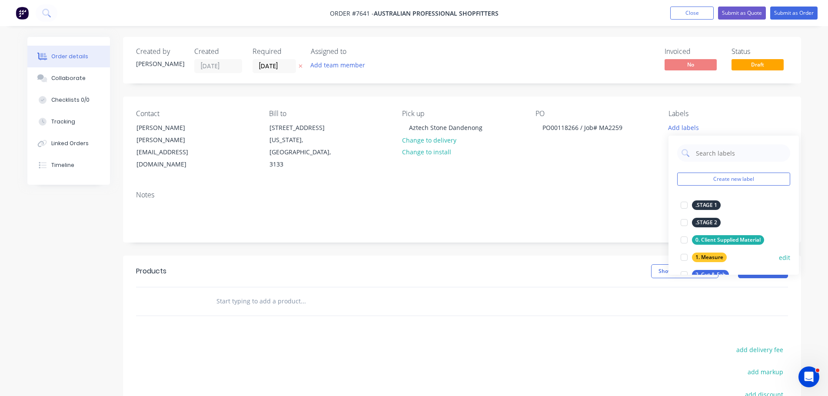
scroll to position [43, 0]
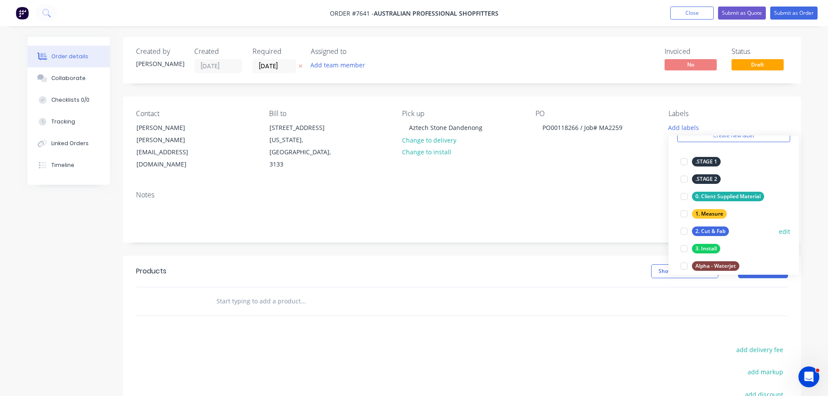
click at [685, 235] on div at bounding box center [684, 231] width 17 height 17
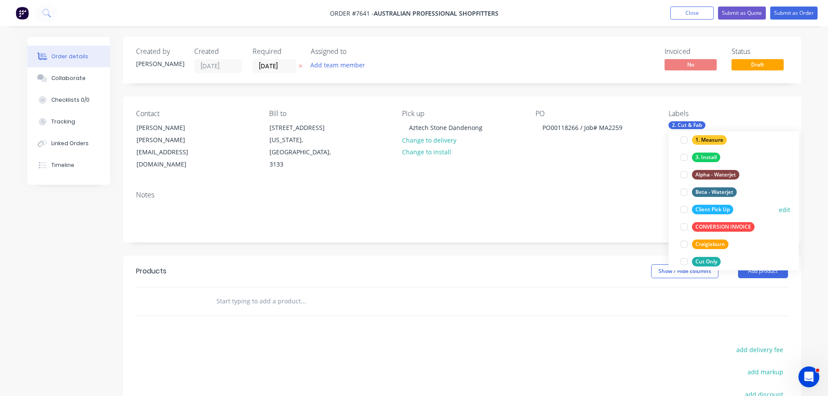
click at [688, 207] on div at bounding box center [684, 209] width 17 height 17
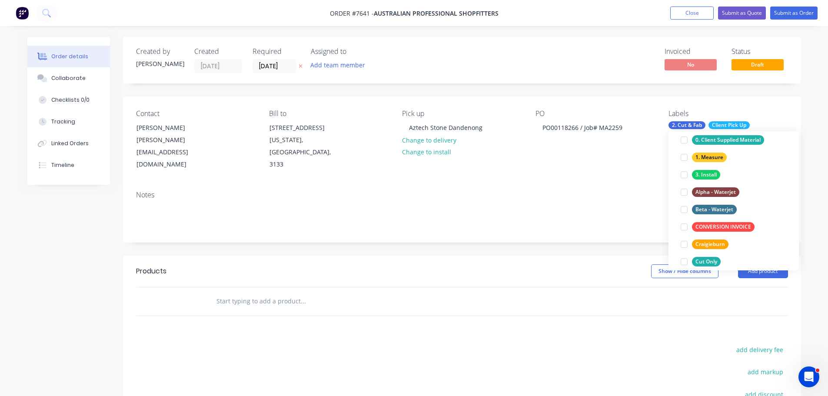
scroll to position [9, 0]
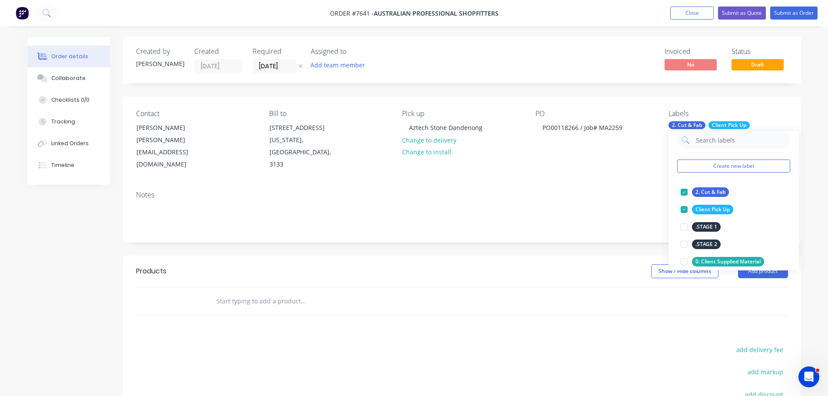
click at [270, 293] on input "text" at bounding box center [303, 301] width 174 height 17
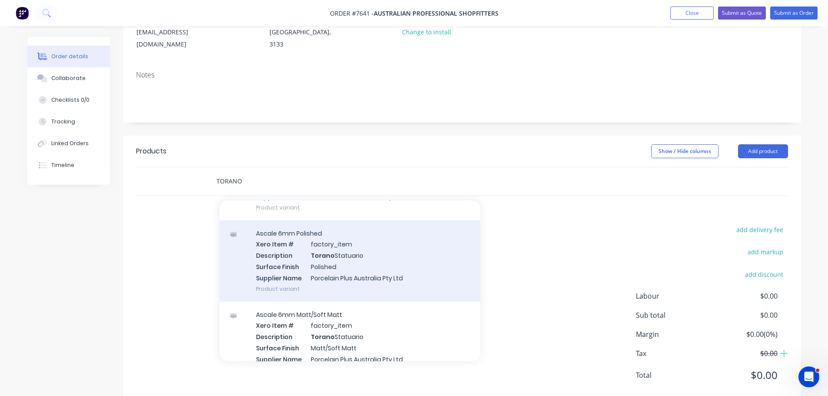
scroll to position [87, 0]
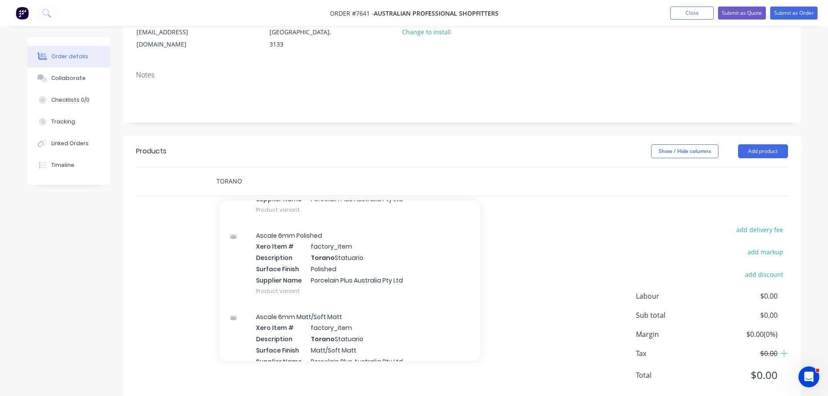
type input "TORANO"
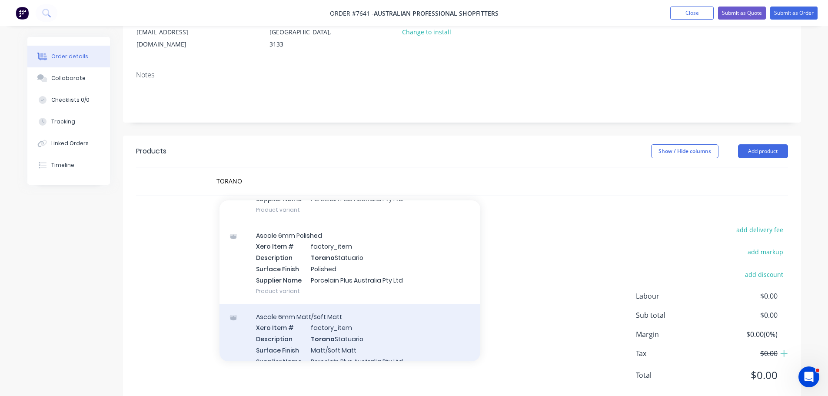
click at [373, 304] on div "Ascale 6mm Matt/Soft Matt Xero Item # factory_item Description Torano Statuario…" at bounding box center [350, 344] width 261 height 81
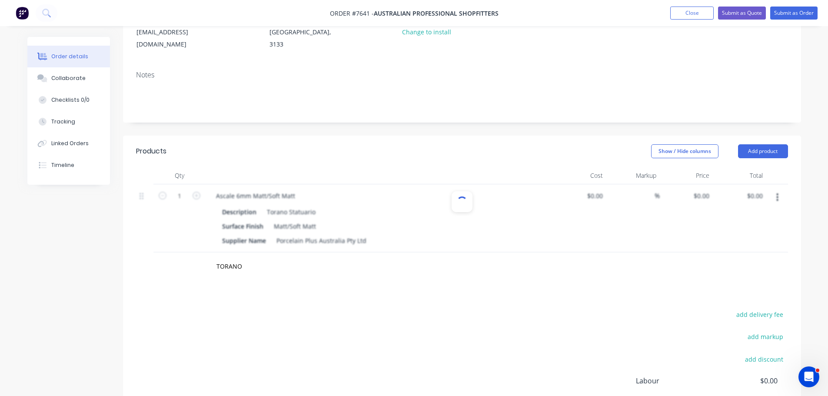
type input "$795.00"
type input "20"
type input "$954.00"
click at [262, 258] on input "text" at bounding box center [303, 266] width 174 height 17
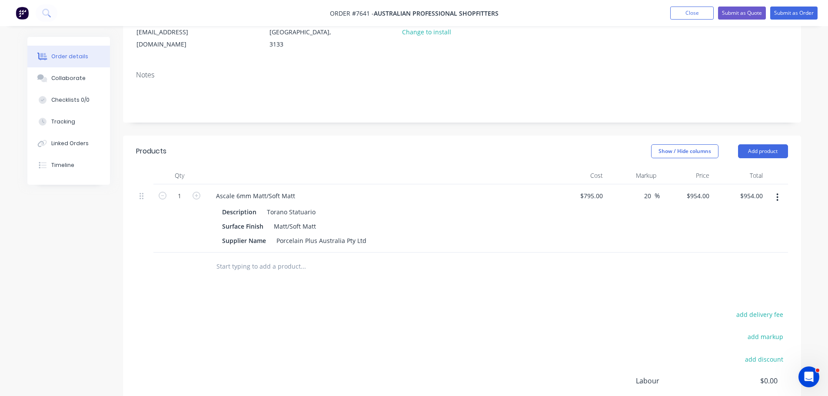
click at [275, 258] on input "text" at bounding box center [303, 266] width 174 height 17
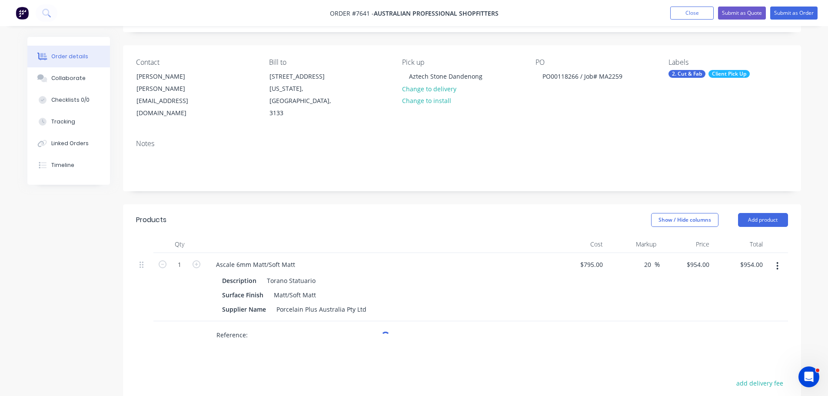
scroll to position [130, 0]
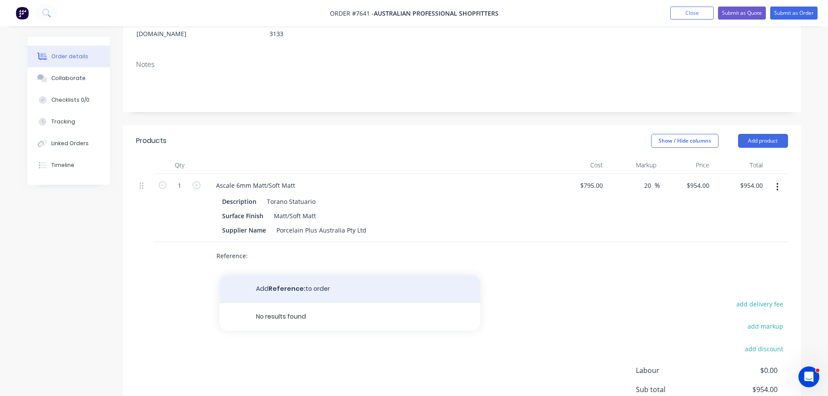
type input "Reference:"
click at [290, 275] on button "Add Reference: to order" at bounding box center [350, 289] width 261 height 28
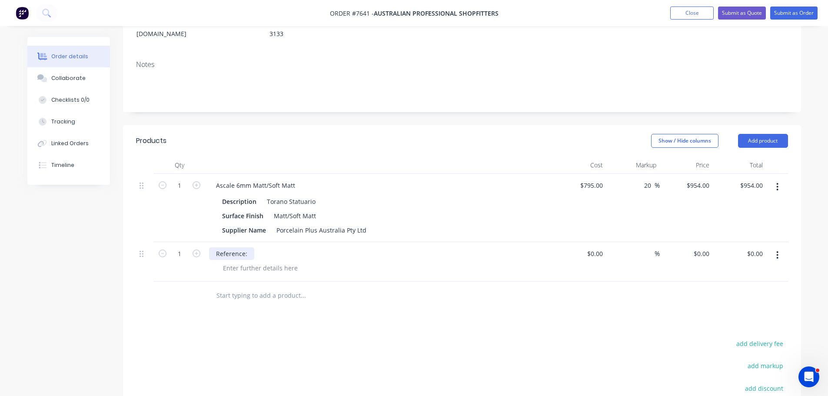
click at [252, 247] on div "Reference:" at bounding box center [231, 253] width 45 height 13
click at [264, 303] on div "Products Show / Hide columns Add product Qty Cost Markup Price Total 1 Ascale 6…" at bounding box center [462, 321] width 678 height 393
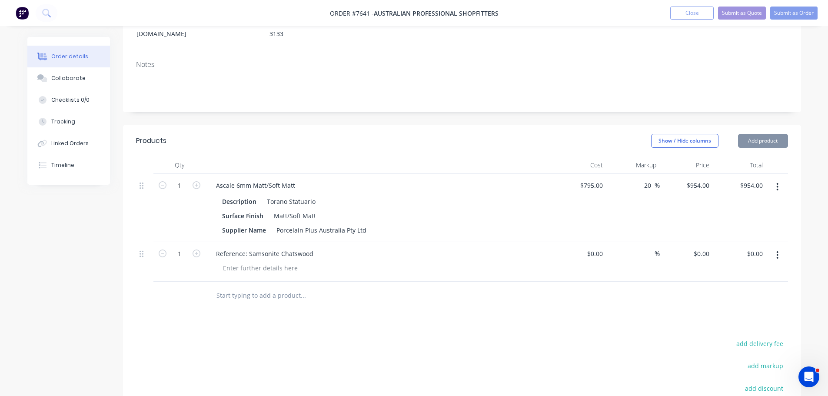
click at [246, 287] on input "text" at bounding box center [303, 295] width 174 height 17
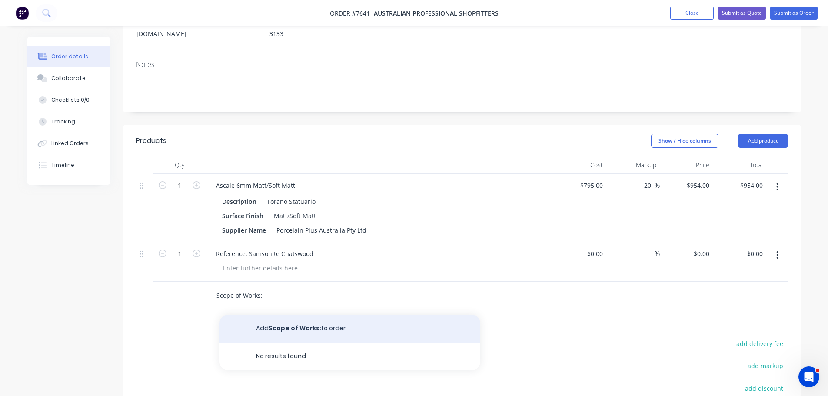
type input "Scope of Works:"
click at [273, 315] on button "Add Scope of Works: to order" at bounding box center [350, 329] width 261 height 28
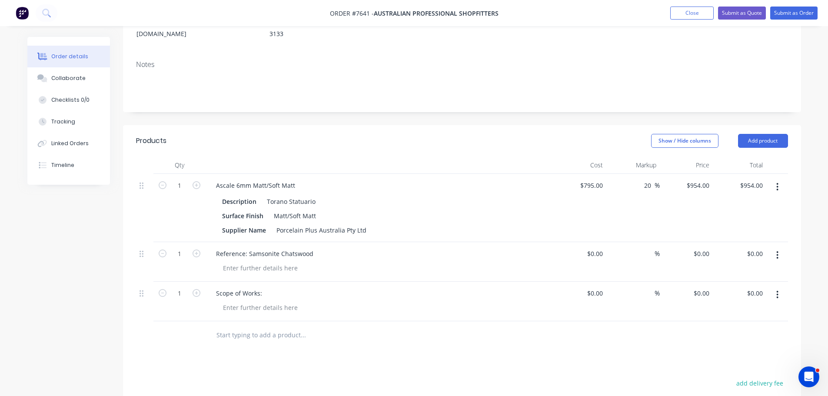
click at [281, 327] on input "text" at bounding box center [303, 335] width 174 height 17
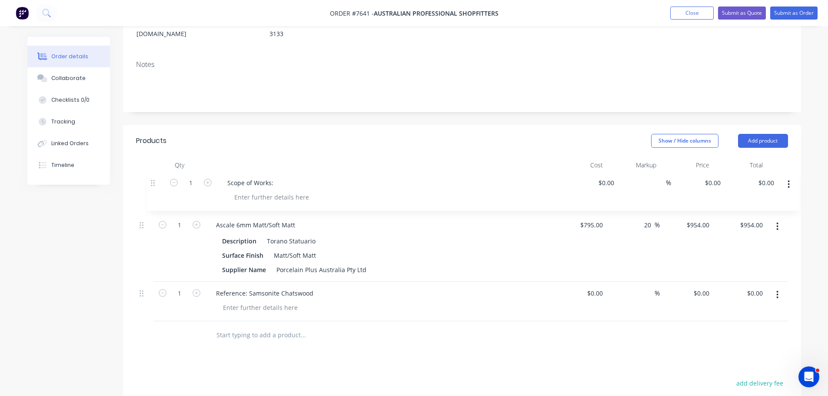
drag, startPoint x: 142, startPoint y: 273, endPoint x: 153, endPoint y: 183, distance: 90.7
click at [153, 183] on div "1 Ascale 6mm Matt/Soft Matt Description Torano Statuario Surface Finish Matt/So…" at bounding box center [462, 247] width 652 height 147
click at [232, 193] on div at bounding box center [260, 199] width 89 height 13
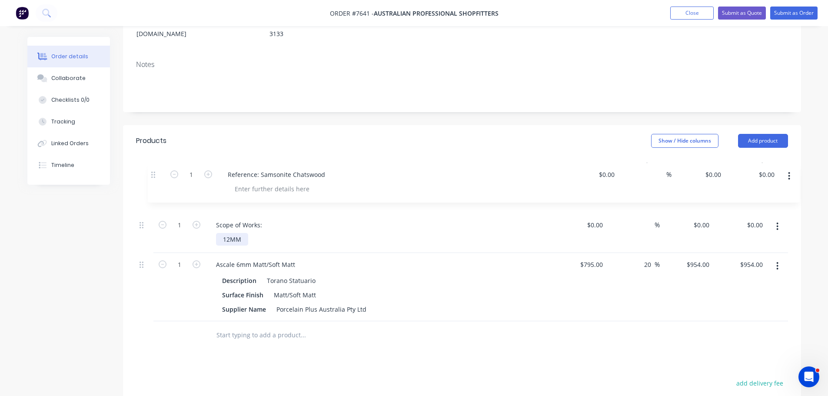
drag, startPoint x: 141, startPoint y: 269, endPoint x: 150, endPoint y: 154, distance: 115.6
click at [150, 174] on div "1 Scope of Works: 12MM $0.00 $0.00 % $0.00 $0.00 $0.00 $0.00 1 Ascale 6mm Matt/…" at bounding box center [462, 247] width 652 height 147
click at [242, 233] on div "12MM" at bounding box center [232, 239] width 32 height 13
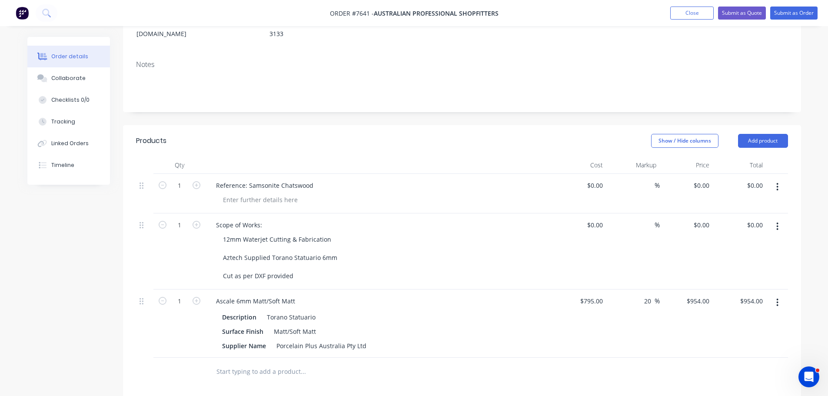
click at [474, 134] on div "Show / Hide columns Add product" at bounding box center [530, 141] width 513 height 14
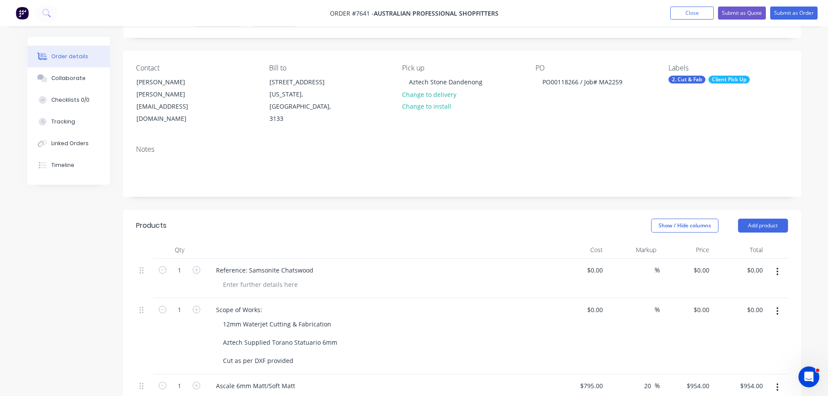
scroll to position [0, 0]
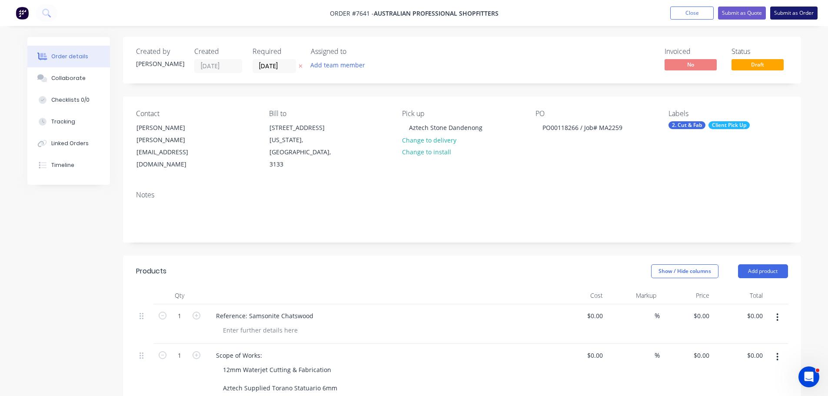
click at [786, 13] on button "Submit as Order" at bounding box center [793, 13] width 47 height 13
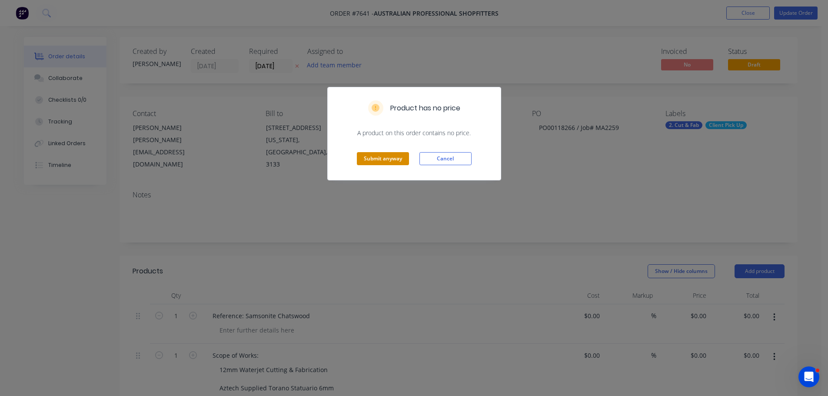
click at [379, 157] on button "Submit anyway" at bounding box center [383, 158] width 52 height 13
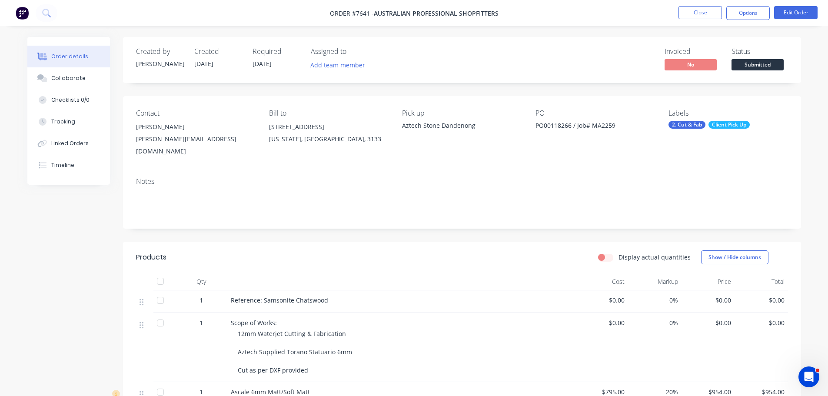
click at [766, 63] on span "Submitted" at bounding box center [758, 64] width 52 height 11
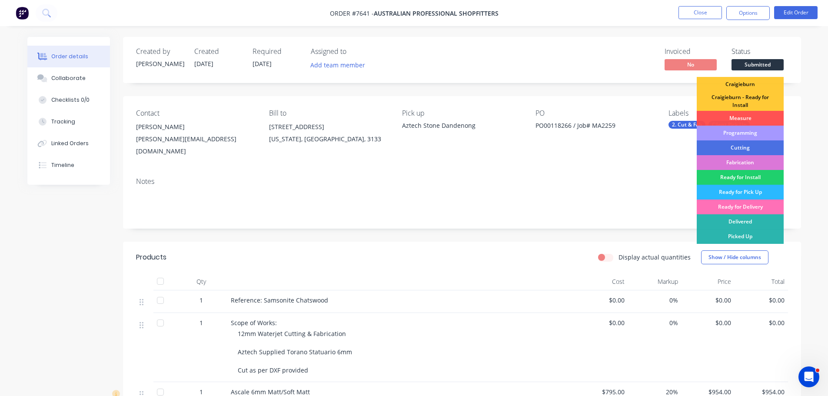
click at [742, 131] on div "Programming" at bounding box center [740, 133] width 87 height 15
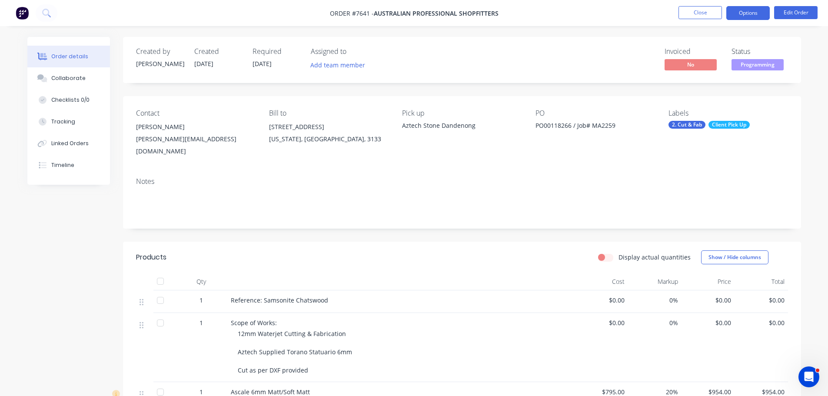
click at [732, 15] on button "Options" at bounding box center [748, 13] width 43 height 14
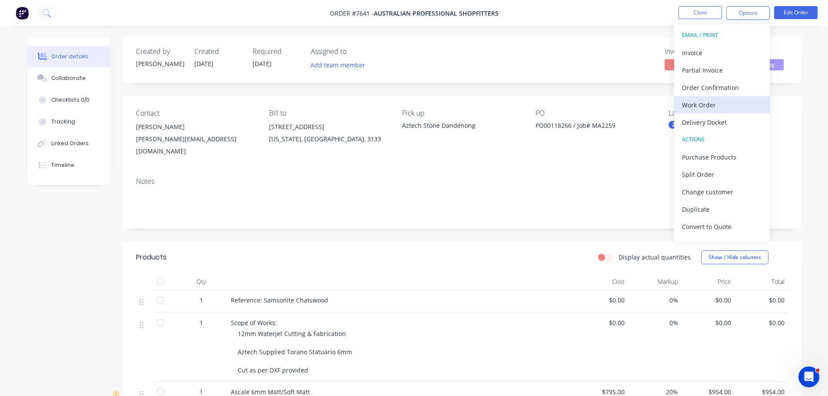
click at [723, 100] on div "Work Order" at bounding box center [722, 105] width 80 height 13
click at [721, 105] on div "Custom" at bounding box center [722, 105] width 80 height 13
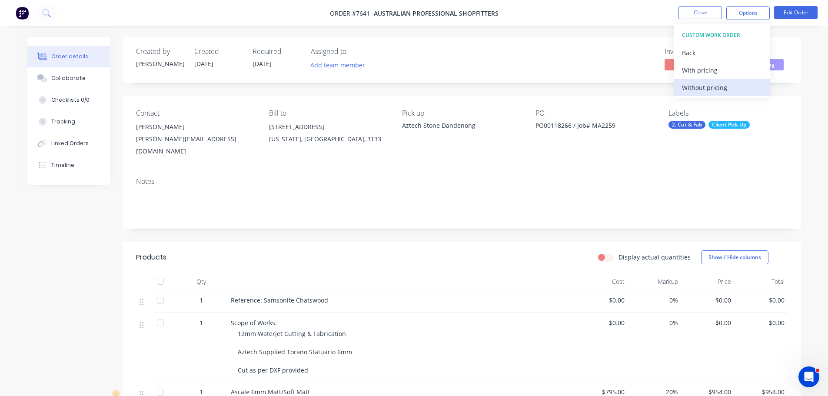
click at [718, 92] on div "Without pricing" at bounding box center [722, 87] width 80 height 13
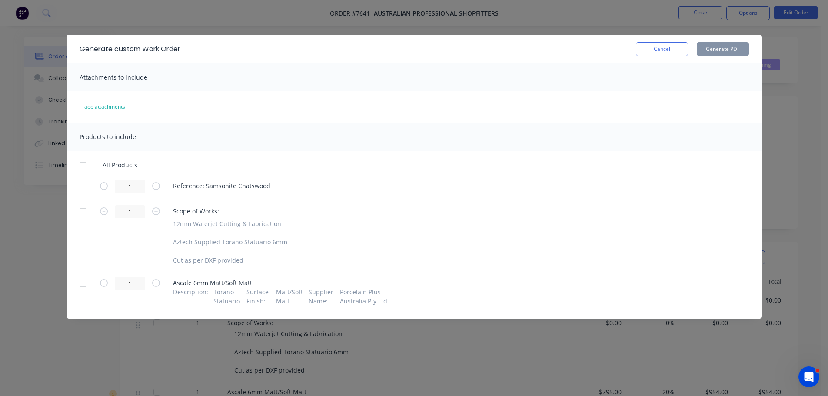
click at [89, 187] on div at bounding box center [82, 186] width 17 height 17
click at [83, 280] on div at bounding box center [82, 283] width 17 height 17
click at [745, 48] on button "Generate PDF" at bounding box center [723, 49] width 52 height 14
click at [663, 53] on button "Cancel" at bounding box center [662, 49] width 52 height 14
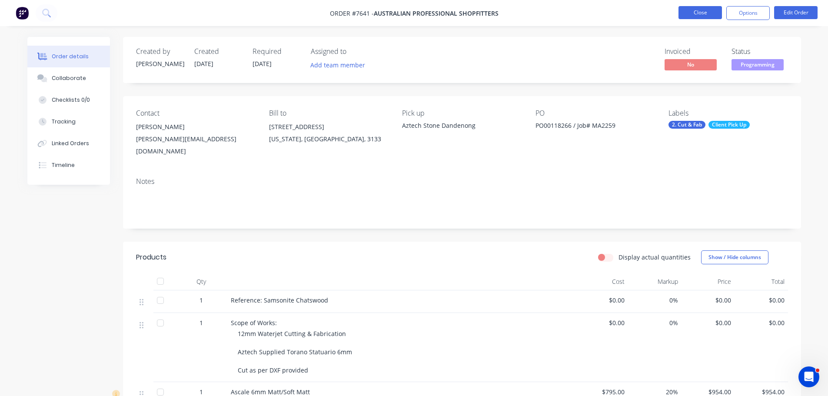
click at [703, 17] on button "Close" at bounding box center [700, 12] width 43 height 13
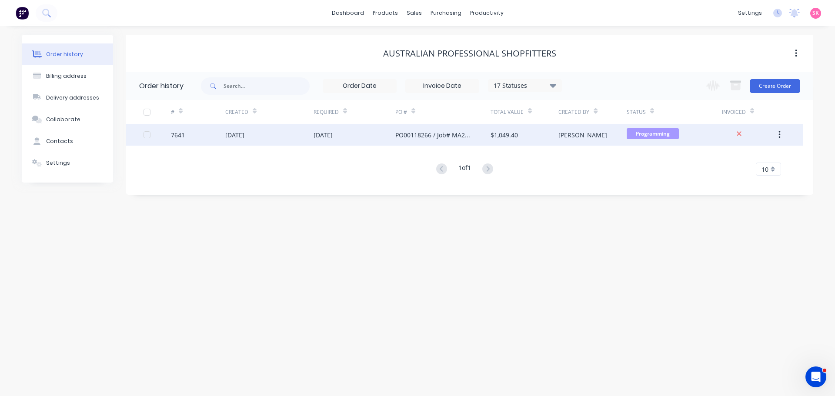
click at [299, 137] on div "[DATE]" at bounding box center [269, 135] width 88 height 22
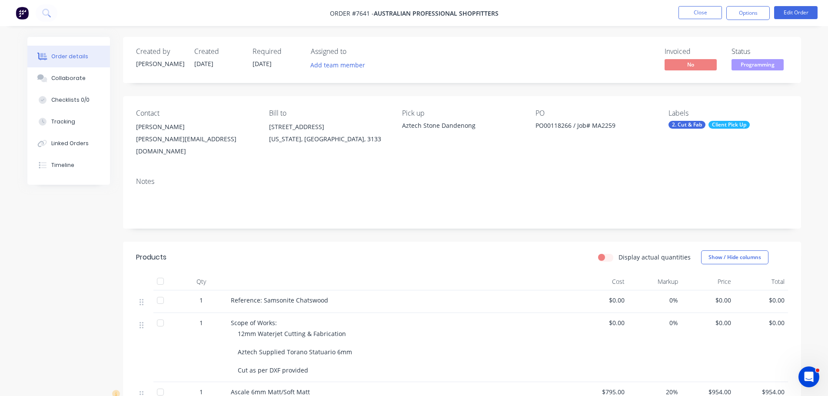
drag, startPoint x: 479, startPoint y: 220, endPoint x: 483, endPoint y: 223, distance: 5.9
click at [479, 220] on div "Created by [PERSON_NAME] Created [DATE] Required [DATE] Assigned to Add team me…" at bounding box center [462, 313] width 678 height 552
click at [708, 10] on button "Close" at bounding box center [700, 12] width 43 height 13
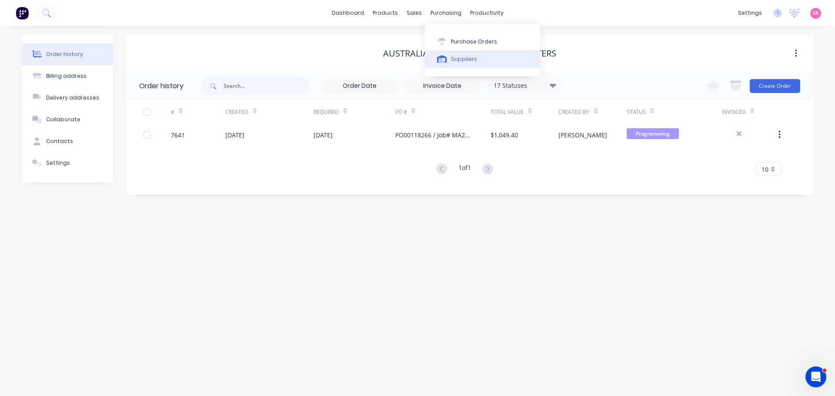
click at [445, 52] on button "Suppliers" at bounding box center [482, 58] width 115 height 17
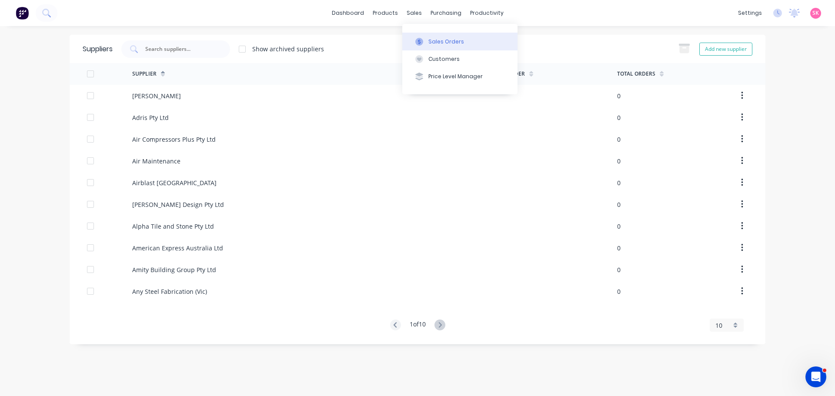
click at [420, 38] on icon at bounding box center [419, 42] width 8 height 8
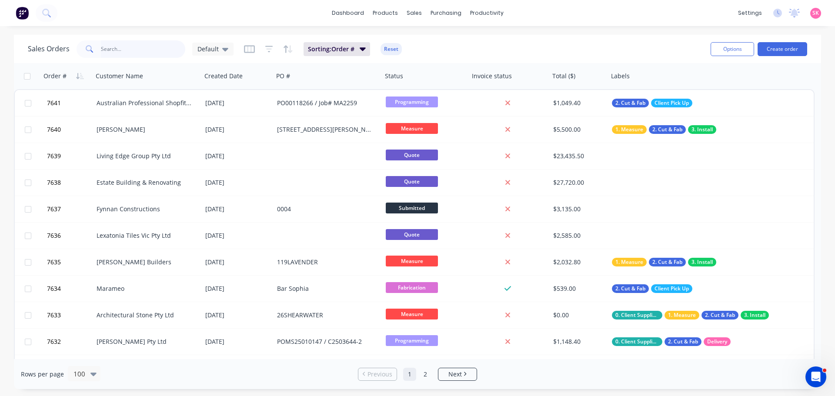
click at [117, 49] on input "text" at bounding box center [143, 48] width 85 height 17
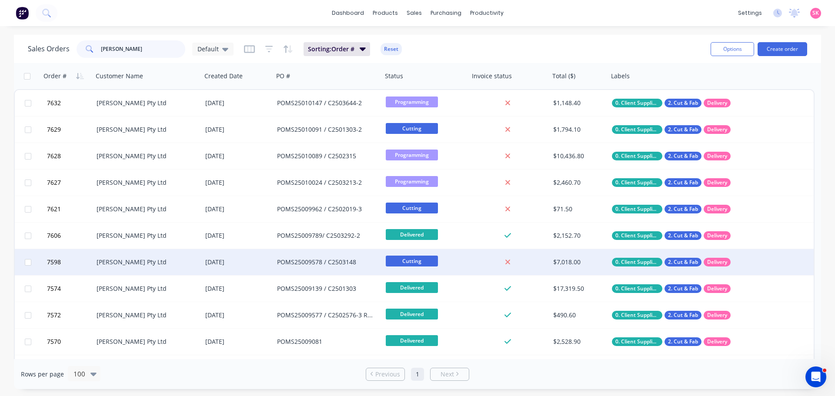
type input "[PERSON_NAME]"
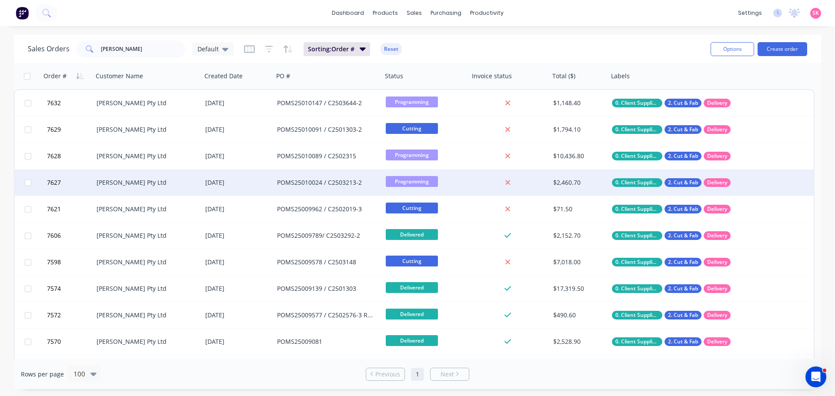
click at [134, 180] on div "[PERSON_NAME] Pty Ltd" at bounding box center [145, 182] width 97 height 9
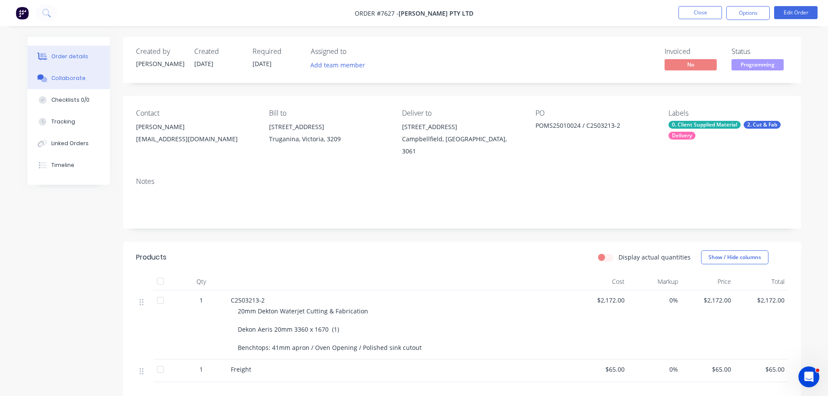
click at [73, 80] on div "Collaborate" at bounding box center [68, 78] width 34 height 8
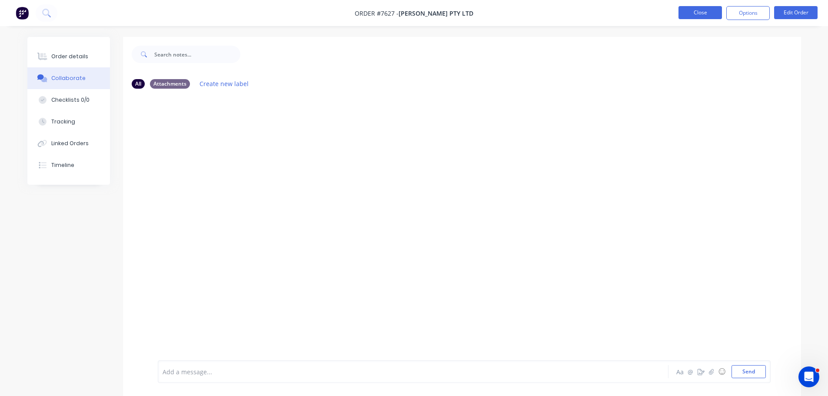
click at [699, 8] on button "Close" at bounding box center [700, 12] width 43 height 13
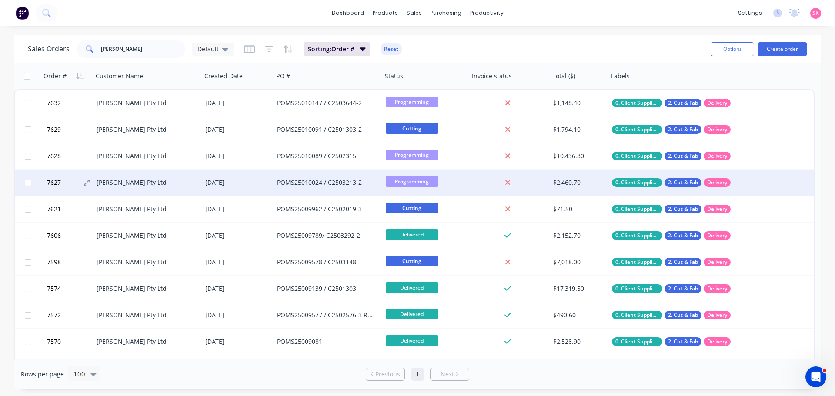
click at [96, 182] on button "7627" at bounding box center [70, 183] width 52 height 26
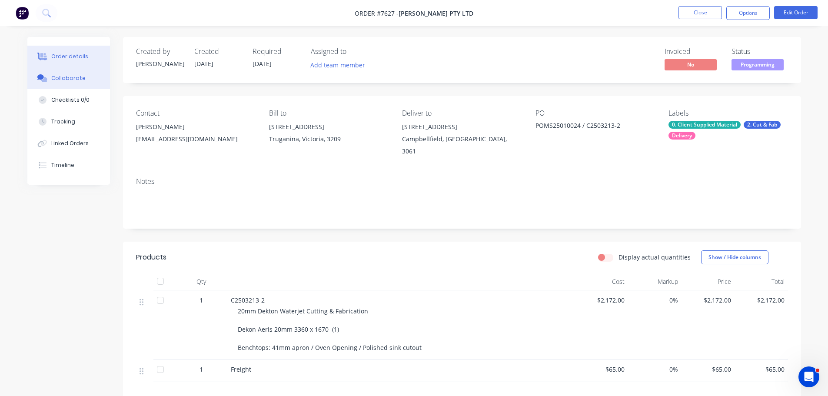
click at [69, 77] on div "Collaborate" at bounding box center [68, 78] width 34 height 8
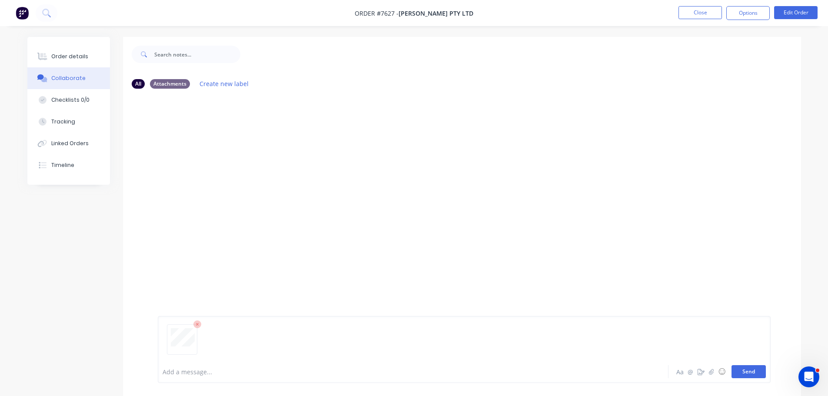
click at [748, 373] on button "Send" at bounding box center [749, 371] width 34 height 13
click at [702, 15] on button "Close" at bounding box center [700, 12] width 43 height 13
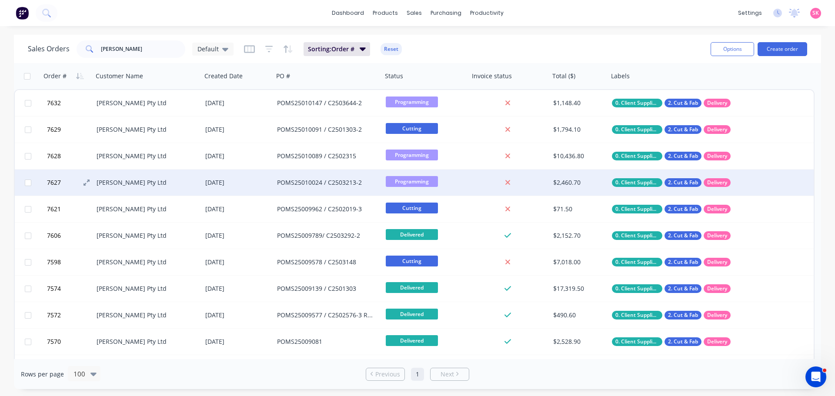
click at [92, 188] on button "7627" at bounding box center [70, 183] width 52 height 26
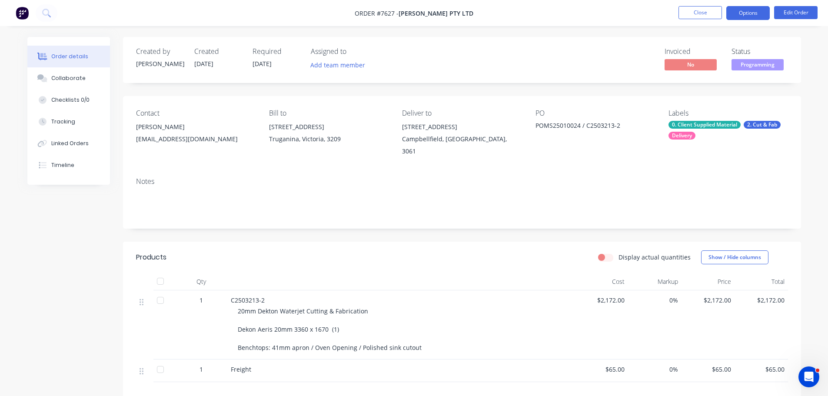
click at [765, 7] on button "Options" at bounding box center [748, 13] width 43 height 14
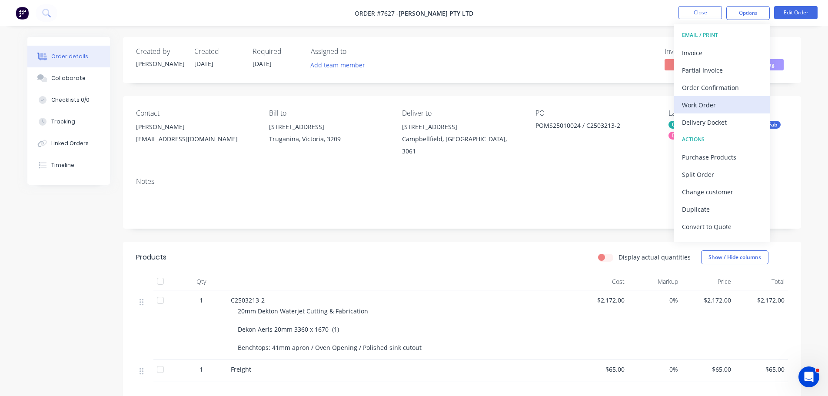
click at [737, 107] on div "Work Order" at bounding box center [722, 105] width 80 height 13
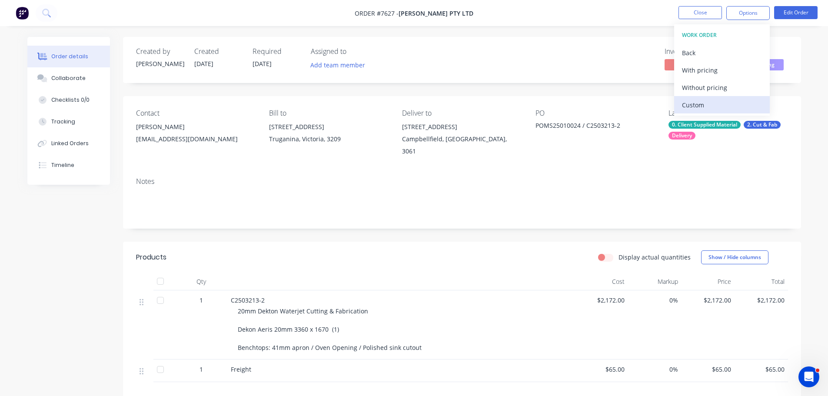
click at [732, 100] on div "Custom" at bounding box center [722, 105] width 80 height 13
click at [733, 86] on div "Without pricing" at bounding box center [722, 87] width 80 height 13
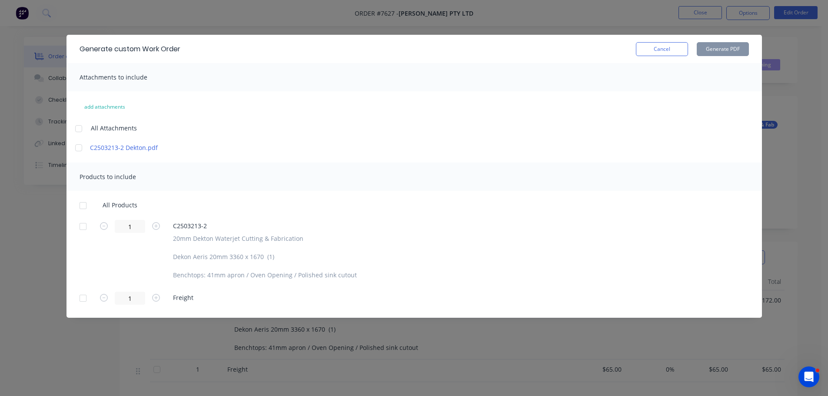
click at [77, 148] on div at bounding box center [78, 147] width 17 height 17
click at [81, 226] on div at bounding box center [82, 226] width 17 height 17
click at [720, 48] on button "Generate PDF" at bounding box center [723, 49] width 52 height 14
click at [663, 54] on button "Cancel" at bounding box center [662, 49] width 52 height 14
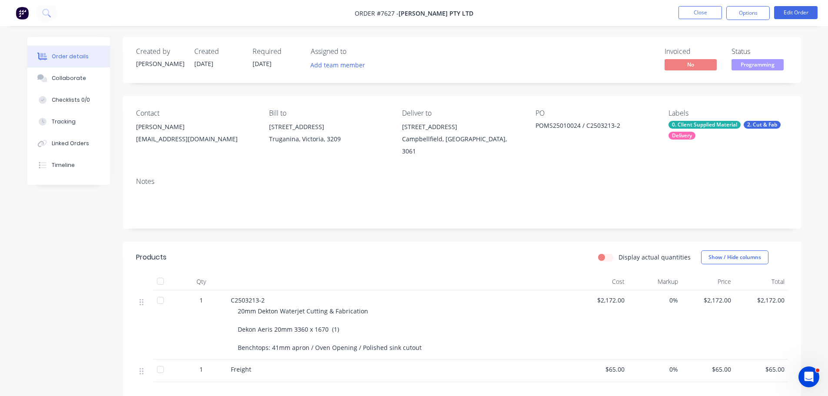
click at [693, 20] on nav "Order #7627 - [PERSON_NAME] Pty Ltd Close Options Edit Order" at bounding box center [414, 13] width 828 height 26
click at [696, 14] on button "Close" at bounding box center [700, 12] width 43 height 13
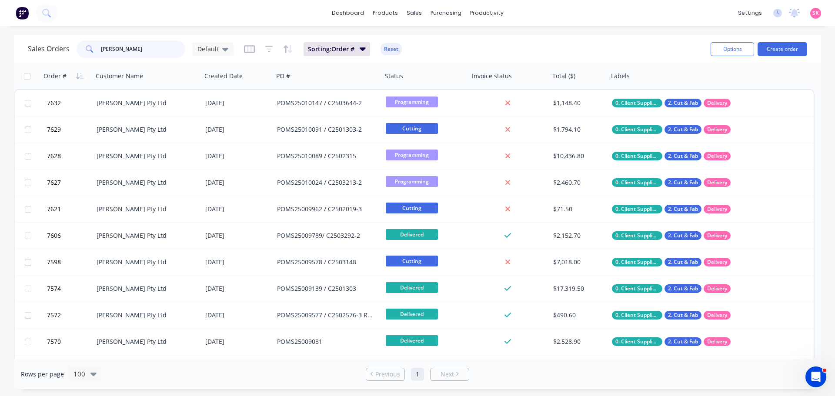
drag, startPoint x: 128, startPoint y: 48, endPoint x: 64, endPoint y: 49, distance: 64.4
click at [64, 49] on div "Sales Orders [PERSON_NAME] Default" at bounding box center [131, 48] width 206 height 17
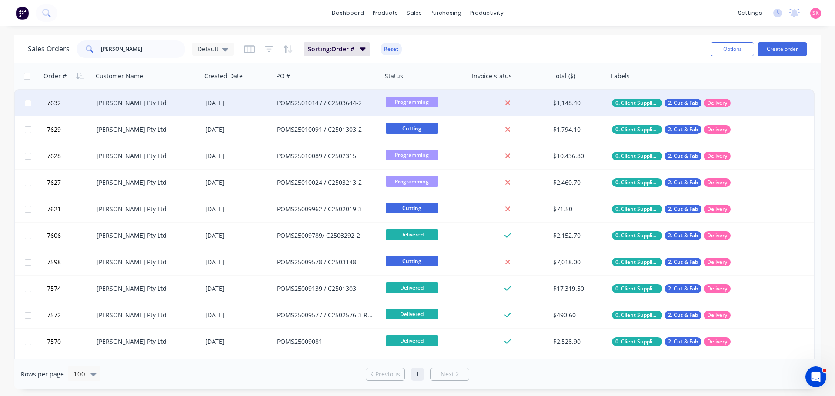
click at [122, 101] on div "[PERSON_NAME] Pty Ltd" at bounding box center [145, 103] width 97 height 9
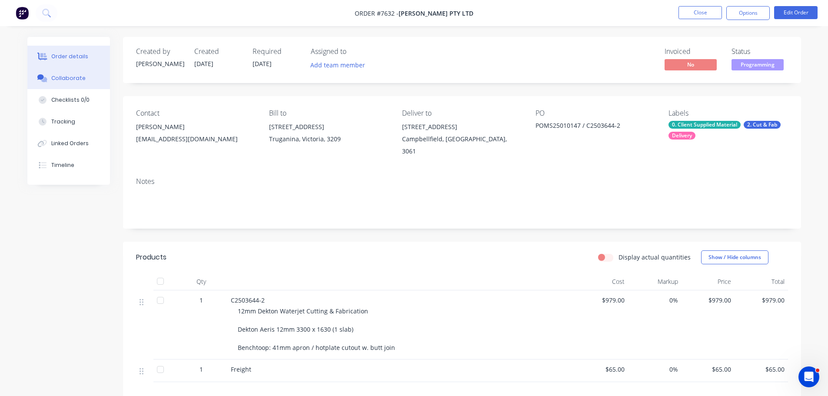
click at [73, 74] on div "Collaborate" at bounding box center [68, 78] width 34 height 8
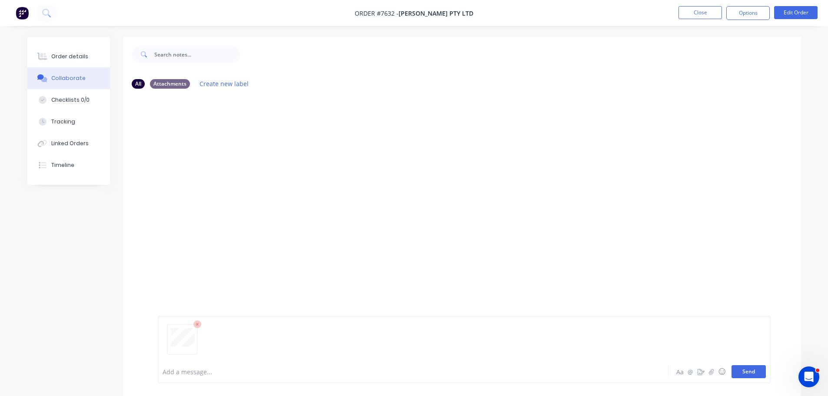
click at [741, 373] on button "Send" at bounding box center [749, 371] width 34 height 13
click at [709, 18] on button "Close" at bounding box center [700, 12] width 43 height 13
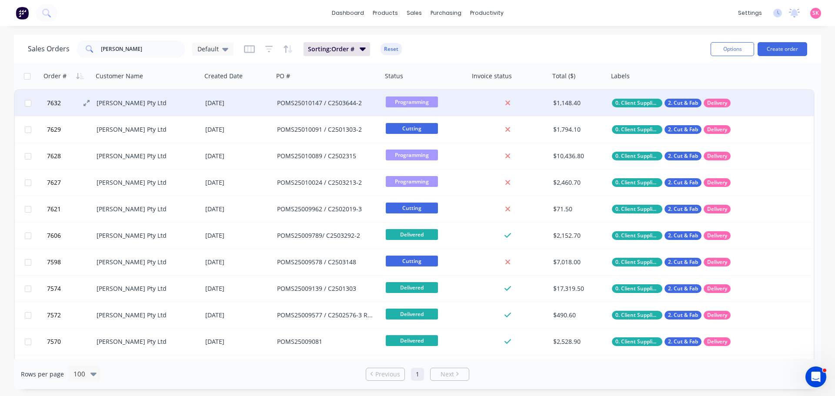
click at [95, 97] on button "7632" at bounding box center [70, 103] width 52 height 26
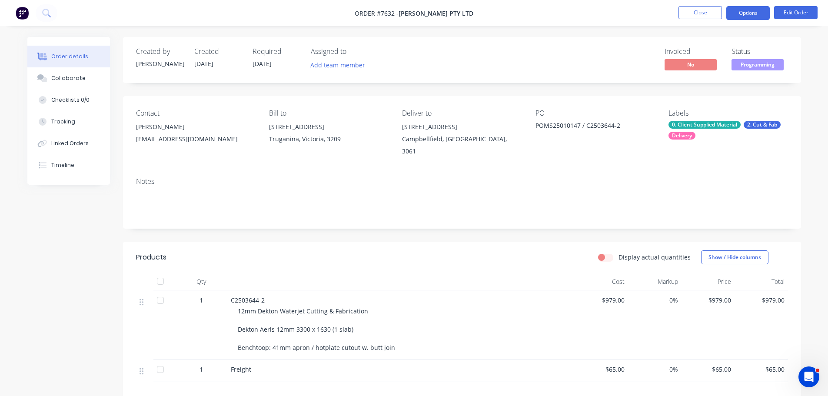
click at [753, 17] on button "Options" at bounding box center [748, 13] width 43 height 14
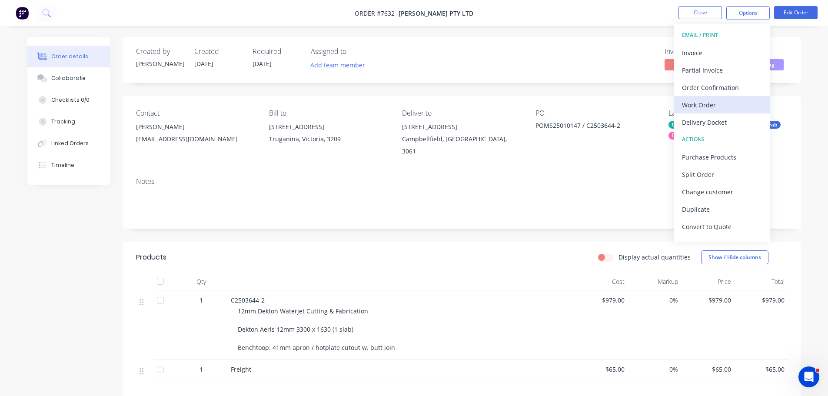
click at [707, 105] on div "Work Order" at bounding box center [722, 105] width 80 height 13
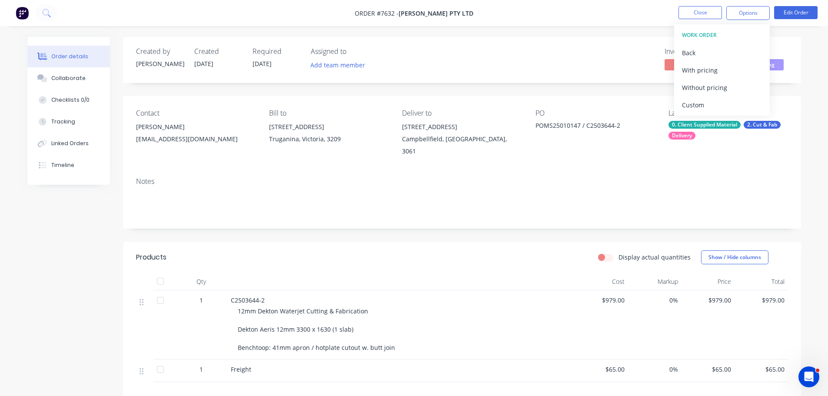
click at [707, 105] on div "Custom" at bounding box center [722, 105] width 80 height 13
click at [707, 89] on div "Without pricing" at bounding box center [722, 87] width 80 height 13
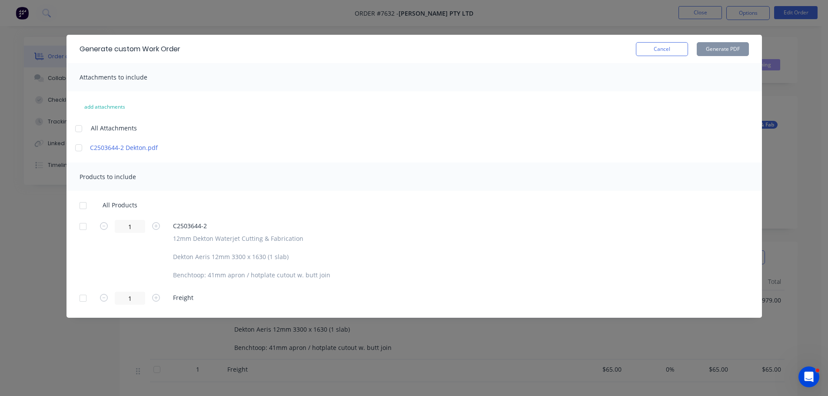
click at [77, 148] on div at bounding box center [78, 147] width 17 height 17
click at [82, 228] on div at bounding box center [82, 226] width 17 height 17
click at [720, 51] on button "Generate PDF" at bounding box center [723, 49] width 52 height 14
click at [663, 50] on button "Cancel" at bounding box center [662, 49] width 52 height 14
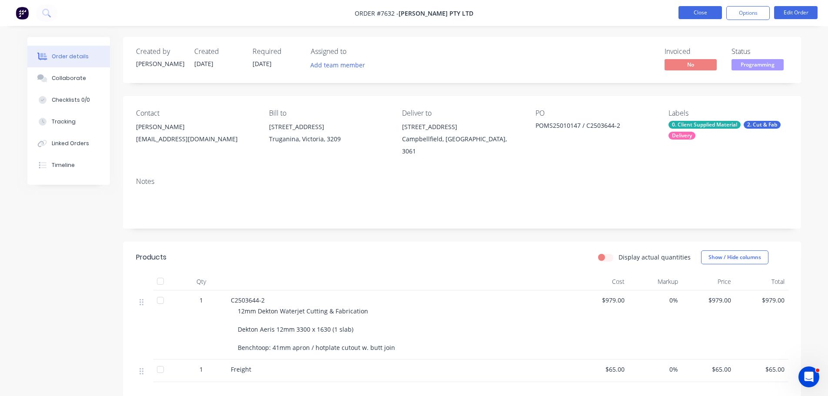
click at [697, 13] on button "Close" at bounding box center [700, 12] width 43 height 13
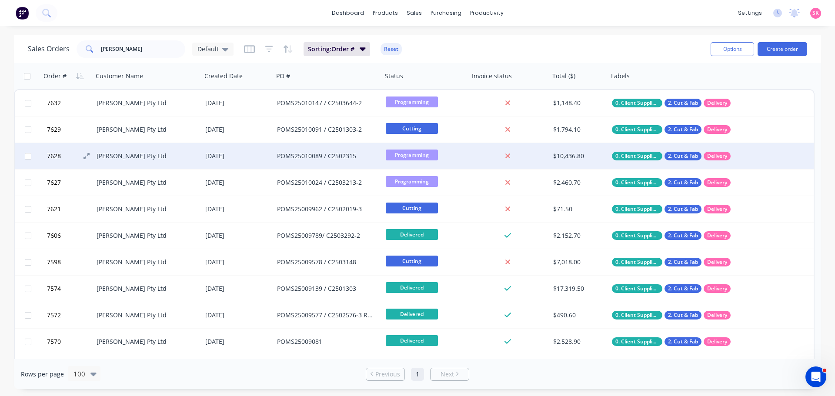
click at [87, 152] on button "7628" at bounding box center [70, 156] width 52 height 26
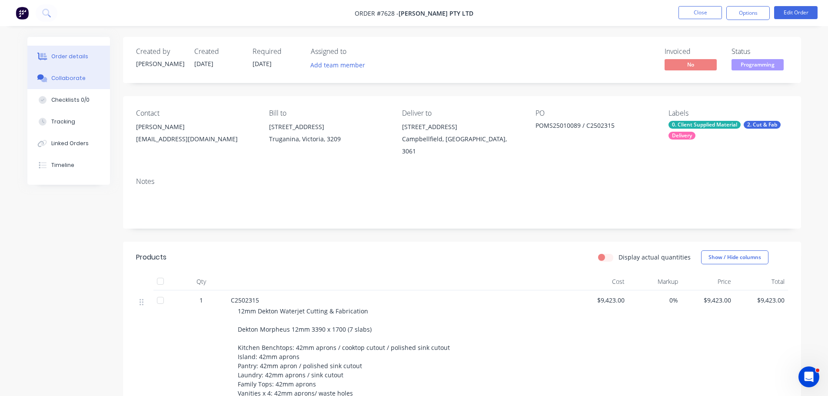
click at [73, 76] on div "Collaborate" at bounding box center [68, 78] width 34 height 8
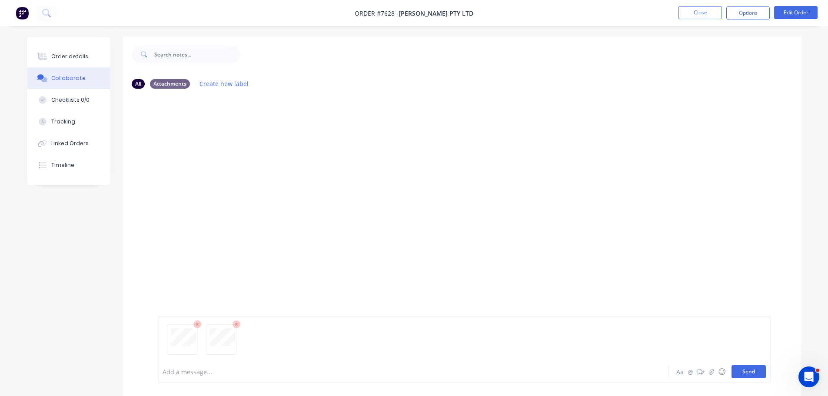
click at [754, 369] on button "Send" at bounding box center [749, 371] width 34 height 13
drag, startPoint x: 752, startPoint y: 13, endPoint x: 753, endPoint y: 22, distance: 8.7
click at [753, 14] on button "Options" at bounding box center [748, 13] width 43 height 14
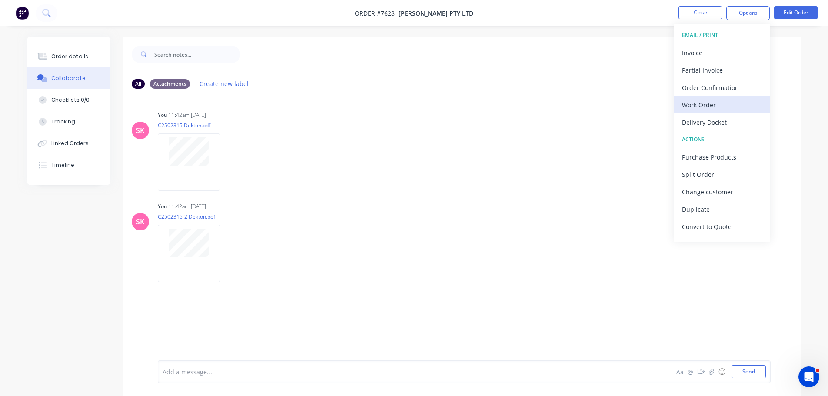
click at [738, 100] on div "Work Order" at bounding box center [722, 105] width 80 height 13
click at [731, 98] on button "Custom" at bounding box center [722, 104] width 96 height 17
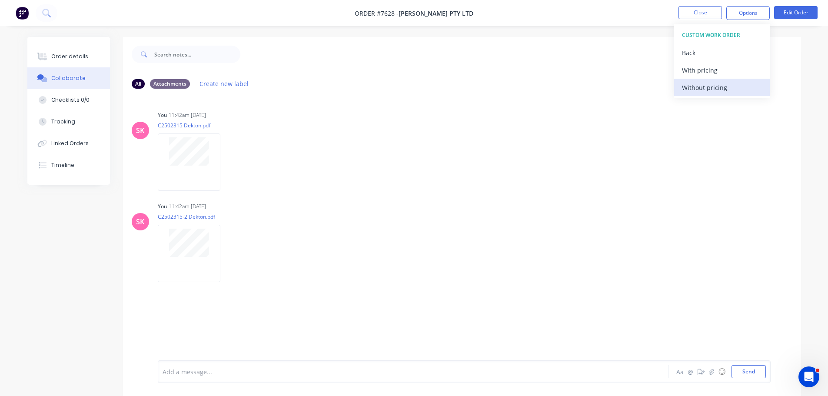
click at [727, 91] on div "Without pricing" at bounding box center [722, 87] width 80 height 13
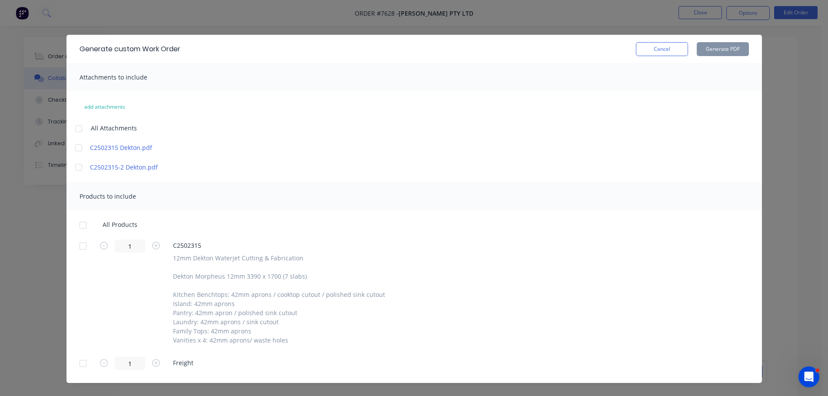
click at [75, 150] on div at bounding box center [78, 147] width 17 height 17
click at [75, 167] on div at bounding box center [78, 167] width 17 height 17
click at [77, 250] on div at bounding box center [82, 245] width 17 height 17
click at [738, 49] on button "Generate PDF" at bounding box center [723, 49] width 52 height 14
click at [671, 53] on button "Cancel" at bounding box center [662, 49] width 52 height 14
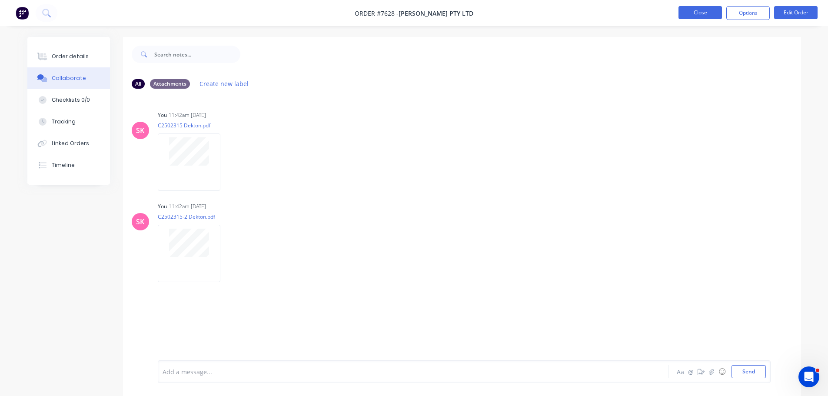
click at [700, 14] on button "Close" at bounding box center [700, 12] width 43 height 13
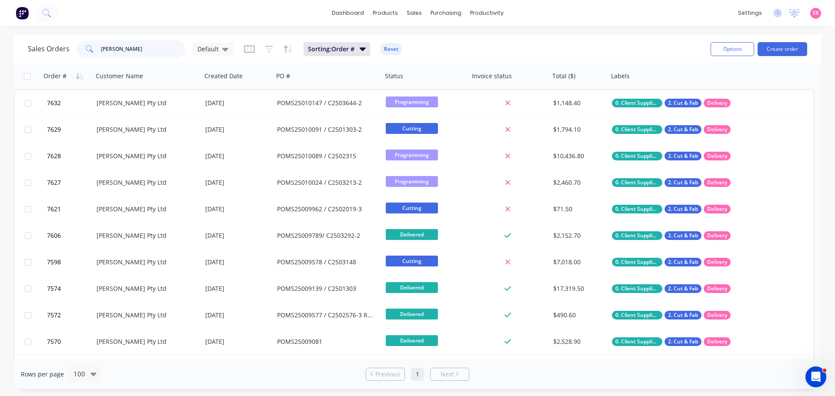
drag, startPoint x: 98, startPoint y: 55, endPoint x: 76, endPoint y: 60, distance: 22.7
click at [91, 56] on div "[PERSON_NAME]" at bounding box center [131, 48] width 109 height 17
